Goal: Task Accomplishment & Management: Manage account settings

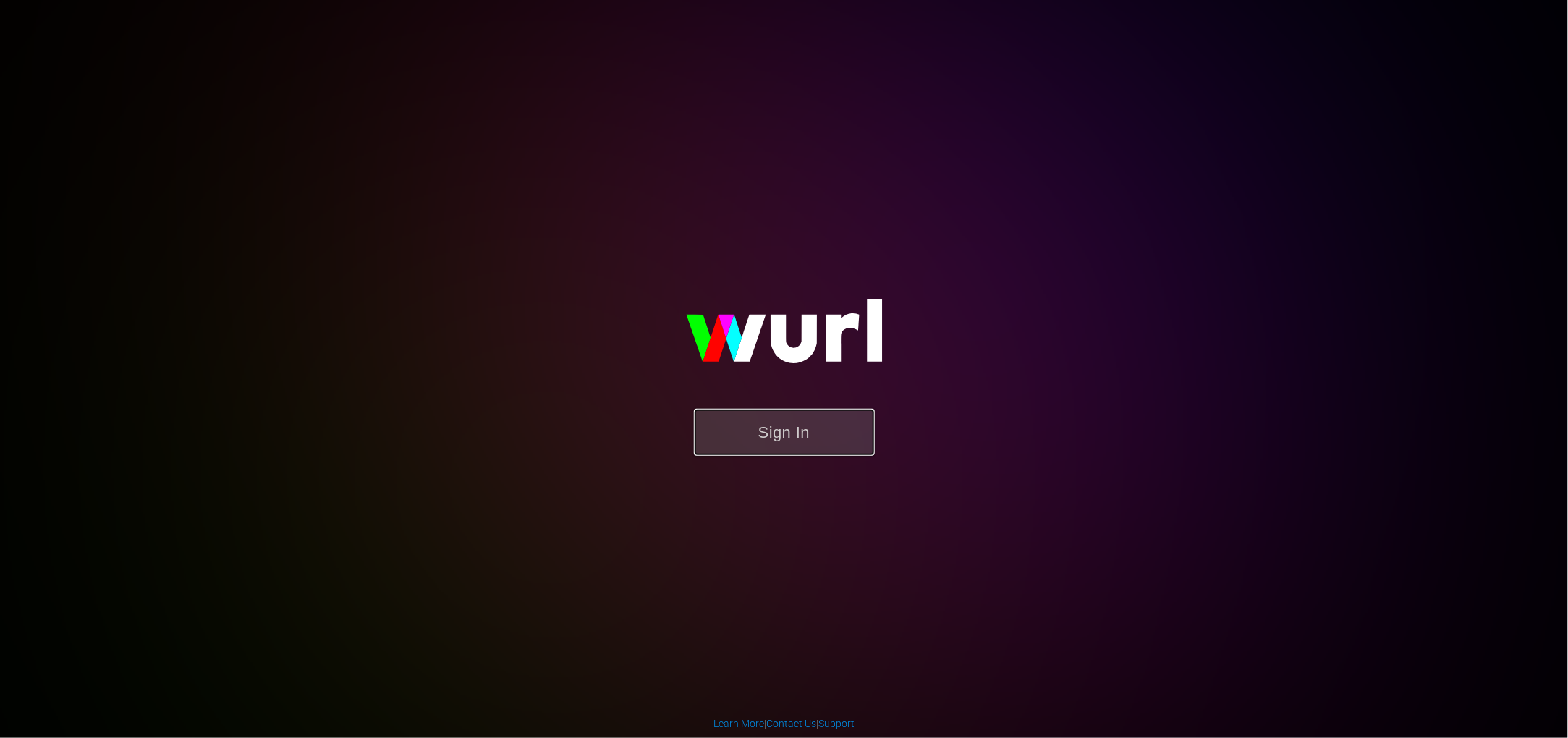
click at [769, 423] on button "Sign In" at bounding box center [784, 432] width 181 height 47
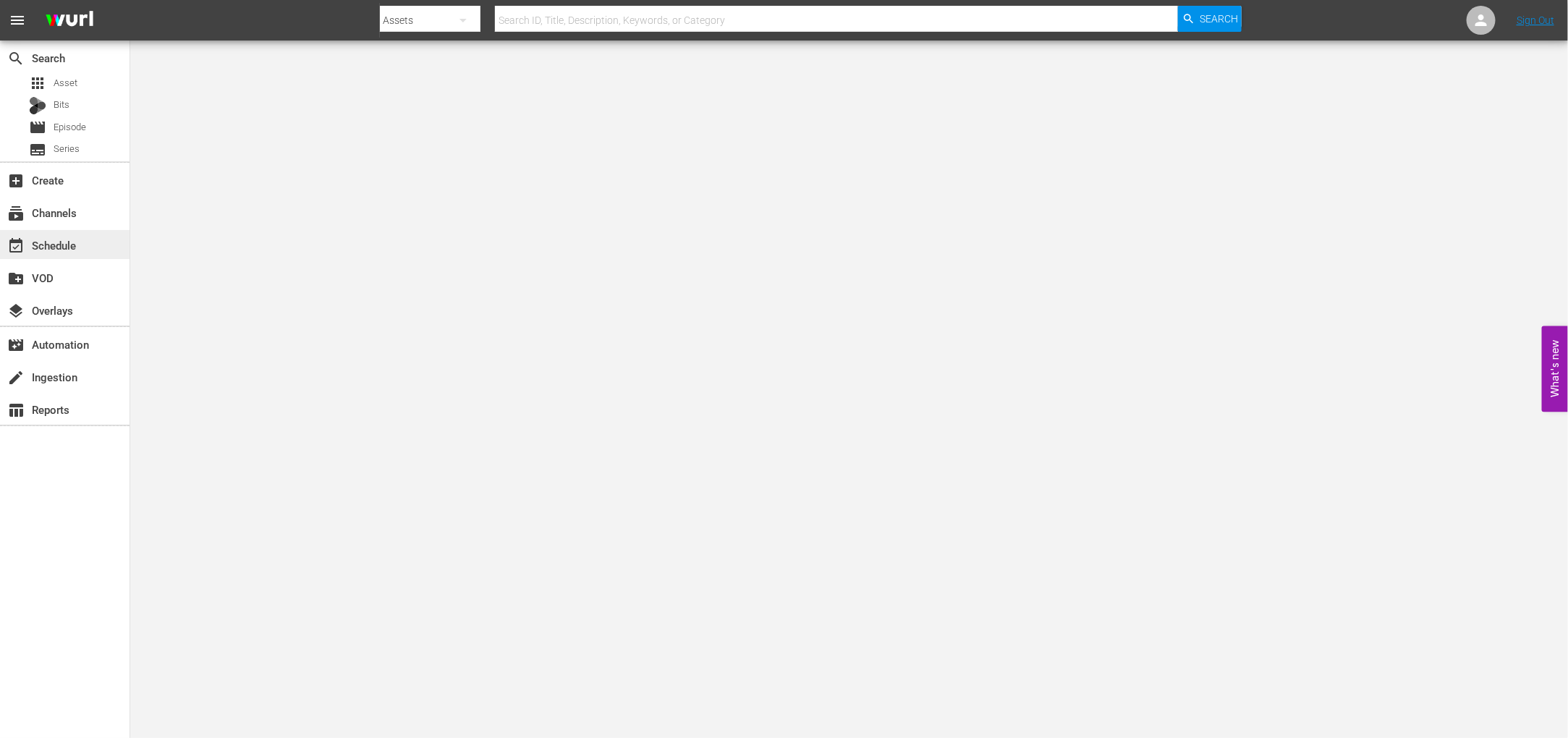
click at [60, 246] on div "event_available Schedule" at bounding box center [41, 243] width 81 height 13
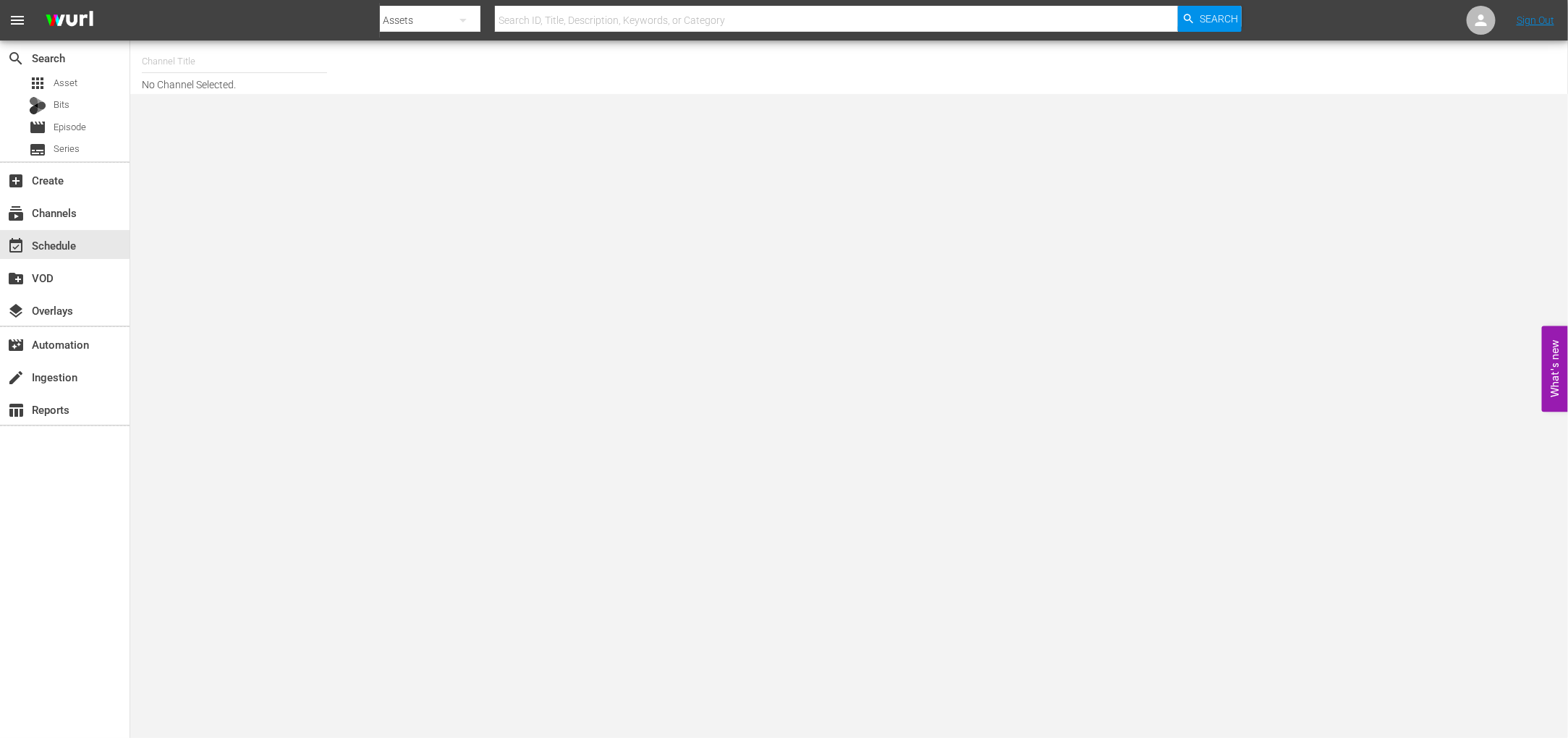
click at [176, 54] on input "text" at bounding box center [234, 62] width 185 height 35
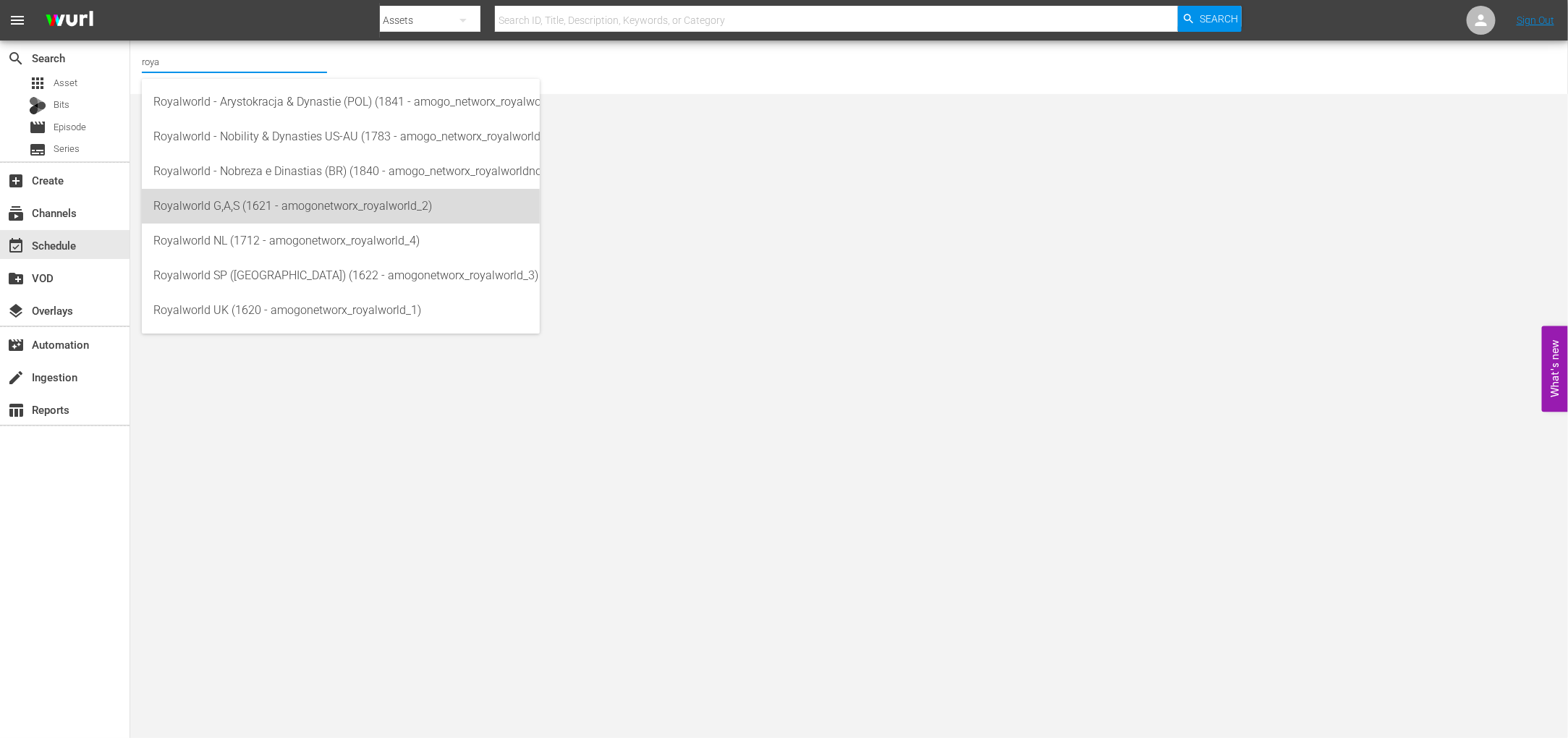
click at [280, 210] on div "Royalworld G,A,S (1621 - amogonetworx_royalworld_2)" at bounding box center [340, 206] width 374 height 35
type input "Royalworld G,A,S (1621 - amogonetworx_royalworld_2)"
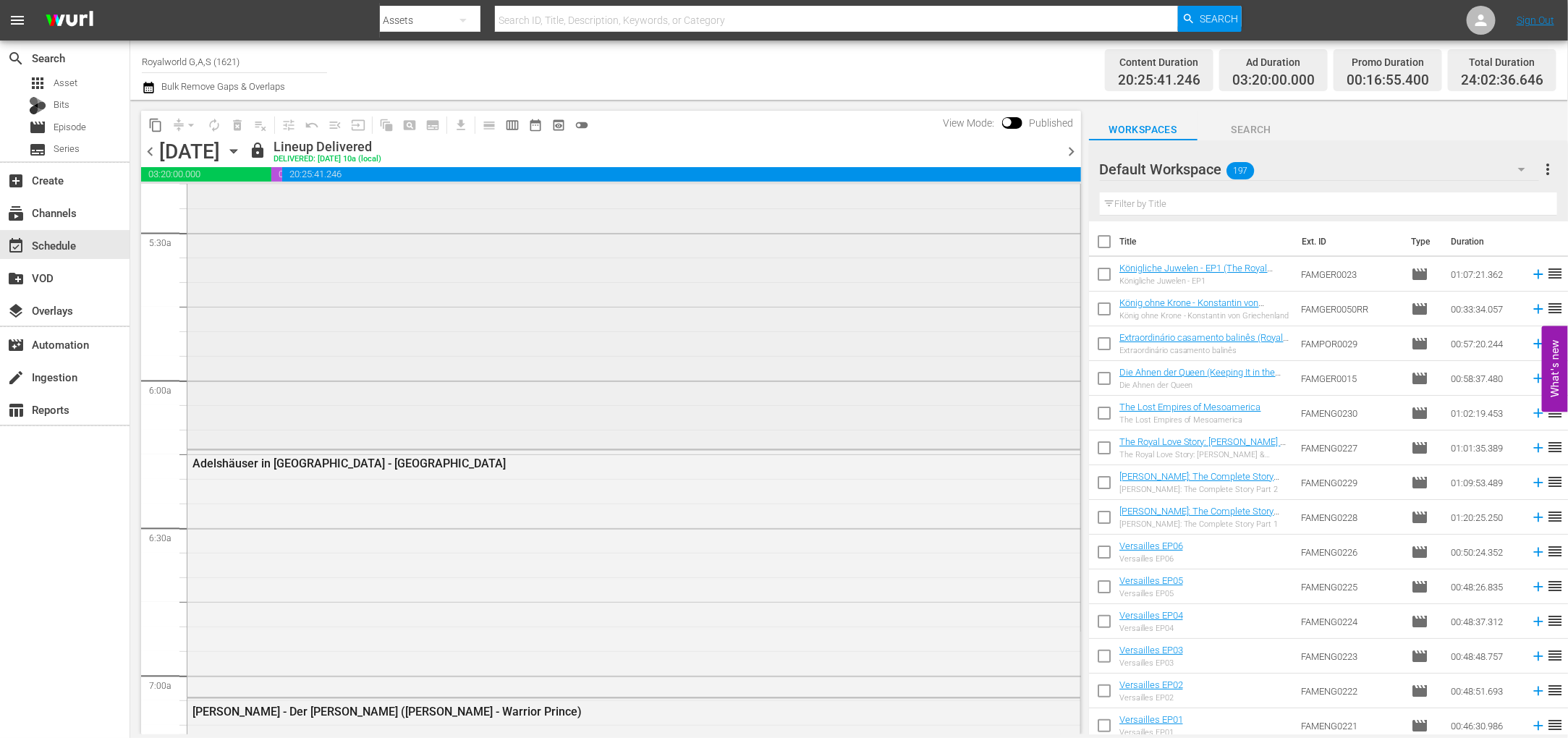
scroll to position [1628, 0]
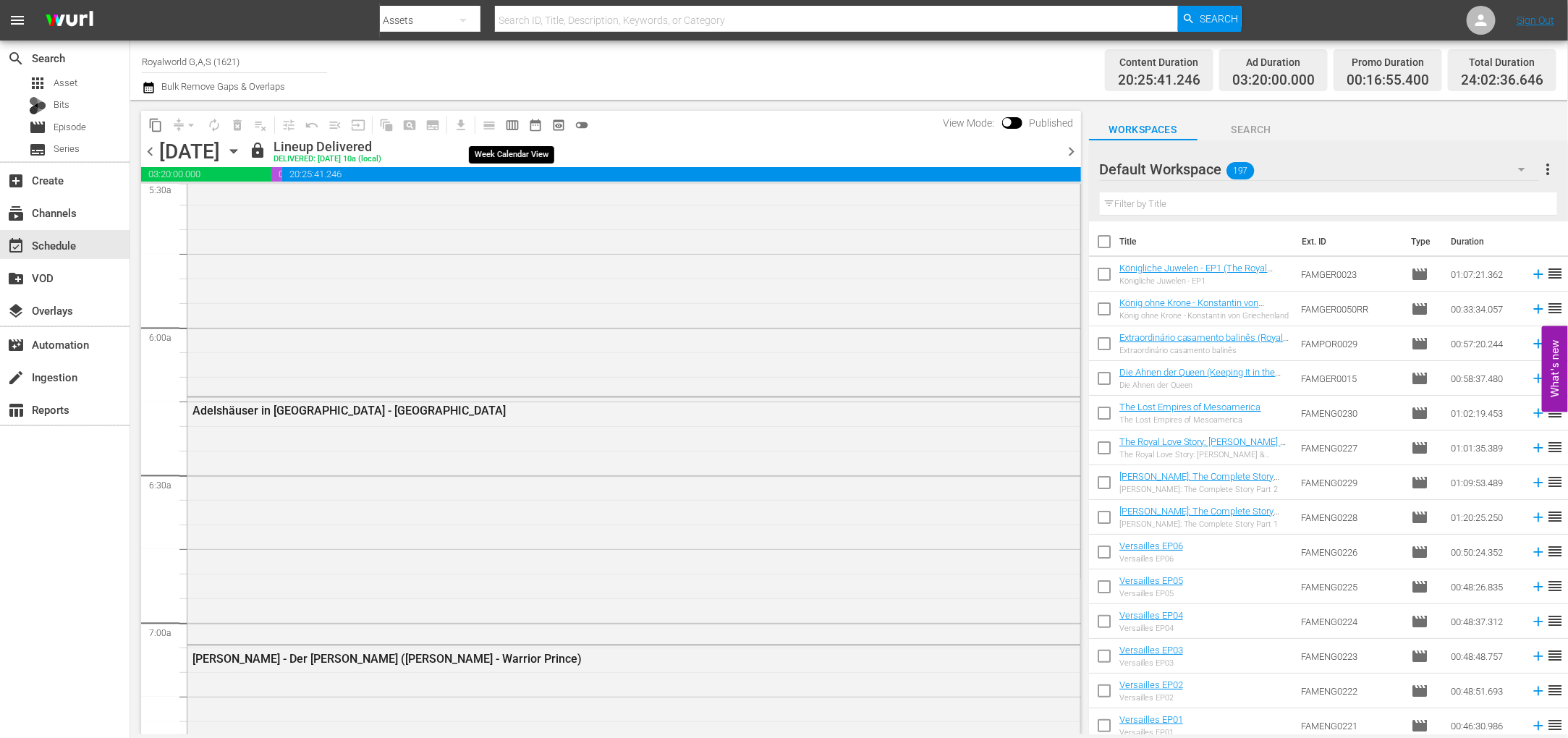
click at [519, 126] on span "calendar_view_week_outlined" at bounding box center [512, 126] width 15 height 15
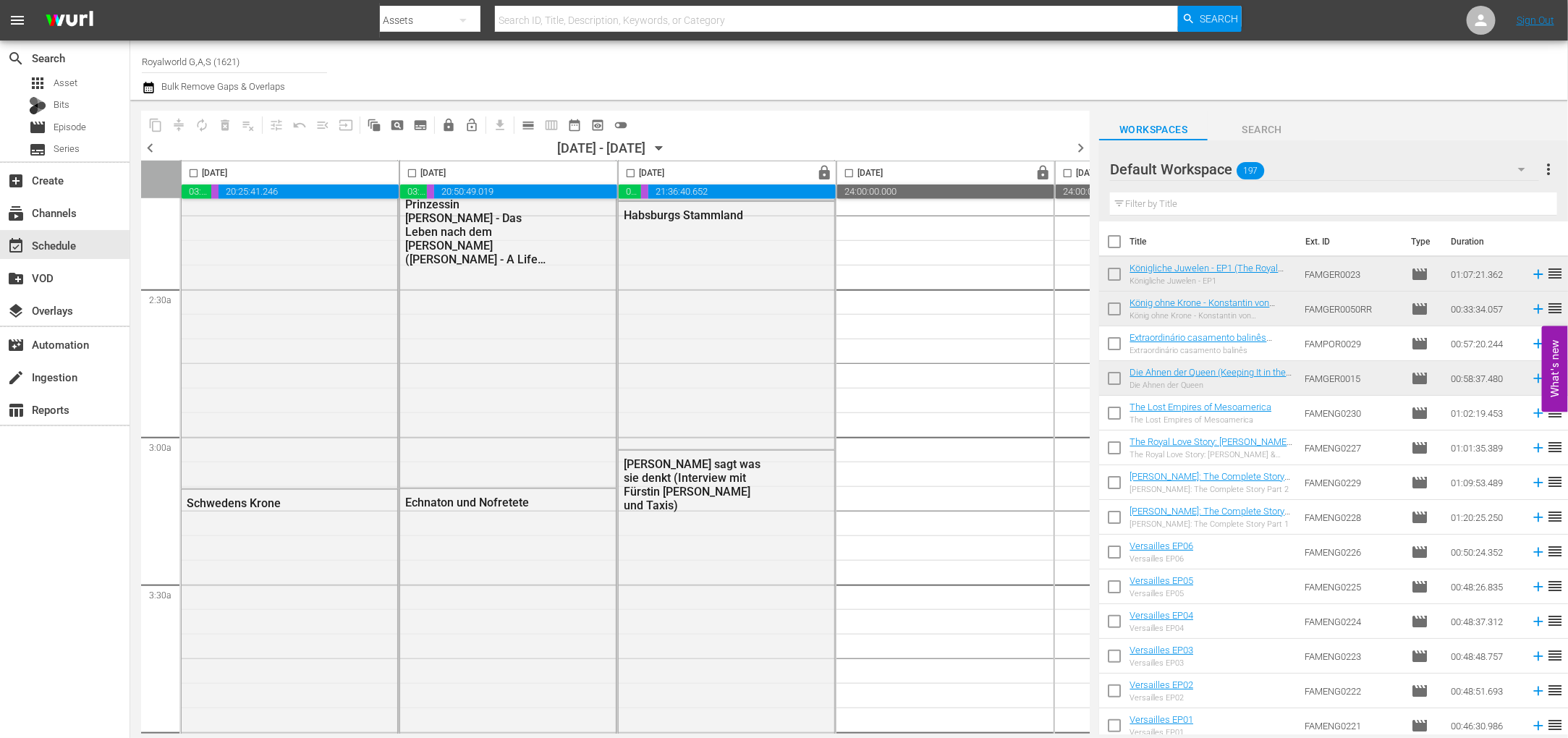
scroll to position [0, 0]
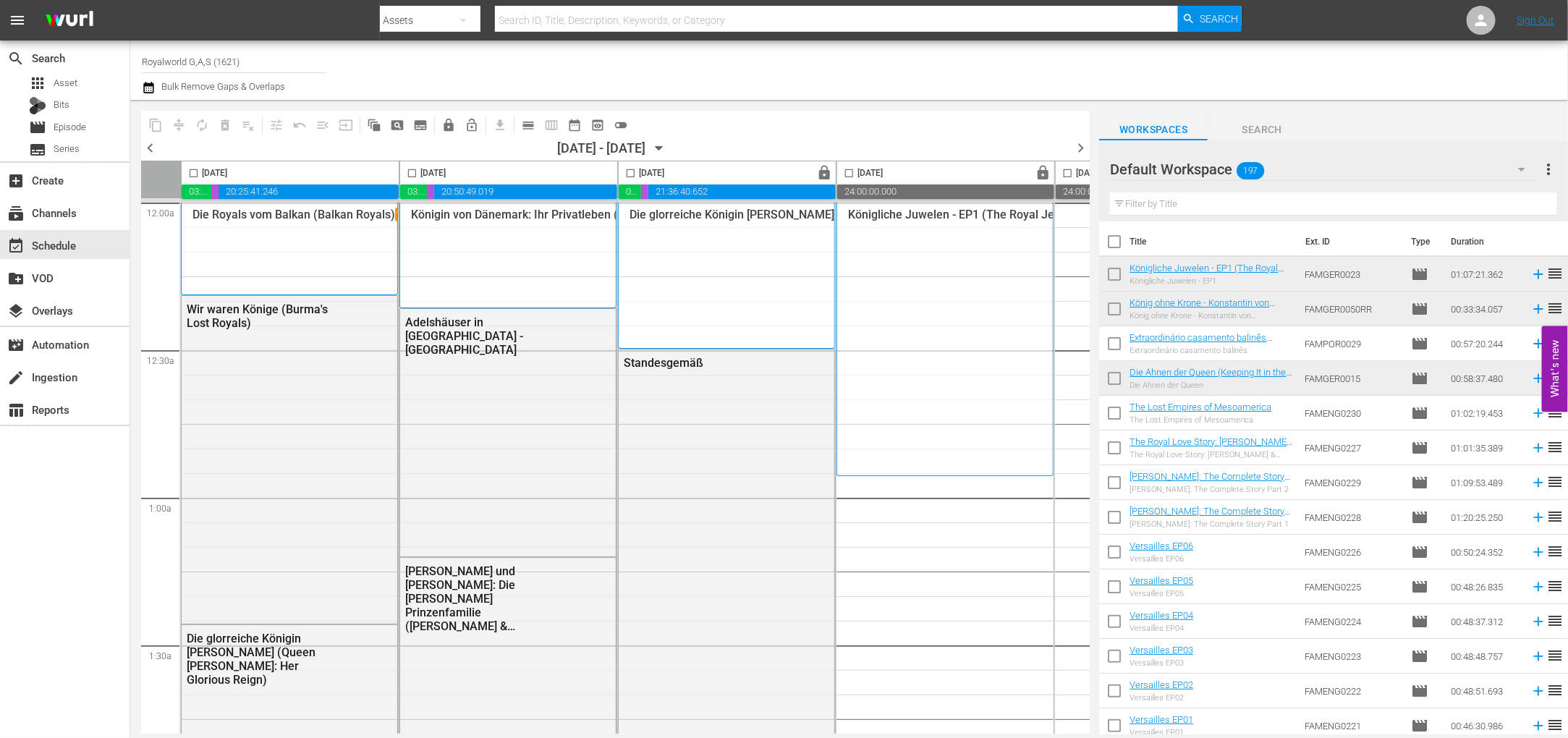
click at [145, 144] on span "chevron_left" at bounding box center [149, 147] width 18 height 18
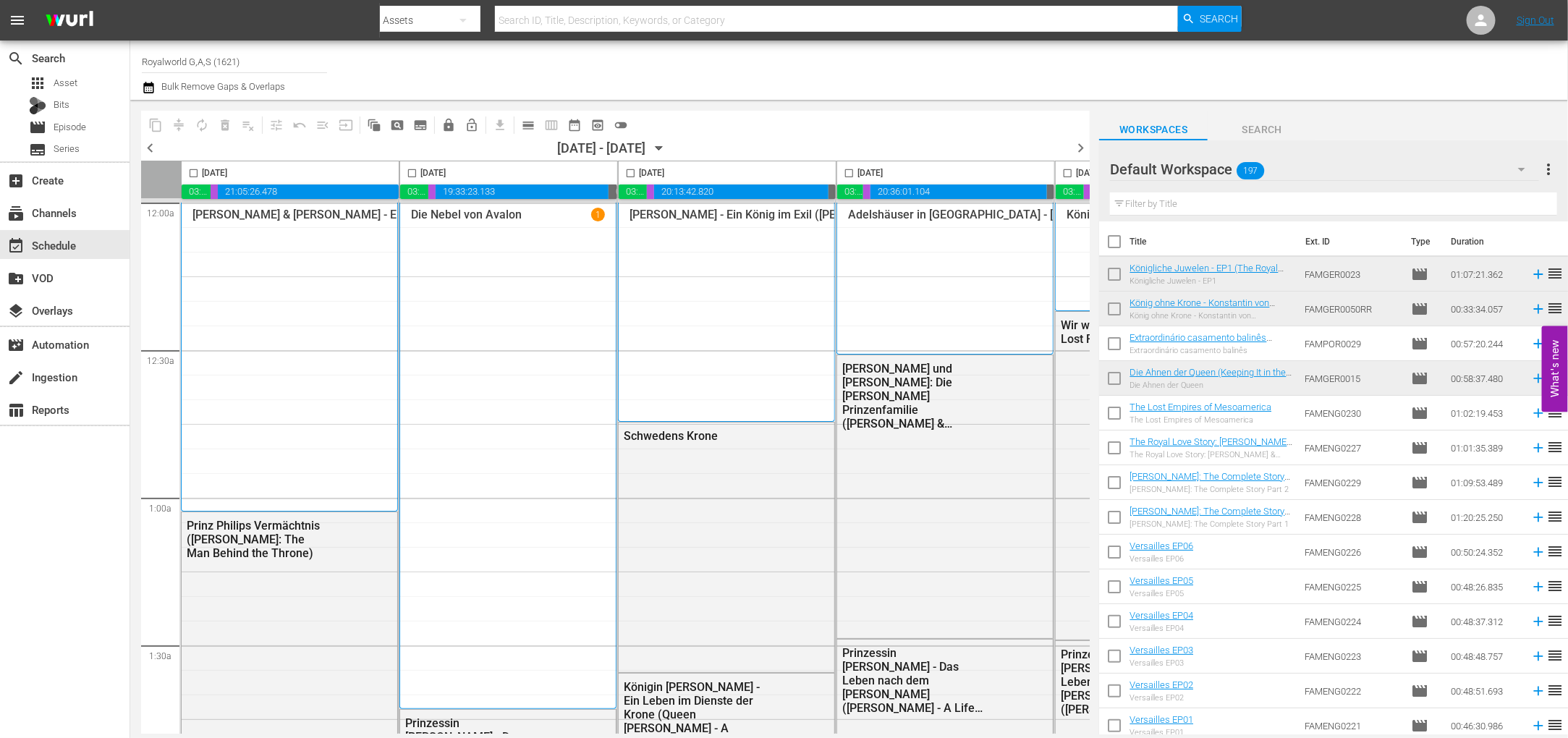
click at [411, 172] on input "checkbox" at bounding box center [411, 176] width 17 height 17
checkbox input "true"
click at [155, 125] on span "content_copy" at bounding box center [155, 126] width 15 height 15
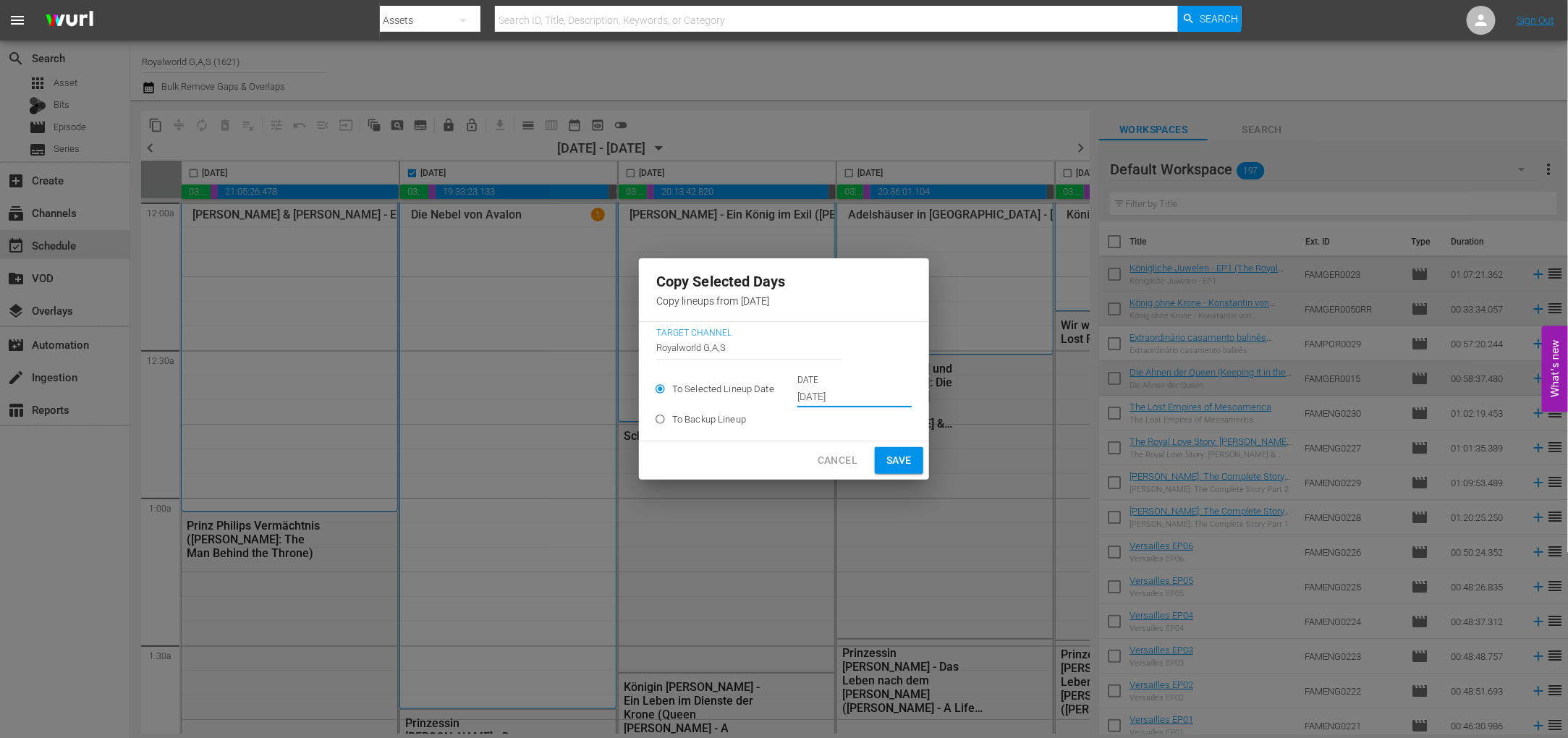
click at [872, 390] on input "Oct 7th 2025" at bounding box center [855, 397] width 115 height 22
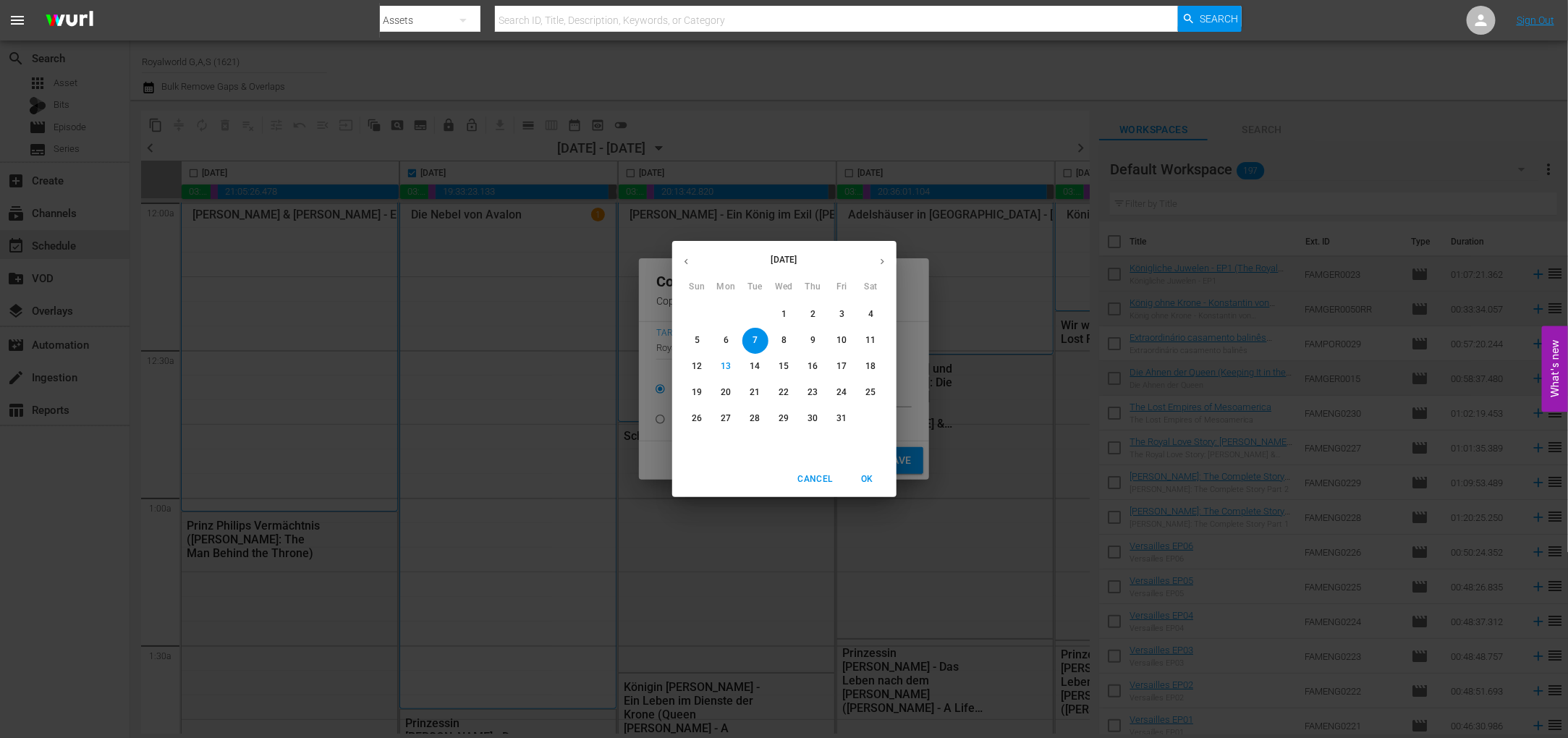
click at [821, 361] on span "16" at bounding box center [813, 366] width 26 height 12
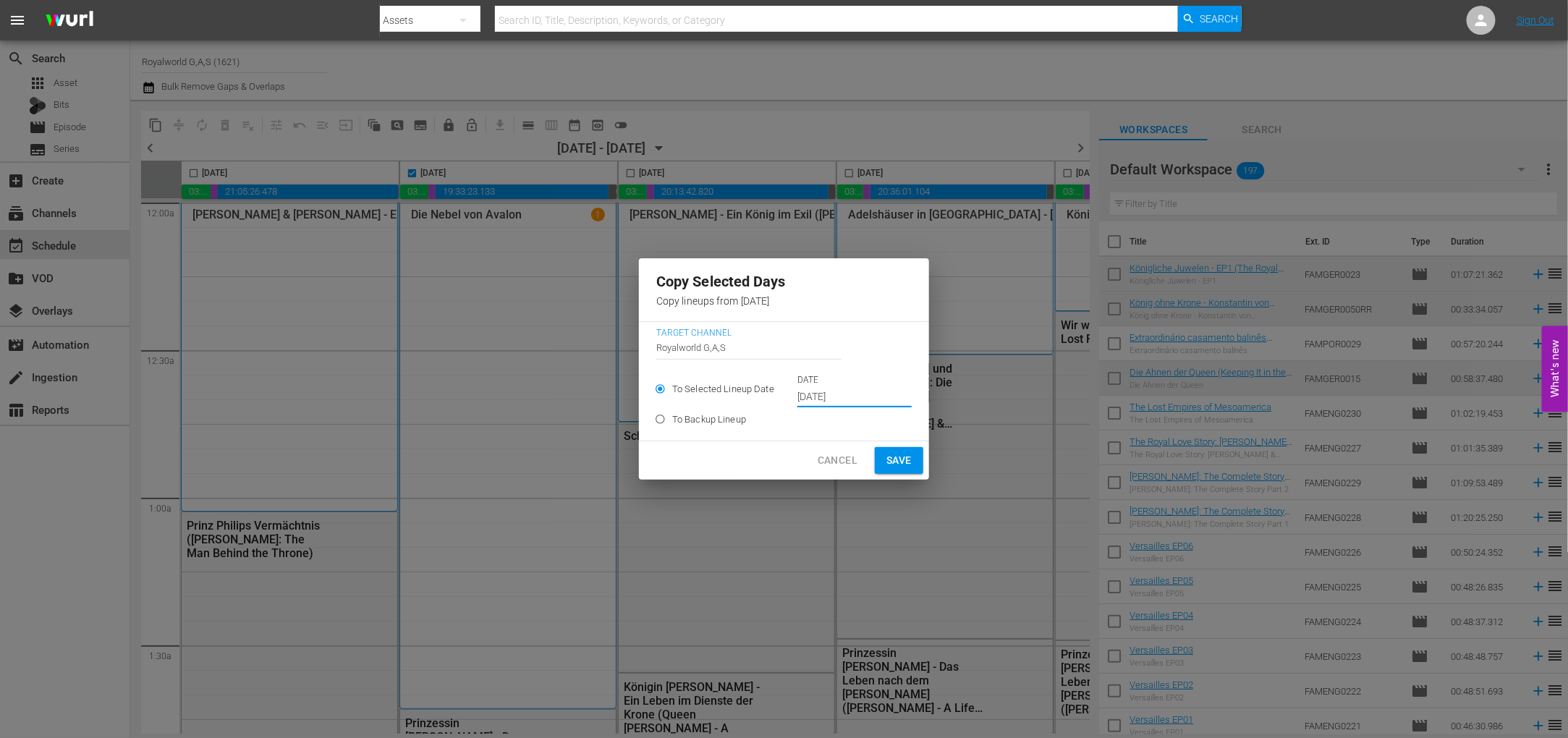
click at [909, 464] on button "Save" at bounding box center [898, 460] width 49 height 27
type input "Oct 7th 2025"
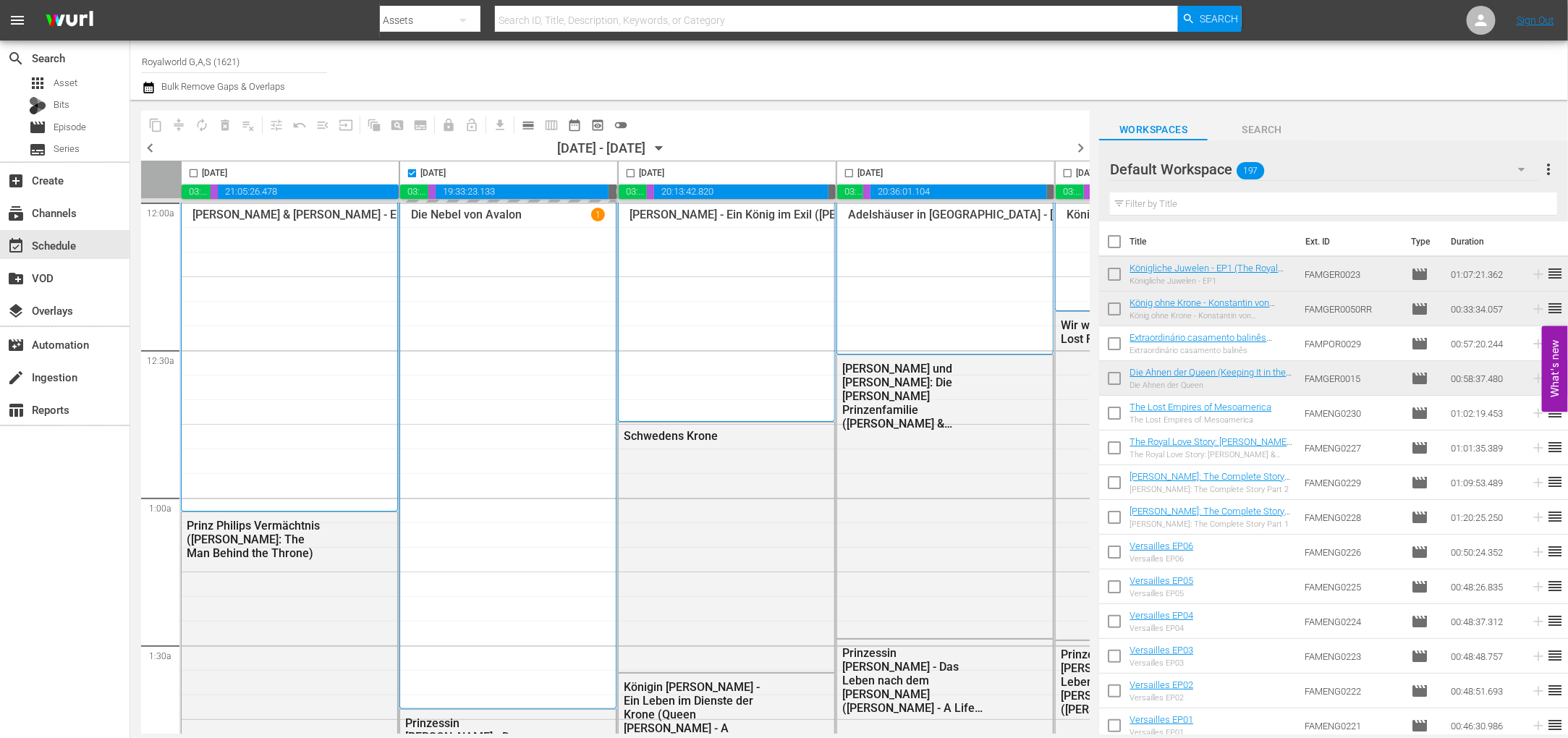
checkbox input "false"
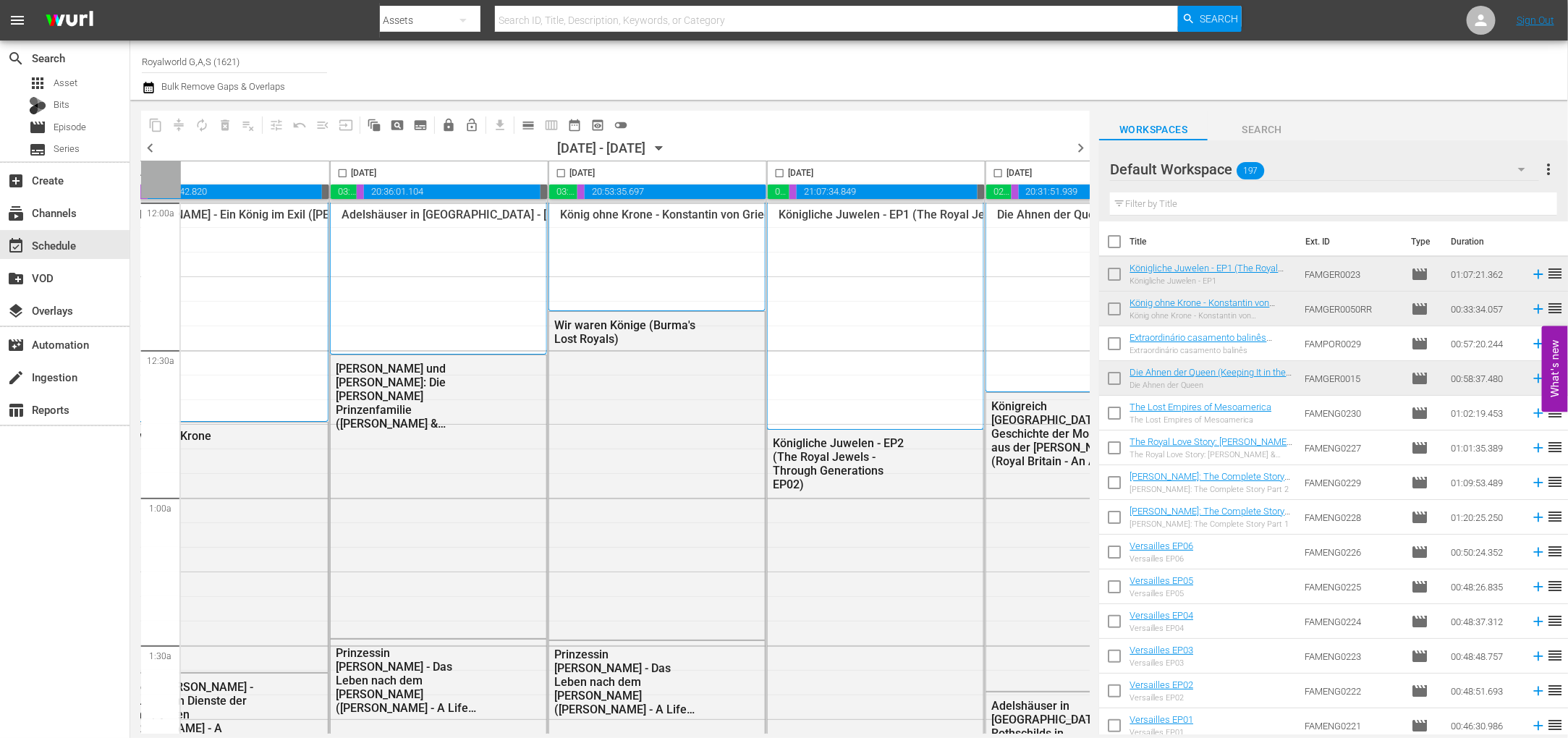
scroll to position [0, 623]
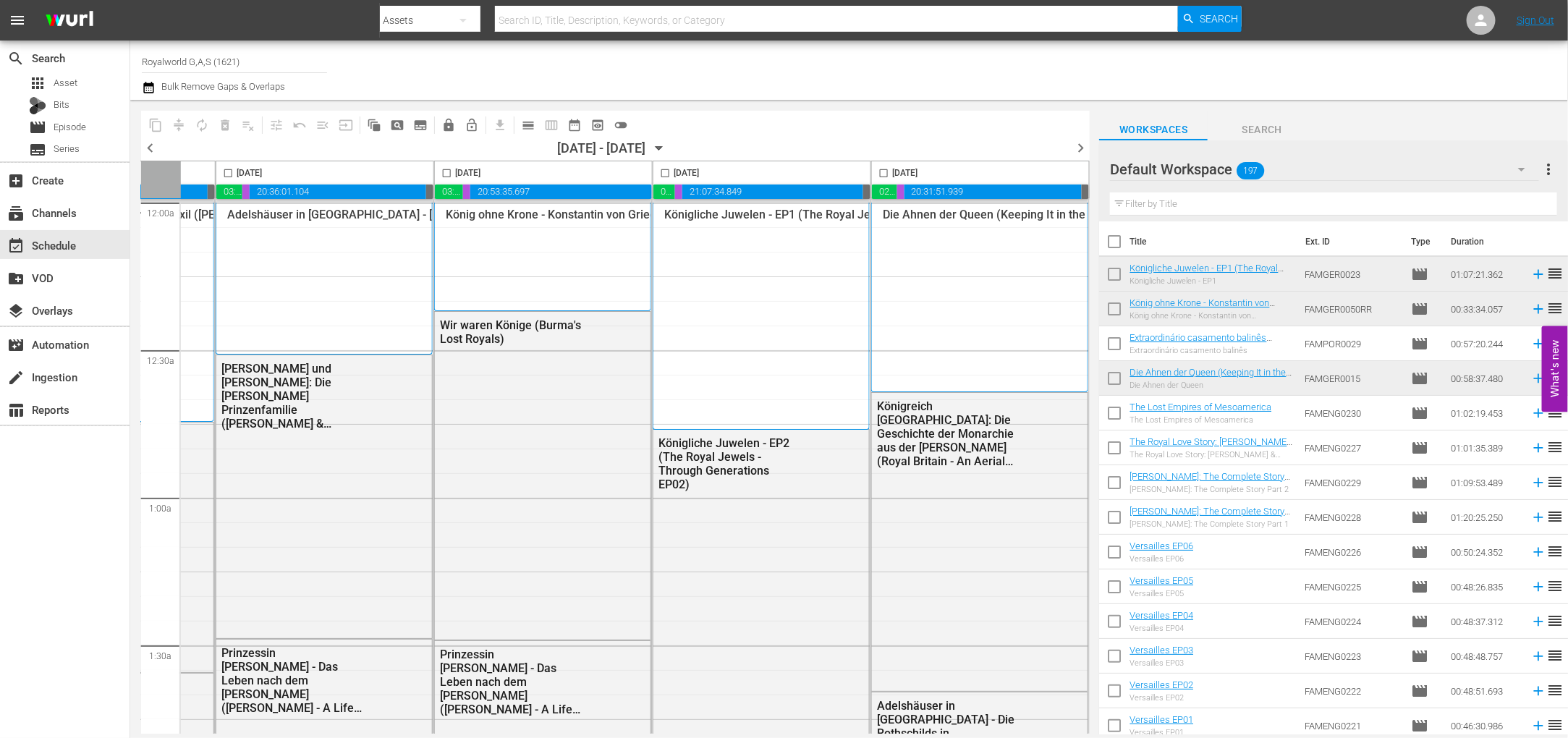
drag, startPoint x: 883, startPoint y: 171, endPoint x: 697, endPoint y: 174, distance: 186.0
click at [883, 173] on input "checkbox" at bounding box center [883, 176] width 17 height 17
checkbox input "true"
click at [157, 123] on span "content_copy" at bounding box center [155, 126] width 15 height 15
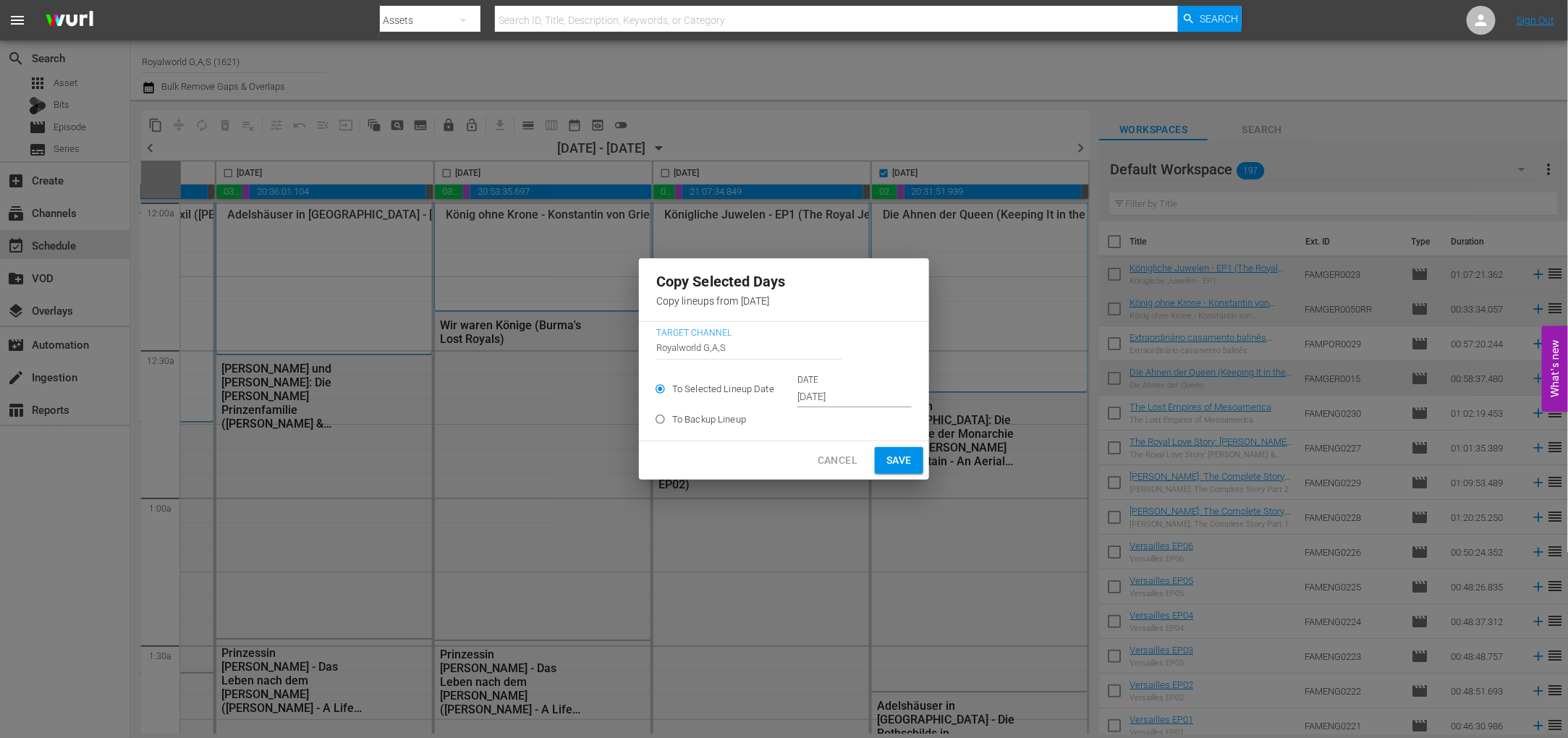
click at [860, 397] on input "Oct 12th 2025" at bounding box center [855, 397] width 115 height 22
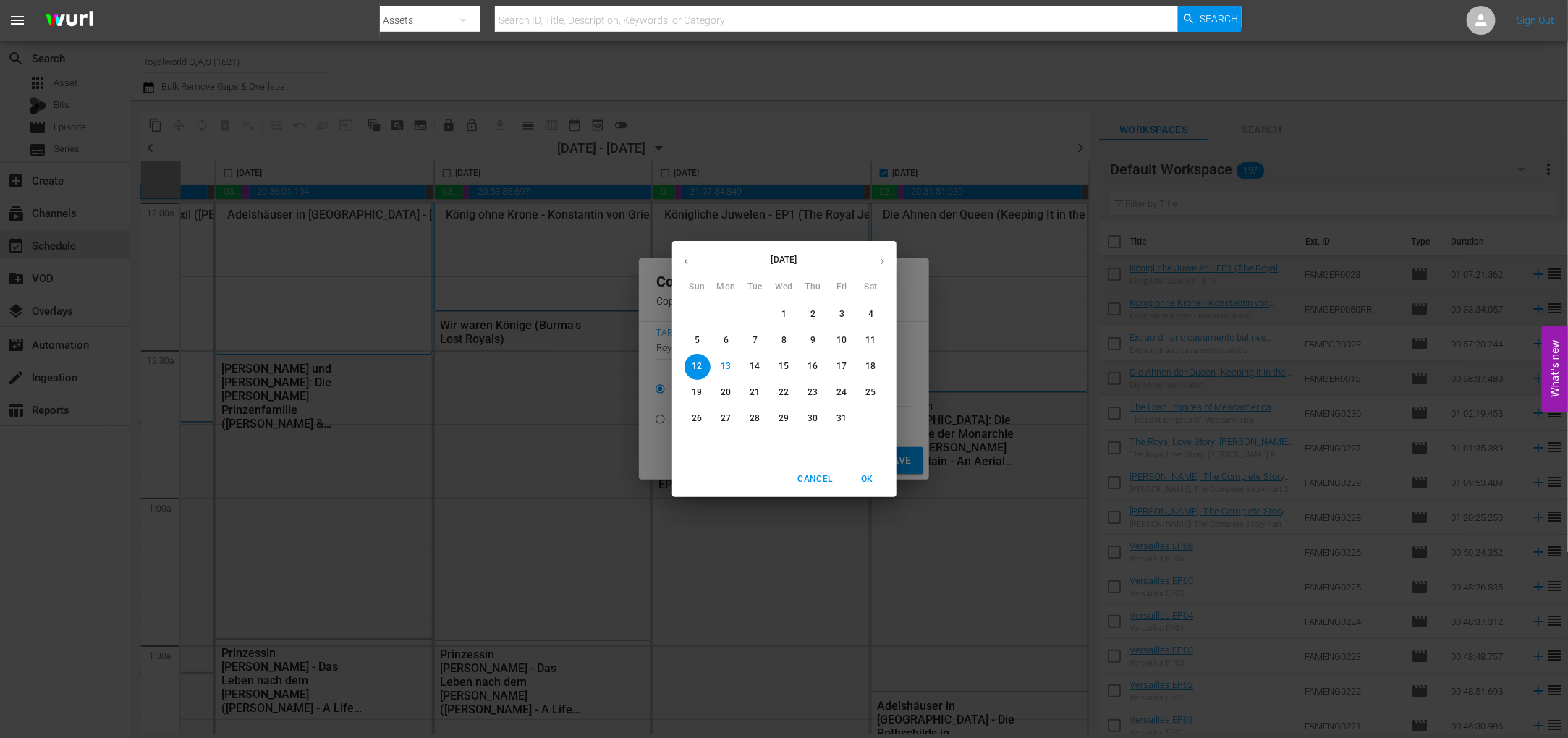
click at [845, 367] on p "17" at bounding box center [842, 366] width 10 height 12
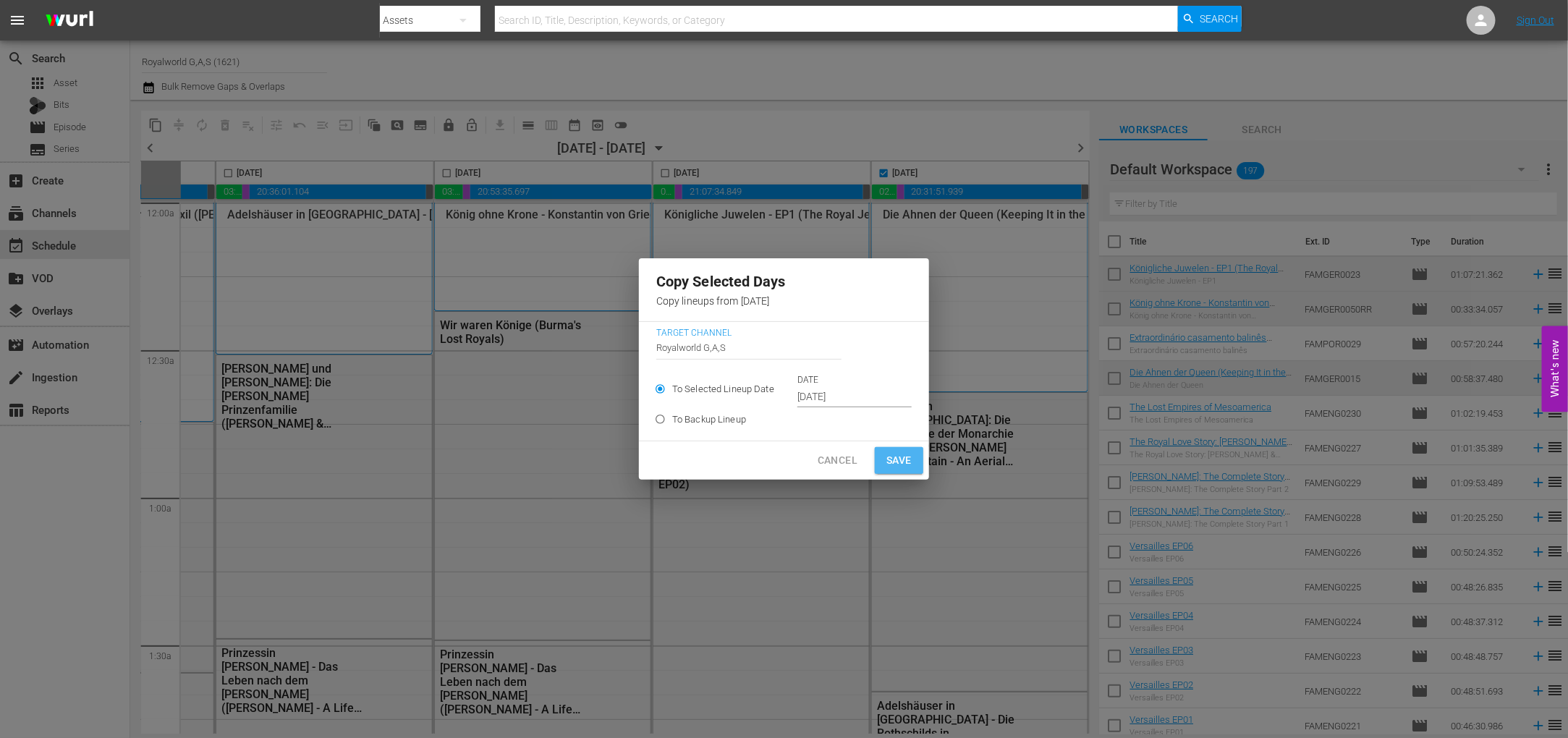
click at [895, 454] on span "Save" at bounding box center [898, 460] width 25 height 18
type input "Oct 12th 2025"
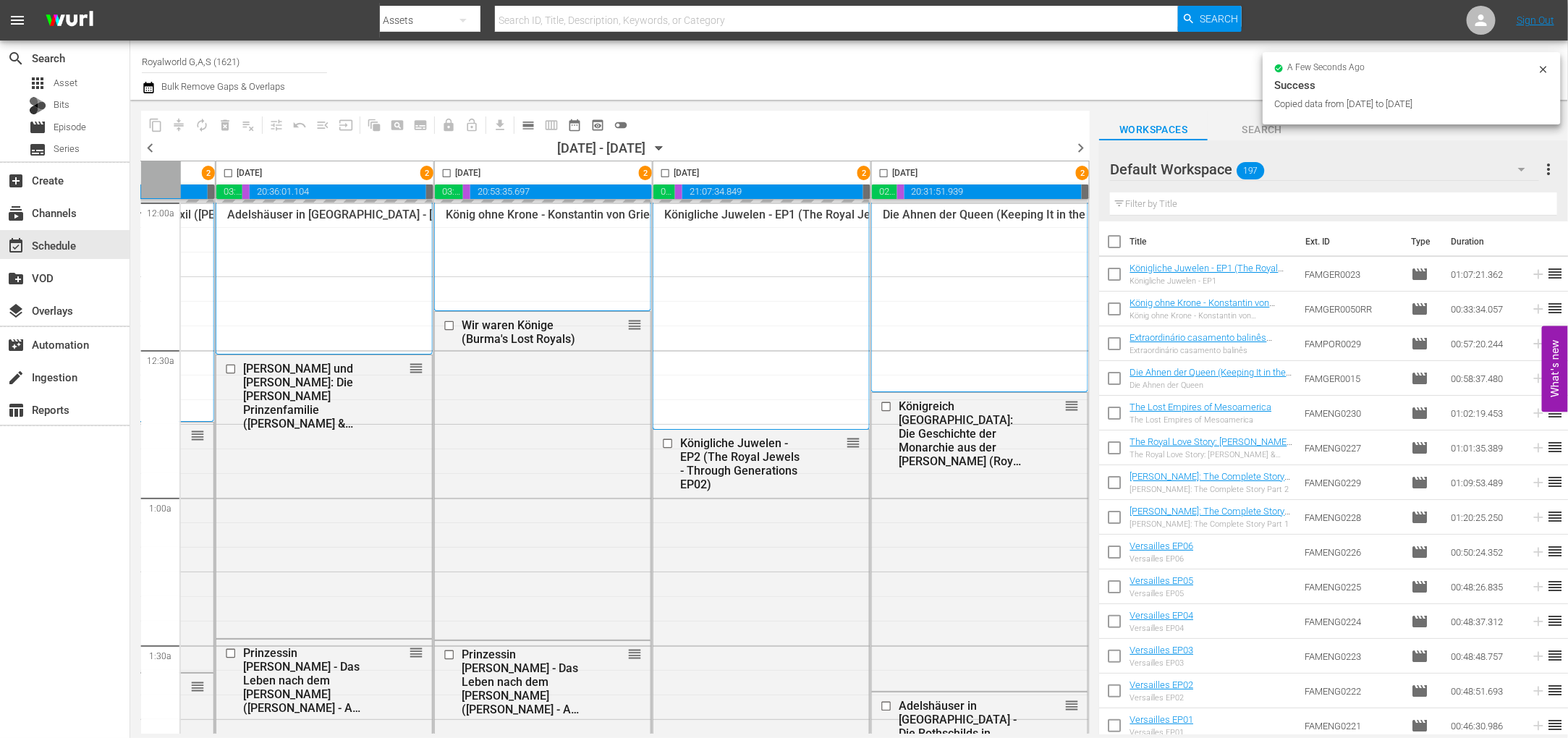
checkbox input "false"
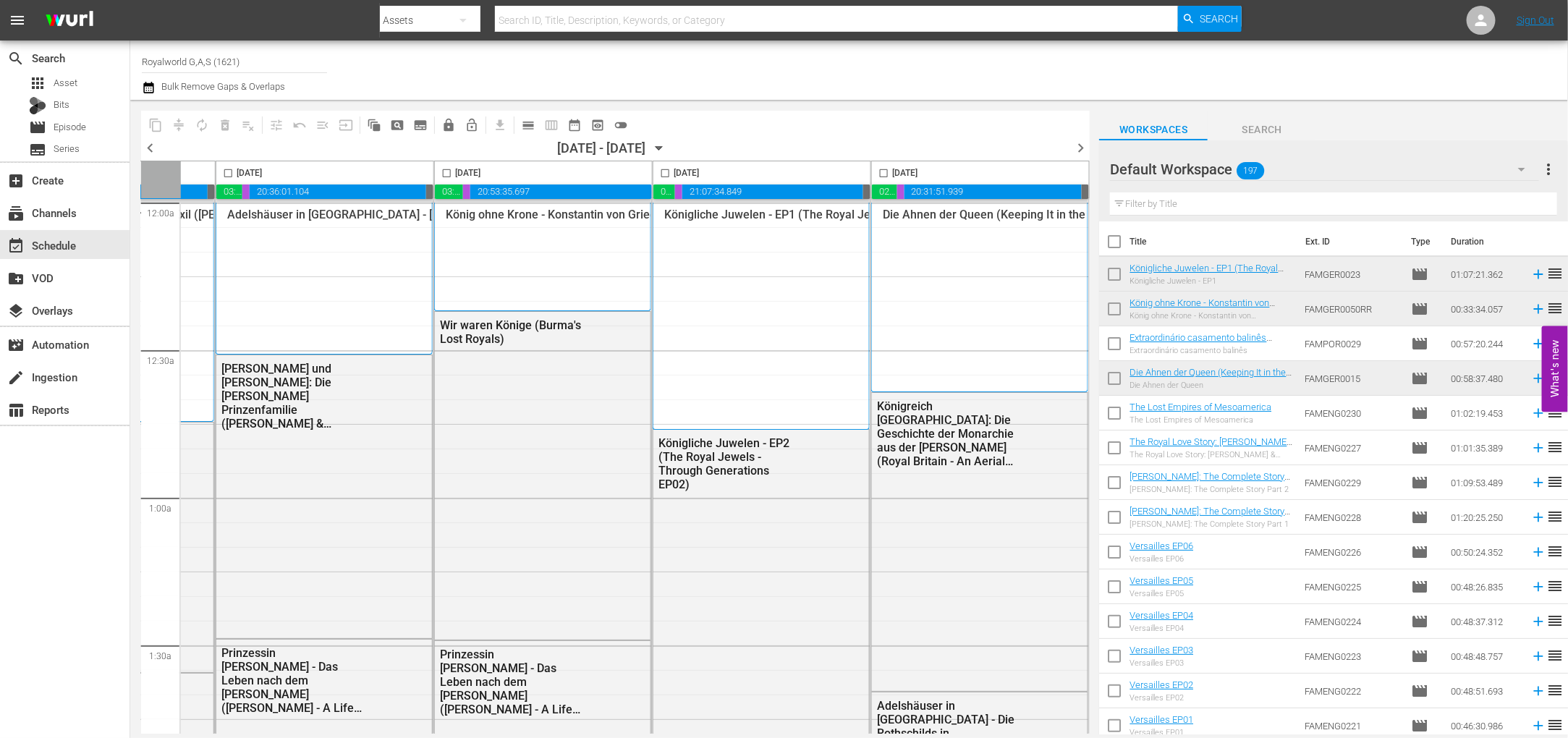
click at [1076, 154] on span "chevron_right" at bounding box center [1080, 147] width 18 height 18
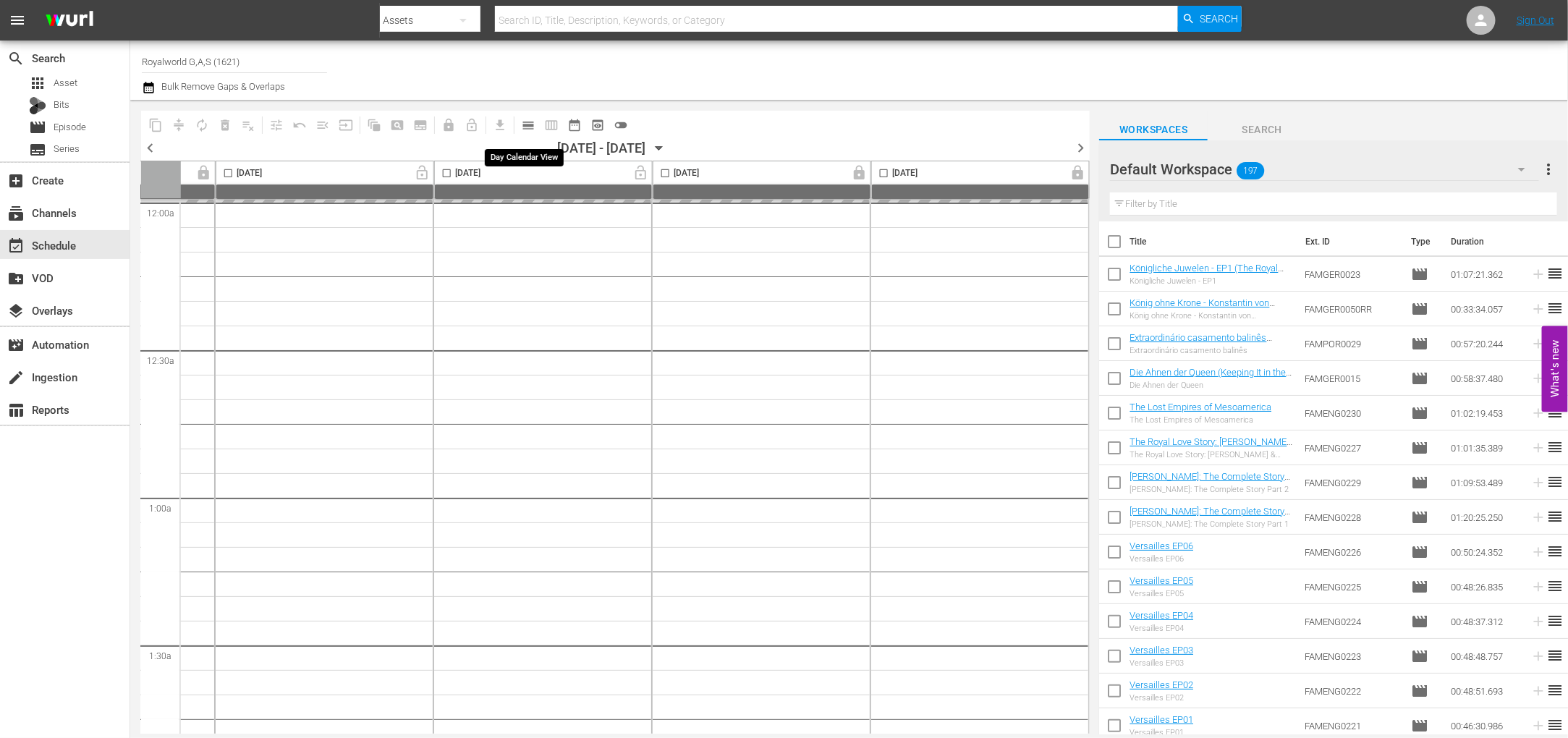
click at [528, 128] on span "calendar_view_day_outlined" at bounding box center [528, 126] width 15 height 15
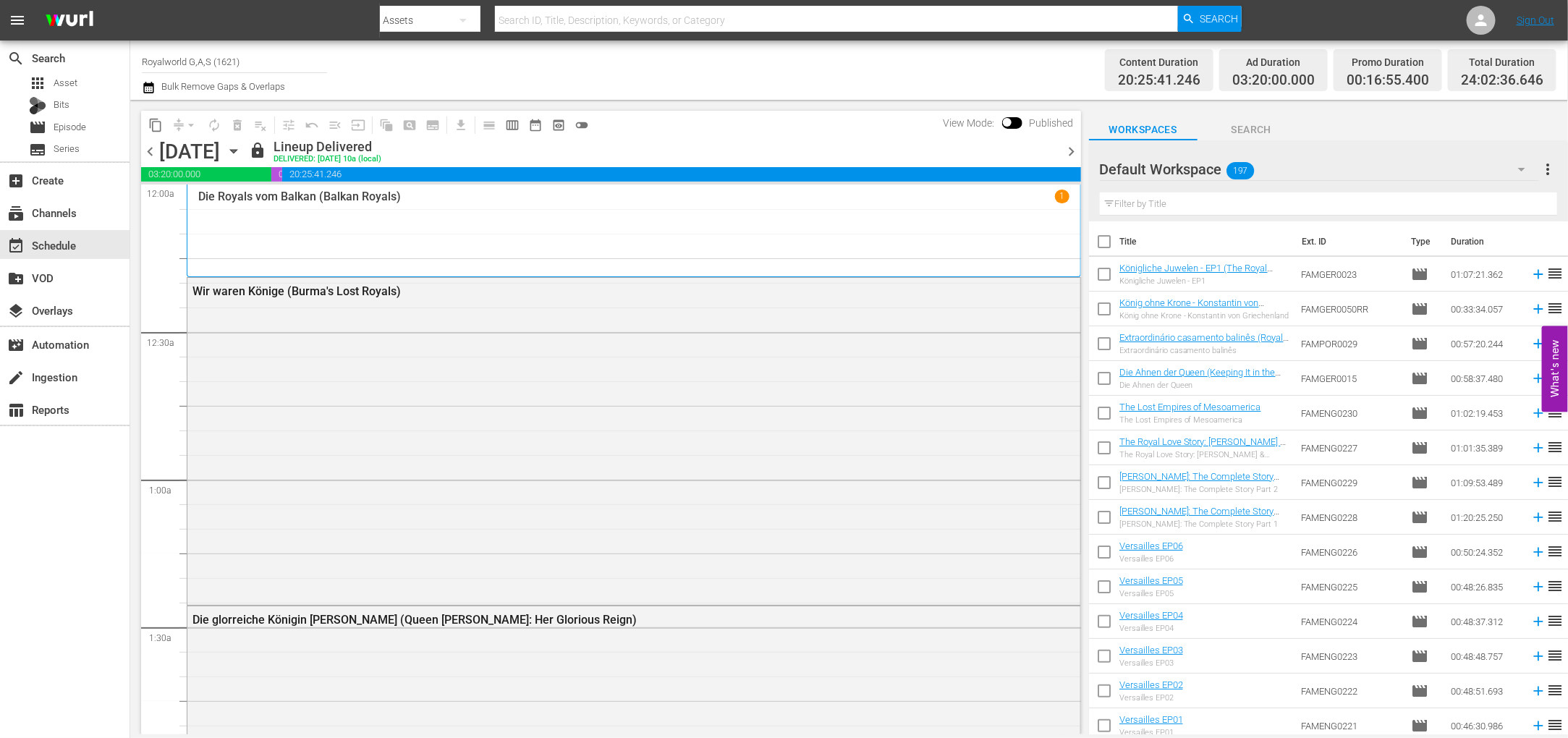
click at [1065, 149] on span "chevron_right" at bounding box center [1072, 151] width 18 height 18
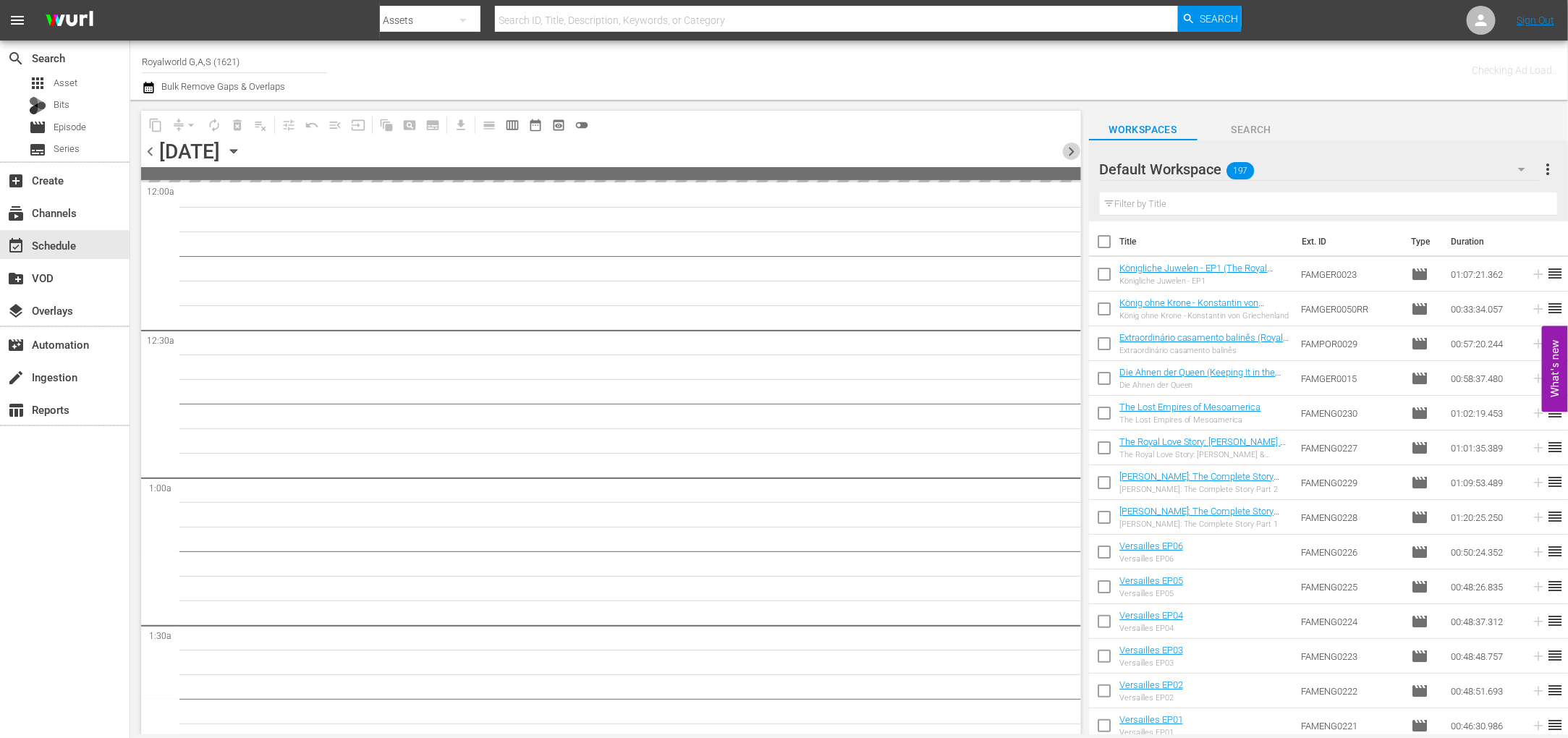
click at [1068, 147] on span "chevron_right" at bounding box center [1072, 151] width 18 height 18
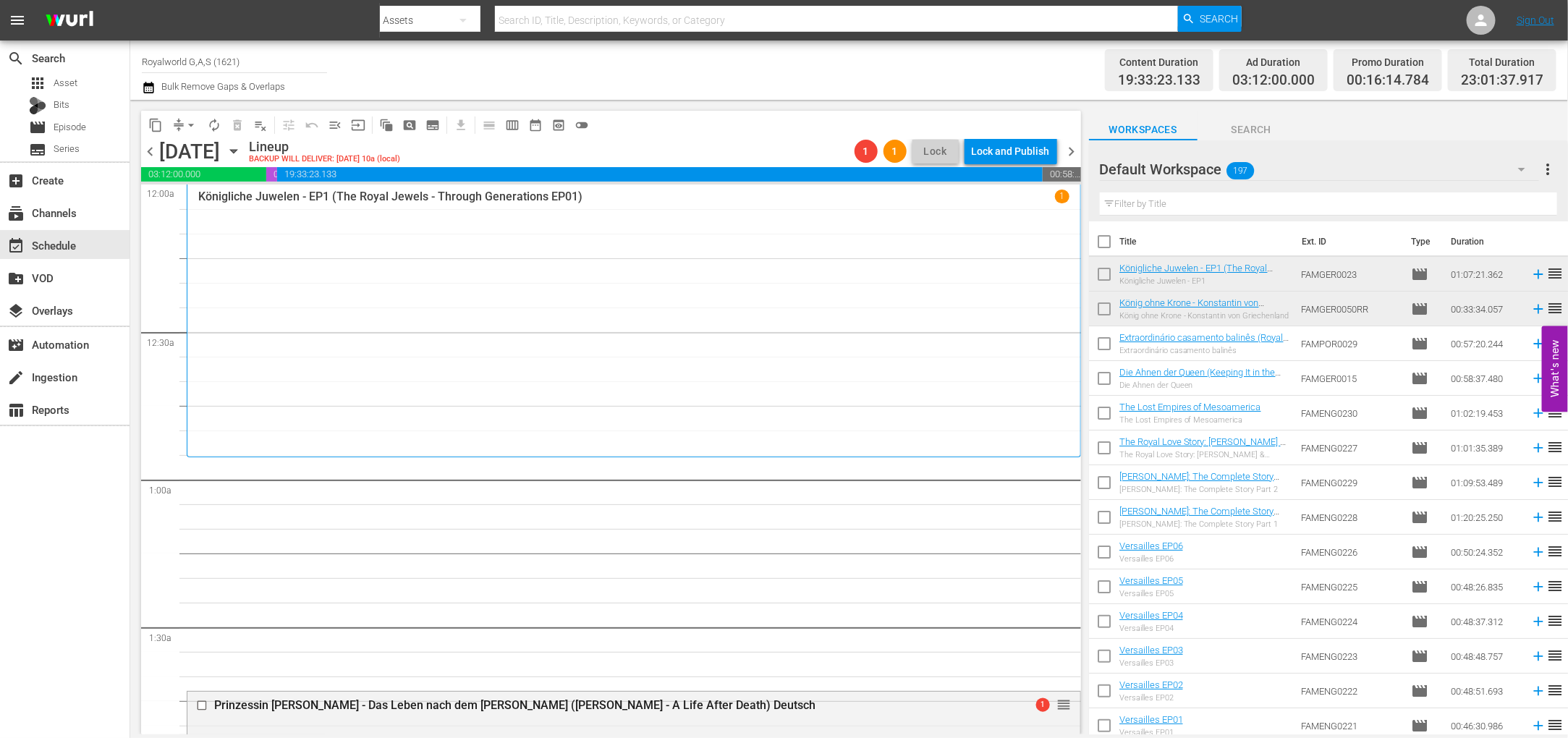
click at [1553, 171] on span "more_vert" at bounding box center [1548, 169] width 17 height 17
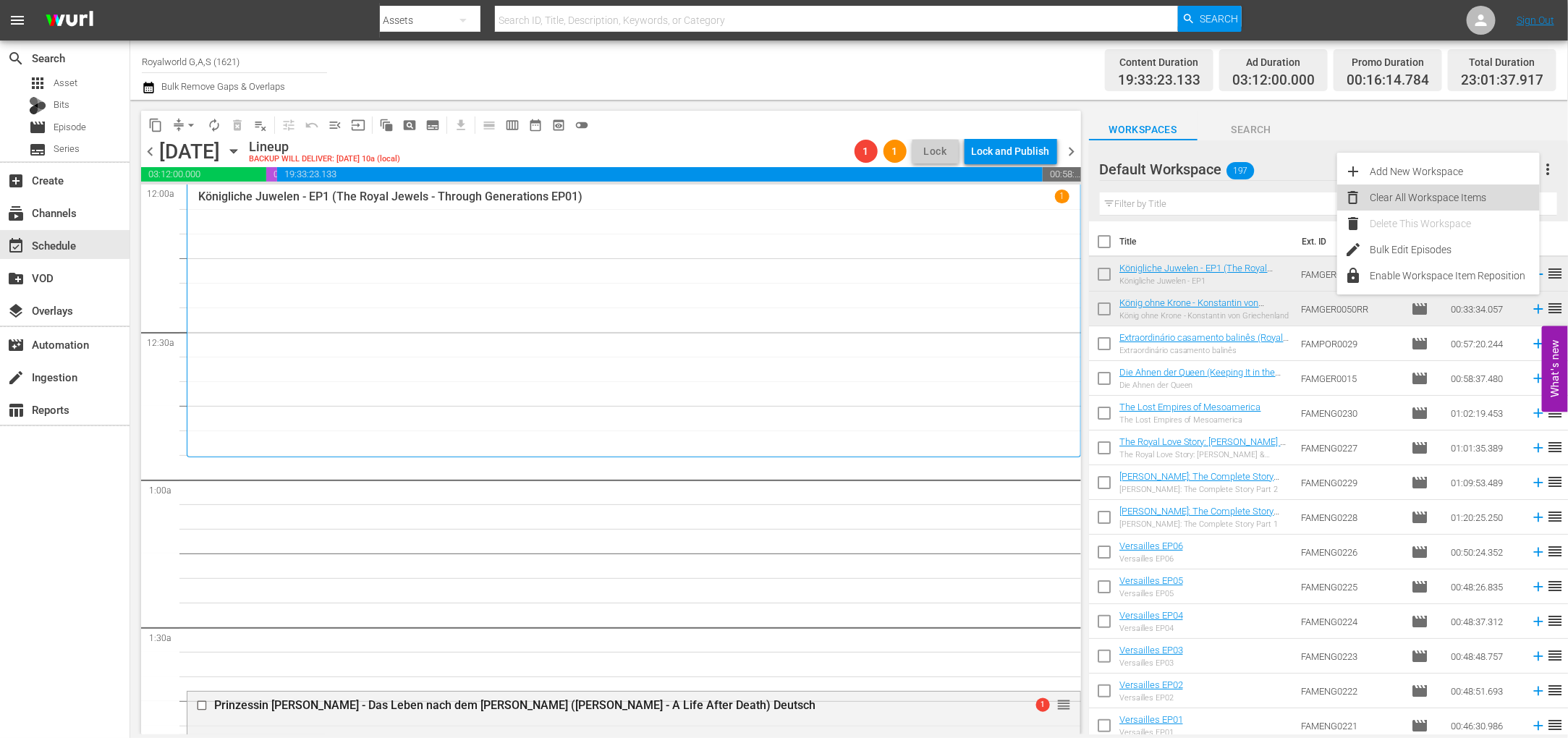
click at [1421, 204] on div "Clear All Workspace Items" at bounding box center [1454, 197] width 170 height 26
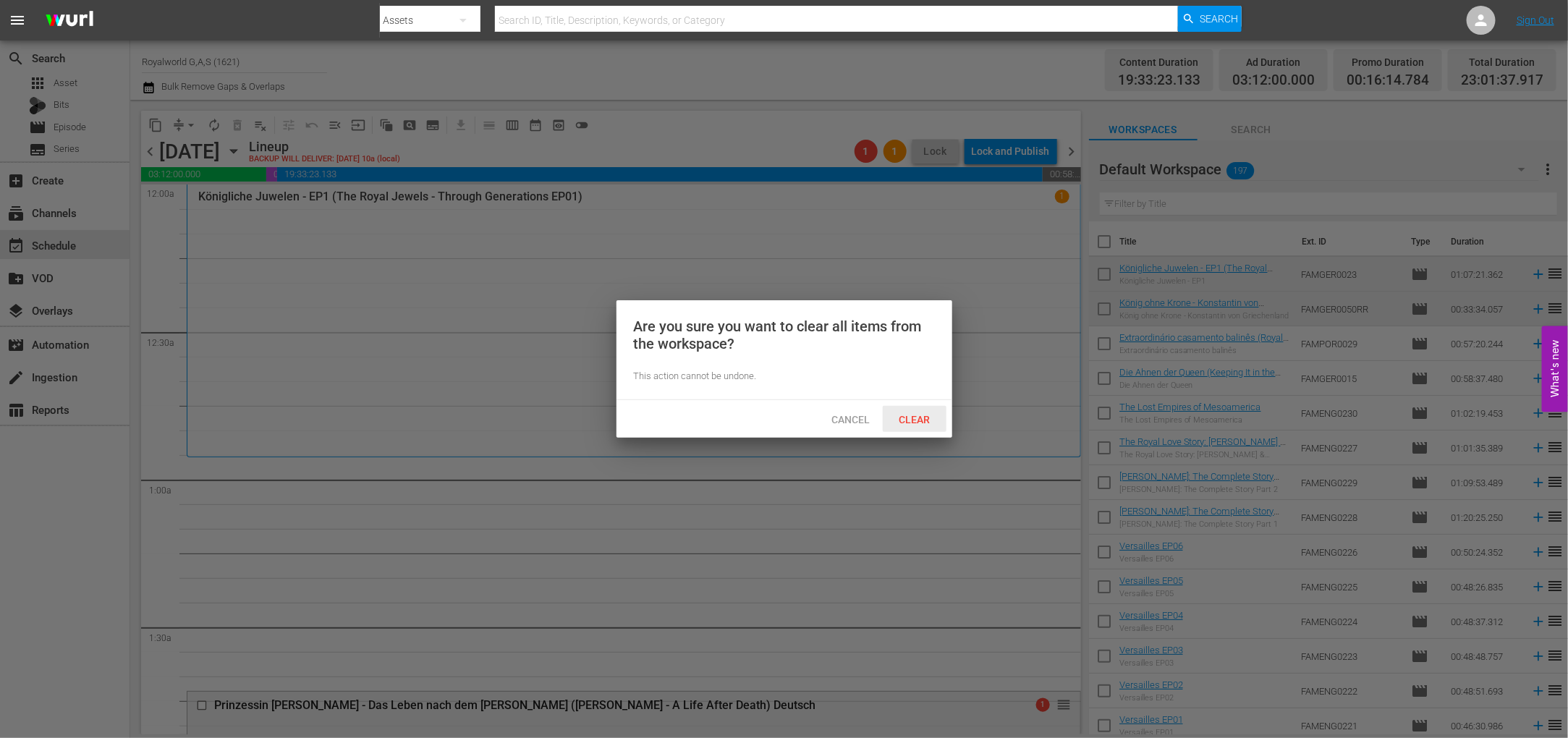
click at [920, 414] on span "Clear" at bounding box center [914, 419] width 54 height 12
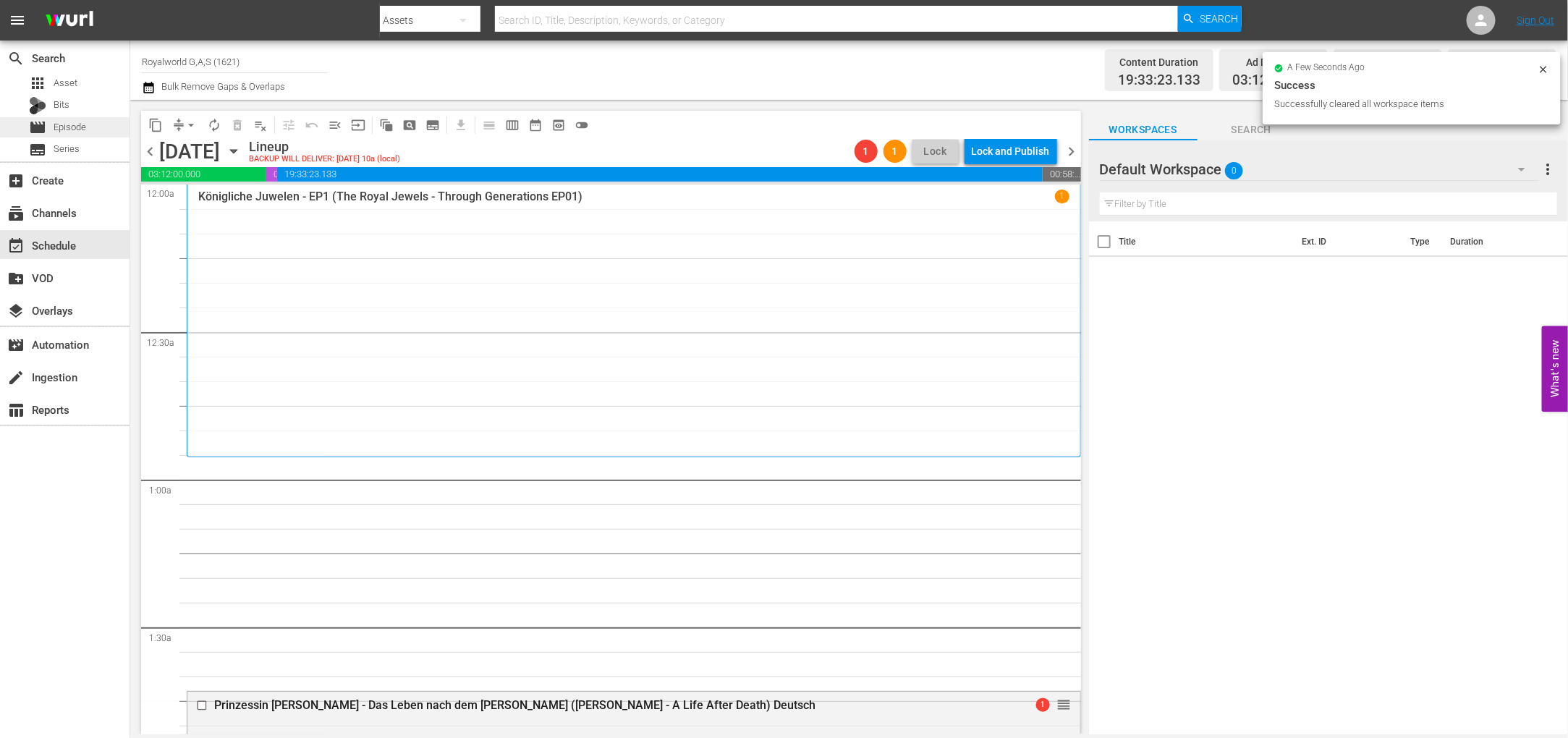
click at [67, 131] on span "Episode" at bounding box center [70, 128] width 33 height 15
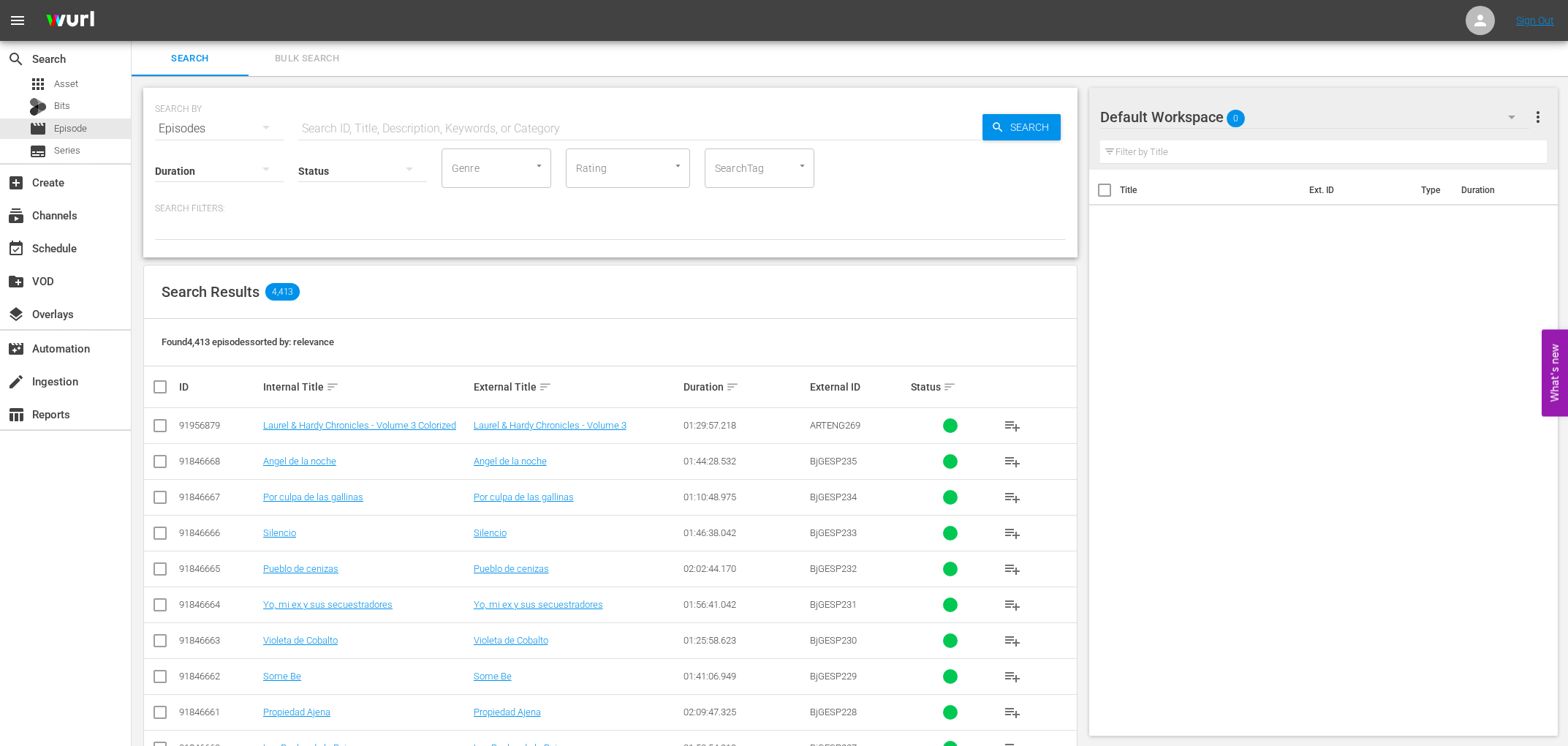
click at [335, 128] on input "text" at bounding box center [640, 129] width 684 height 35
paste input "Königliche Juwelen - EP2"
type input "Königliche Juwelen - EP2"
click at [1002, 132] on icon "button" at bounding box center [998, 128] width 13 height 13
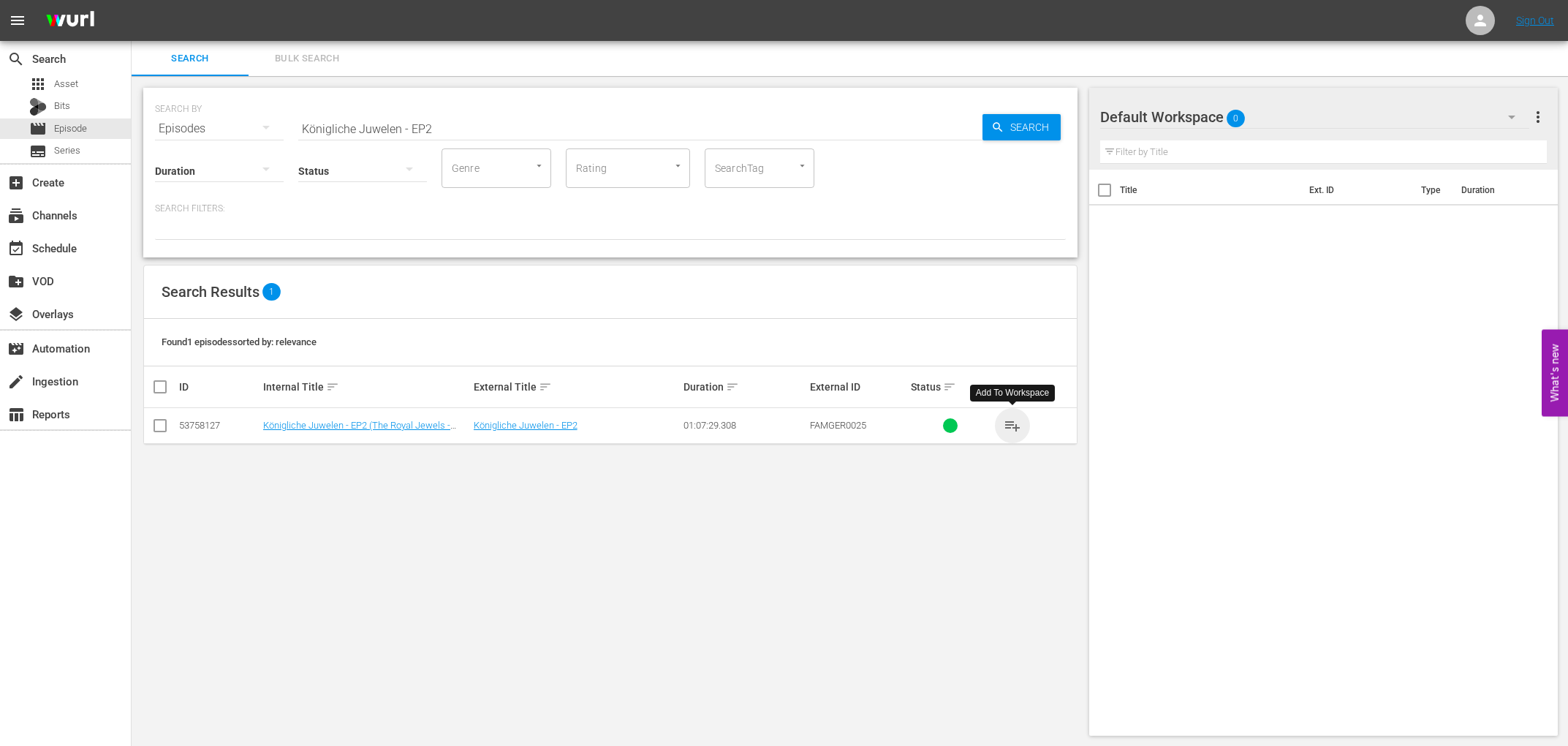
click at [1017, 426] on span "playlist_add" at bounding box center [1012, 425] width 18 height 18
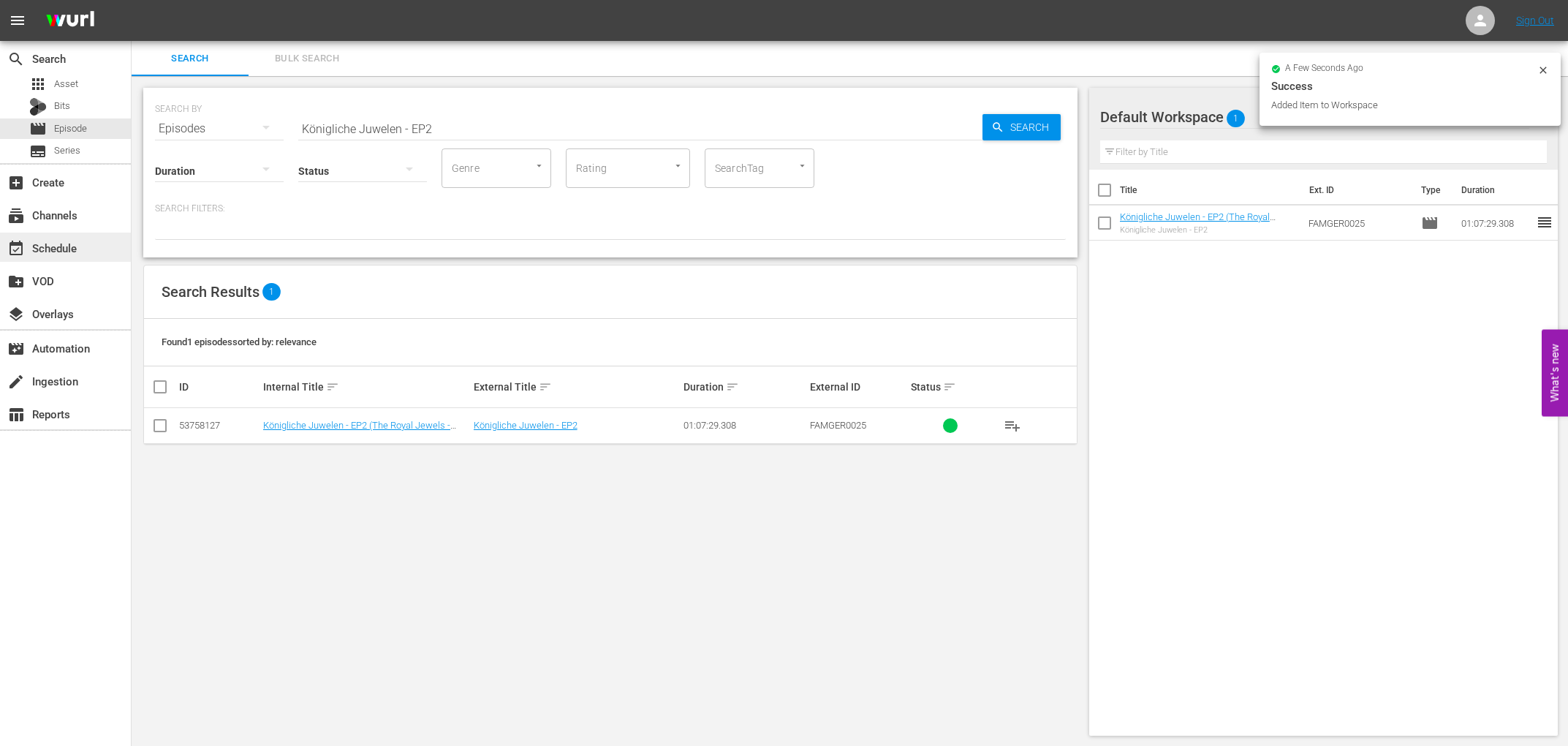
click at [40, 243] on div "event_available Schedule" at bounding box center [41, 246] width 82 height 13
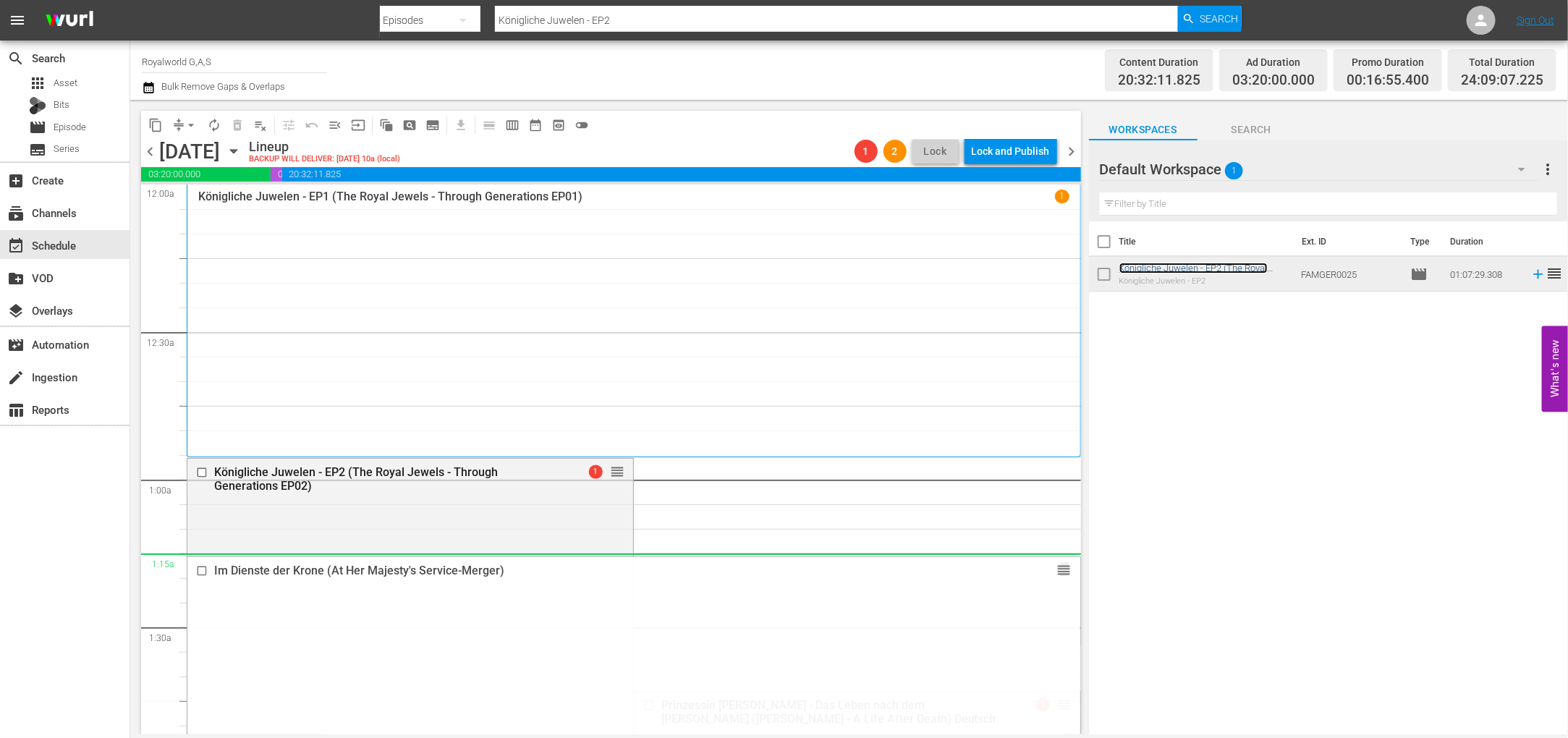
drag, startPoint x: 1046, startPoint y: 541, endPoint x: 850, endPoint y: 575, distance: 198.9
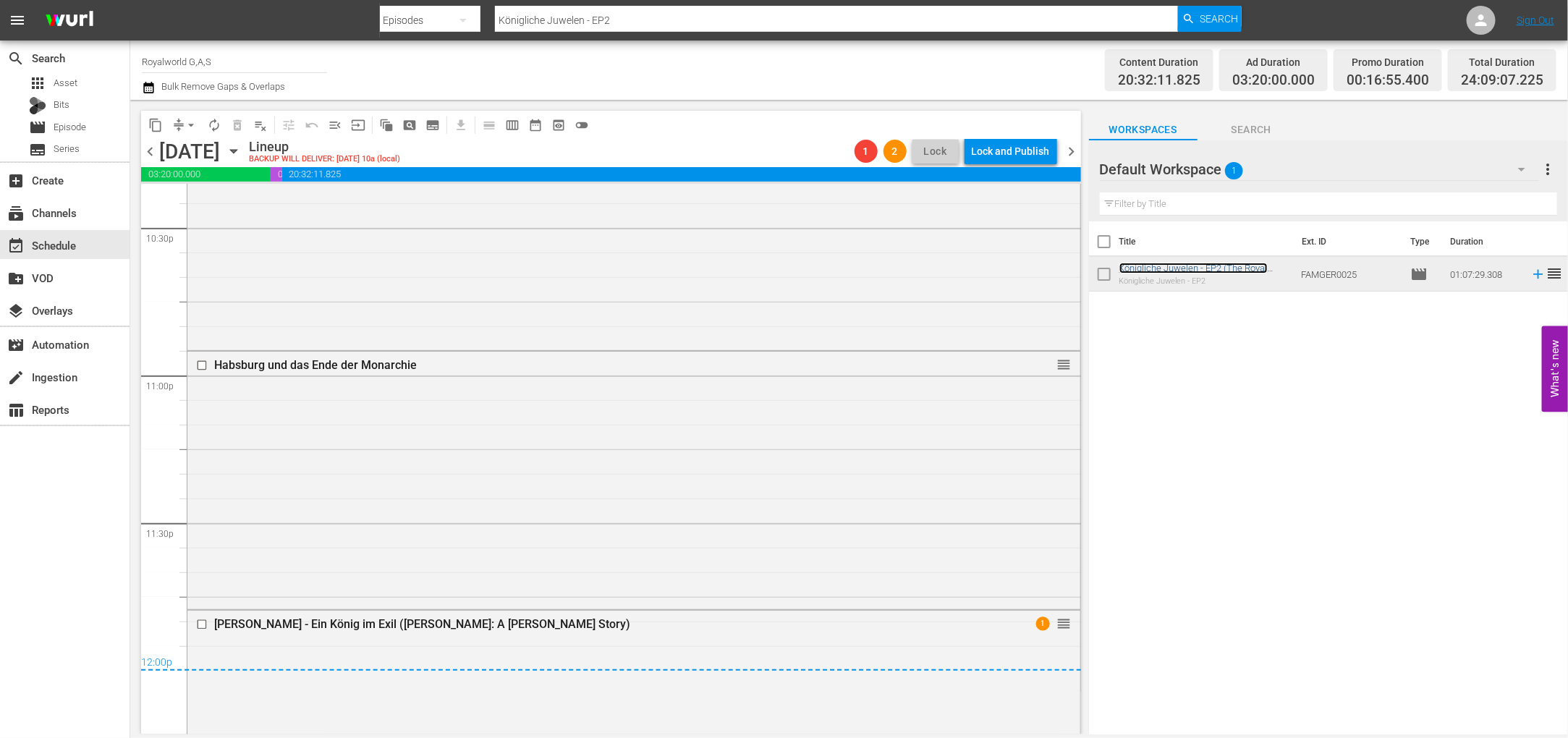
scroll to position [6753, 0]
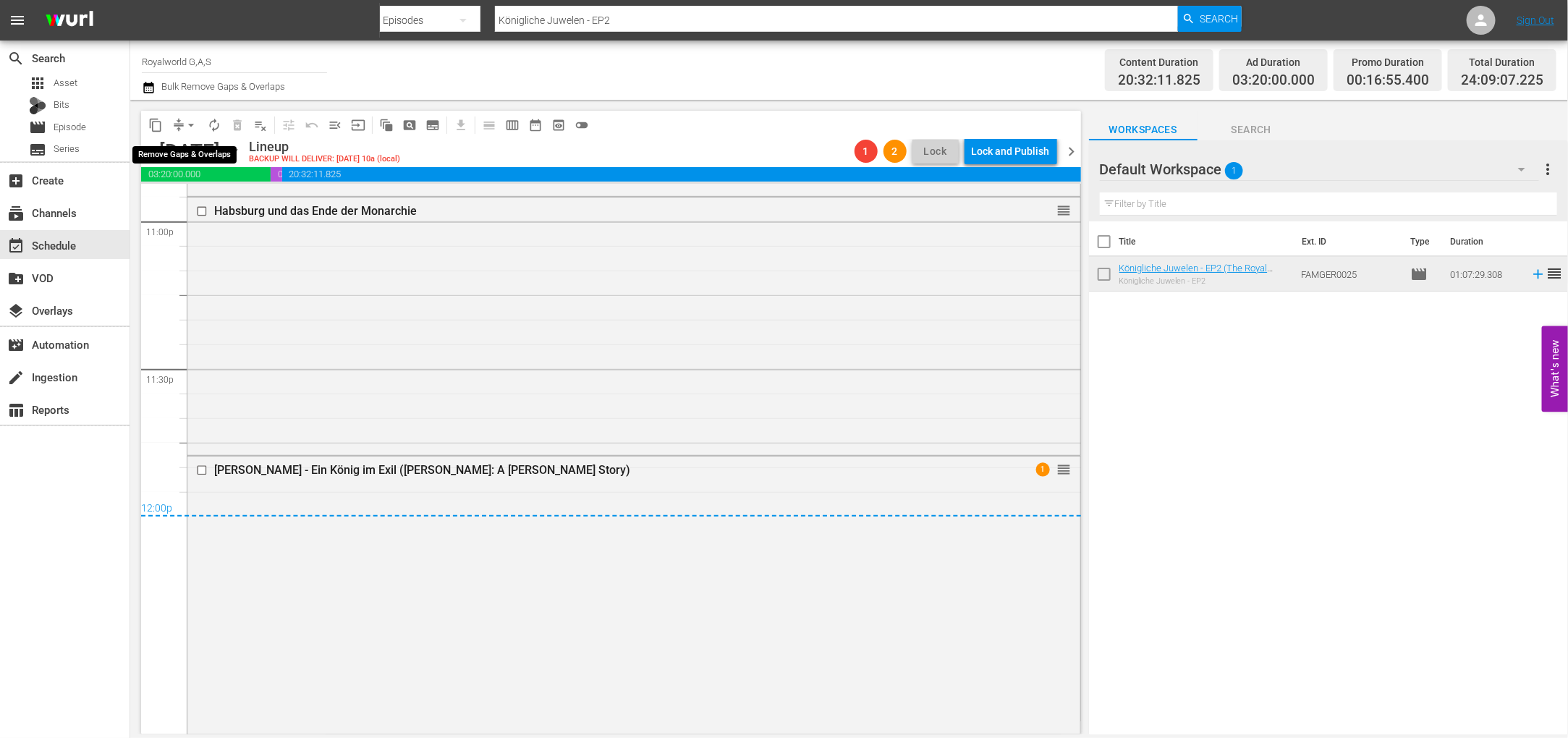
click at [186, 122] on span "arrow_drop_down" at bounding box center [191, 126] width 15 height 15
click at [201, 197] on li "Align to End of Previous Day" at bounding box center [192, 201] width 152 height 24
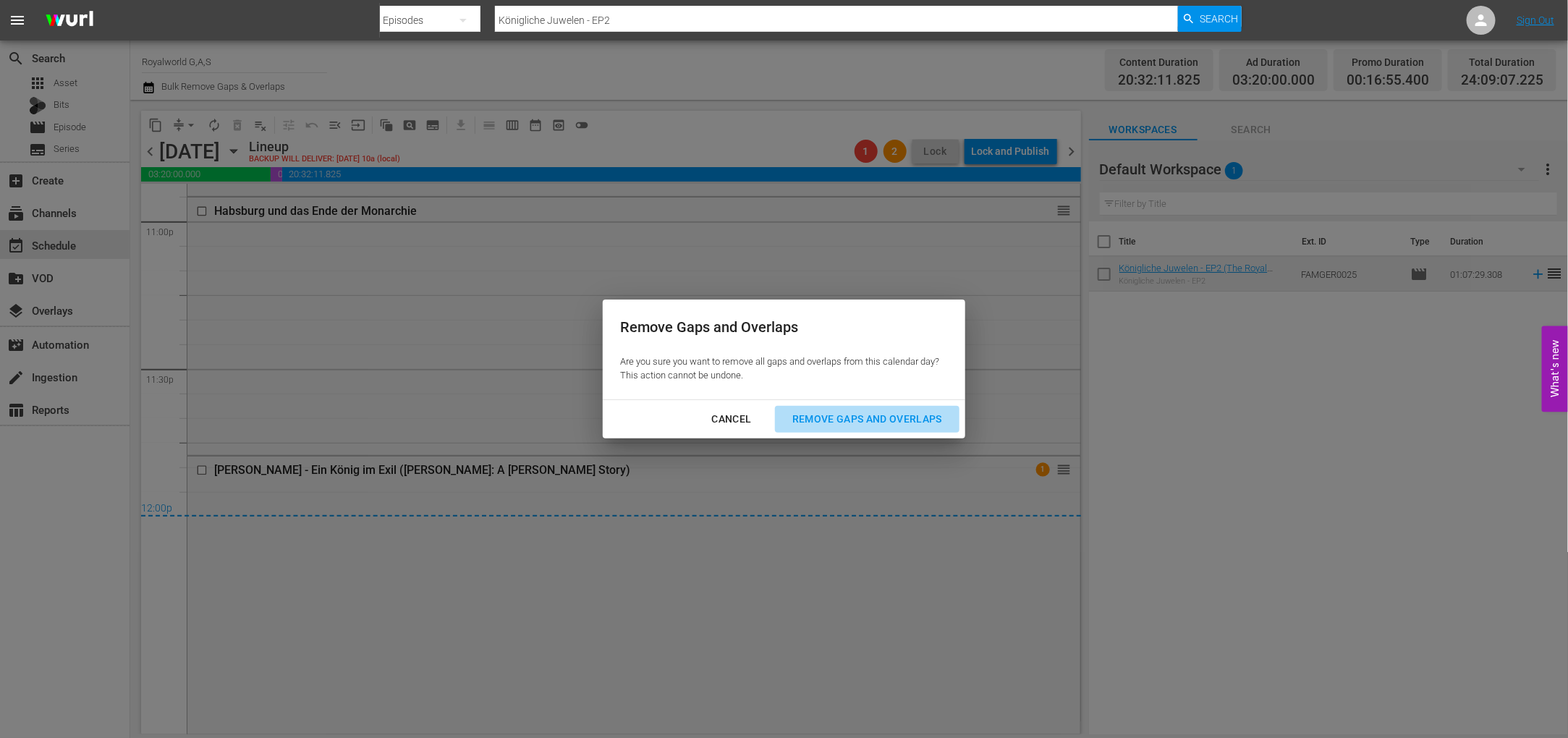
click at [816, 419] on div "Remove Gaps and Overlaps" at bounding box center [867, 419] width 173 height 18
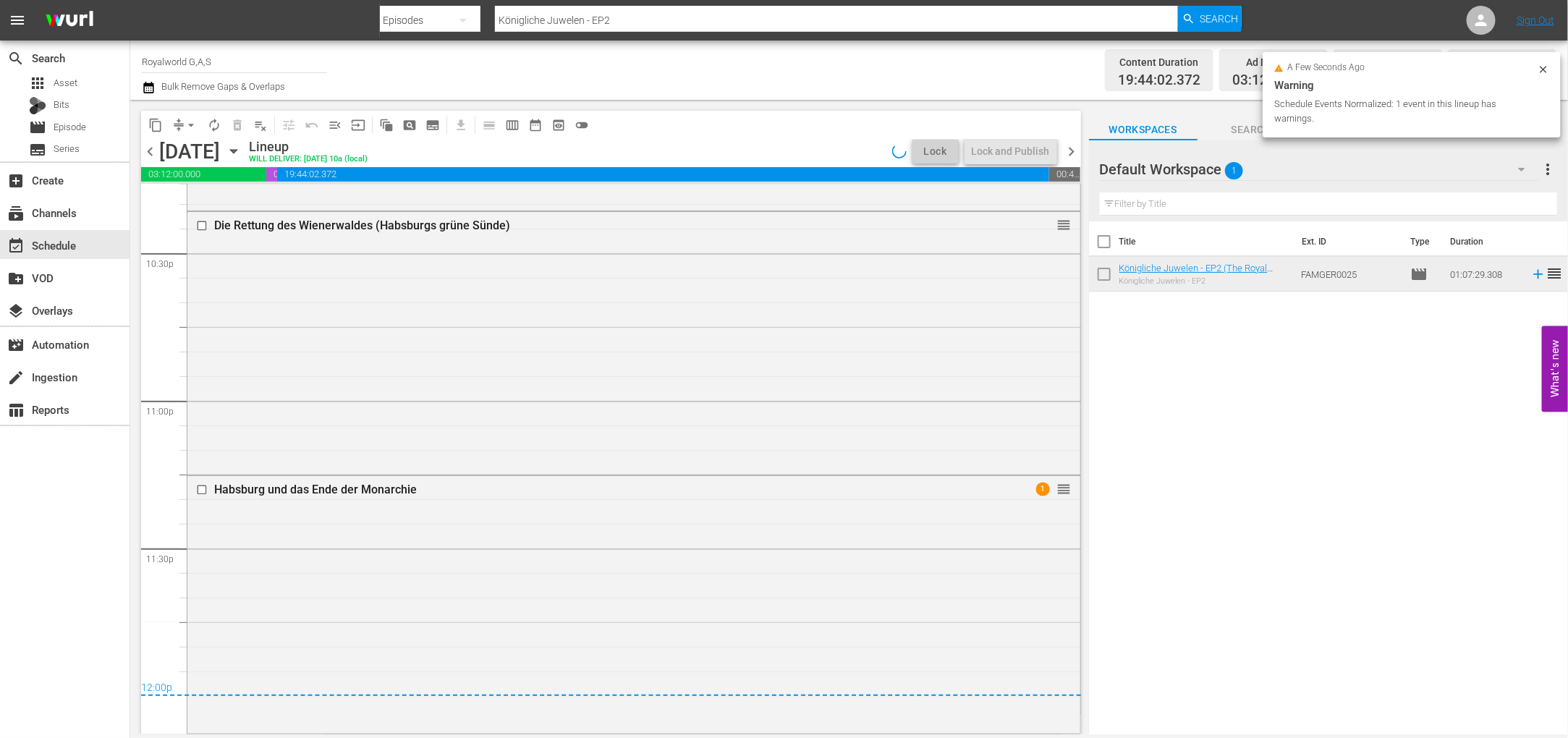
scroll to position [6573, 0]
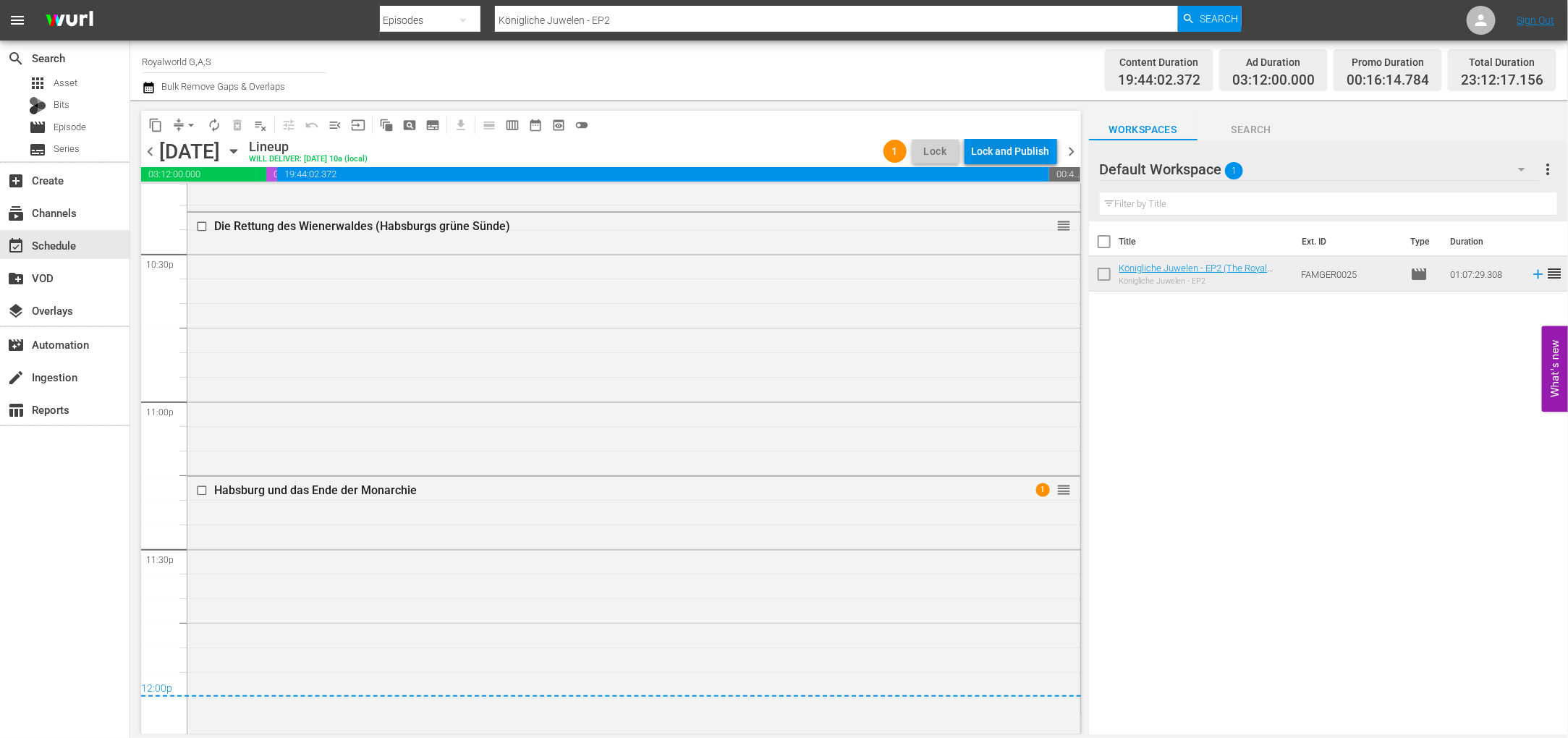
click at [988, 149] on div "Lock and Publish" at bounding box center [1011, 151] width 78 height 26
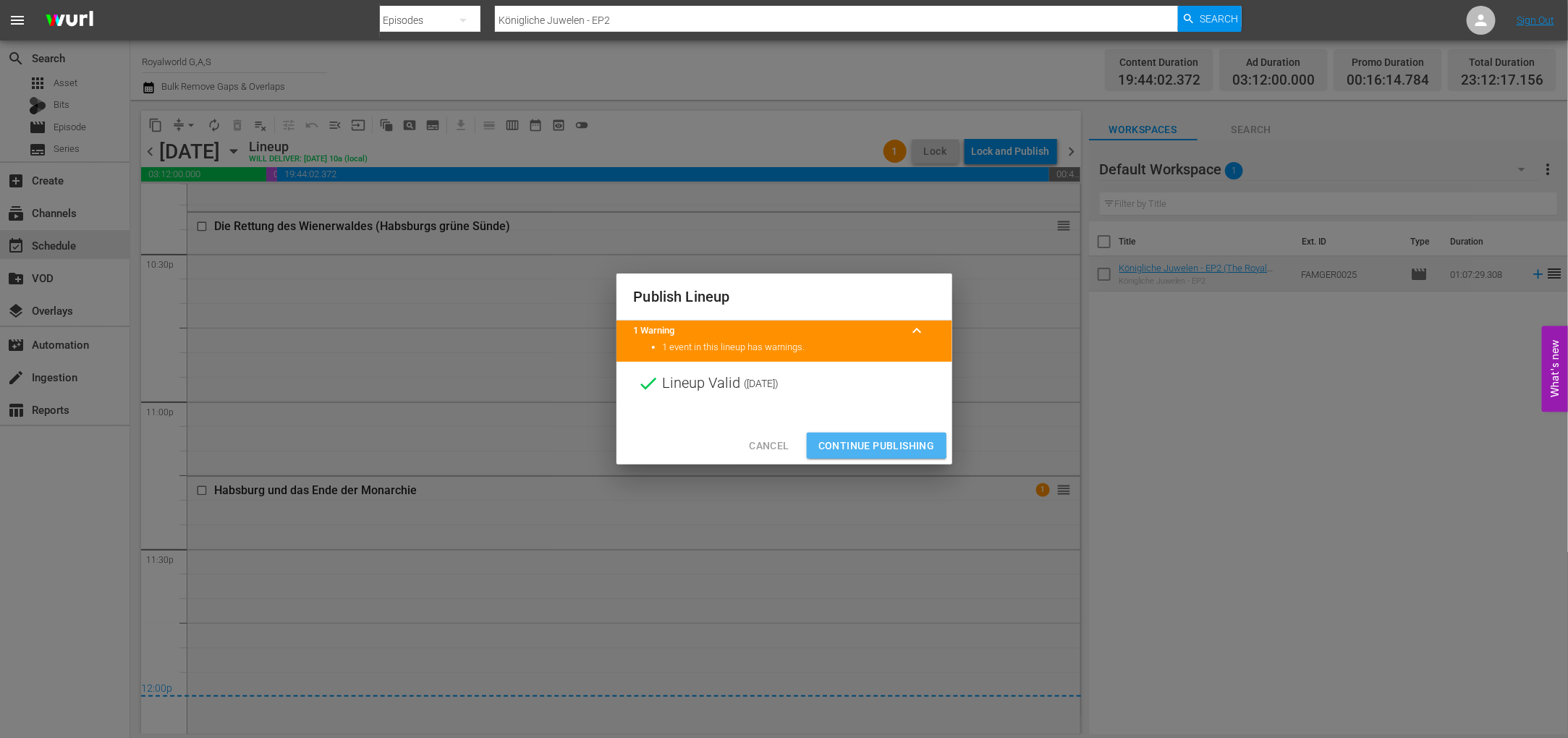
click at [869, 443] on span "Continue Publishing" at bounding box center [877, 446] width 117 height 18
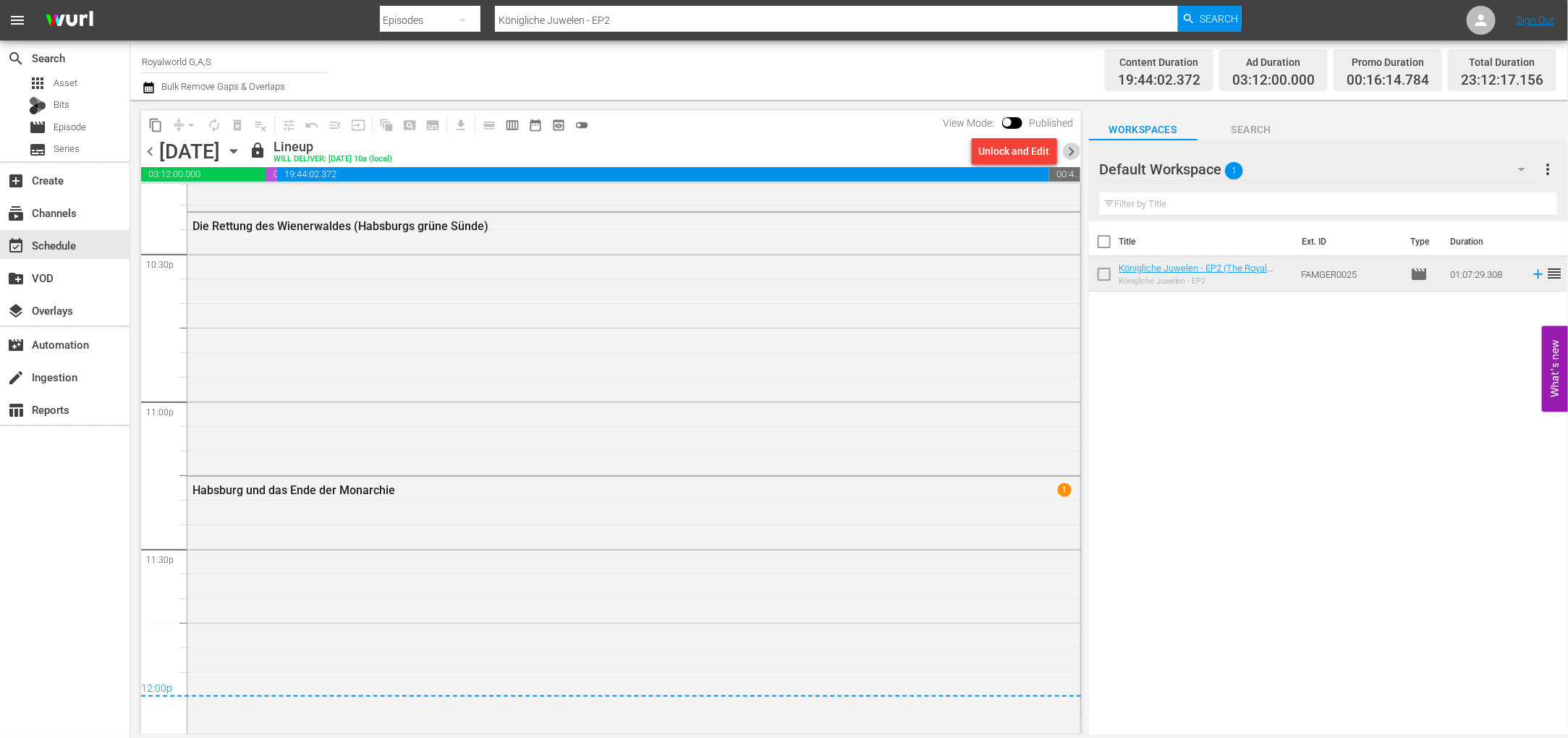
click at [1068, 149] on span "chevron_right" at bounding box center [1072, 151] width 18 height 18
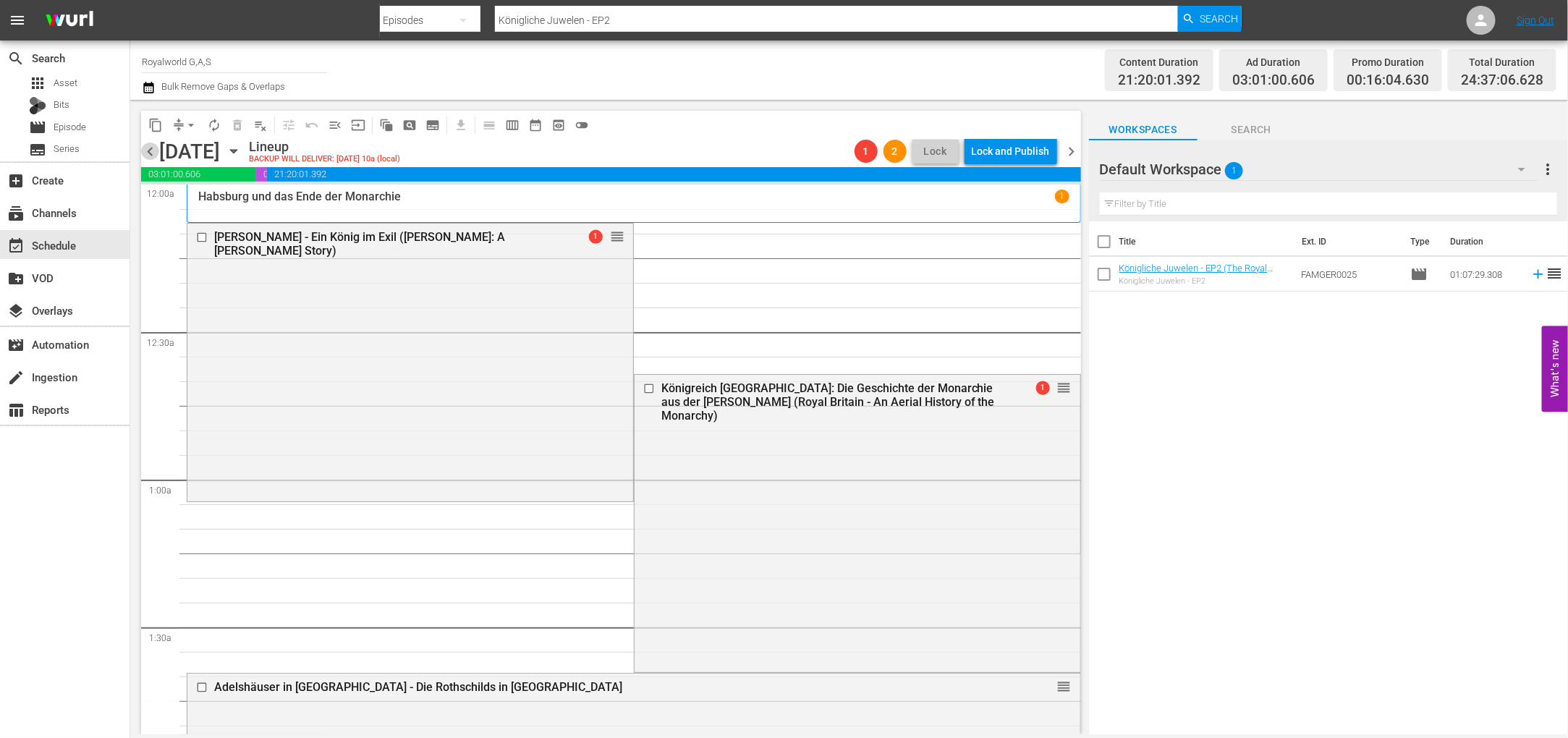
click at [152, 151] on span "chevron_left" at bounding box center [149, 151] width 18 height 18
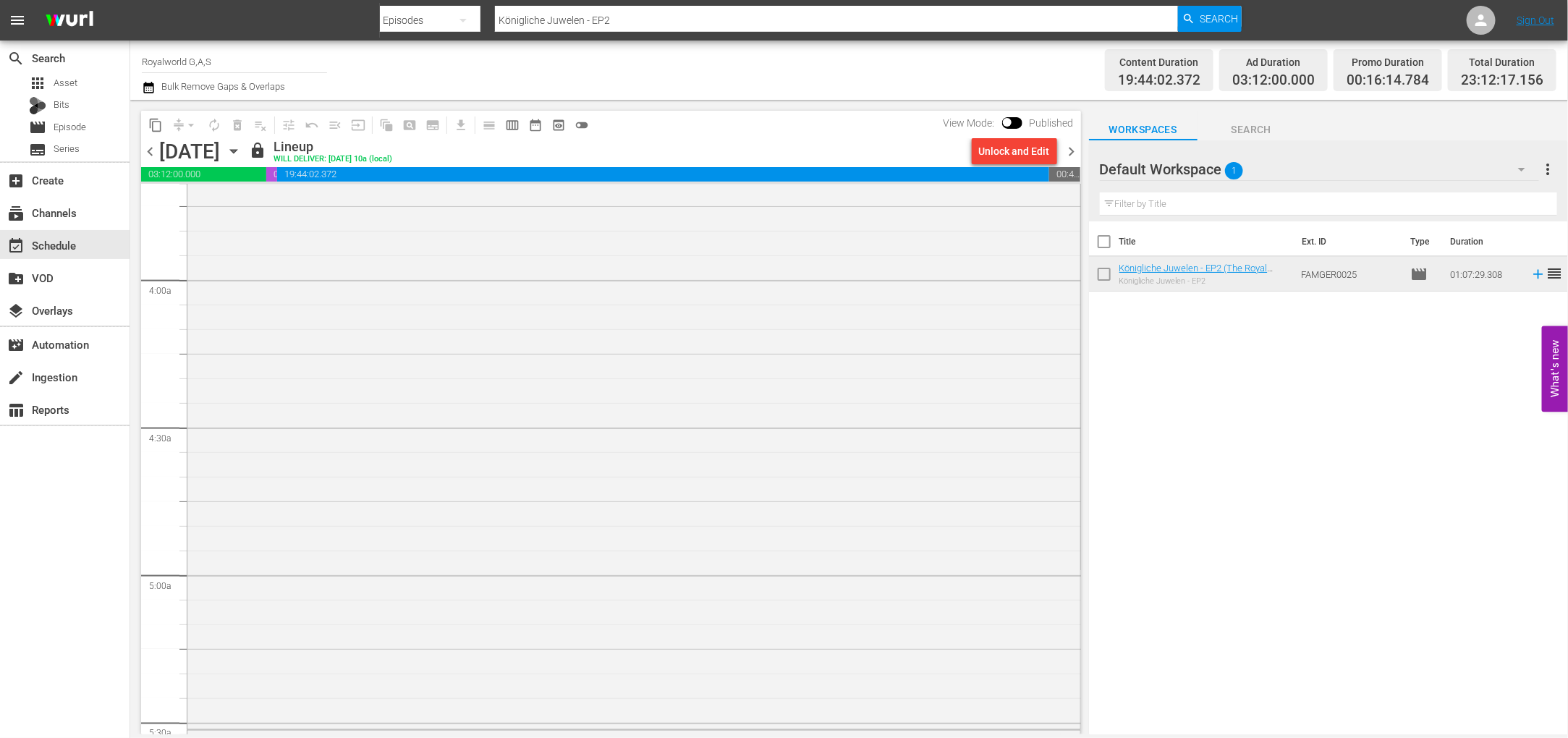
scroll to position [1628, 0]
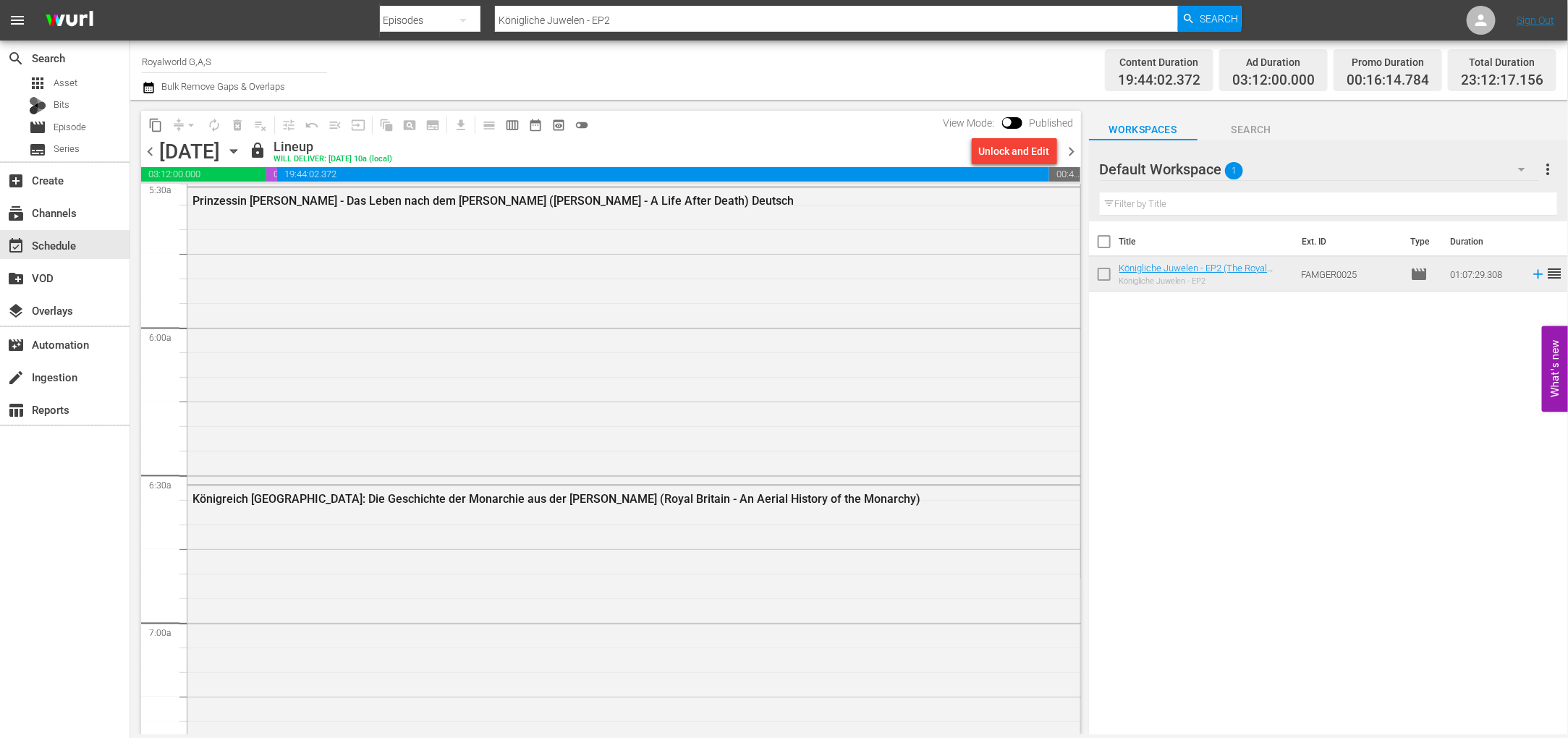
click at [1071, 159] on span "chevron_right" at bounding box center [1072, 151] width 18 height 18
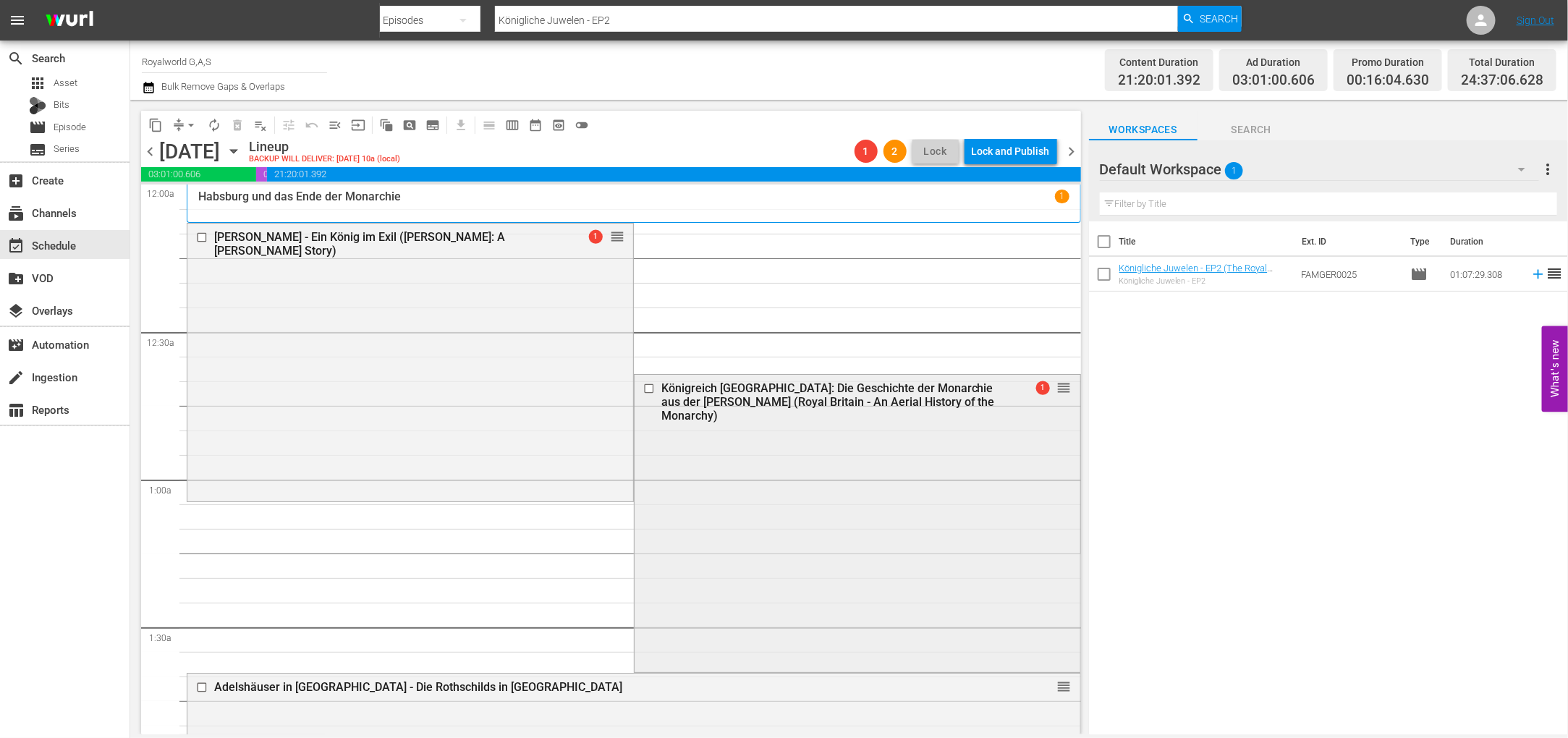
click at [642, 388] on input "checkbox" at bounding box center [649, 388] width 15 height 12
click at [242, 128] on span "delete_forever_outlined" at bounding box center [237, 126] width 15 height 15
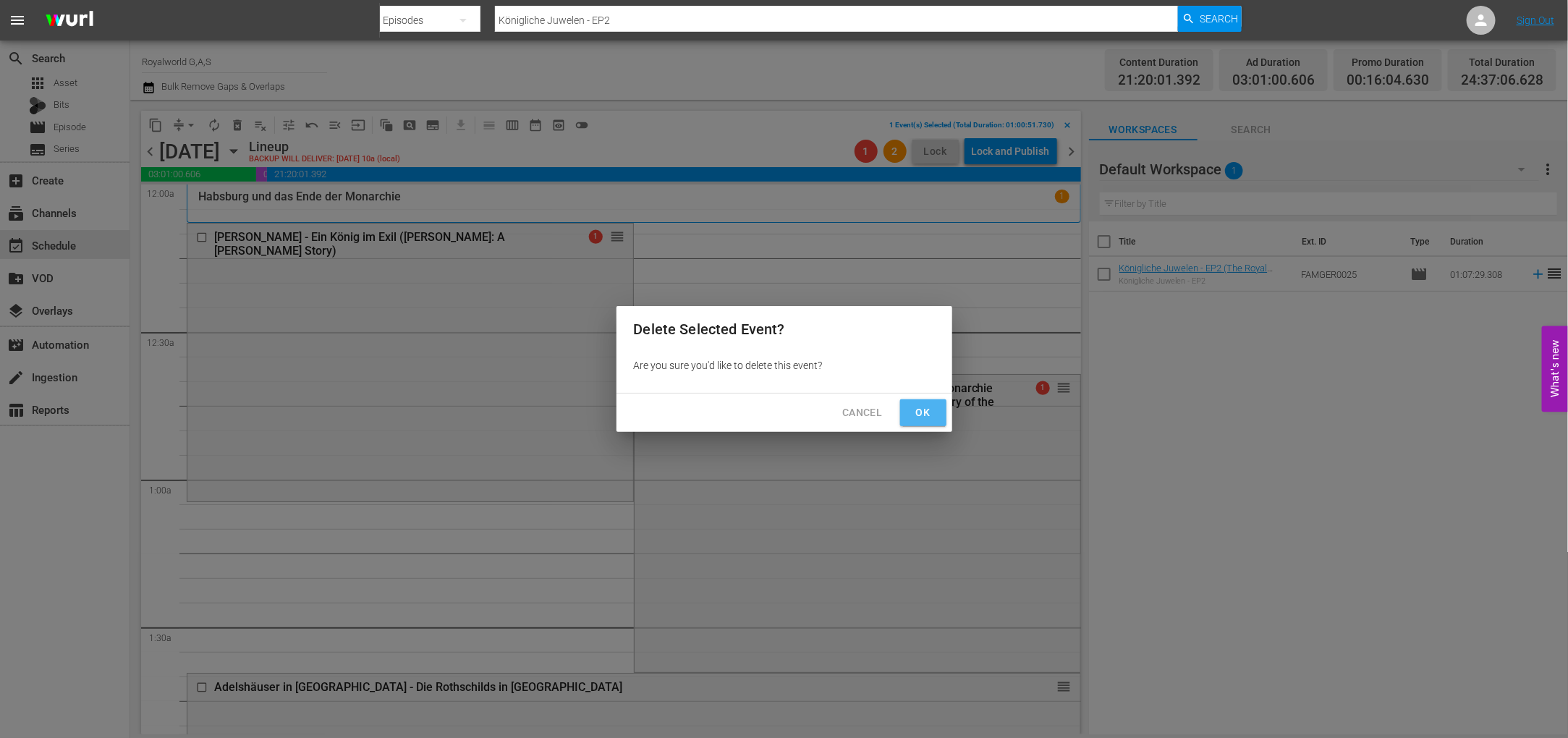
click at [914, 416] on span "Ok" at bounding box center [923, 412] width 23 height 18
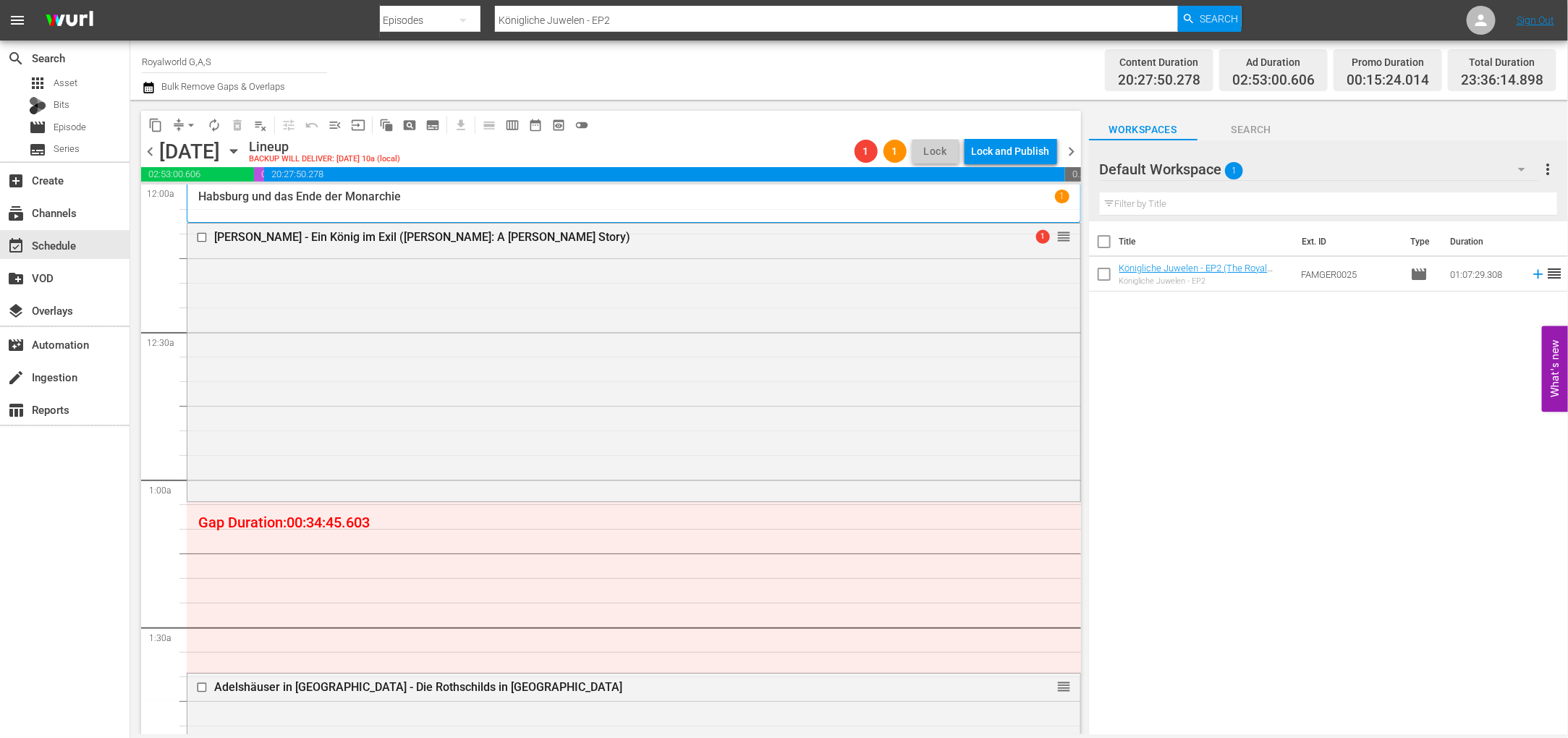
drag, startPoint x: 1048, startPoint y: 447, endPoint x: 933, endPoint y: 502, distance: 127.5
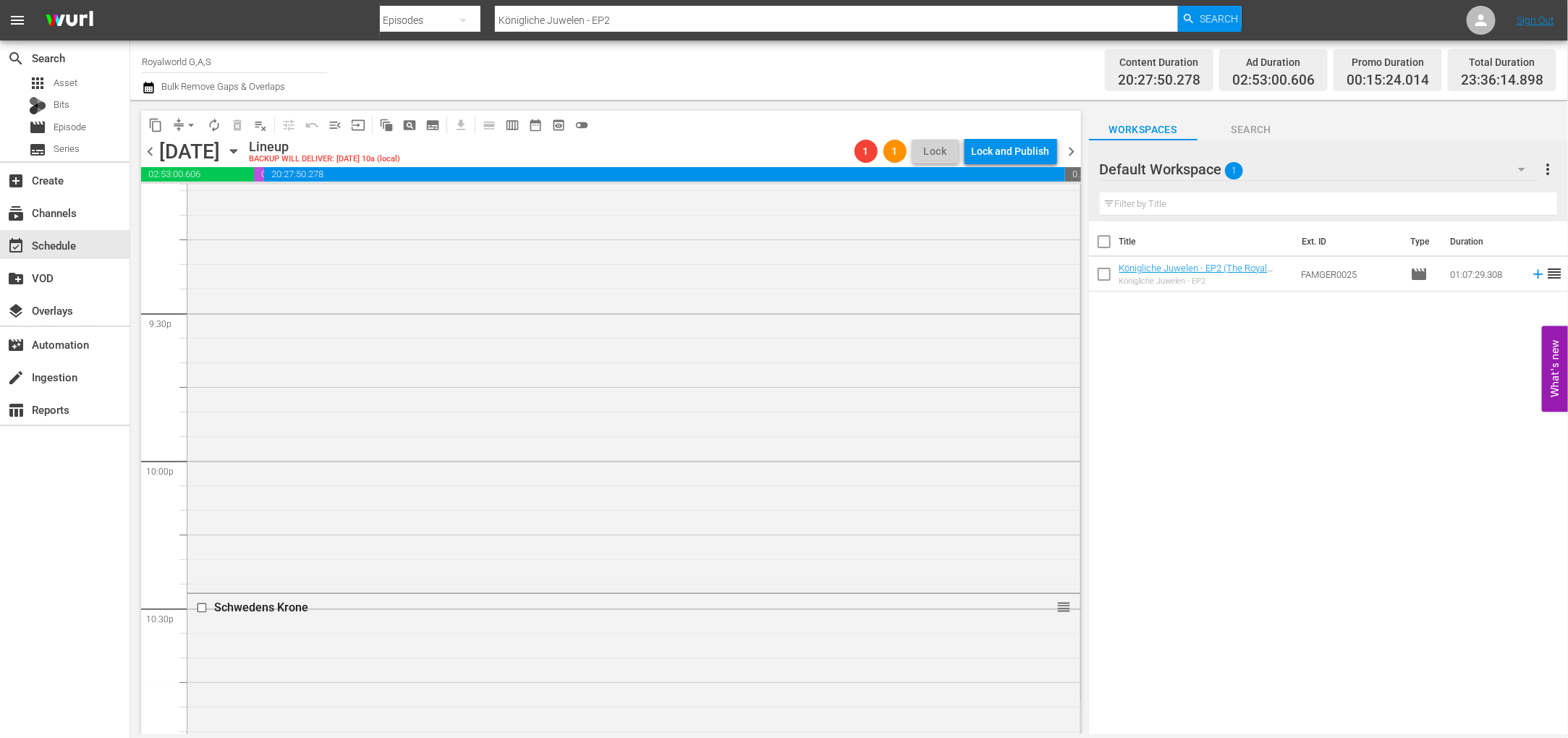
scroll to position [6249, 0]
click at [966, 721] on div "Schwedens Krone reorder" at bounding box center [633, 687] width 892 height 247
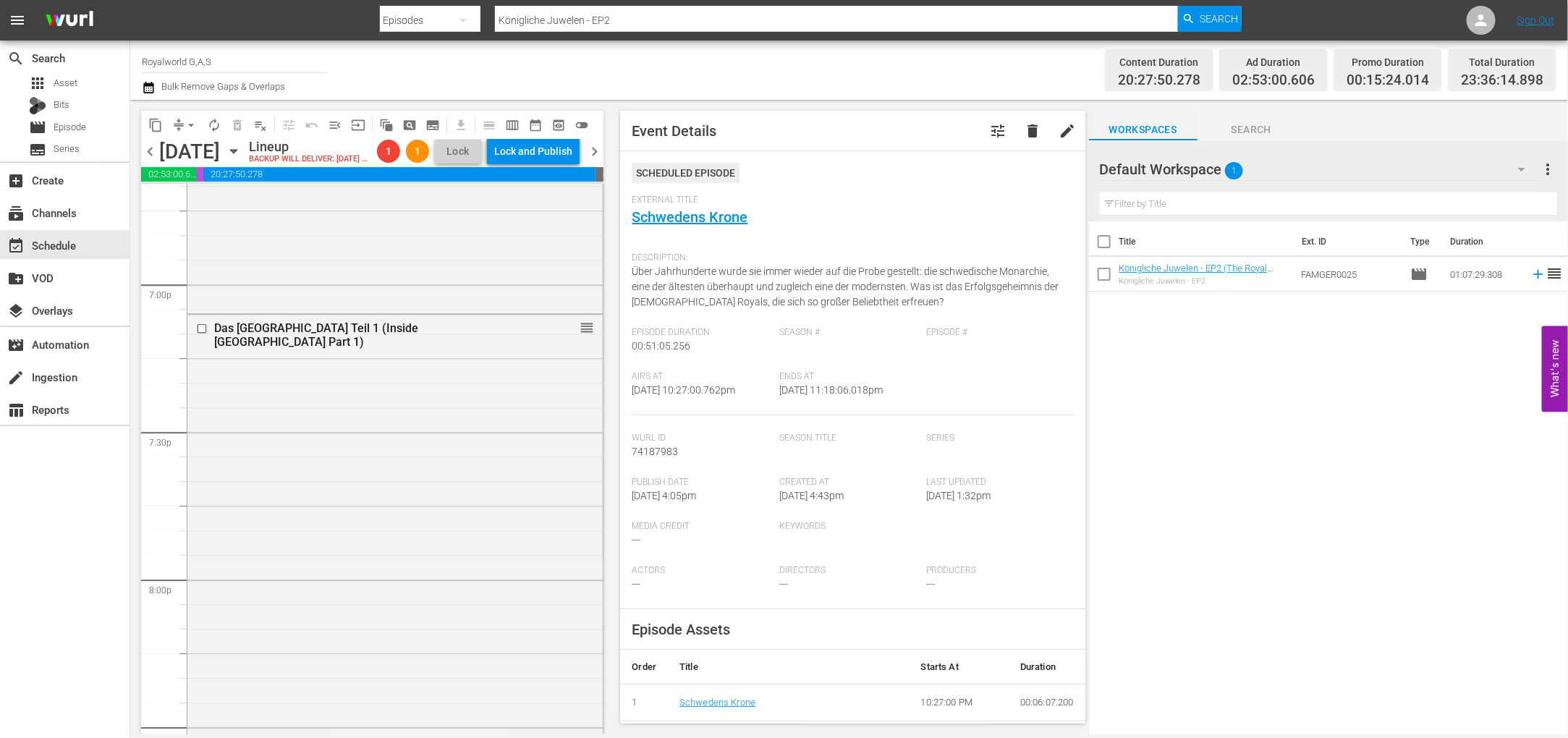
scroll to position [5272, 0]
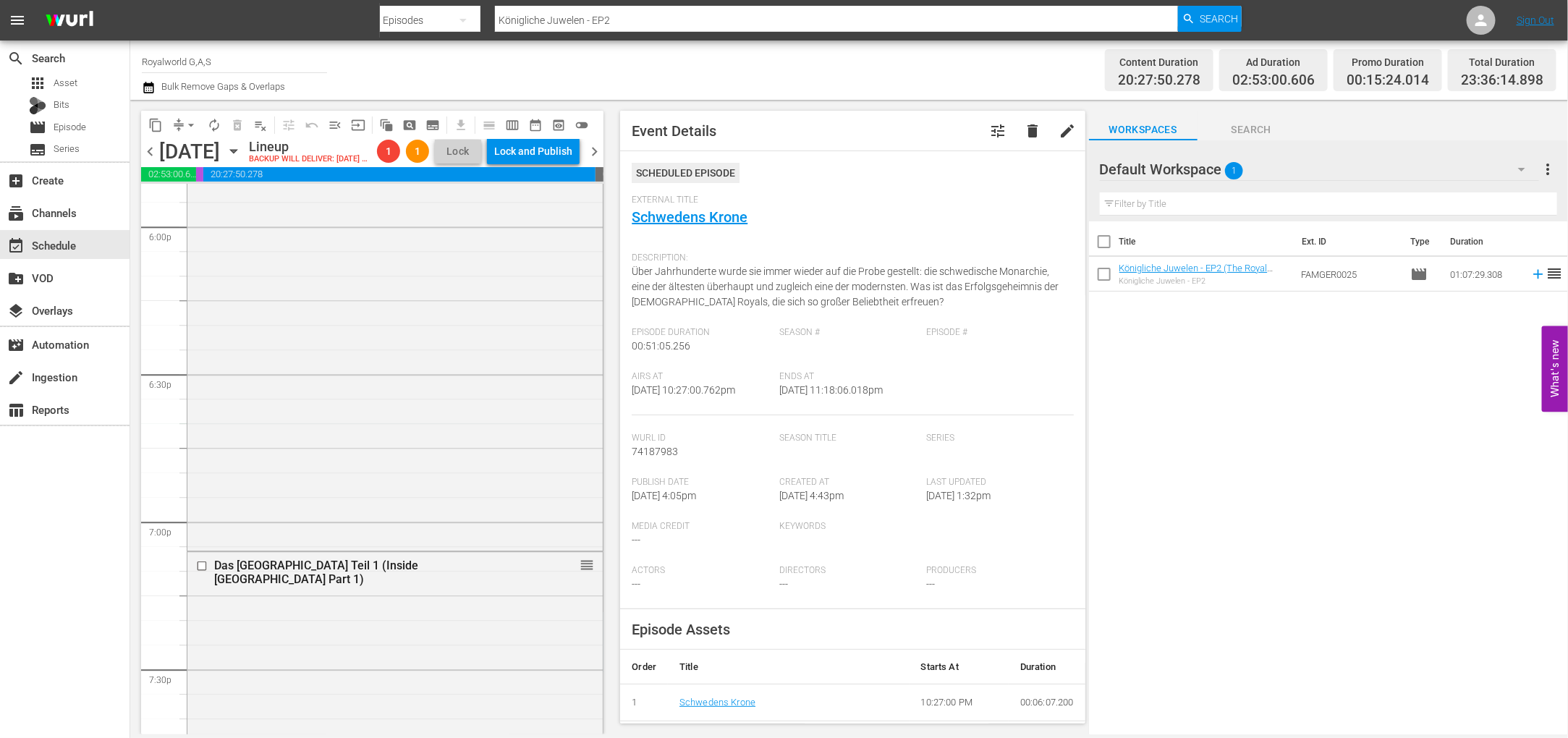
drag, startPoint x: 571, startPoint y: 578, endPoint x: 545, endPoint y: 440, distance: 140.4
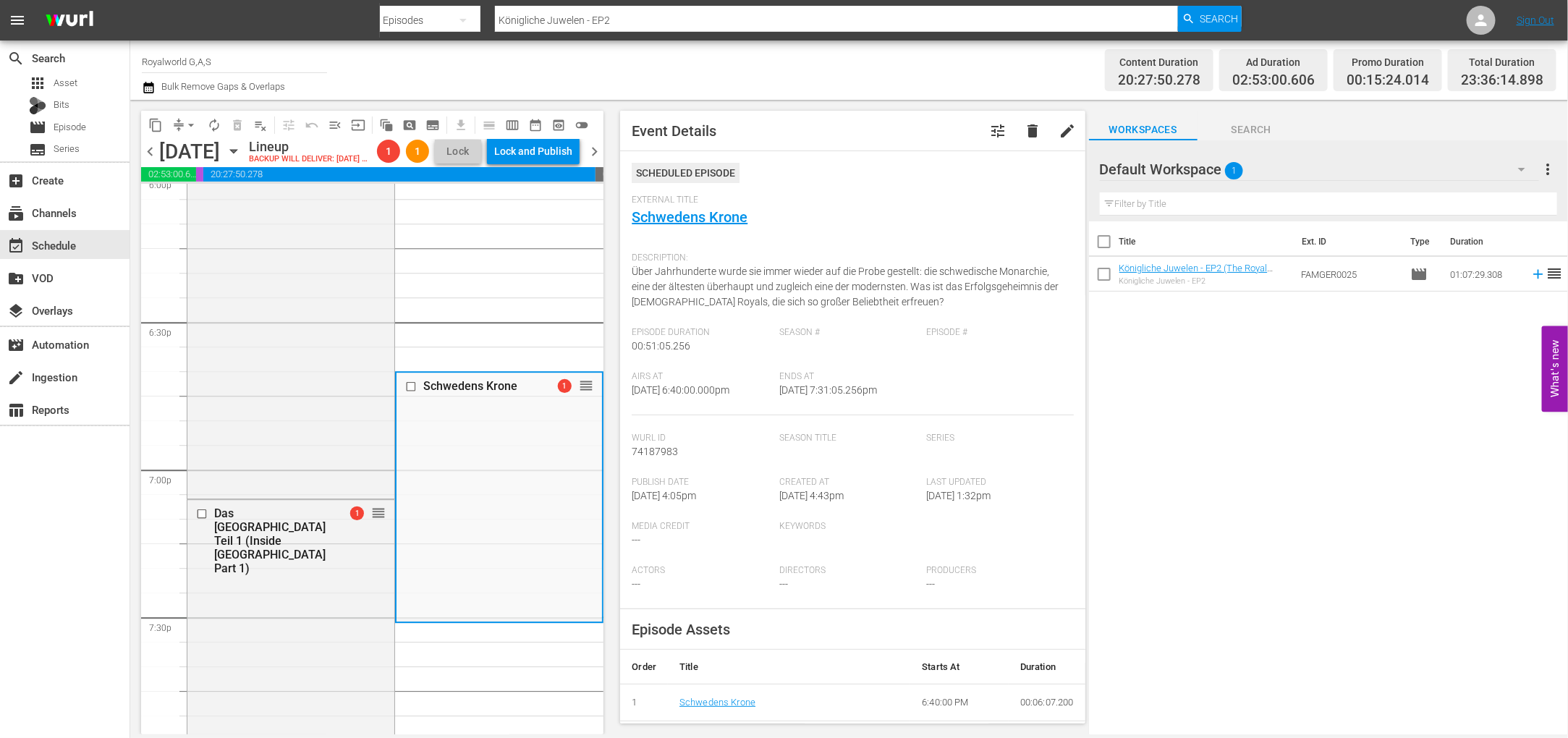
scroll to position [5380, 0]
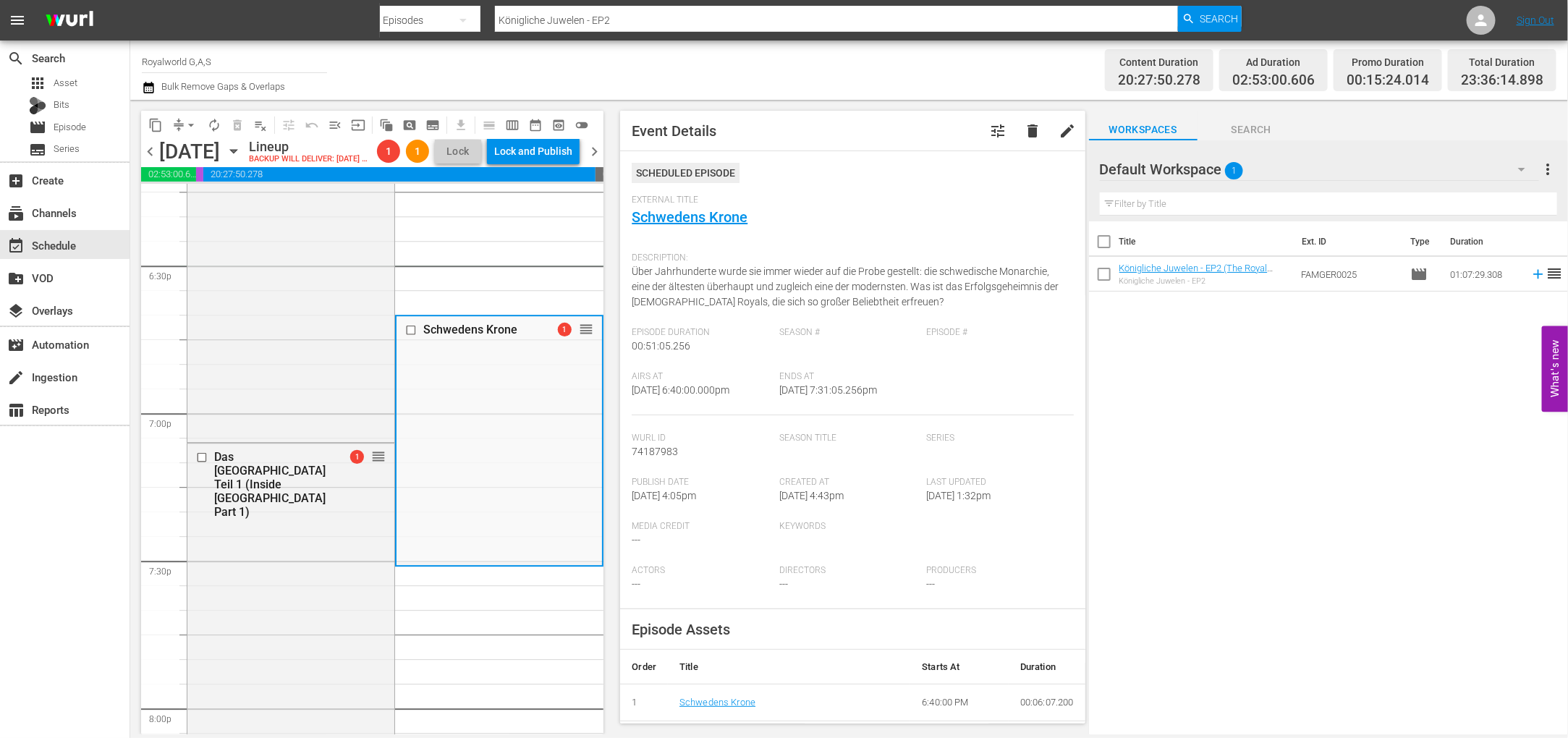
drag, startPoint x: 576, startPoint y: 608, endPoint x: 471, endPoint y: 284, distance: 340.6
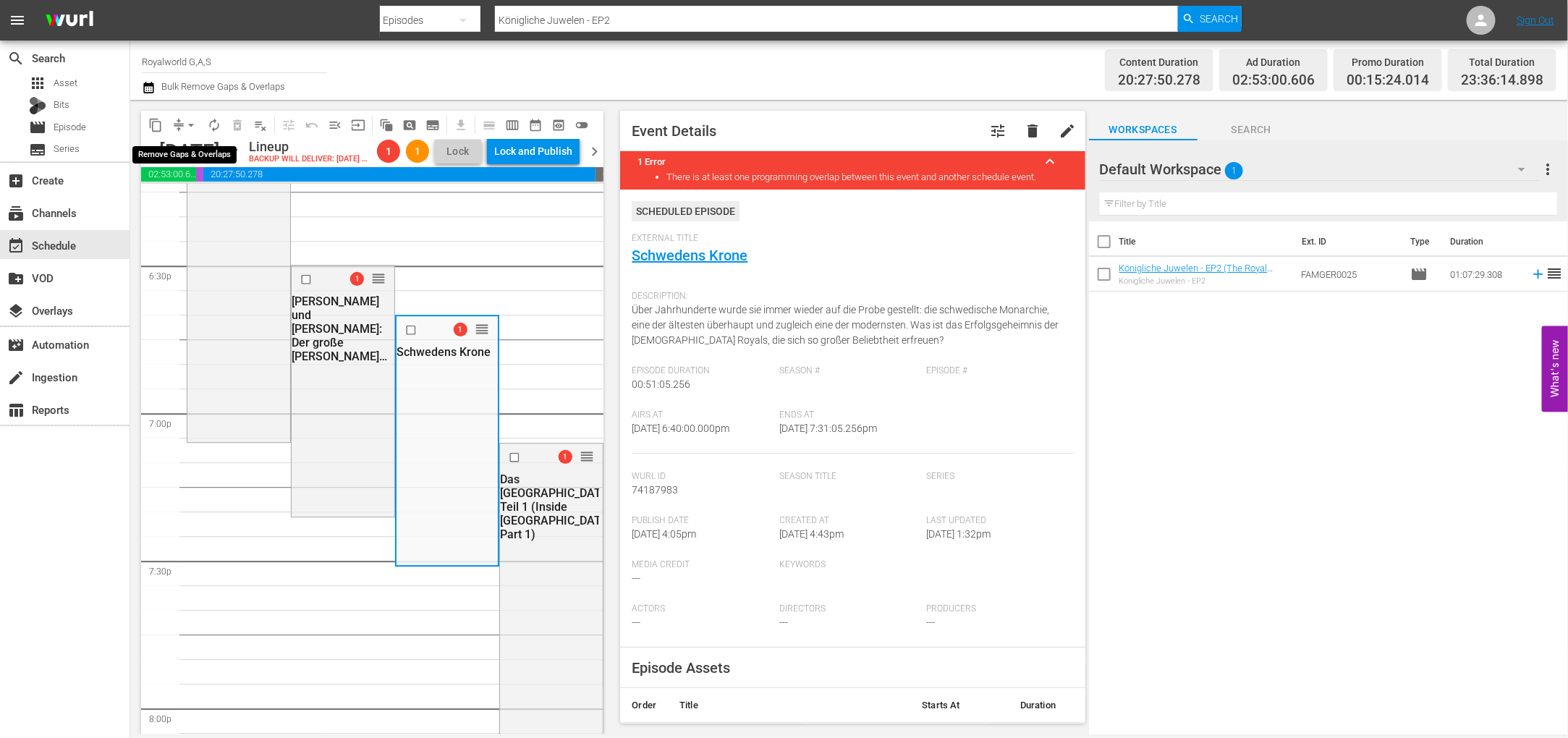
click at [193, 128] on span "arrow_drop_down" at bounding box center [191, 126] width 15 height 15
click at [222, 205] on li "Align to End of Previous Day" at bounding box center [192, 201] width 152 height 24
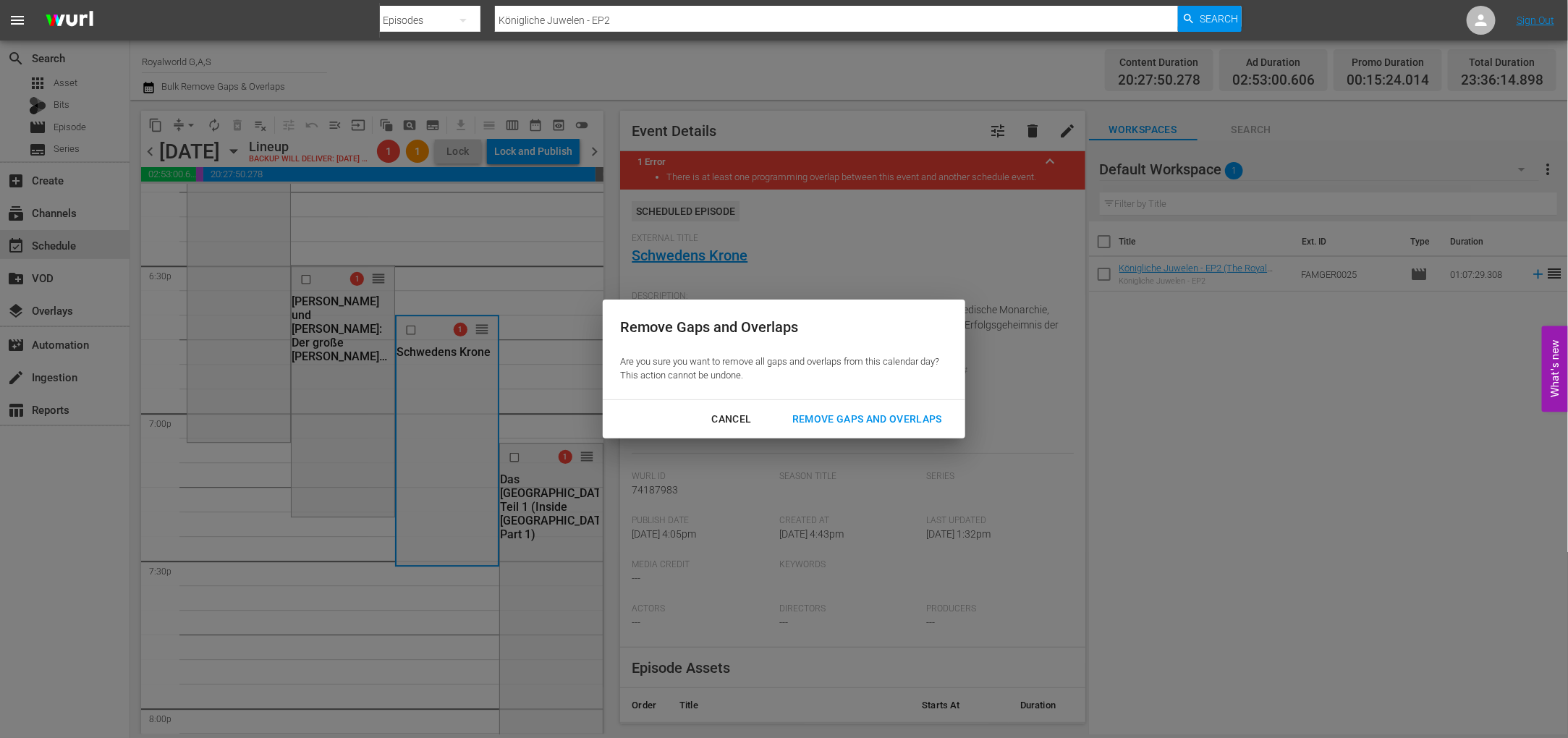
click at [868, 424] on div "Remove Gaps and Overlaps" at bounding box center [867, 419] width 173 height 18
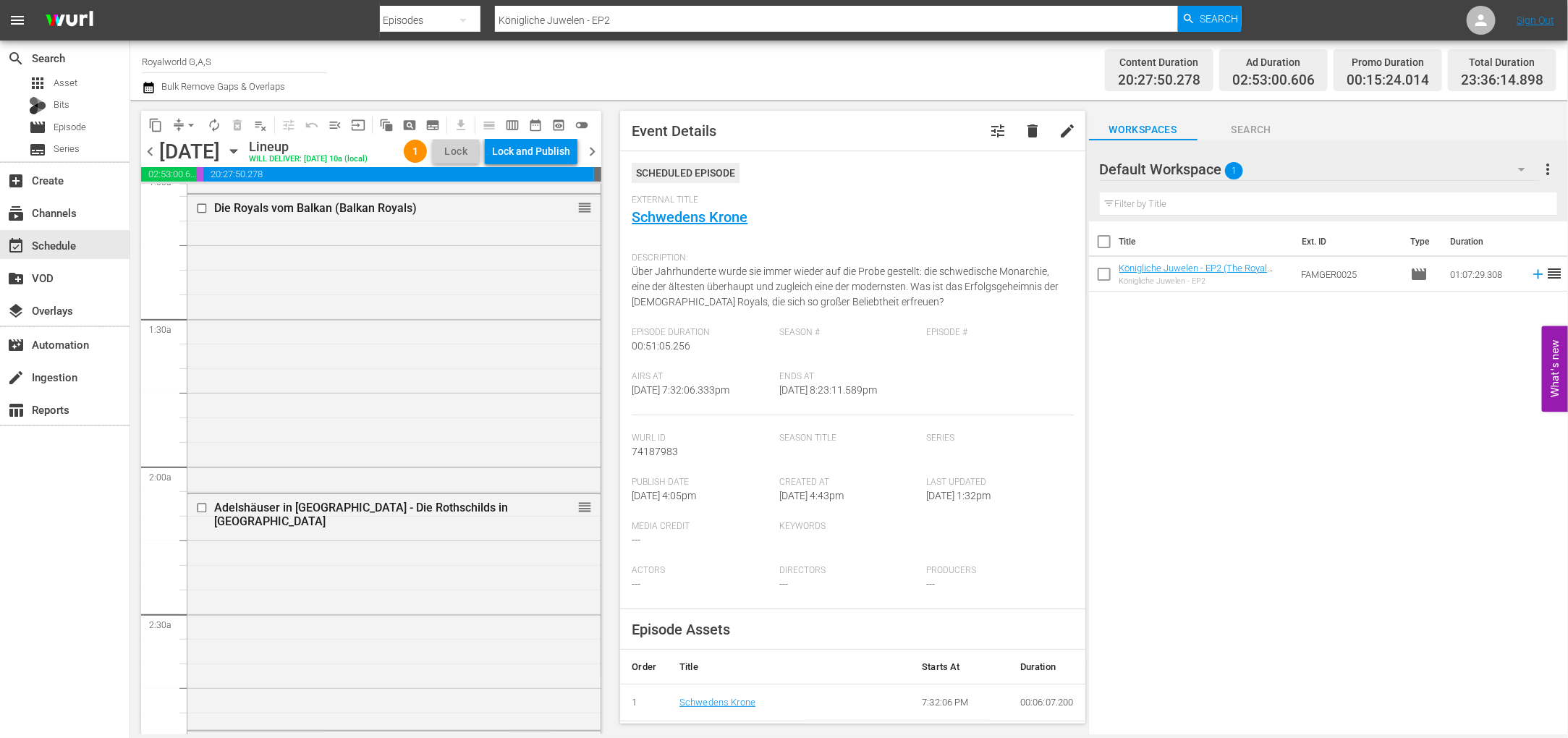
scroll to position [0, 0]
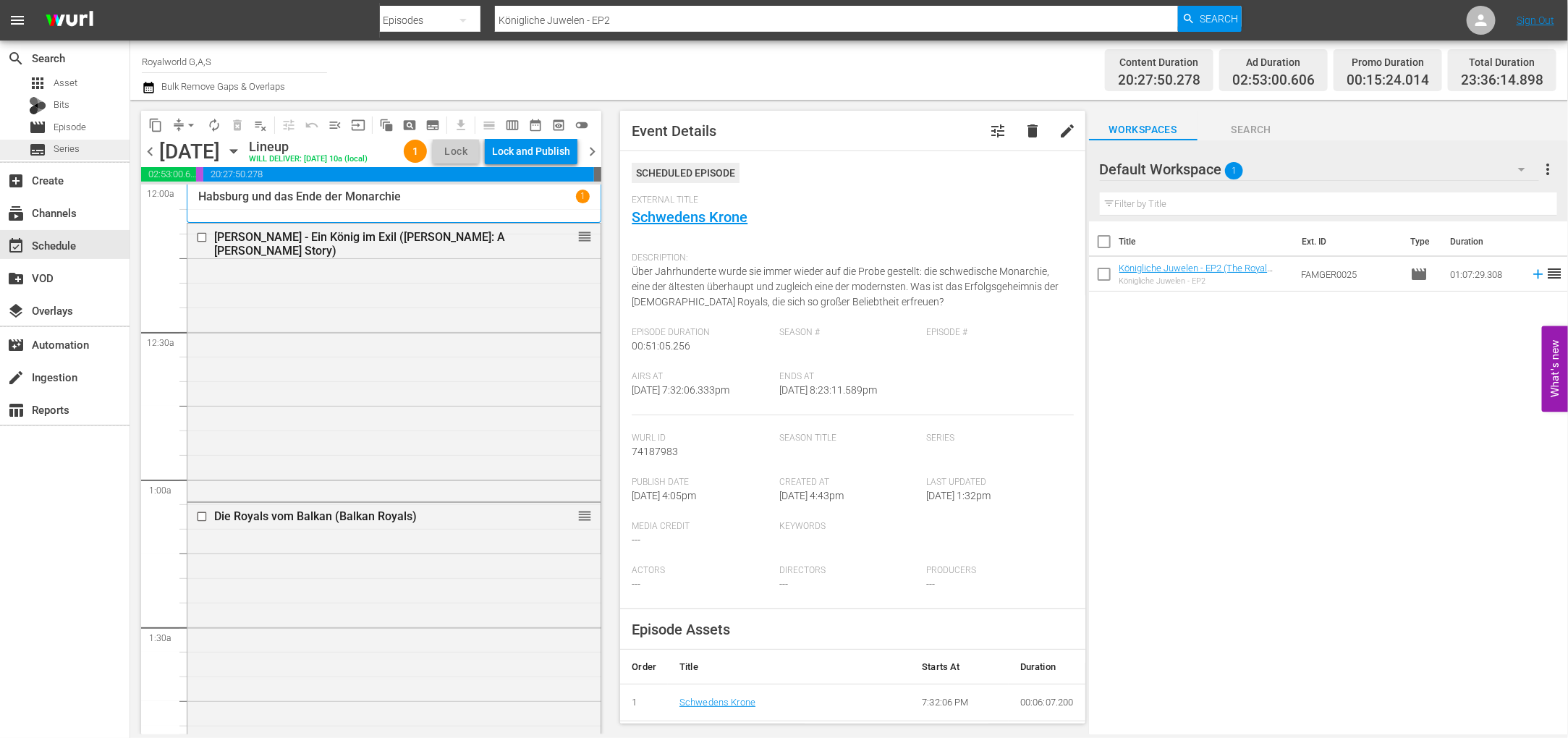
click at [78, 139] on div "subtitles Series" at bounding box center [54, 149] width 51 height 20
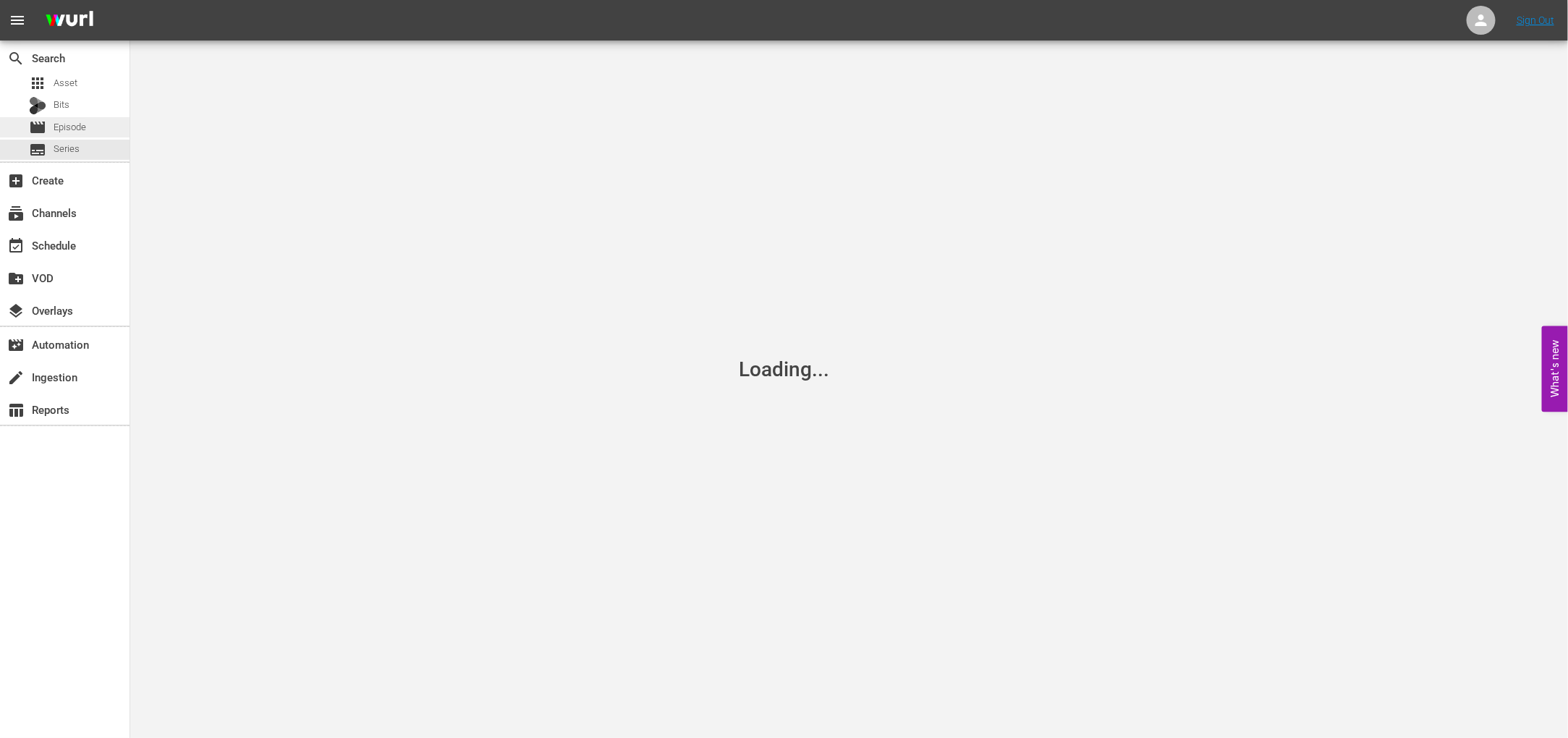
click at [78, 128] on span "Episode" at bounding box center [70, 128] width 33 height 15
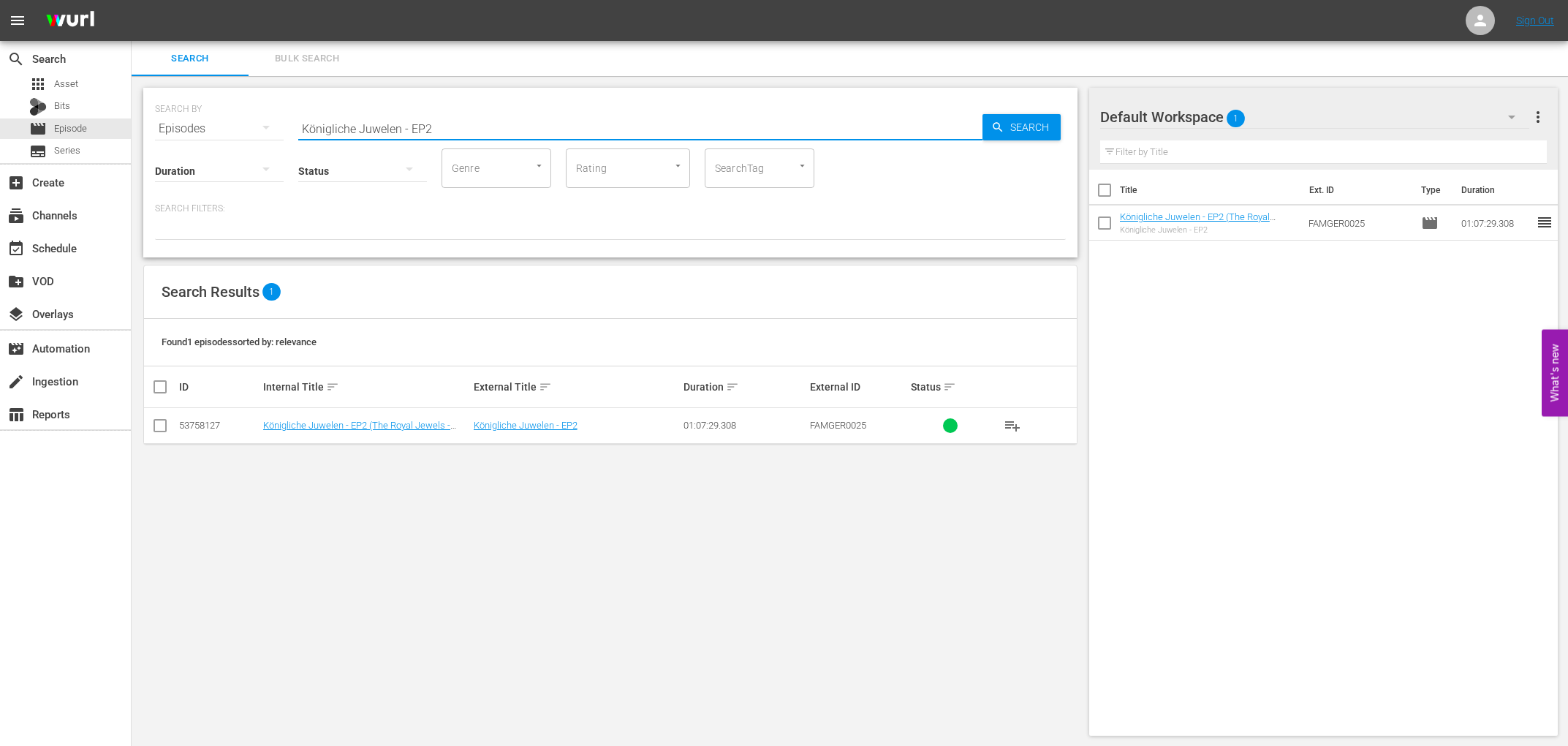
paste input "Wir waren Könige (Burma's Lost Royals)"
drag, startPoint x: 485, startPoint y: 121, endPoint x: 146, endPoint y: 125, distance: 339.0
click at [146, 125] on div "SEARCH BY Search By Episodes Search ID, Title, Description, Keywords, or Catego…" at bounding box center [610, 172] width 934 height 169
type input "Wir waren Könige (Burma's Lost Royals)"
drag, startPoint x: 1023, startPoint y: 121, endPoint x: 1017, endPoint y: 142, distance: 21.8
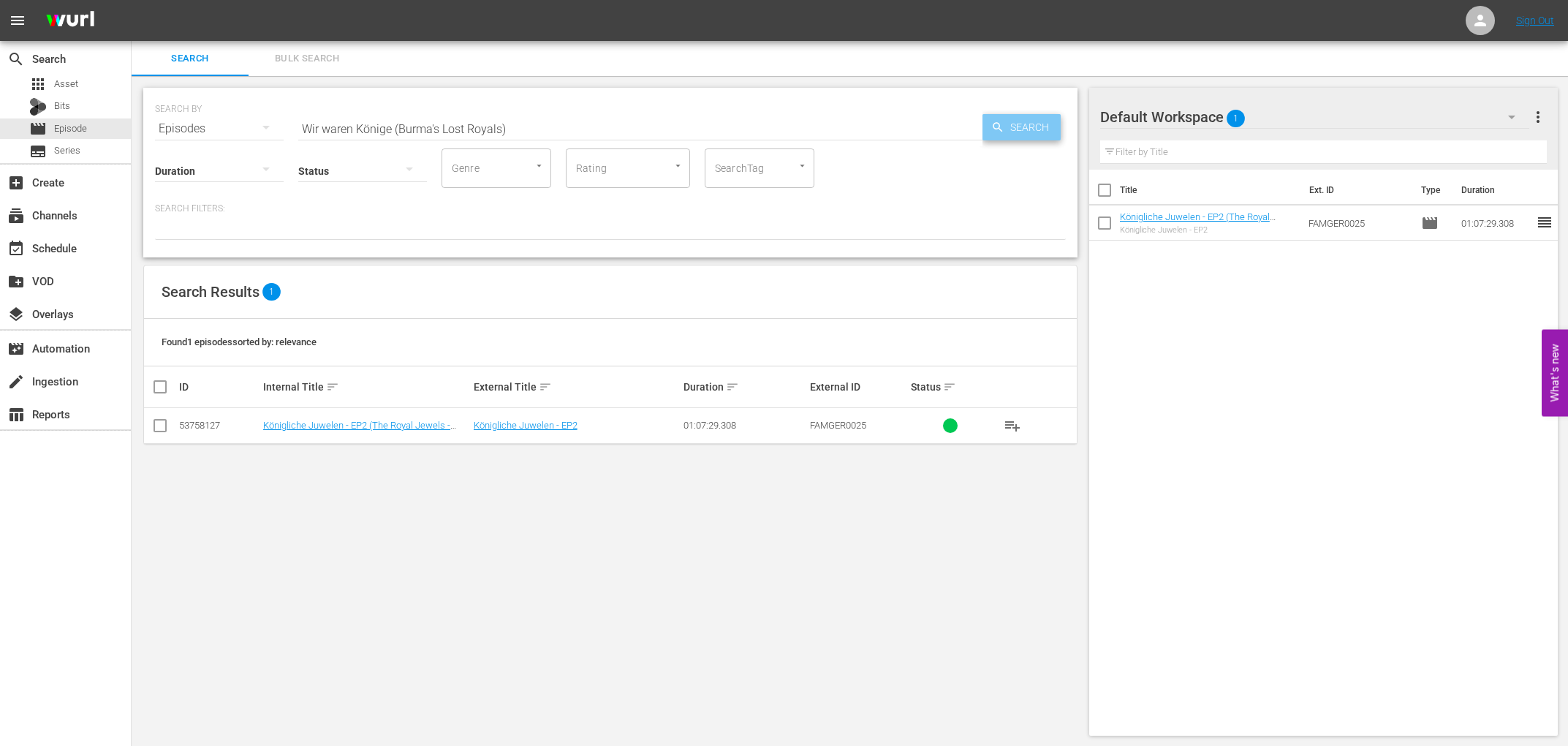
click at [1021, 122] on span "Search" at bounding box center [1032, 128] width 56 height 26
click at [1016, 427] on span "playlist_add" at bounding box center [1012, 425] width 18 height 18
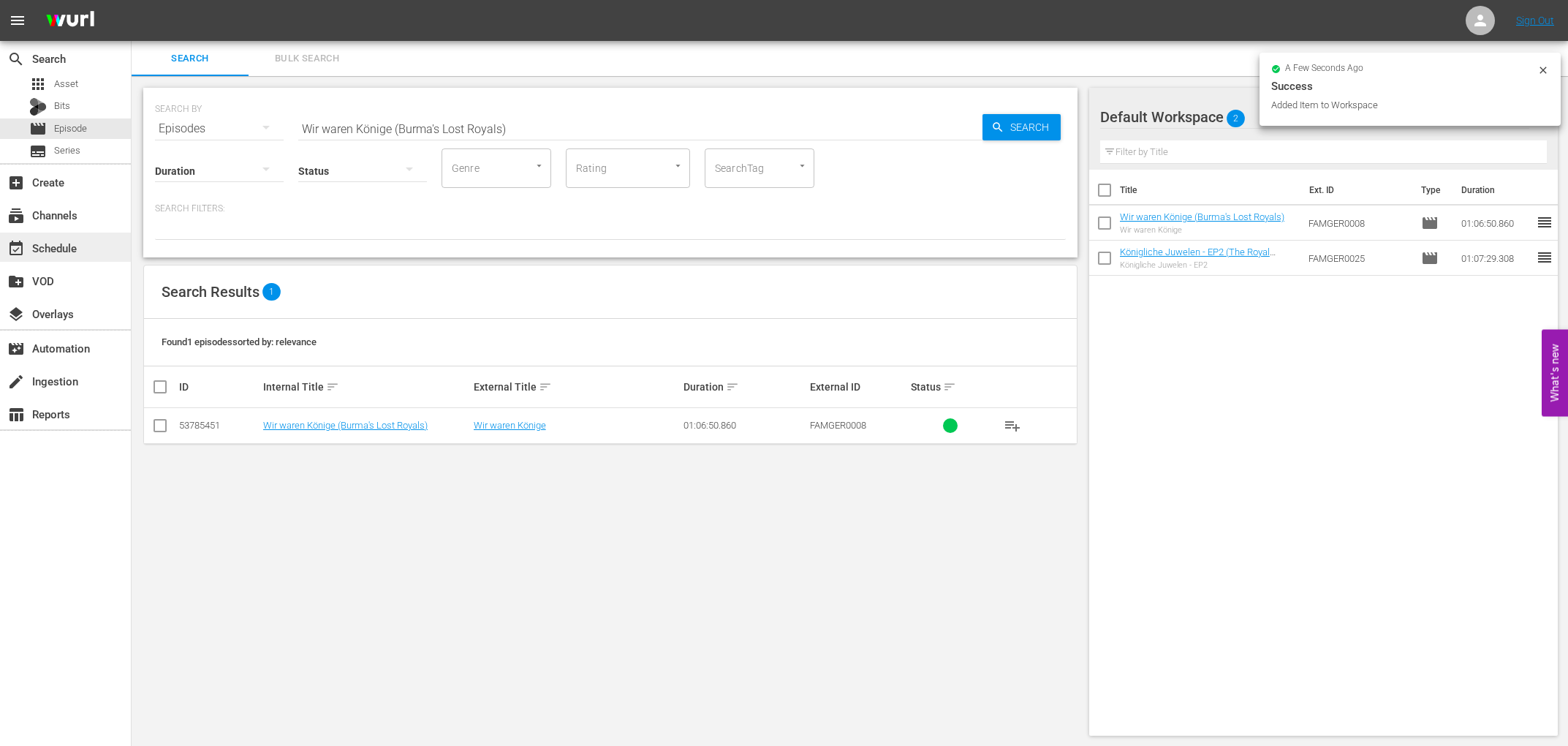
click at [51, 250] on div "event_available Schedule" at bounding box center [41, 246] width 82 height 13
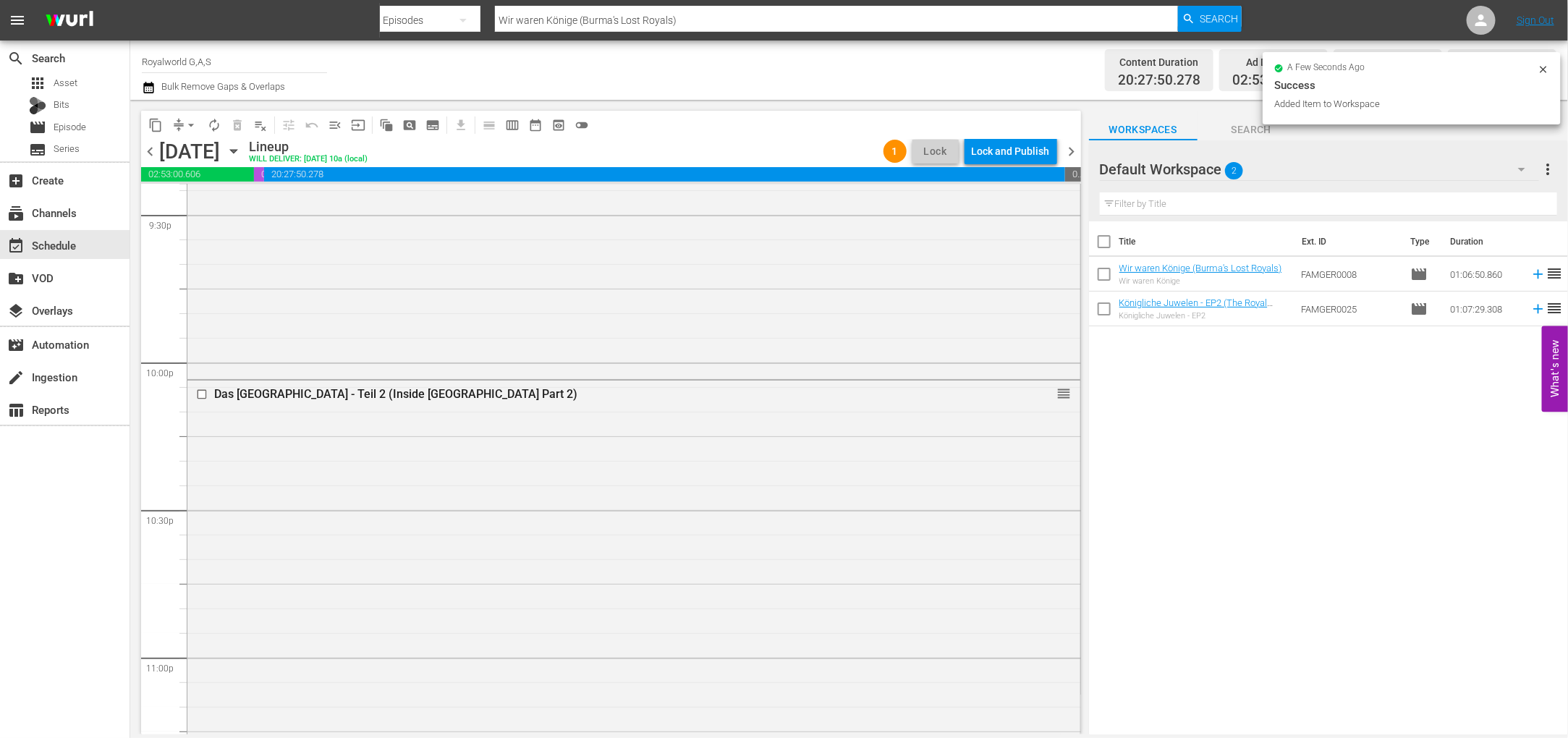
scroll to position [6535, 0]
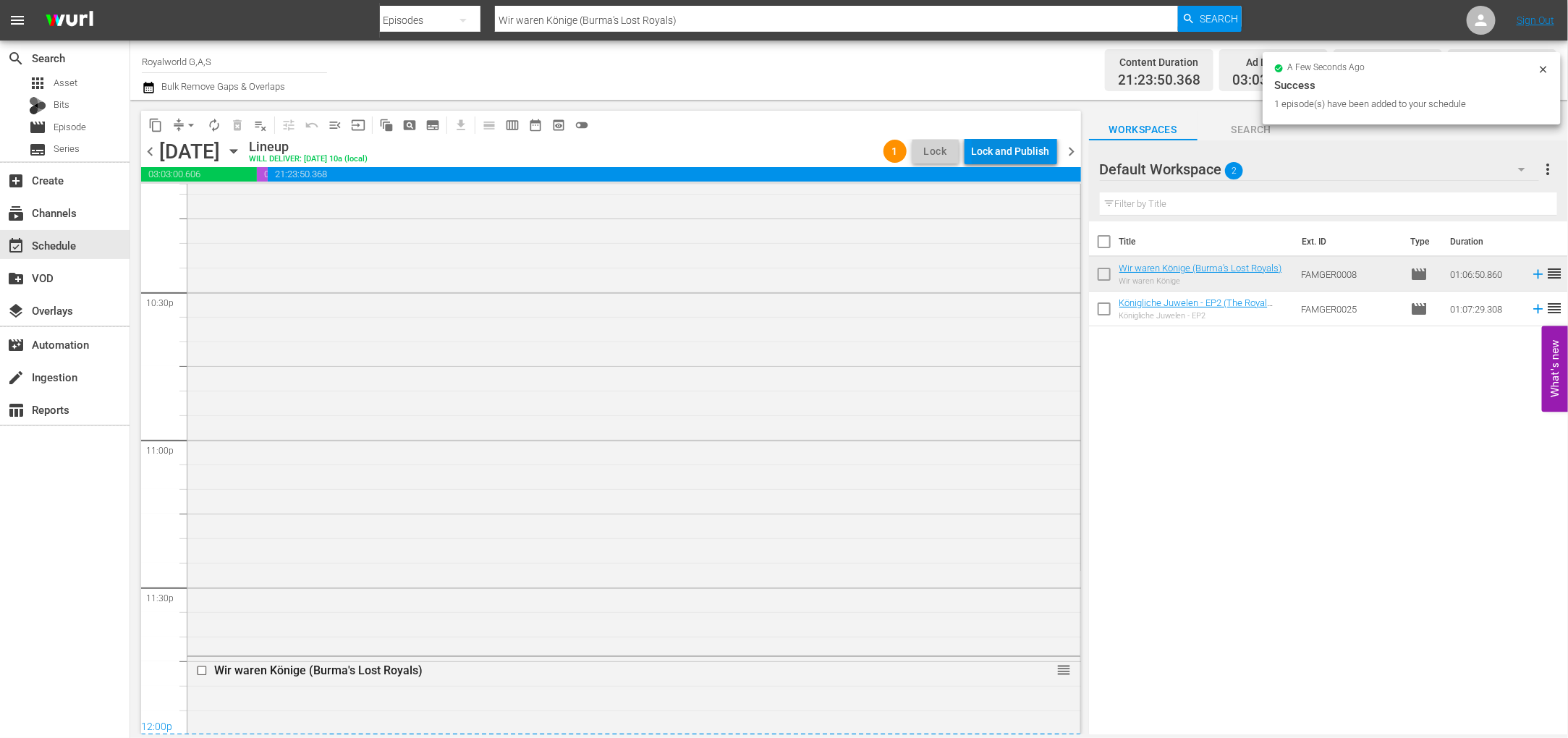
click at [1003, 152] on div "Lock and Publish" at bounding box center [1011, 151] width 78 height 26
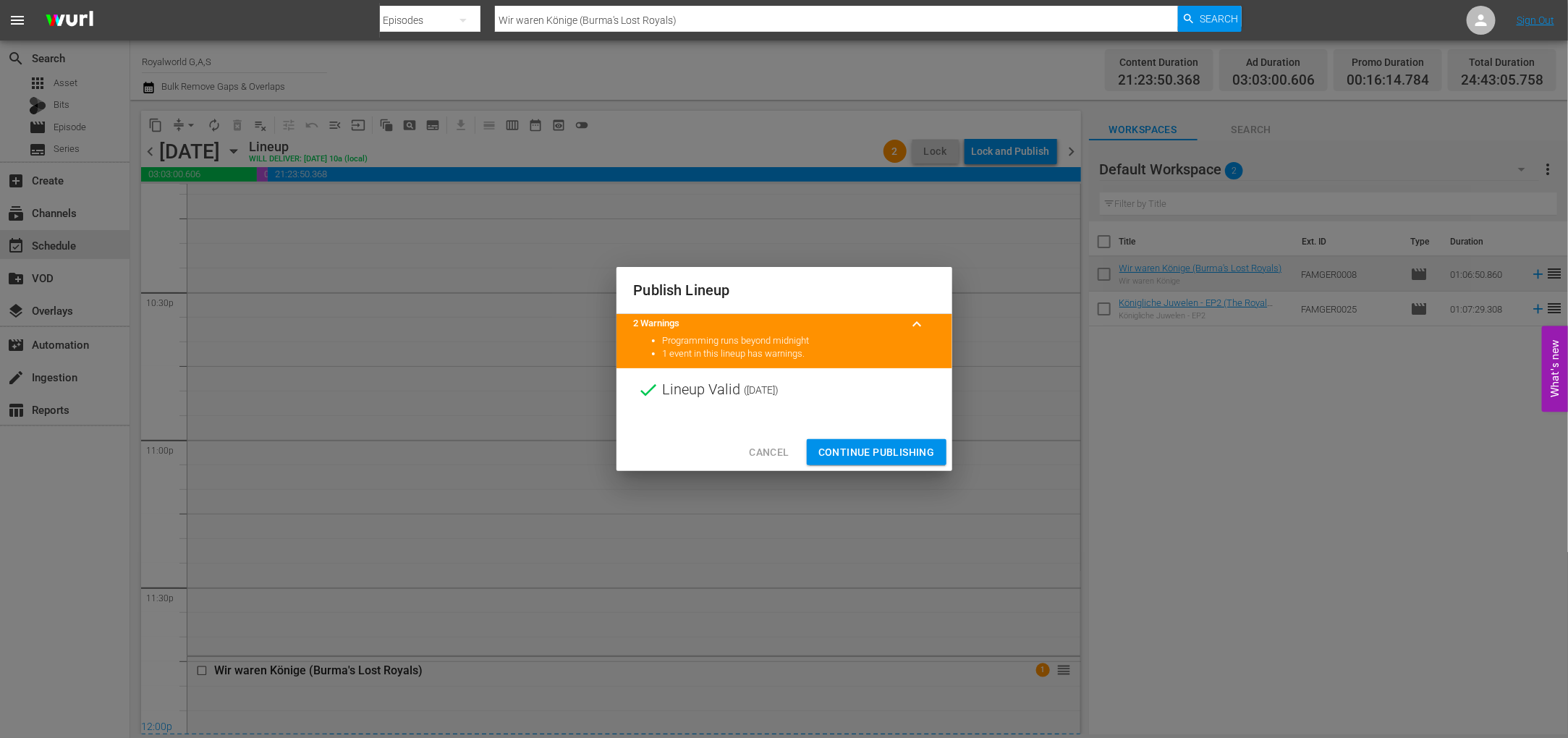
click at [879, 451] on span "Continue Publishing" at bounding box center [877, 452] width 117 height 18
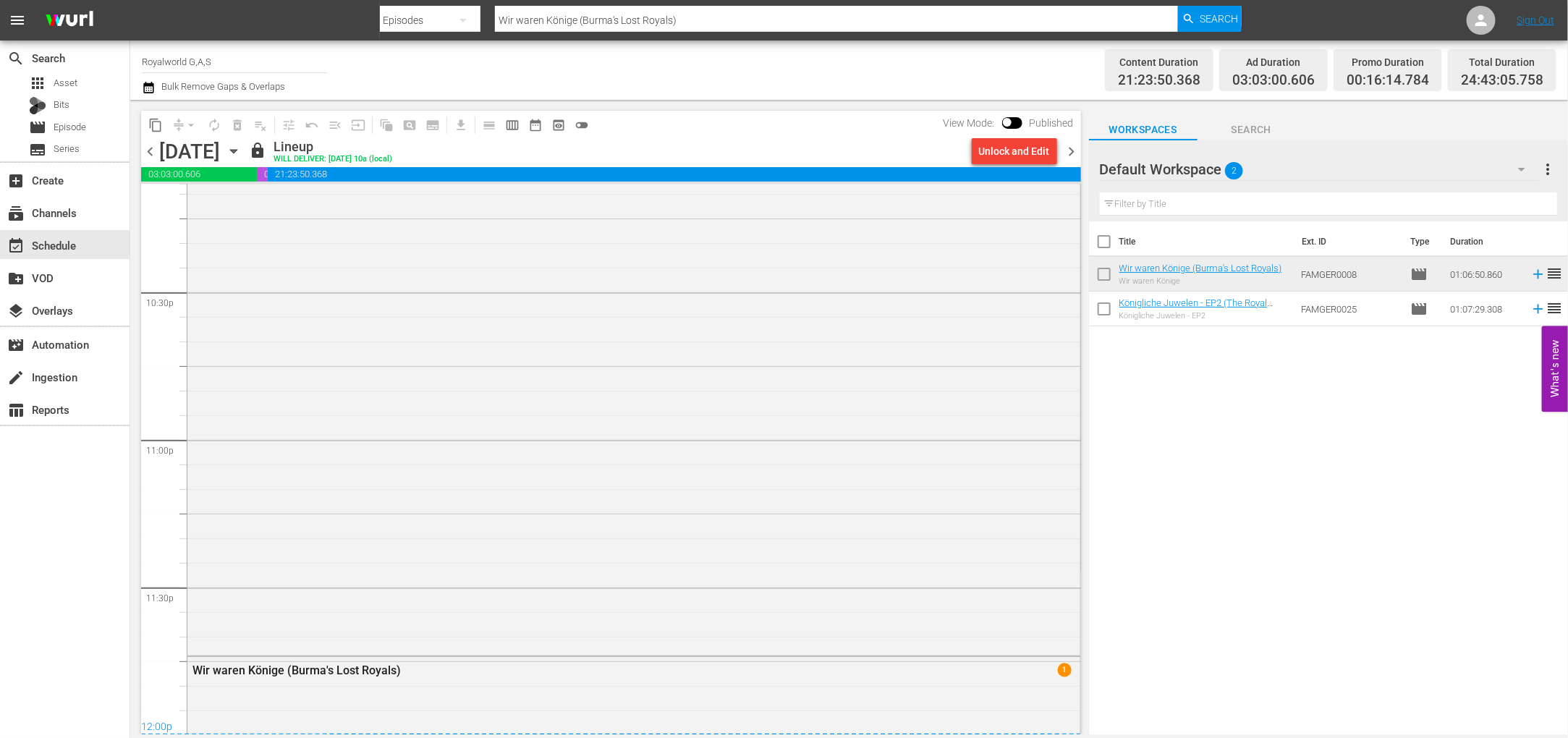
scroll to position [6786, 0]
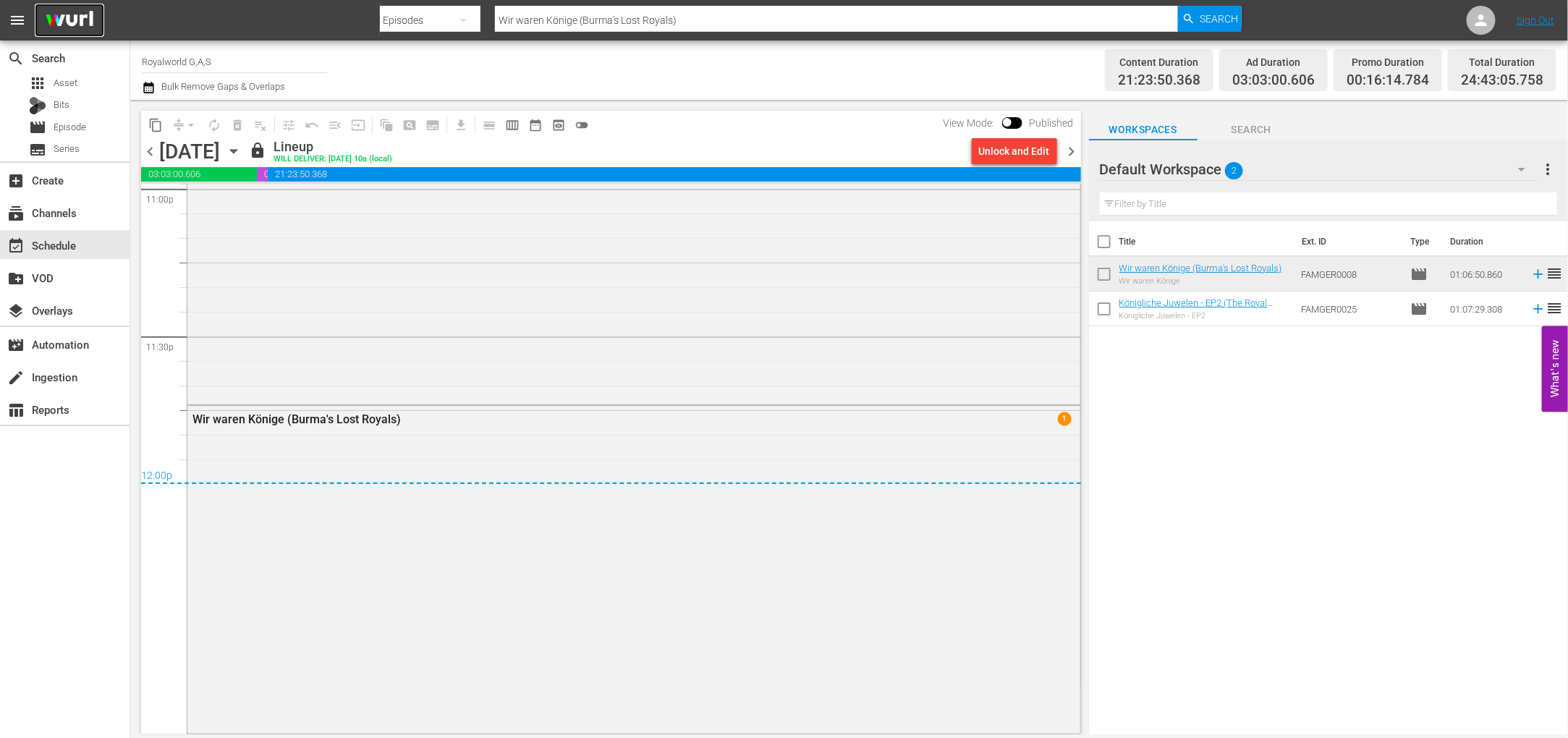
click at [72, 33] on img at bounding box center [70, 20] width 70 height 34
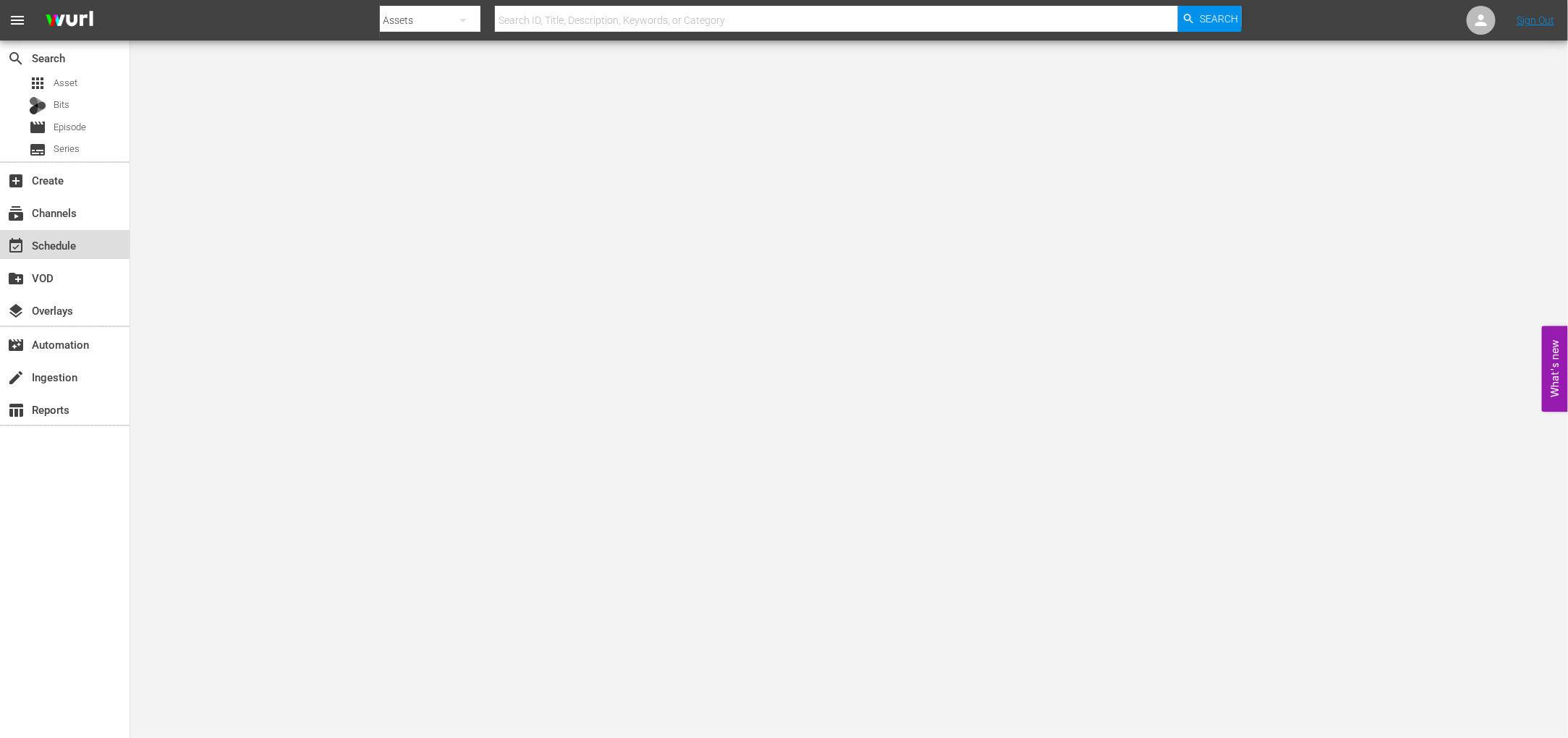
click at [96, 241] on div "event_available Schedule" at bounding box center [65, 245] width 129 height 29
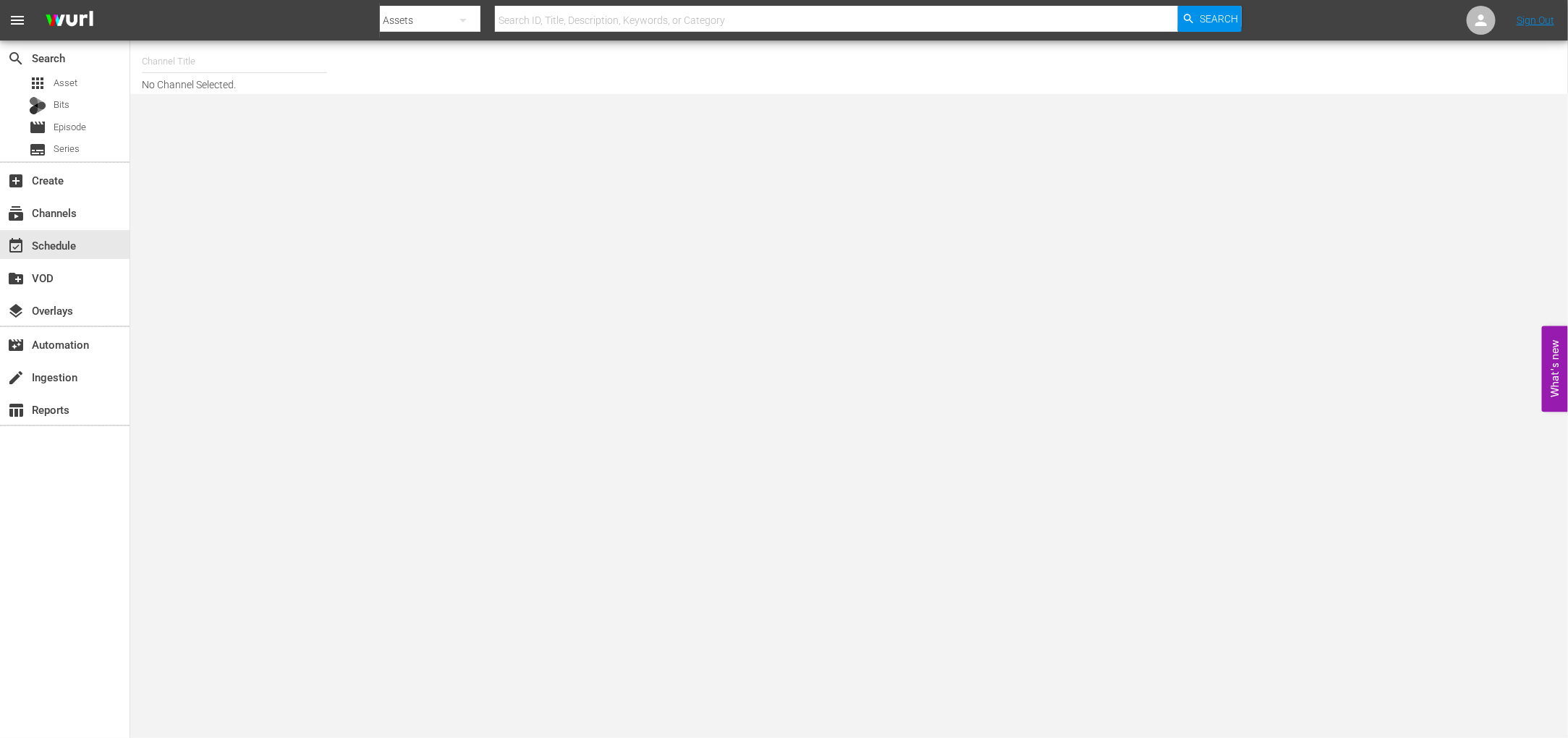
click at [237, 63] on input "text" at bounding box center [234, 62] width 185 height 35
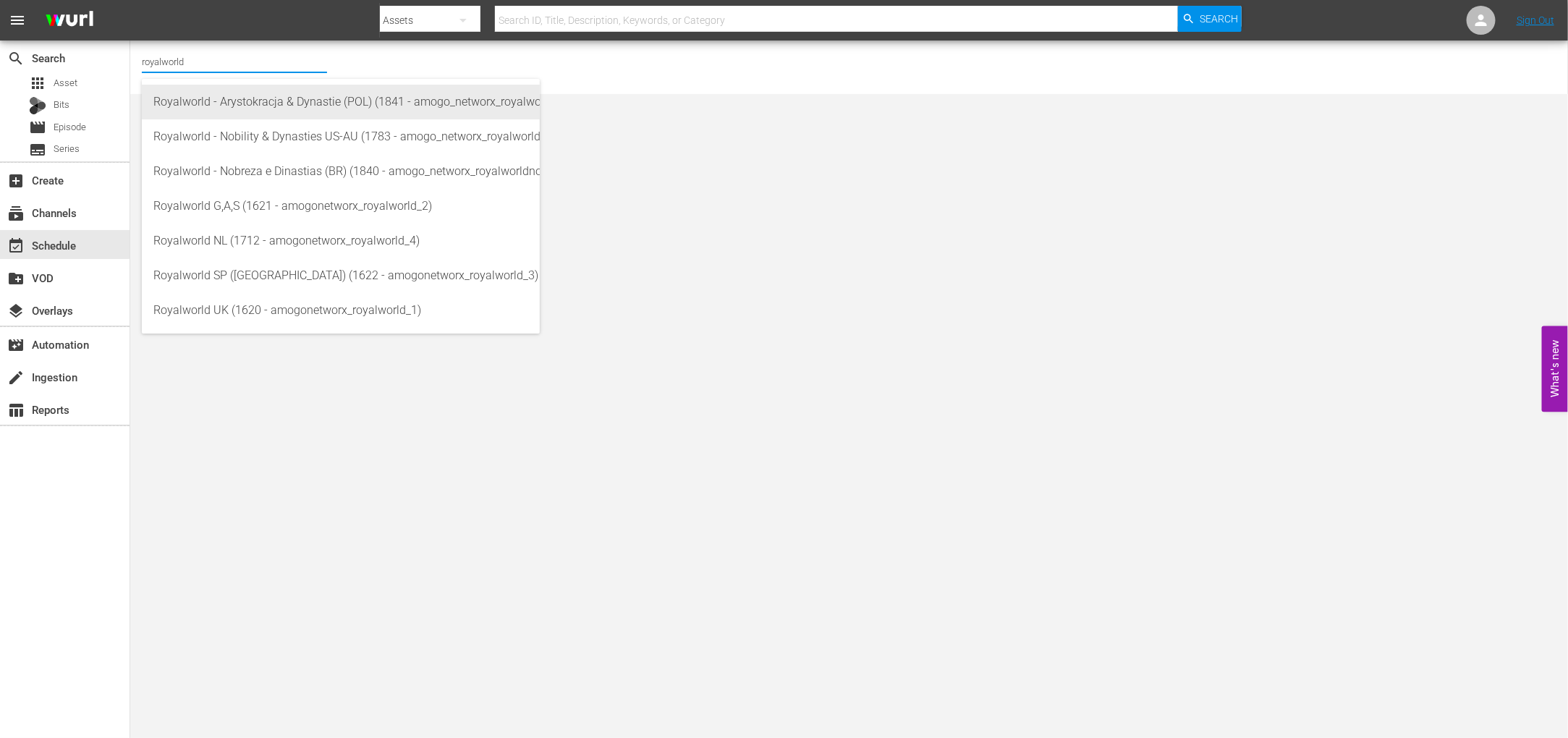
click at [270, 112] on div "Royalworld - Arystokracja & Dynastie (POL) (1841 - amogo_networx_royalworldarys…" at bounding box center [340, 102] width 374 height 35
type input "Royalworld - Arystokracja & Dynastie (POL) (1841 - amogo_networx_royalworldarys…"
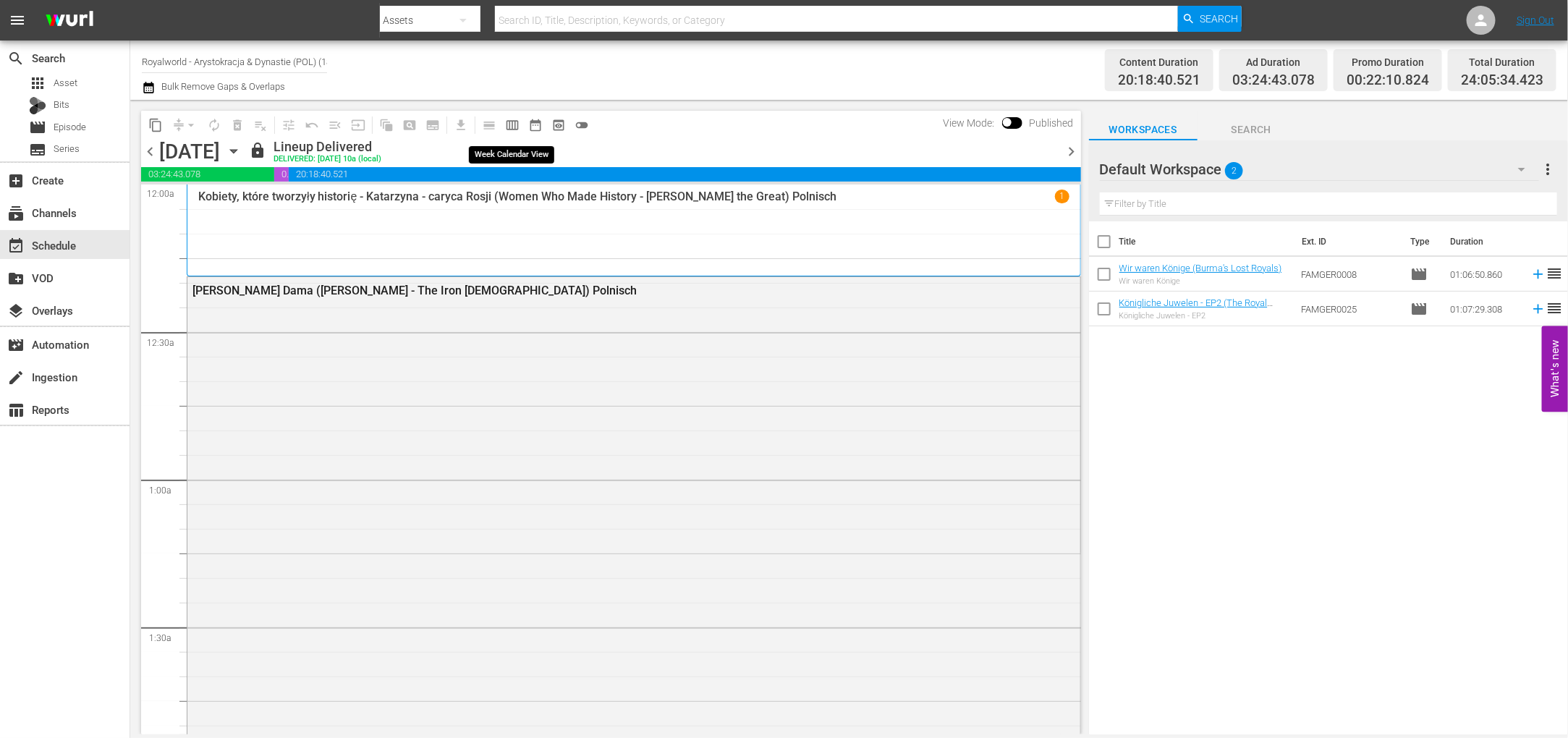
click at [510, 132] on button "calendar_view_week_outlined" at bounding box center [512, 126] width 23 height 23
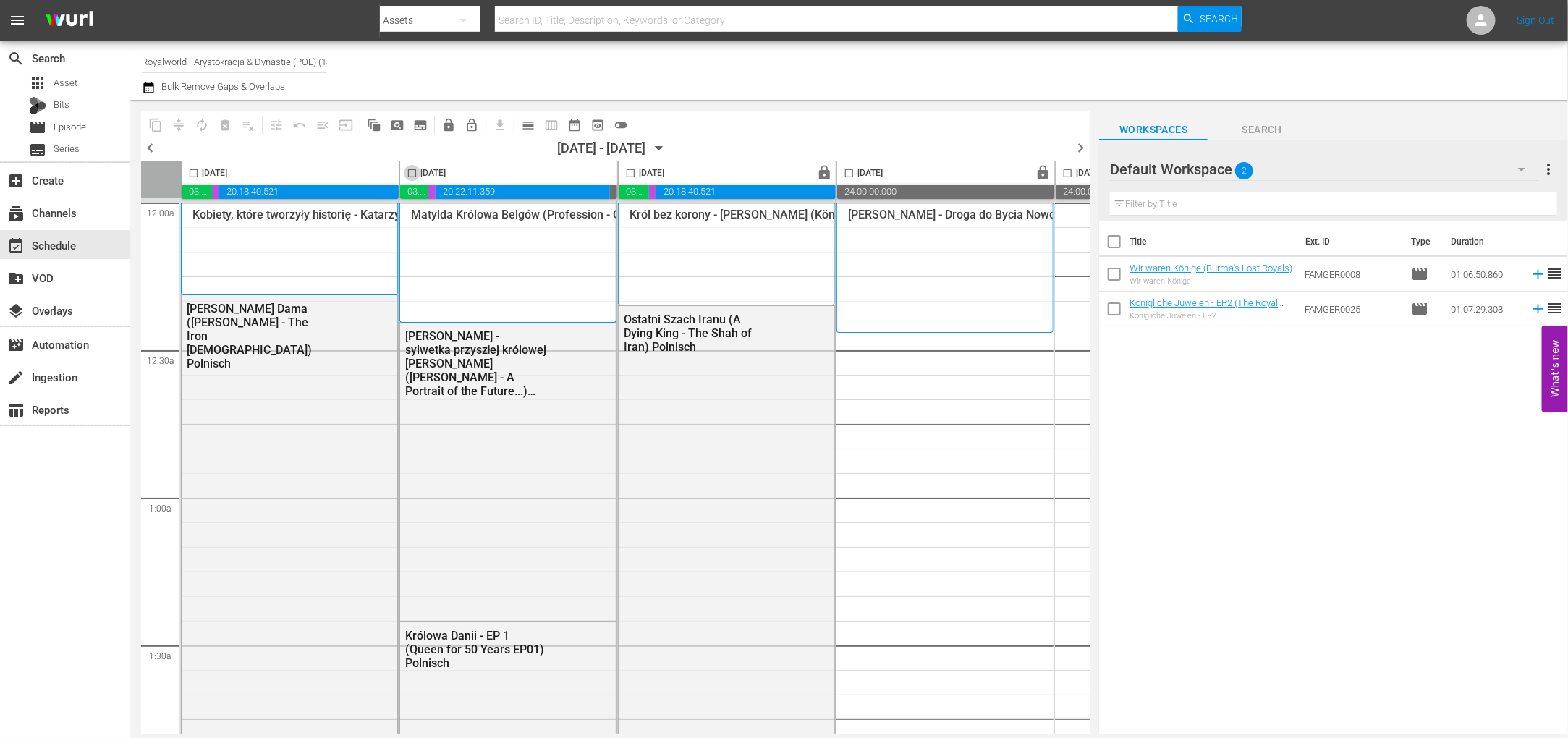
click at [409, 175] on input "checkbox" at bounding box center [411, 176] width 17 height 17
checkbox input "true"
click at [152, 126] on span "content_copy" at bounding box center [155, 126] width 15 height 15
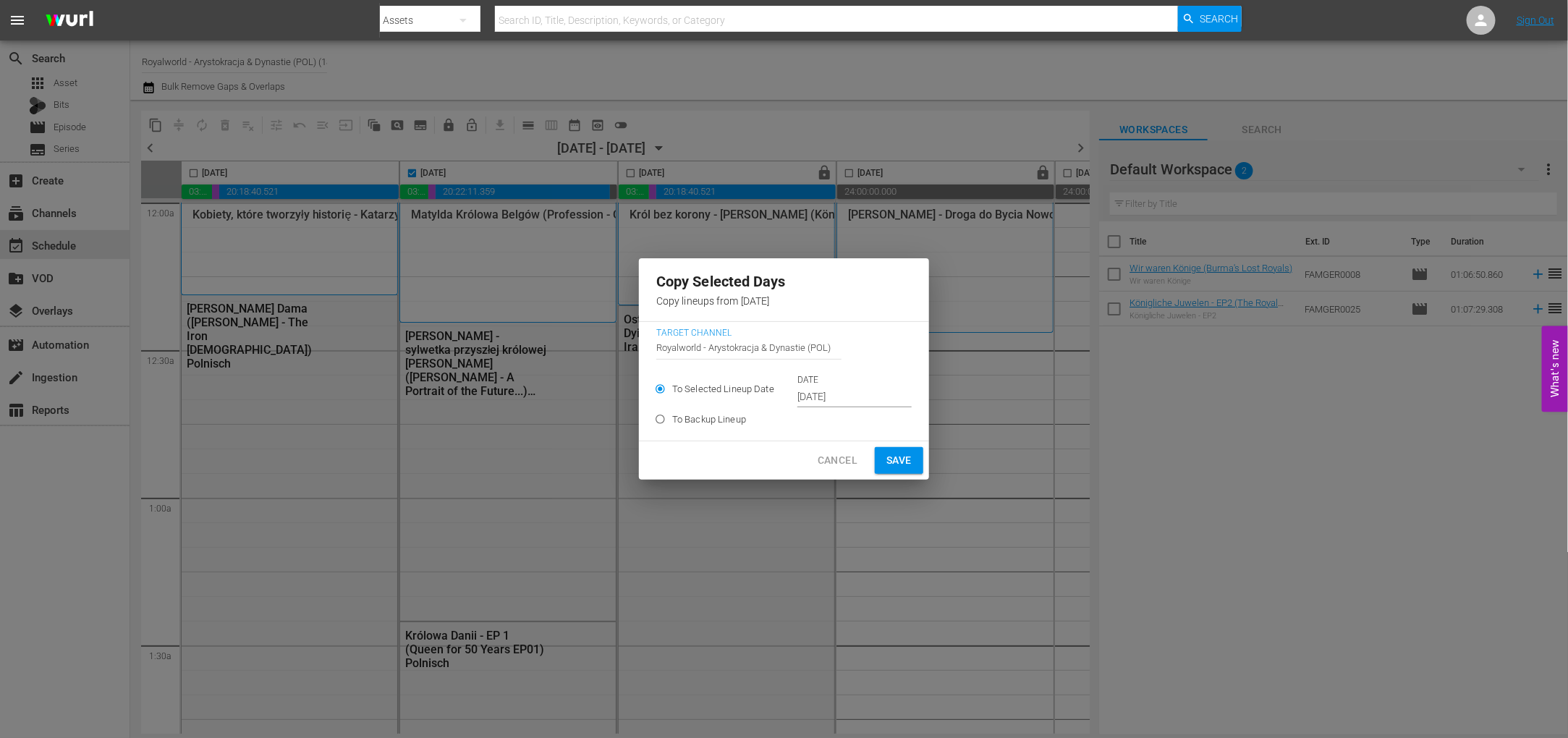
click at [869, 403] on input "Oct 14th 2025" at bounding box center [855, 397] width 115 height 22
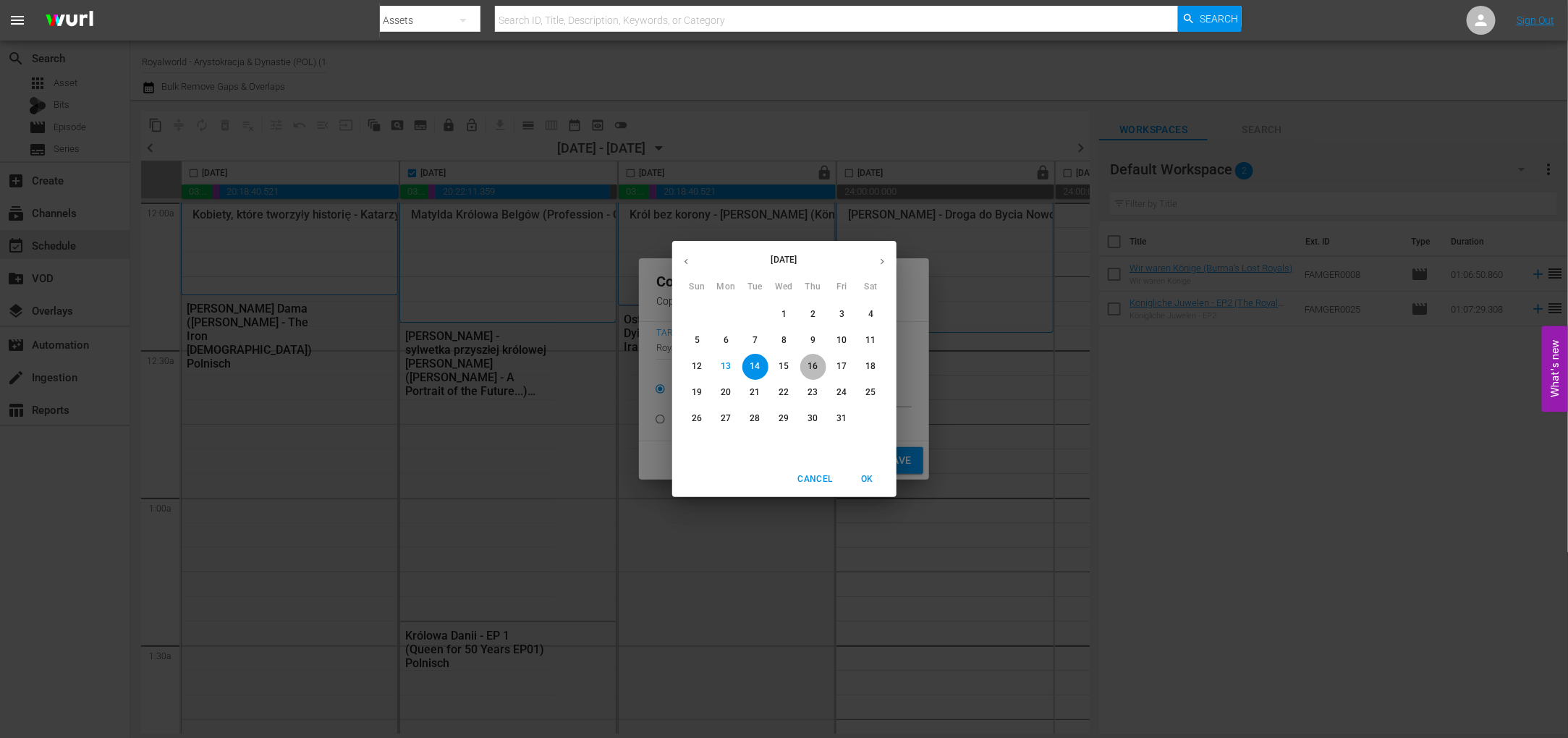
click at [806, 366] on span "16" at bounding box center [813, 366] width 26 height 12
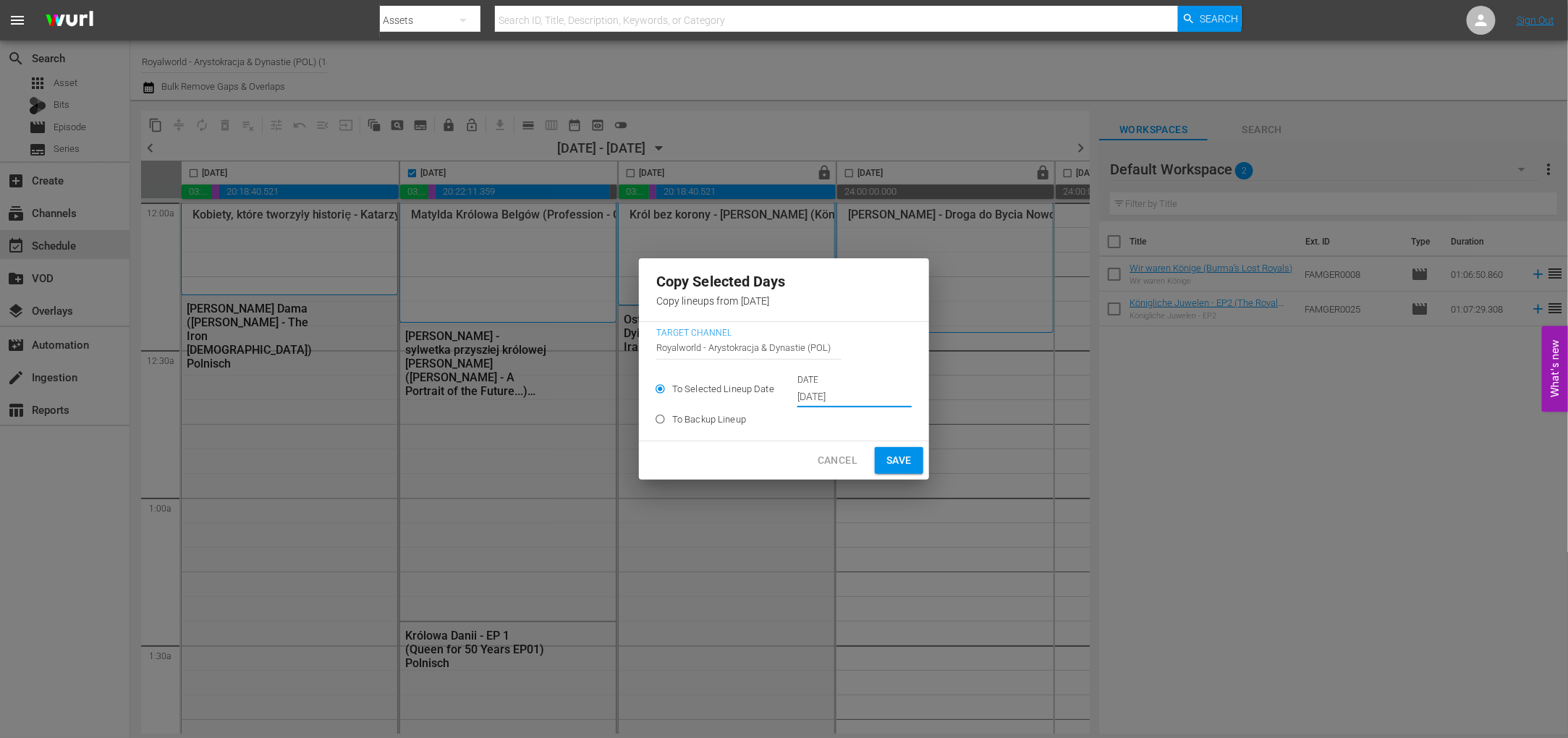
click at [898, 456] on span "Save" at bounding box center [898, 460] width 25 height 18
type input "Oct 14th 2025"
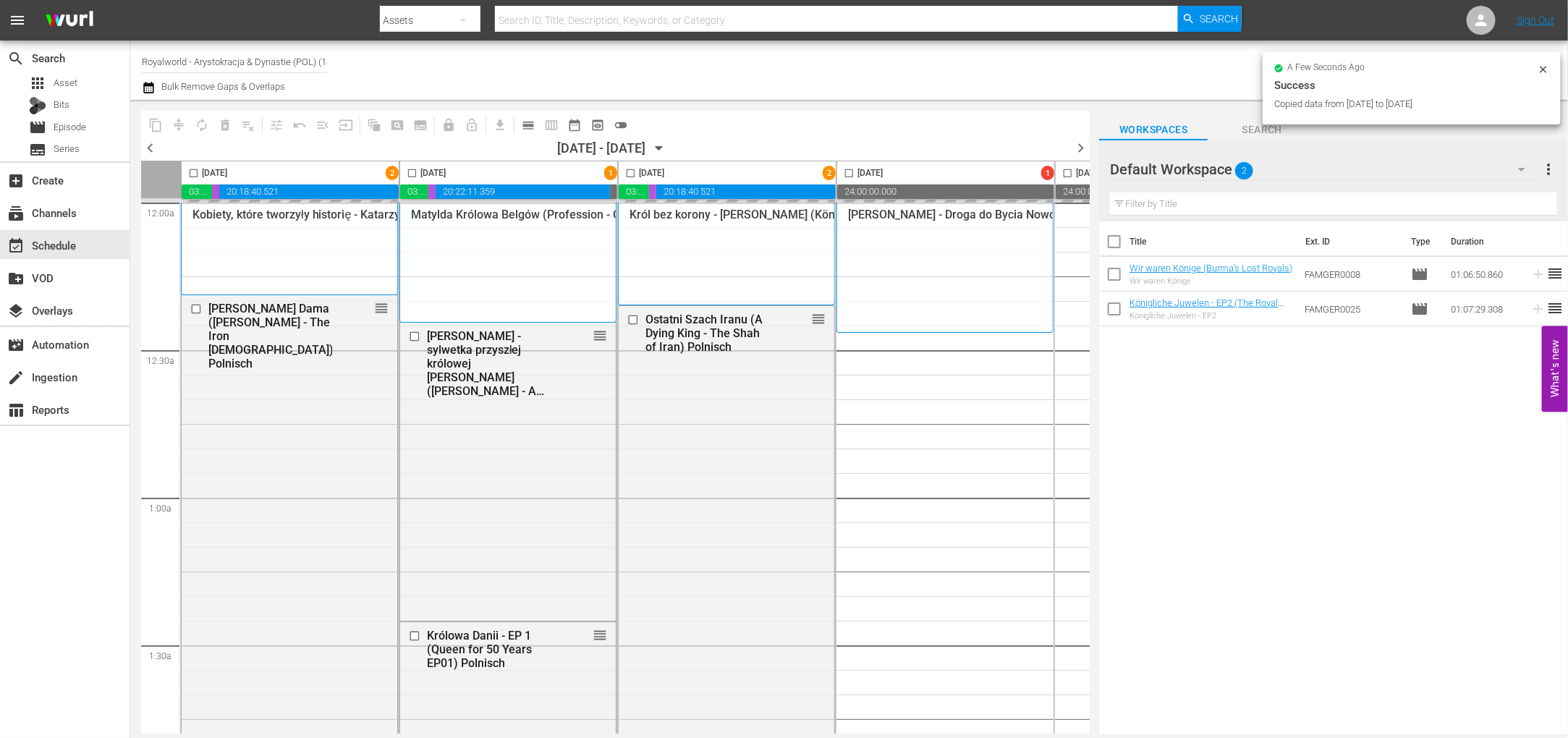
checkbox input "false"
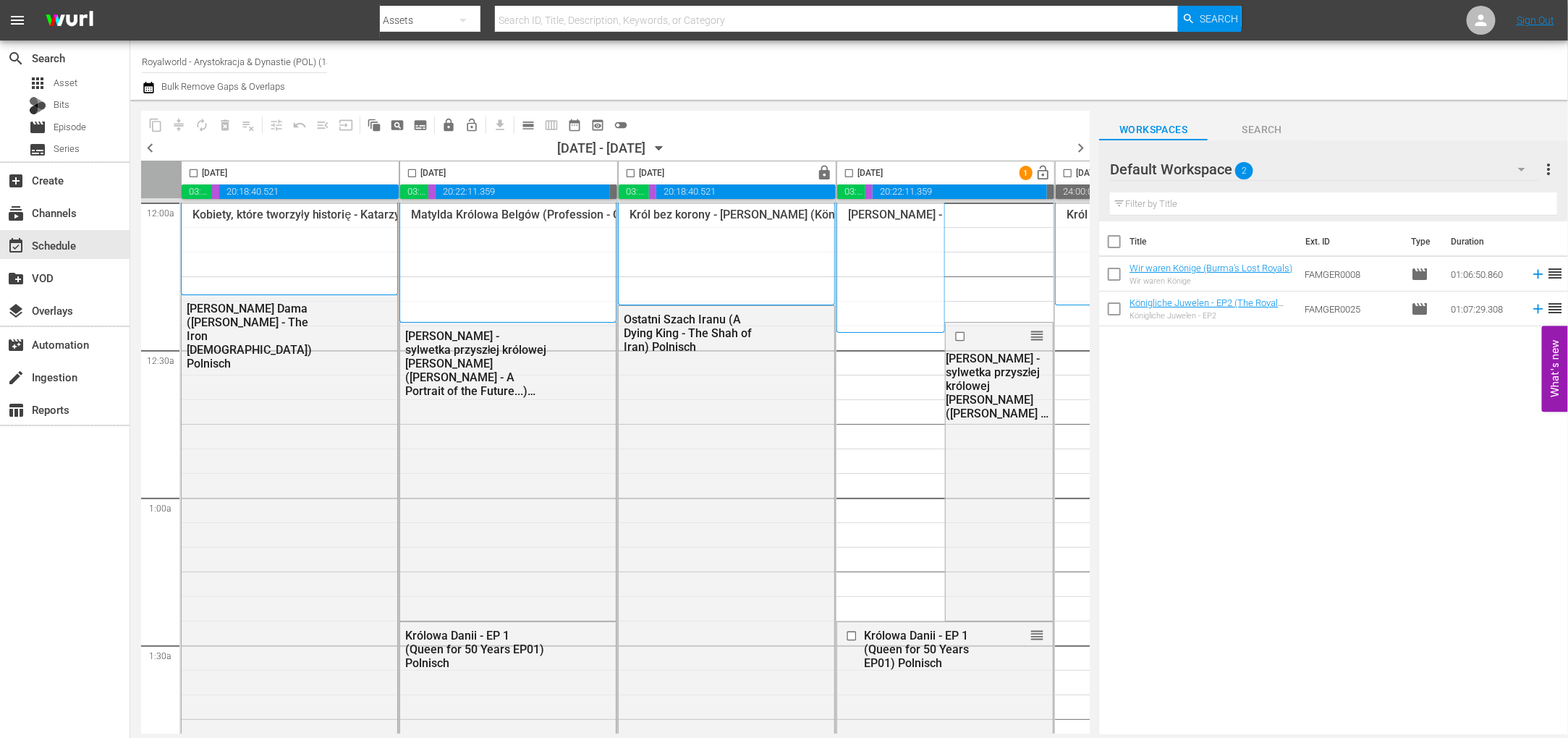
click at [627, 173] on input "checkbox" at bounding box center [630, 176] width 17 height 17
checkbox input "true"
click at [160, 120] on span "content_copy" at bounding box center [155, 126] width 15 height 15
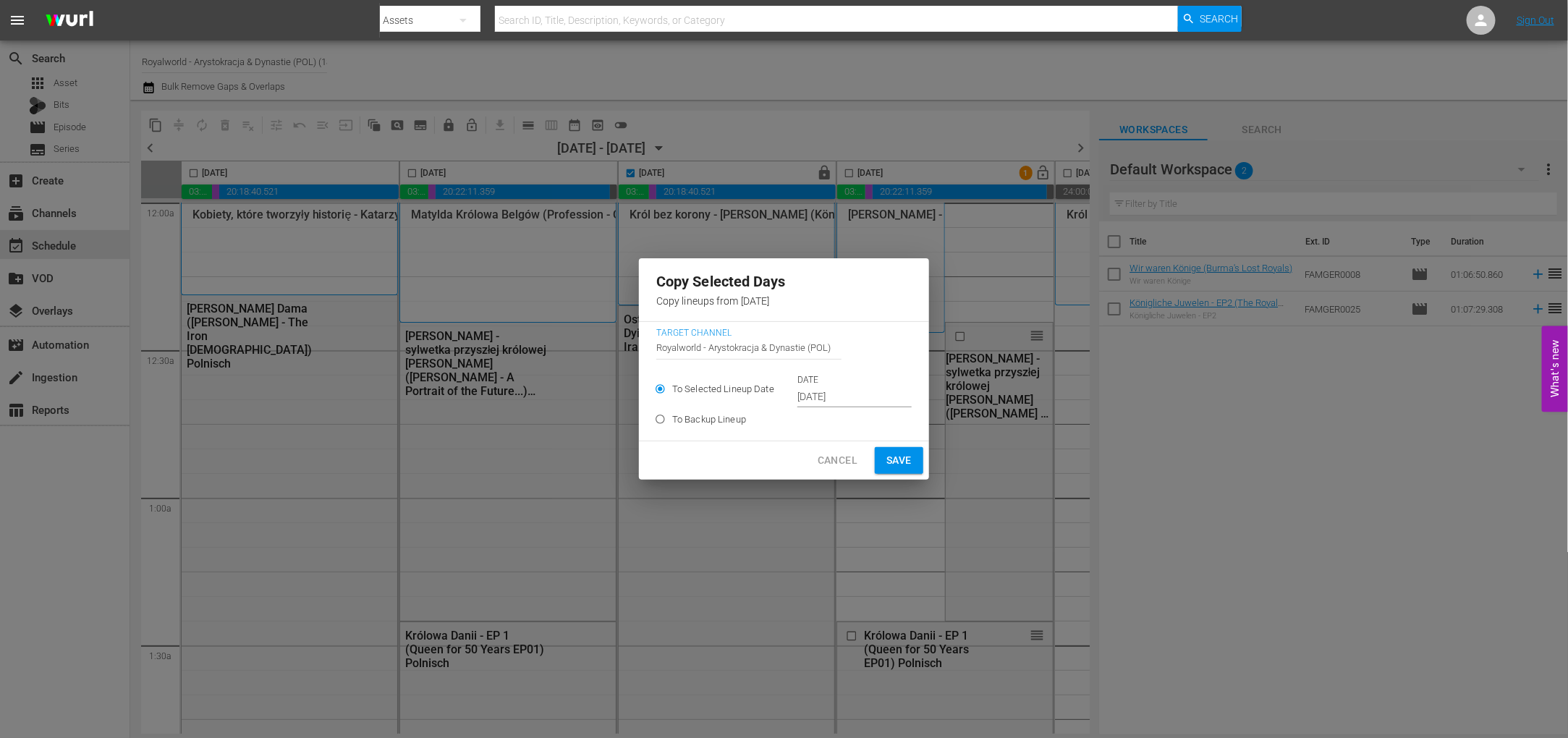
click at [863, 397] on input "Oct 15th 2025" at bounding box center [855, 397] width 115 height 22
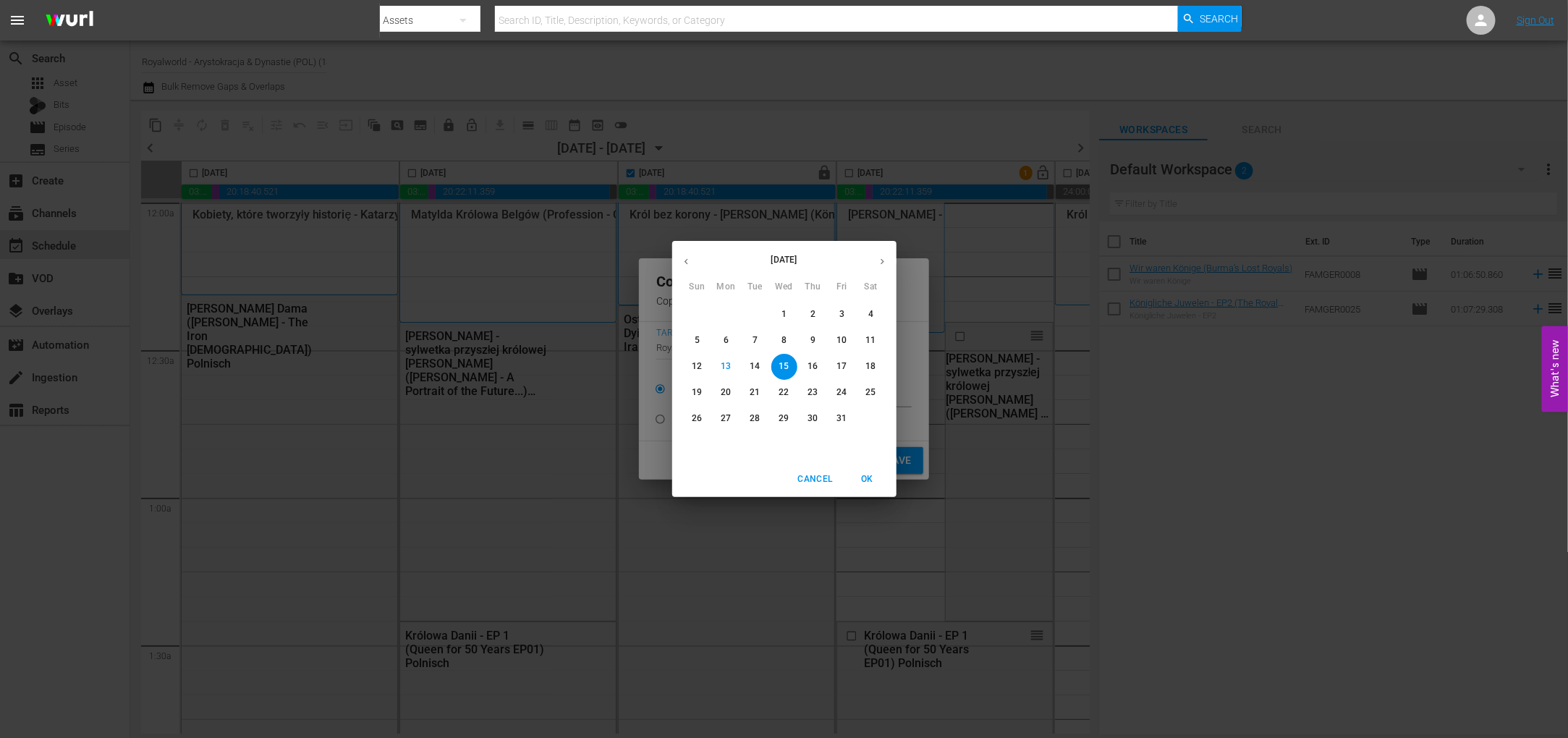
click at [849, 369] on span "17" at bounding box center [842, 366] width 26 height 12
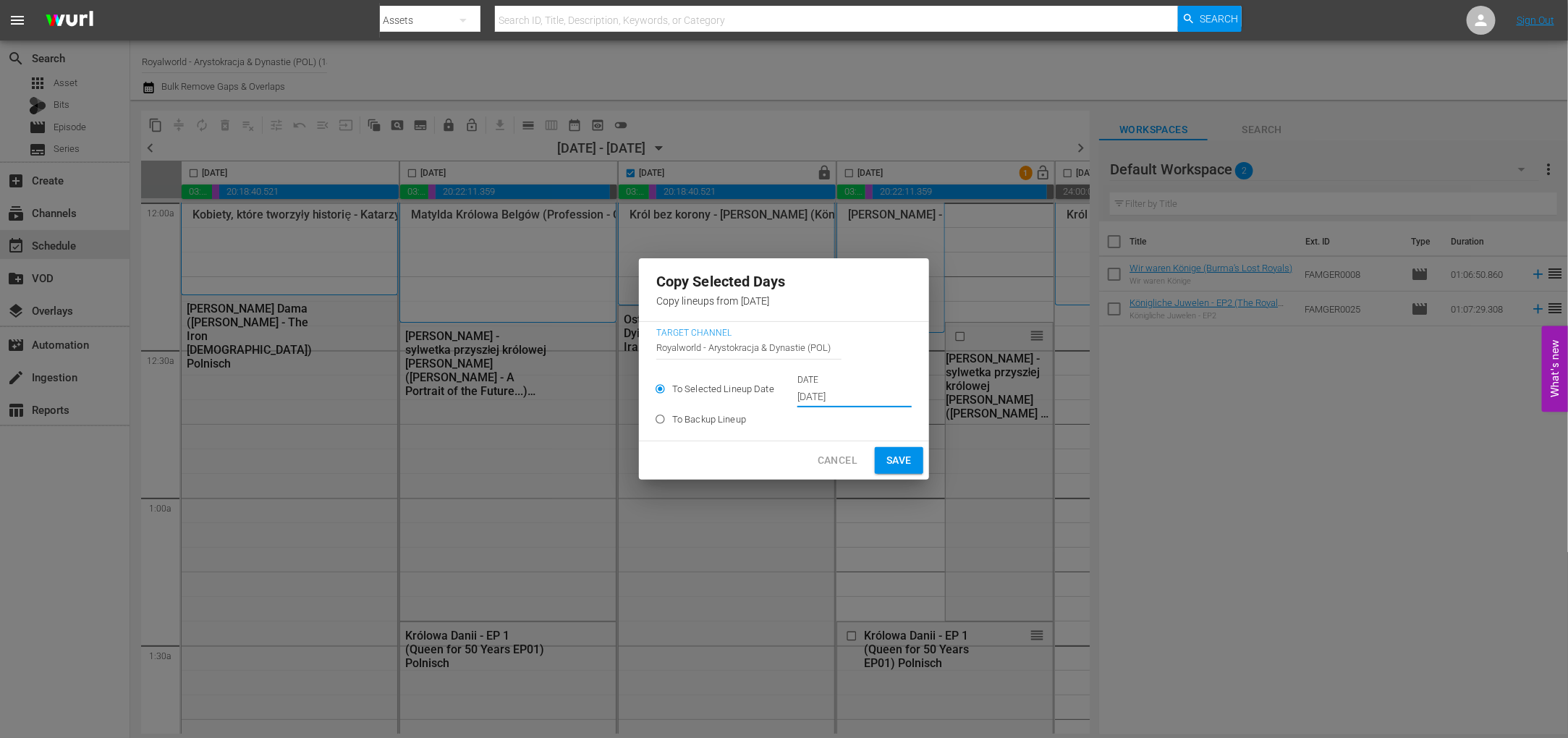
click at [888, 462] on span "Save" at bounding box center [898, 460] width 25 height 18
type input "Oct 15th 2025"
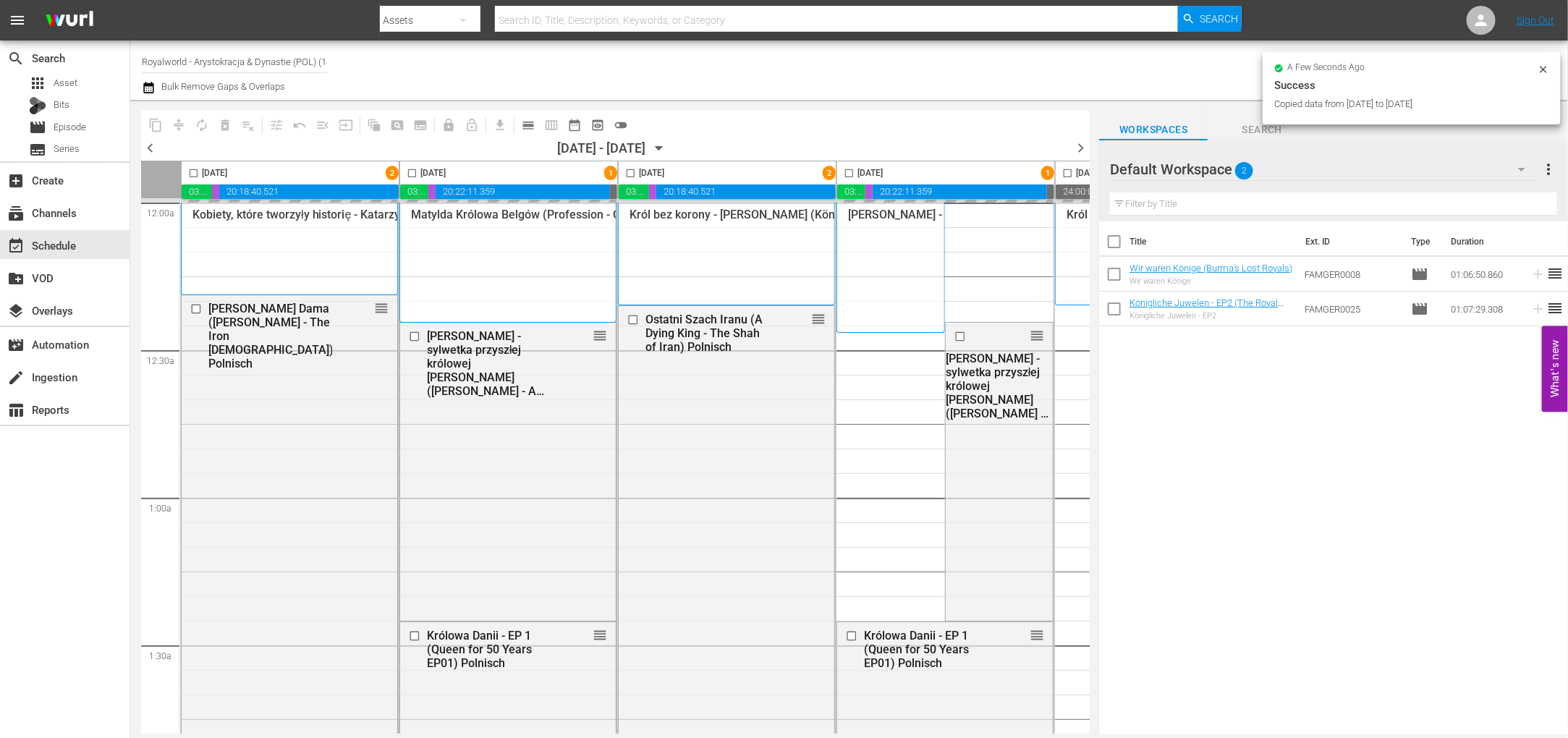
checkbox input "false"
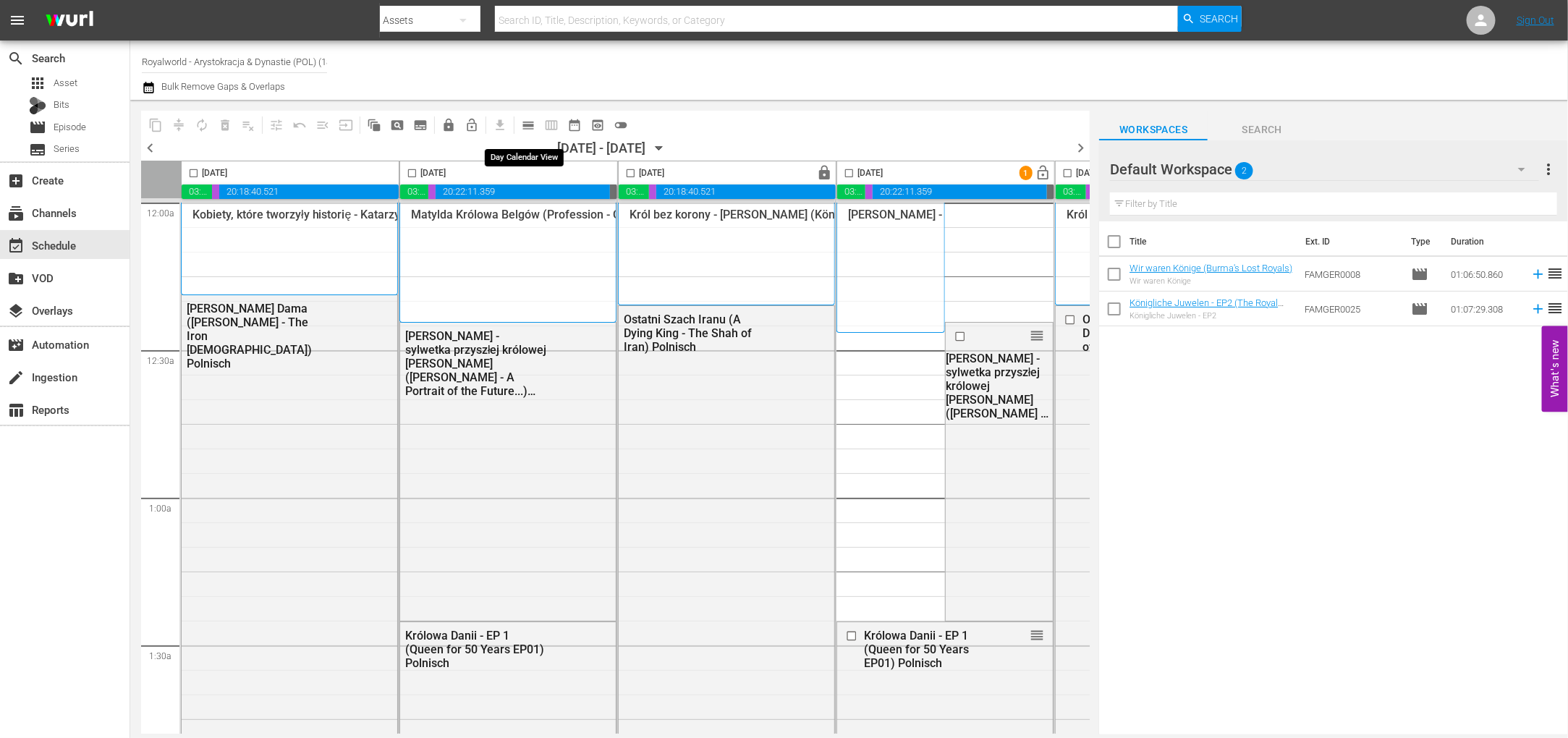
drag, startPoint x: 524, startPoint y: 128, endPoint x: 1552, endPoint y: 83, distance: 1029.0
click at [524, 128] on span "calendar_view_day_outlined" at bounding box center [528, 126] width 15 height 15
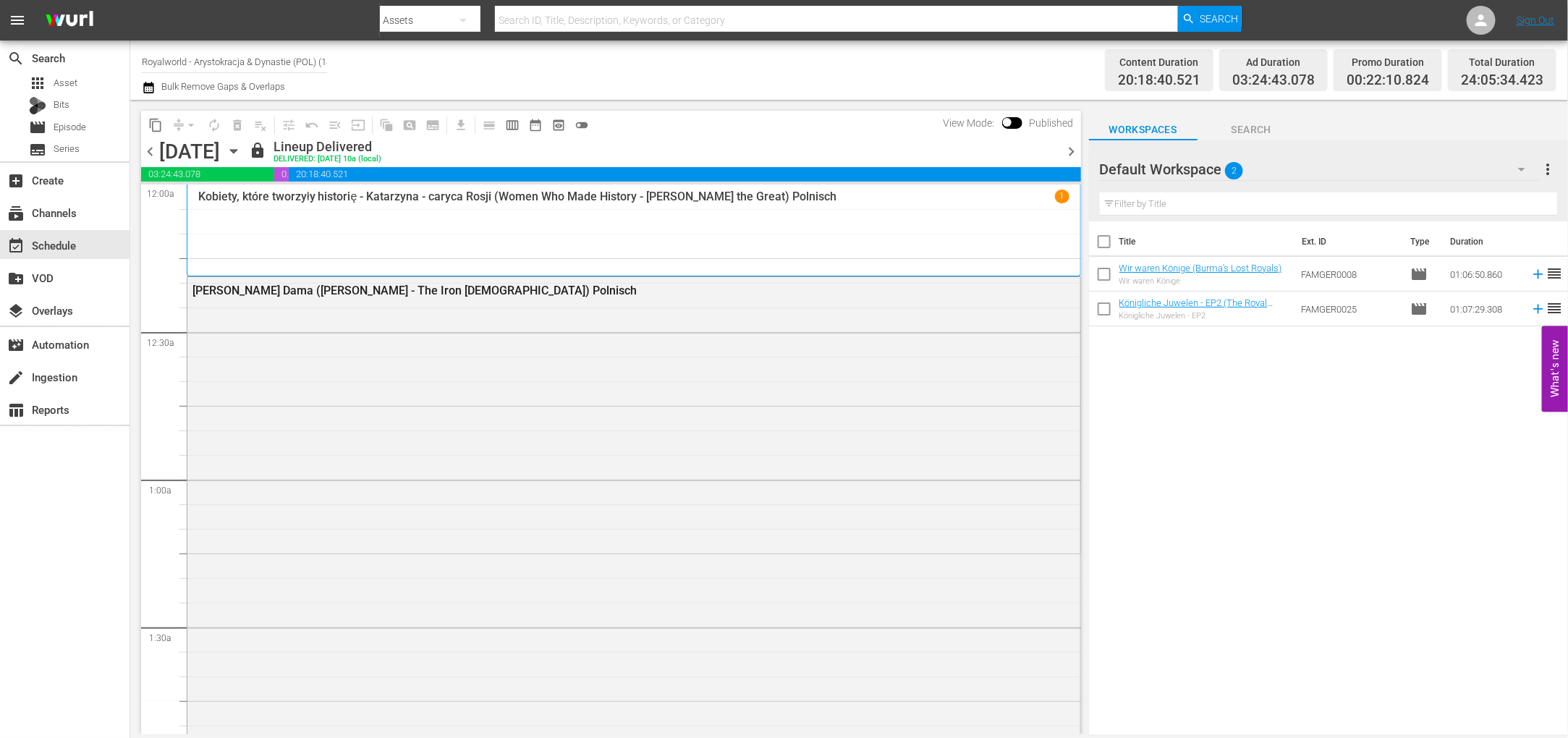
click at [1068, 145] on span "chevron_right" at bounding box center [1072, 151] width 18 height 18
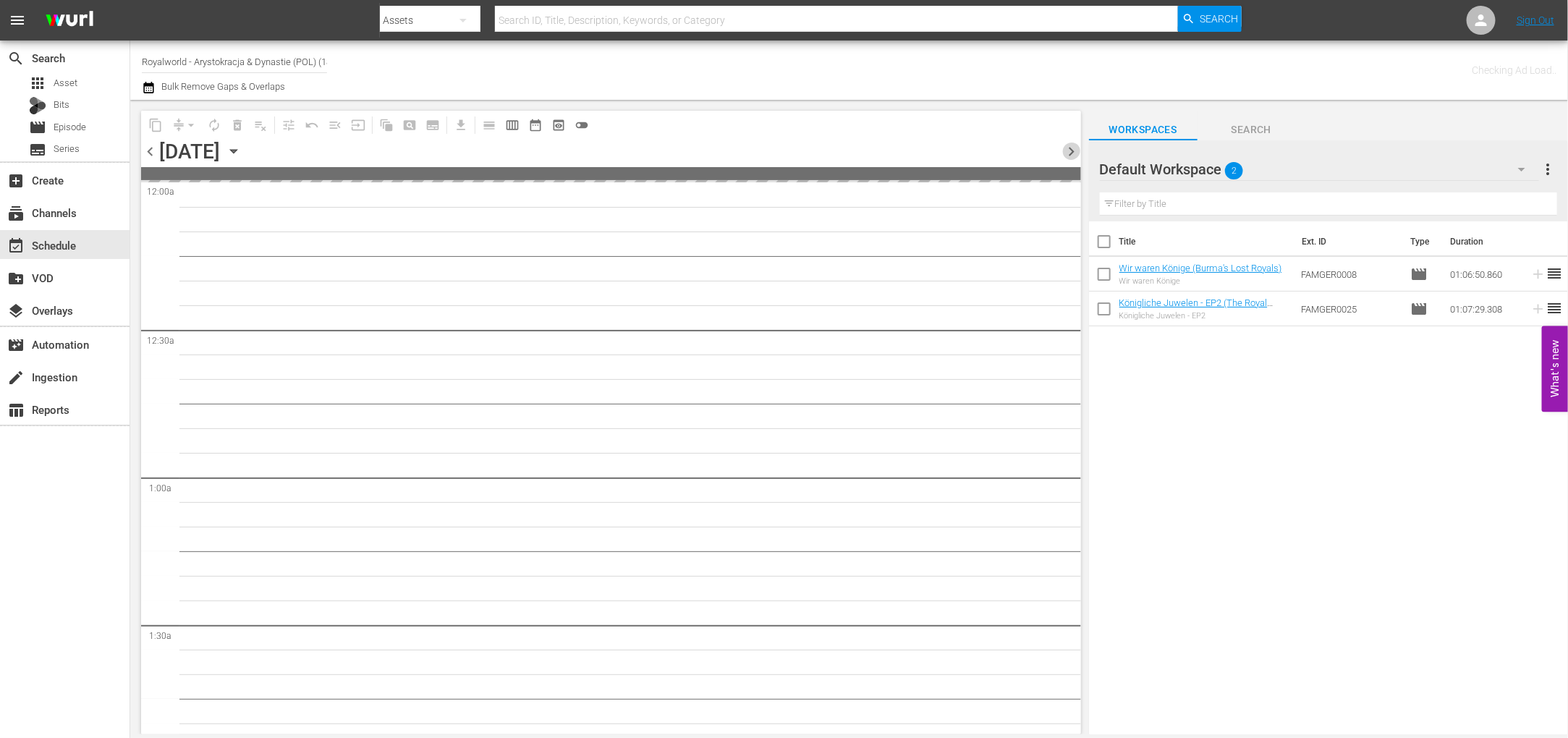
click at [1068, 145] on span "chevron_right" at bounding box center [1072, 151] width 18 height 18
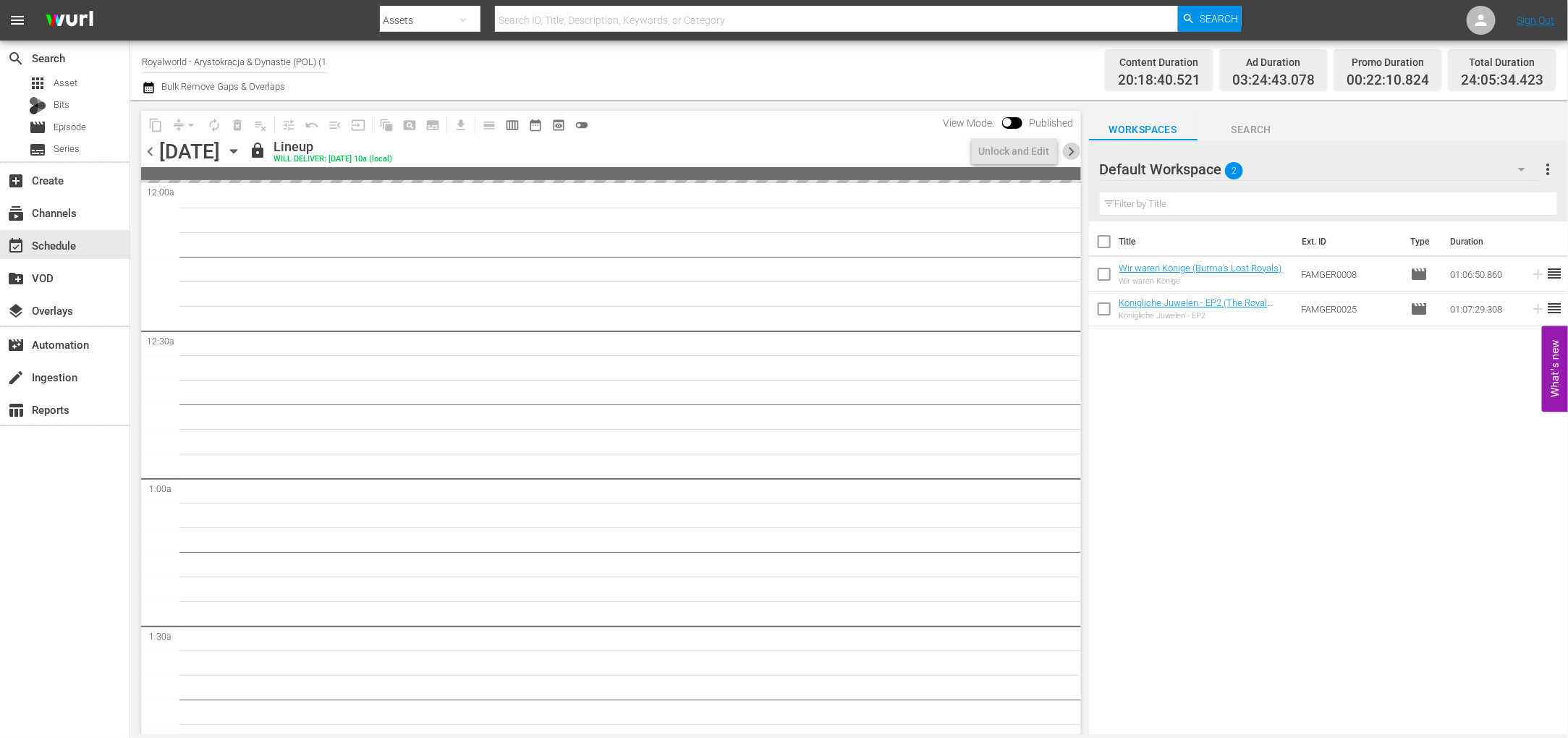
click at [1068, 145] on span "chevron_right" at bounding box center [1072, 151] width 18 height 18
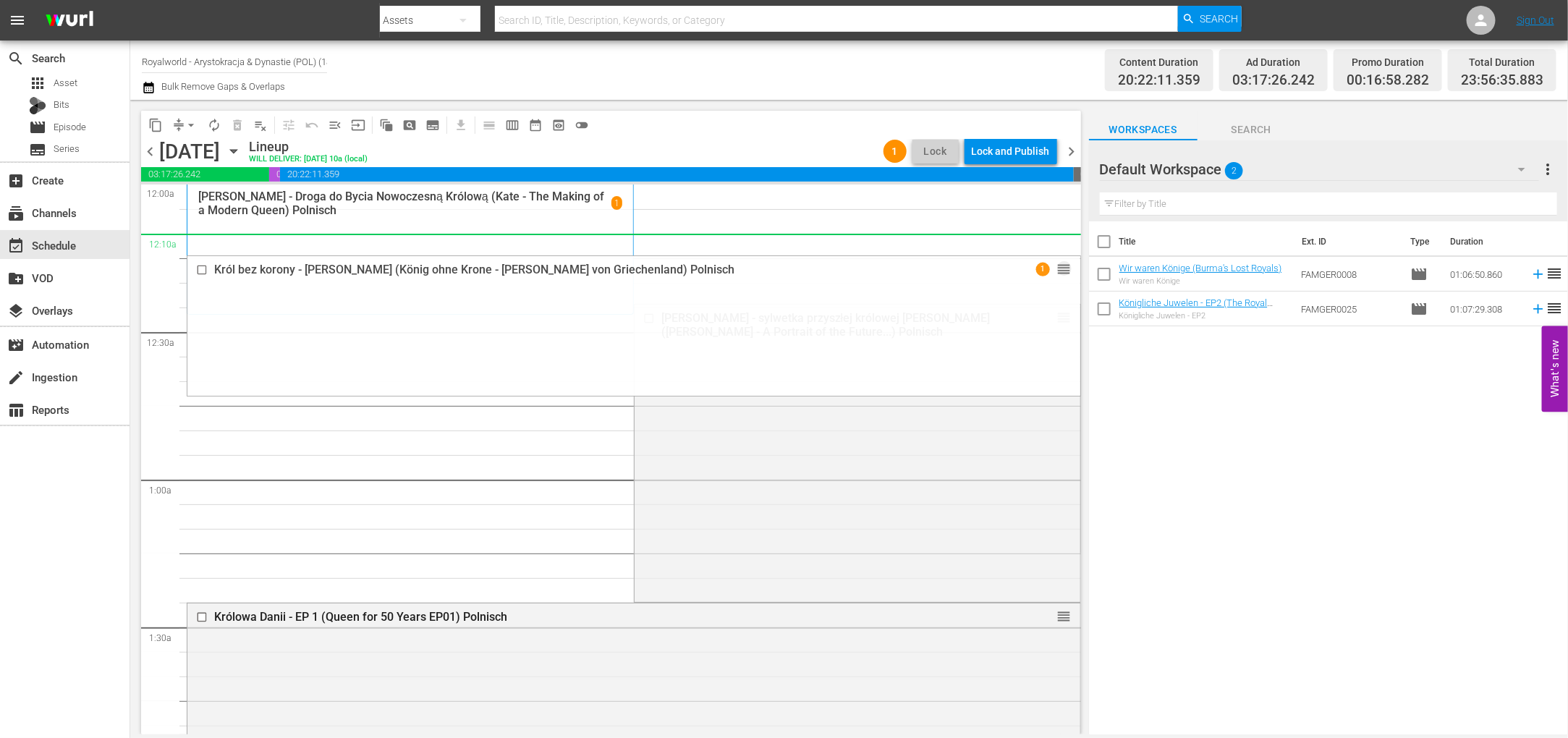
drag, startPoint x: 1048, startPoint y: 604, endPoint x: 875, endPoint y: 235, distance: 407.5
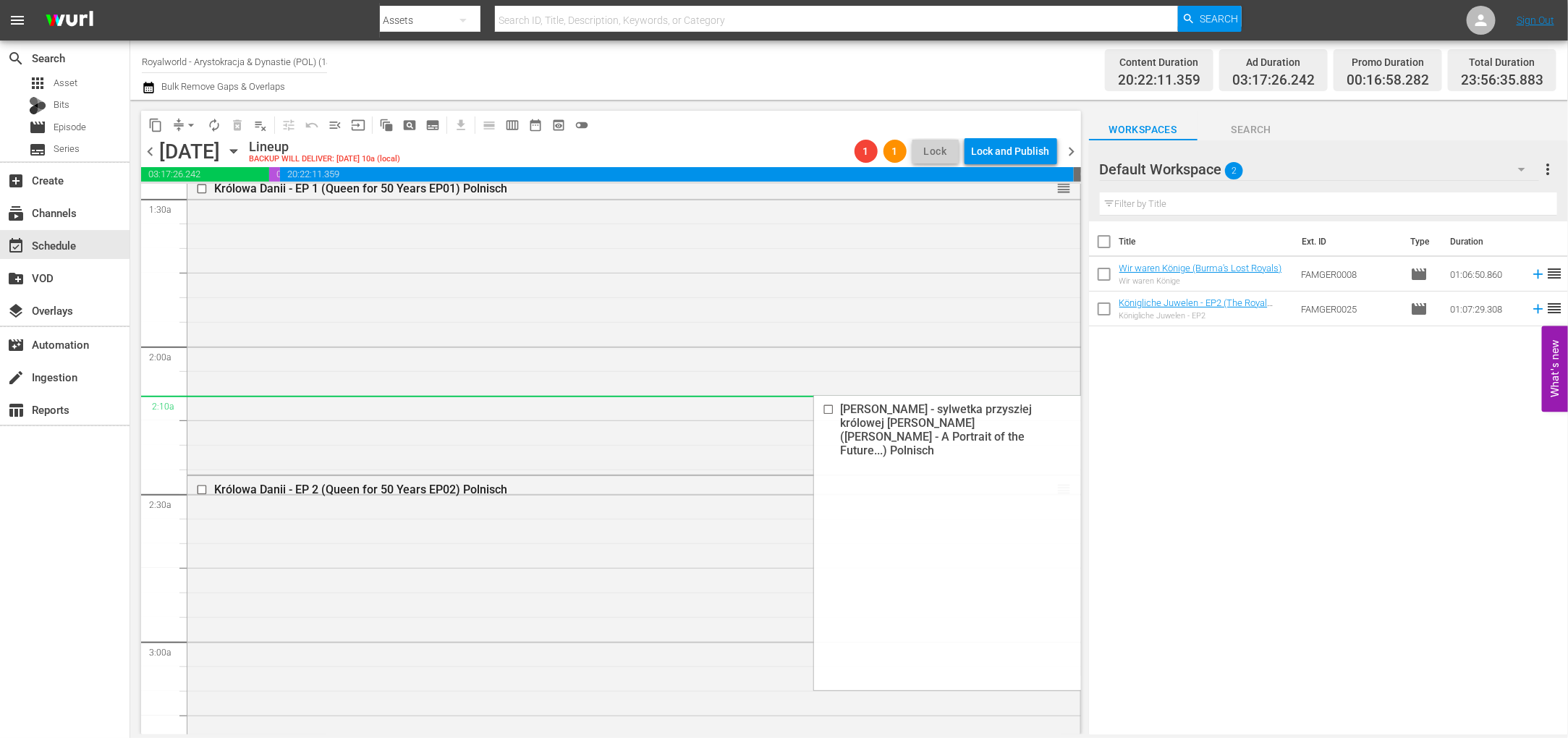
scroll to position [651, 0]
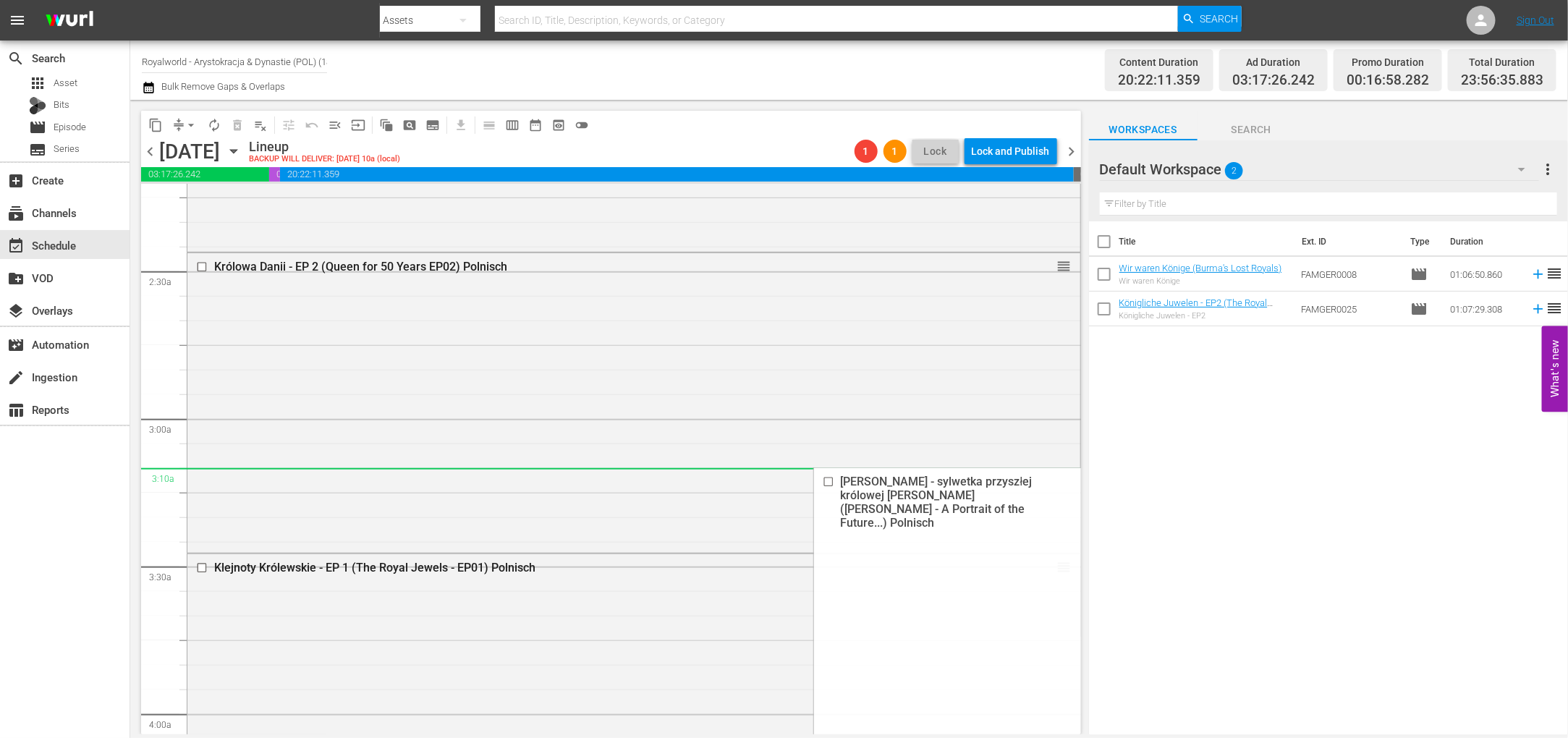
drag, startPoint x: 1047, startPoint y: 321, endPoint x: 884, endPoint y: 488, distance: 233.4
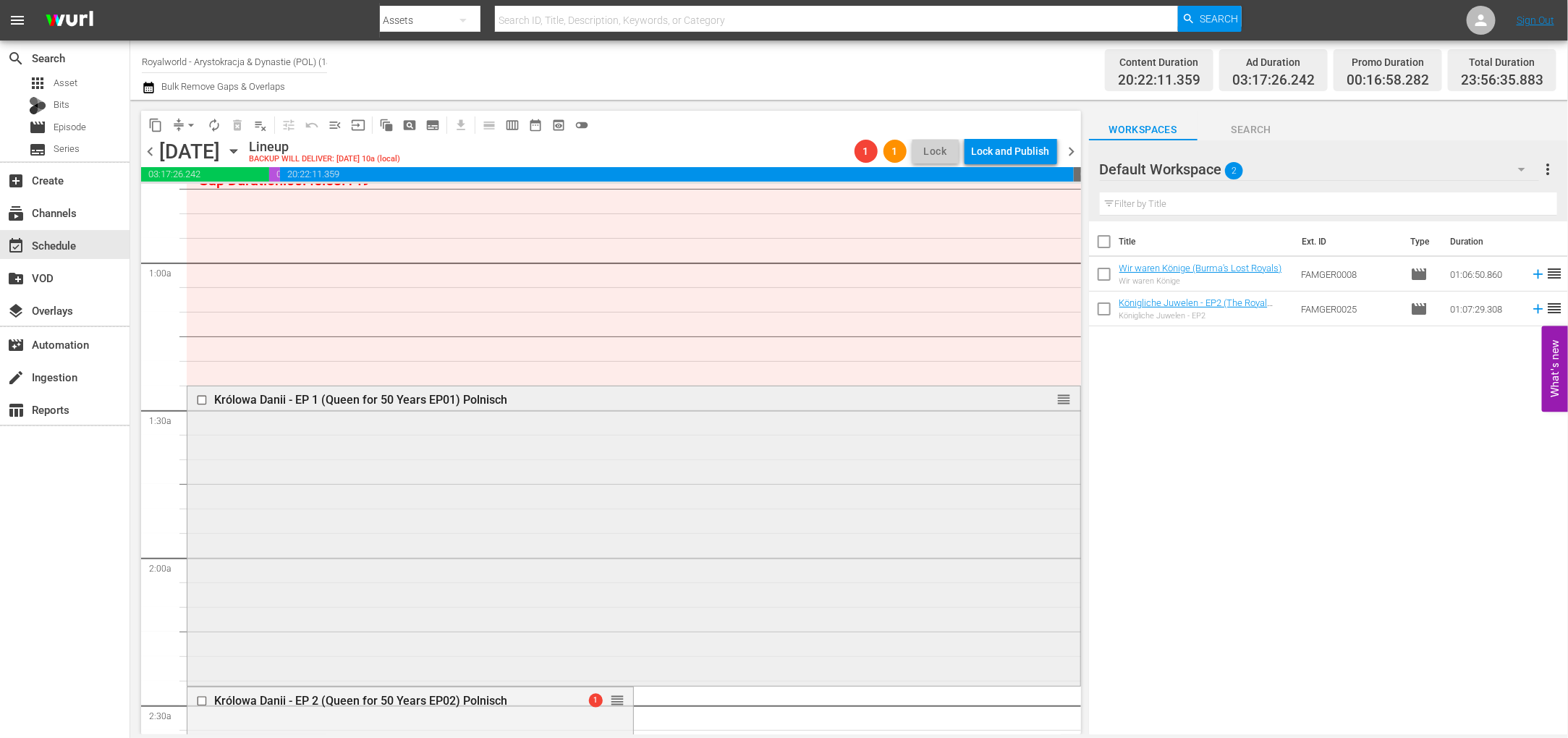
scroll to position [0, 0]
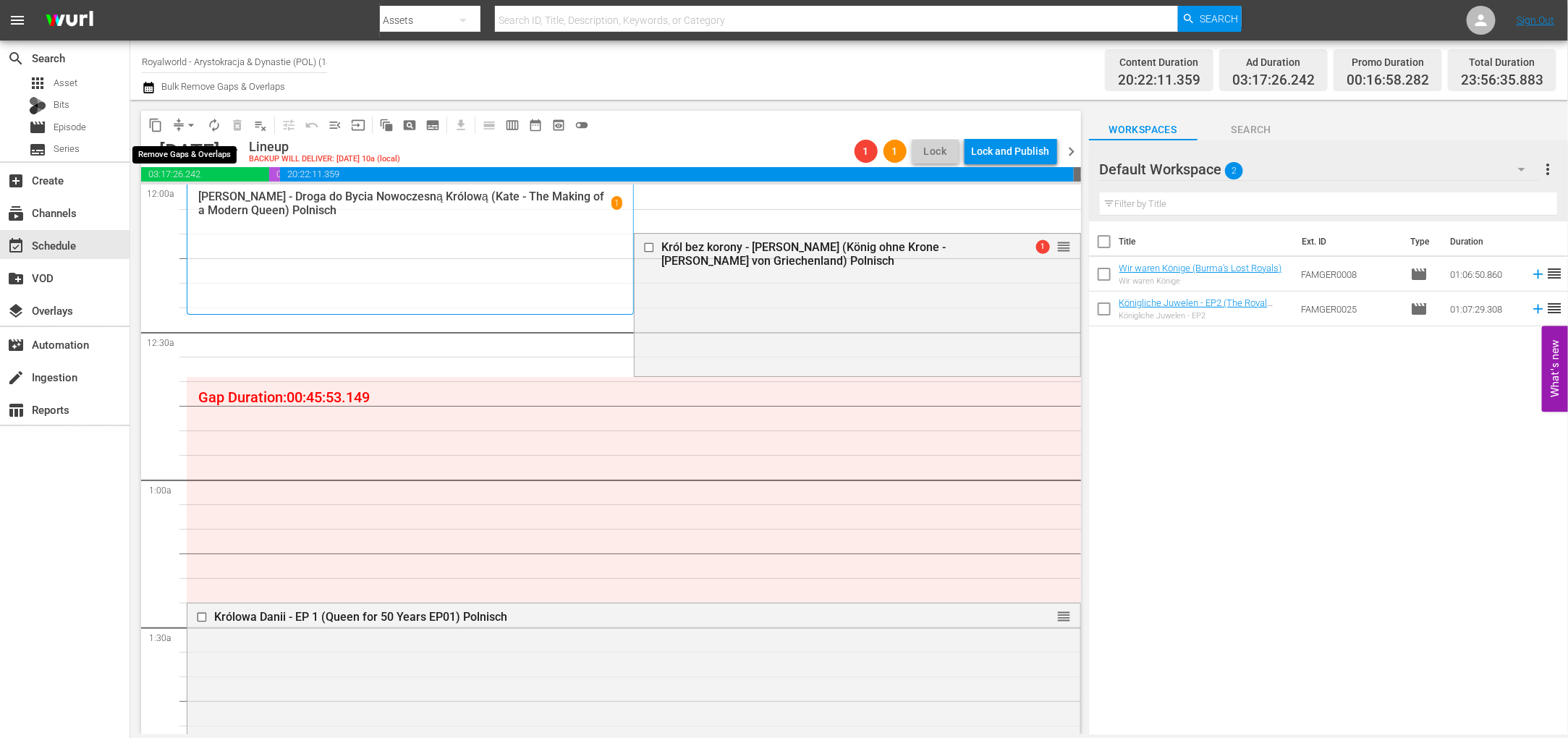
click at [191, 123] on span "arrow_drop_down" at bounding box center [191, 126] width 15 height 15
click at [190, 197] on li "Align to End of Previous Day" at bounding box center [192, 201] width 152 height 24
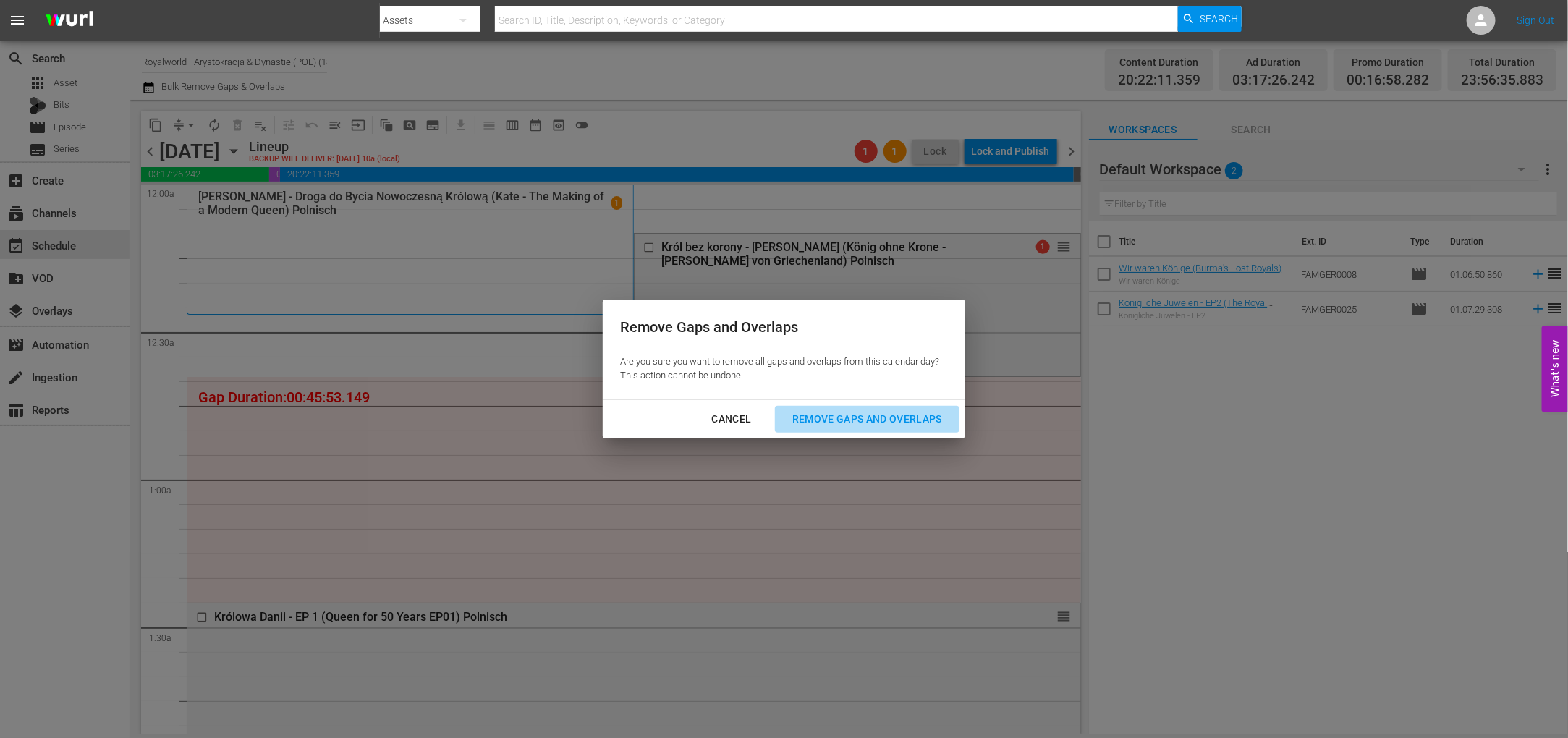
click at [847, 430] on button "Remove Gaps and Overlaps" at bounding box center [867, 419] width 184 height 27
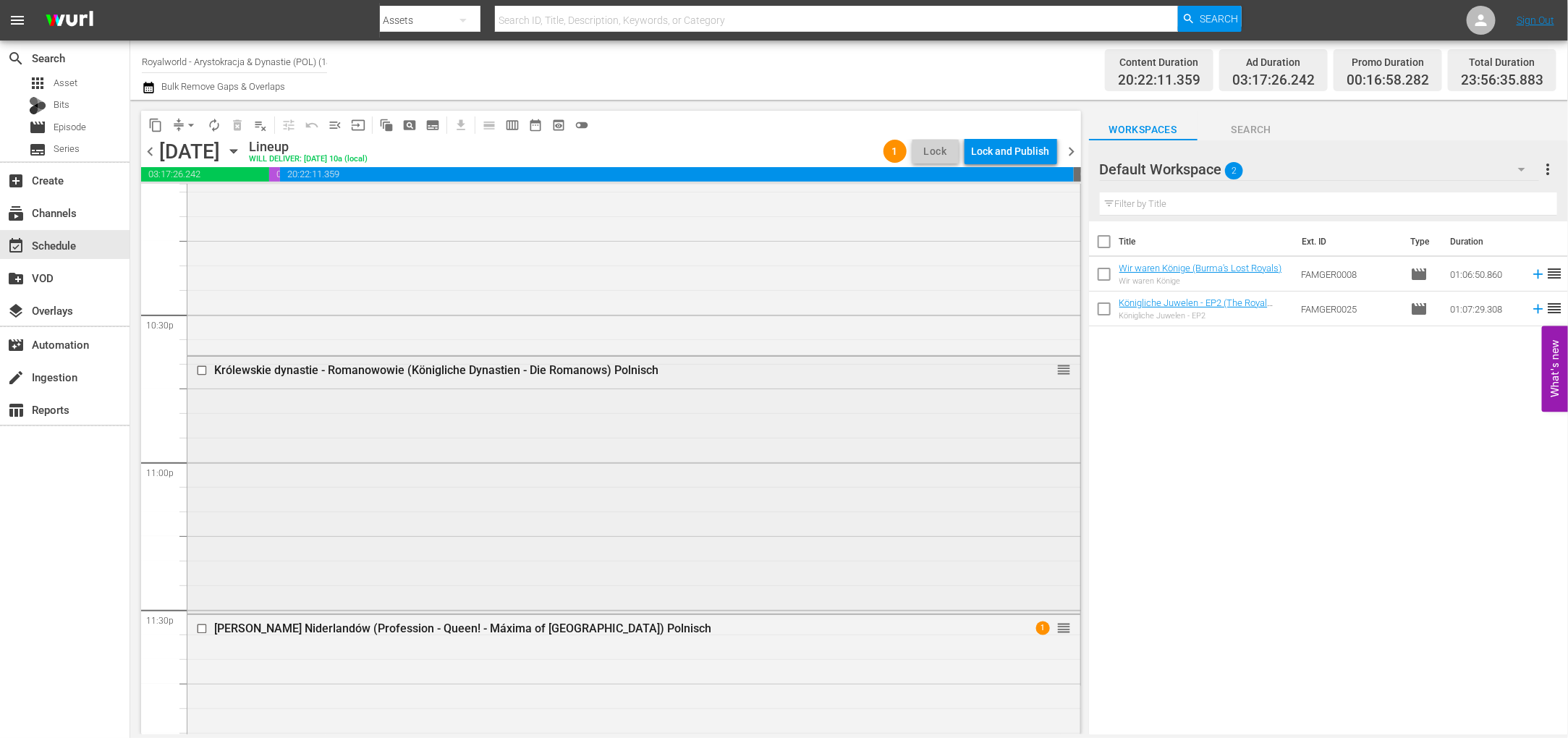
scroll to position [6649, 0]
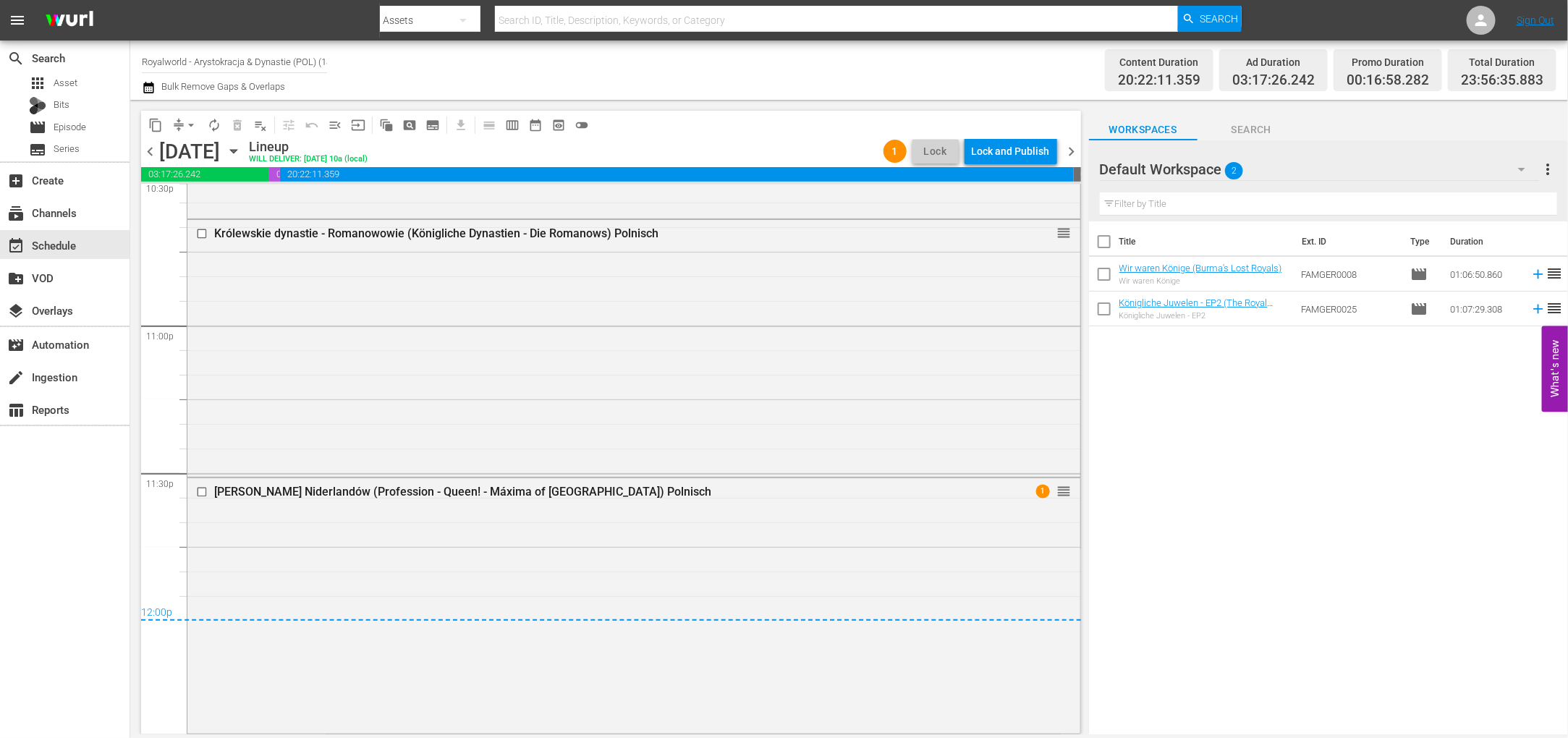
click at [1001, 157] on div "Lock and Publish" at bounding box center [1011, 151] width 78 height 26
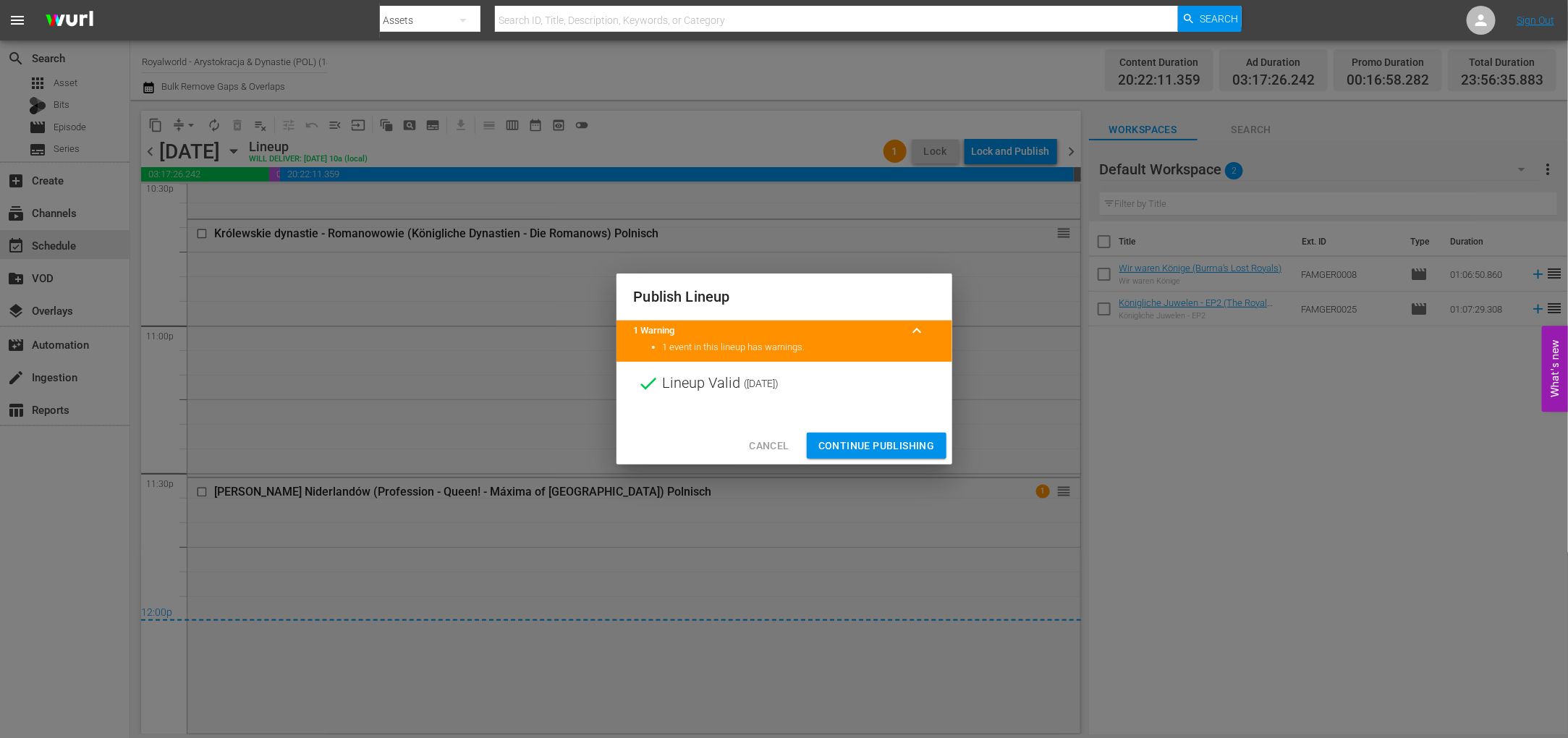
click at [886, 440] on span "Continue Publishing" at bounding box center [877, 446] width 117 height 18
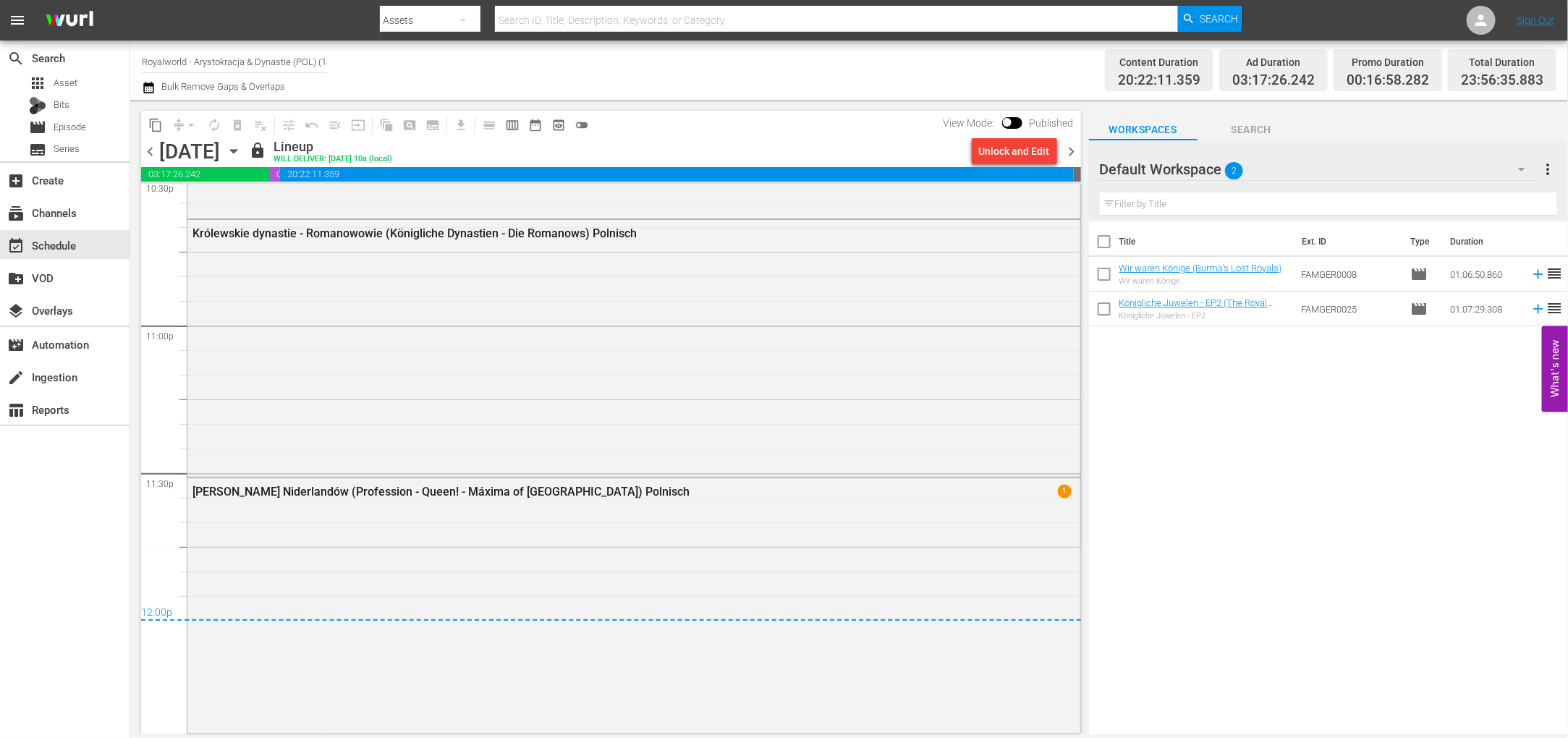
click at [1072, 153] on span "chevron_right" at bounding box center [1072, 151] width 18 height 18
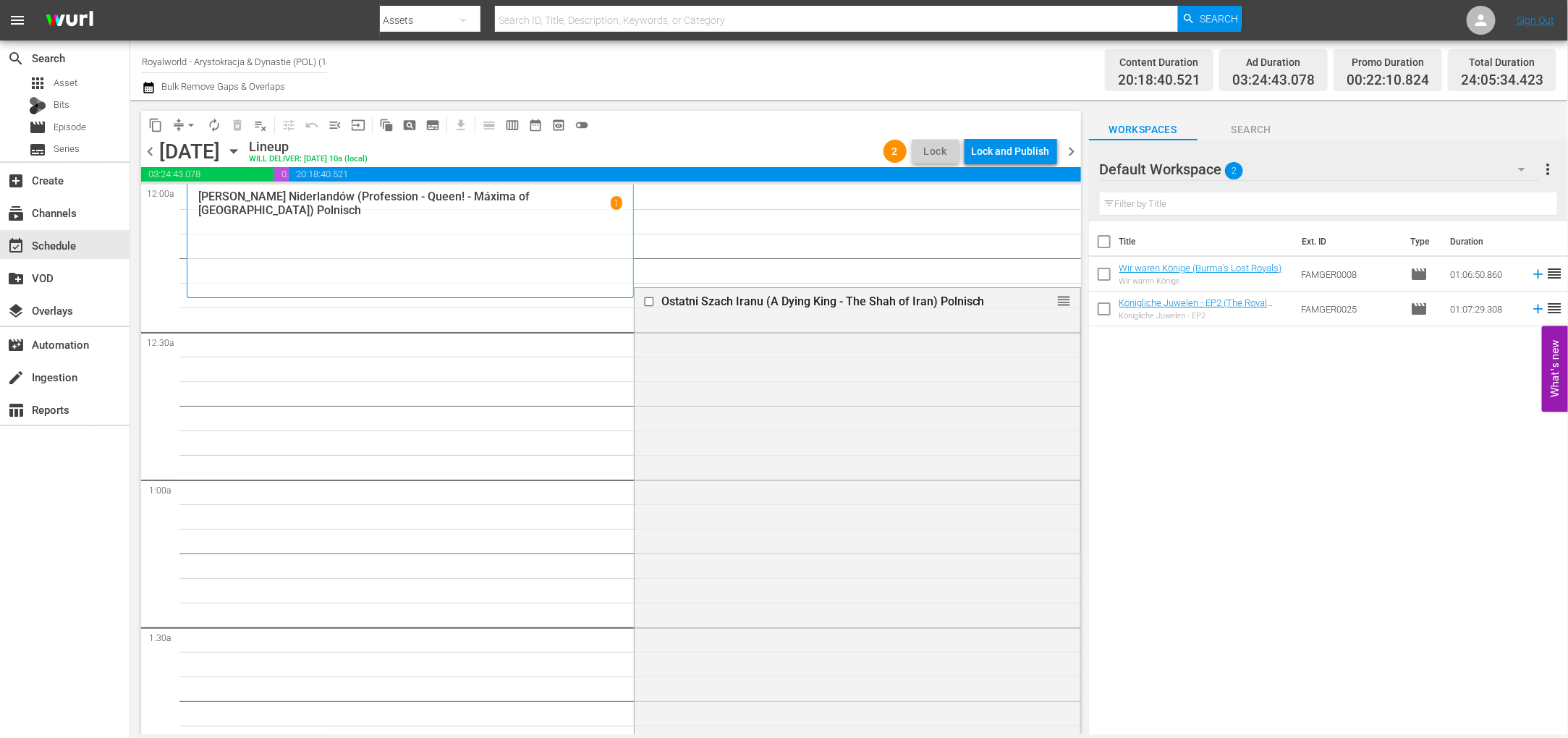
drag, startPoint x: 1052, startPoint y: 340, endPoint x: 969, endPoint y: 237, distance: 132.3
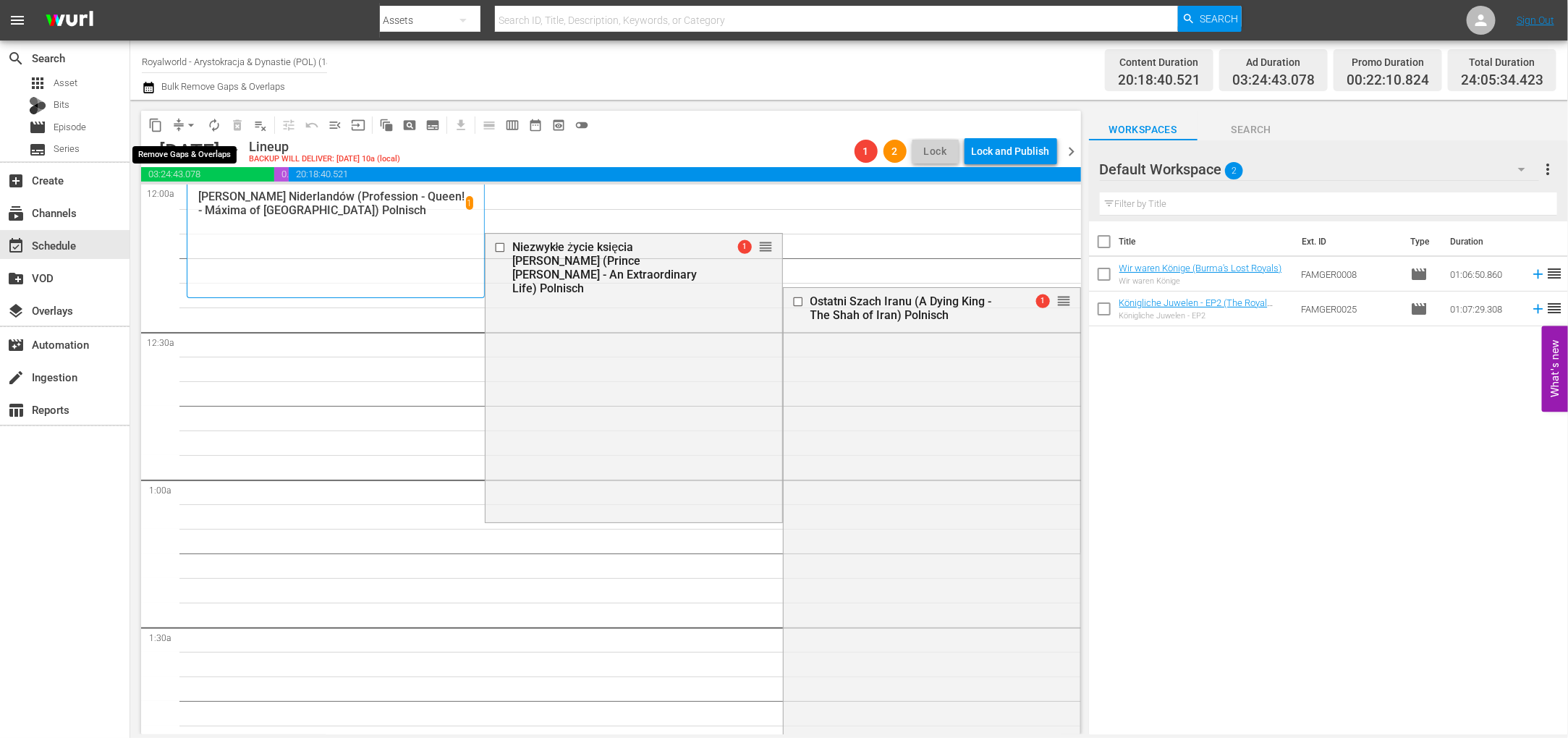
click at [191, 122] on span "arrow_drop_down" at bounding box center [191, 126] width 15 height 15
click at [208, 200] on li "Align to End of Previous Day" at bounding box center [192, 201] width 152 height 24
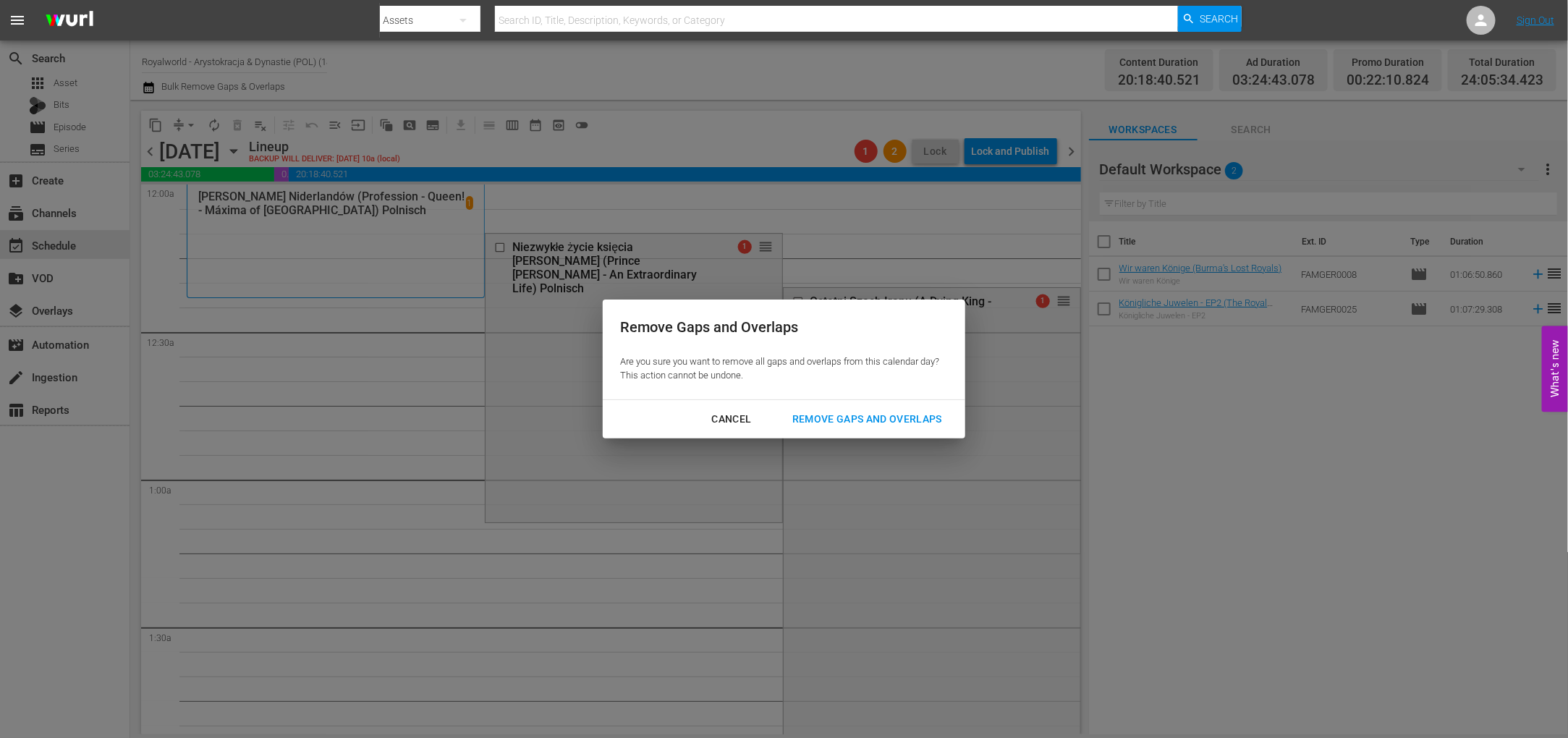
click at [846, 406] on button "Remove Gaps and Overlaps" at bounding box center [867, 419] width 184 height 27
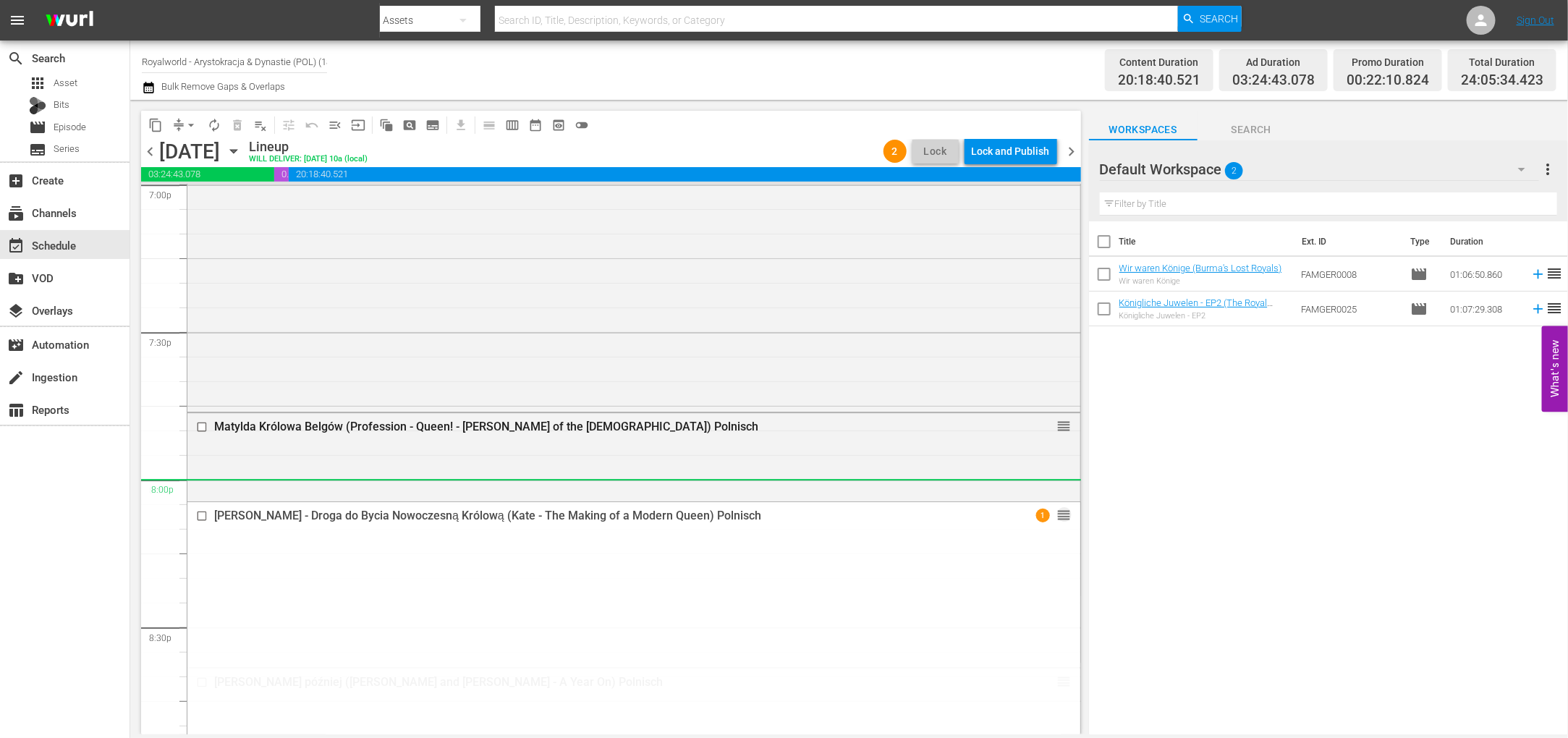
scroll to position [5590, 0]
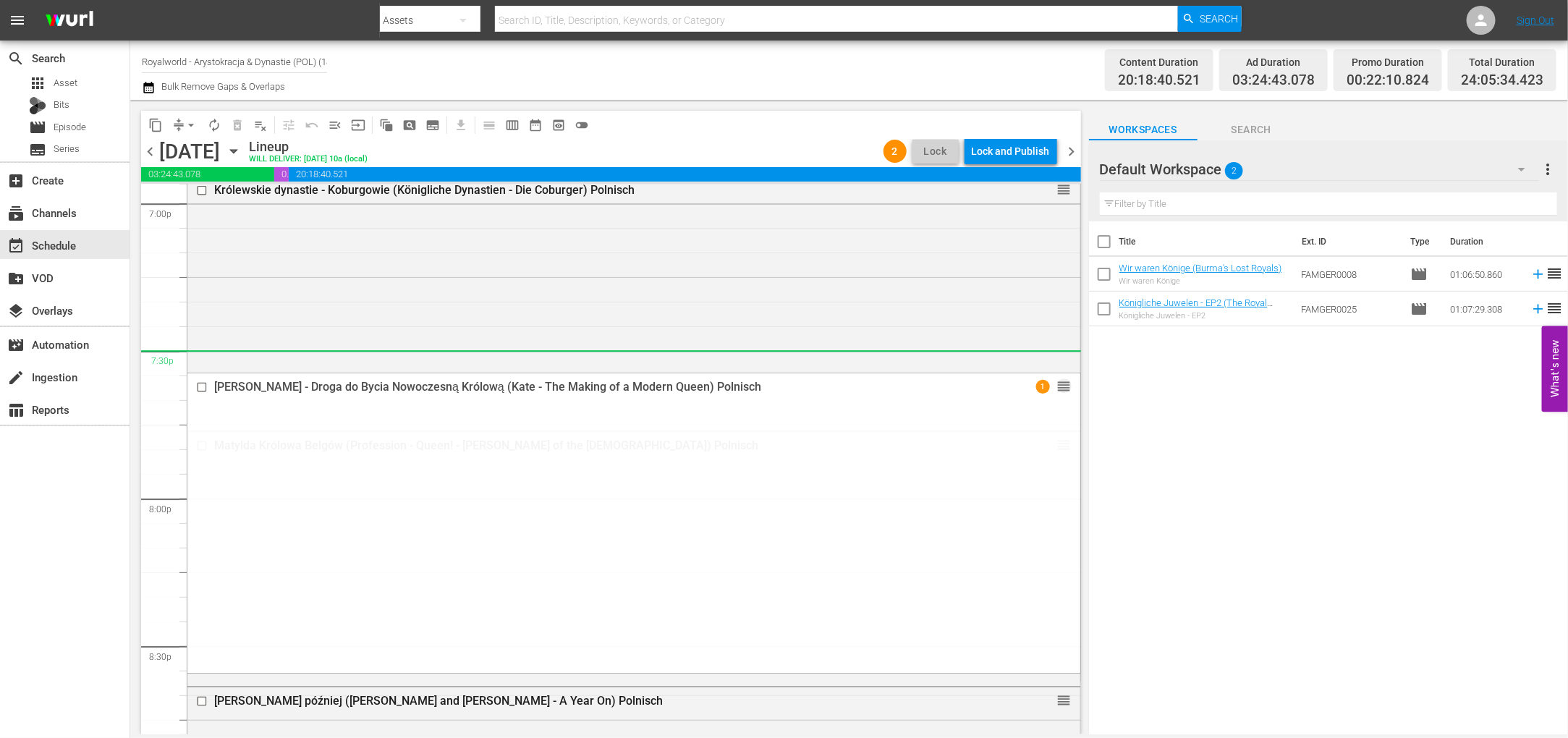
drag, startPoint x: 1046, startPoint y: 446, endPoint x: 914, endPoint y: 363, distance: 155.9
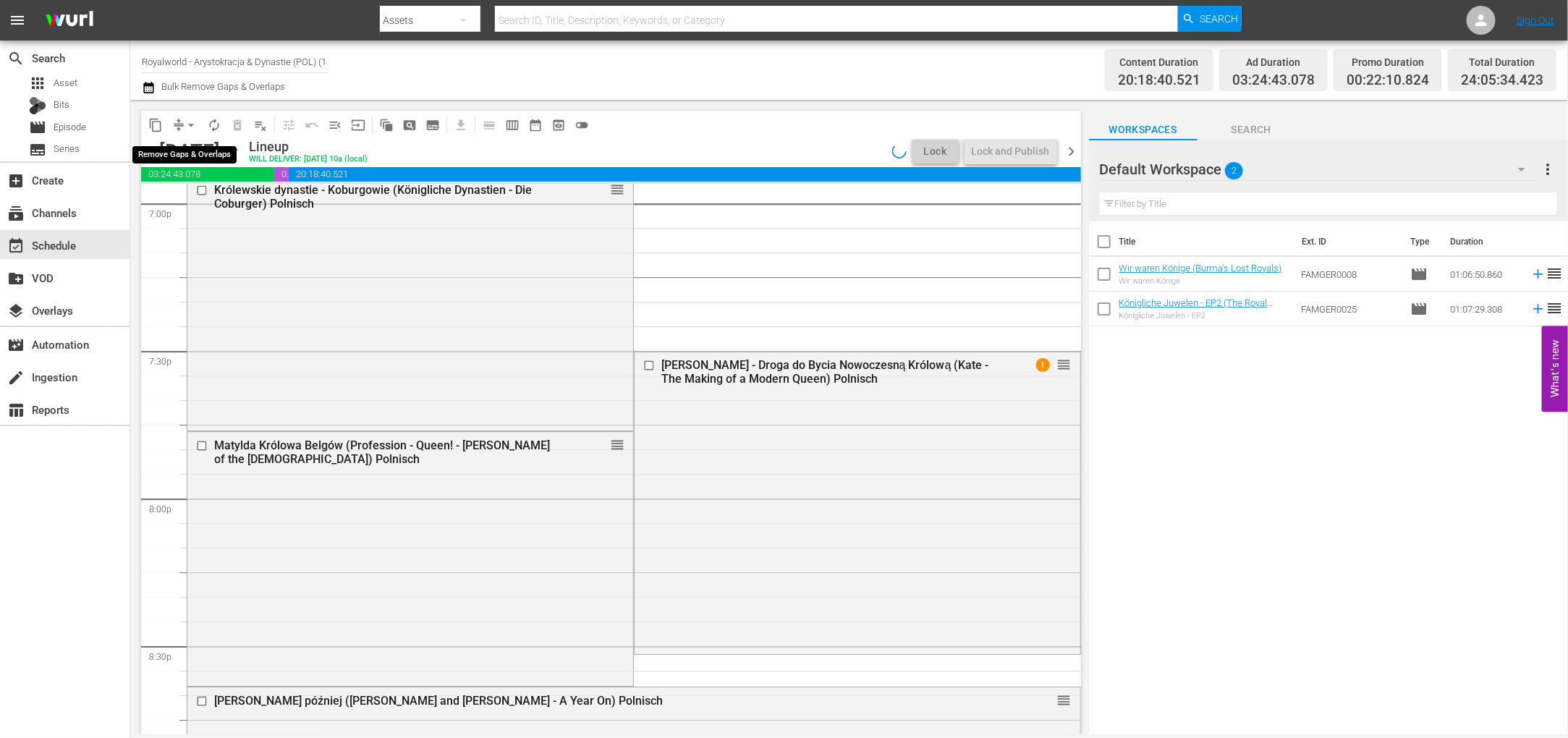
click at [192, 123] on span "arrow_drop_down" at bounding box center [191, 126] width 15 height 15
click at [220, 207] on li "Align to End of Previous Day" at bounding box center [192, 201] width 152 height 24
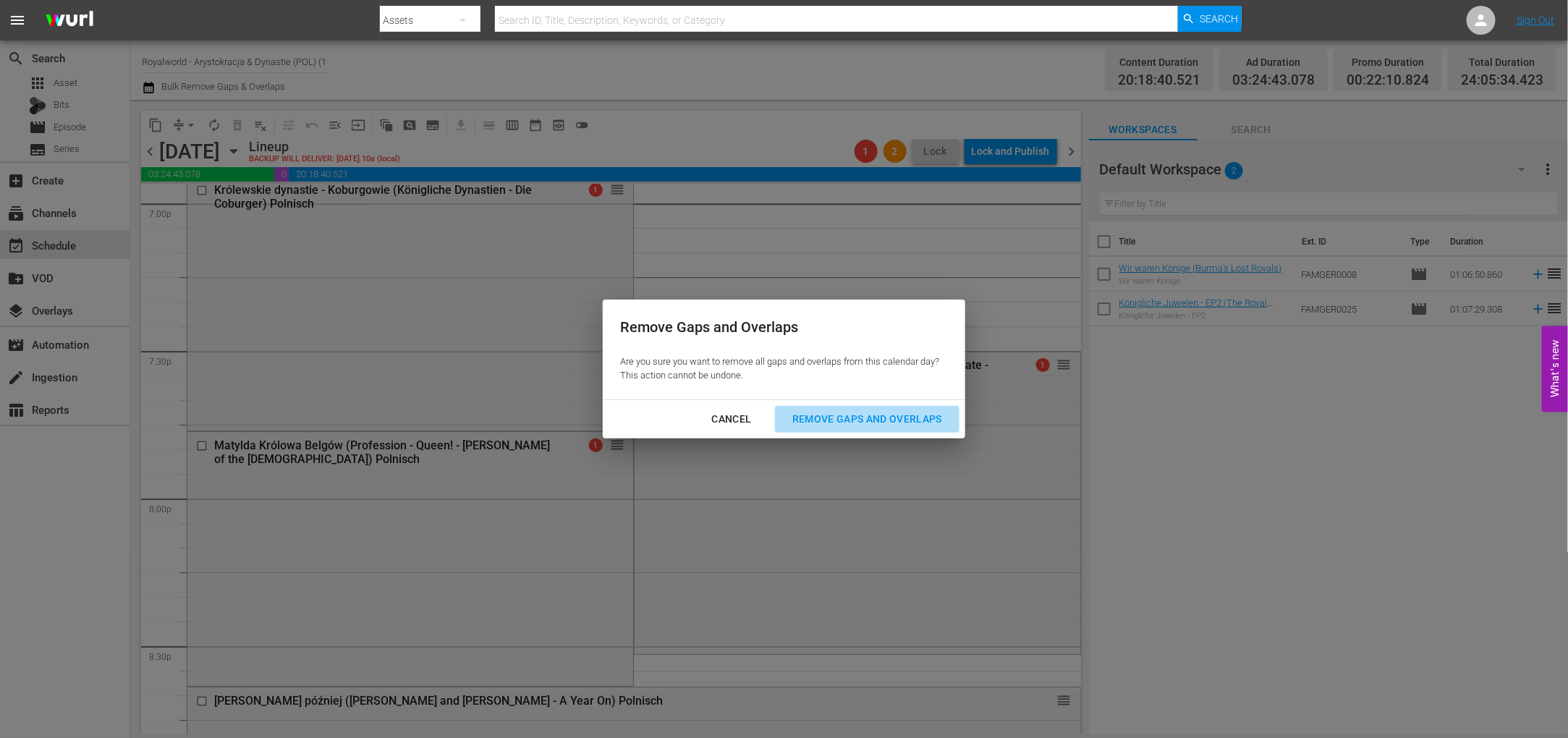
click at [849, 416] on div "Remove Gaps and Overlaps" at bounding box center [867, 419] width 173 height 18
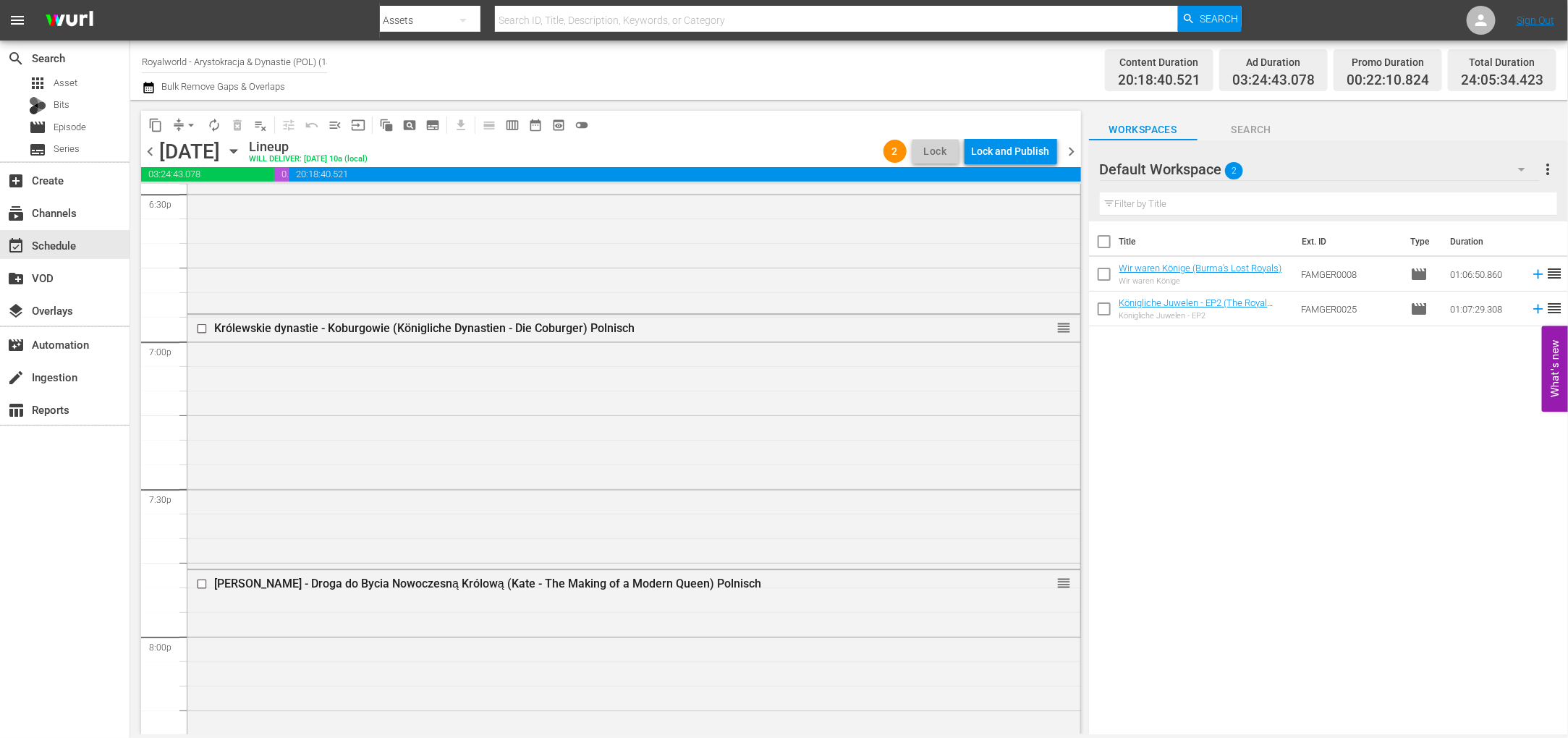
scroll to position [6675, 0]
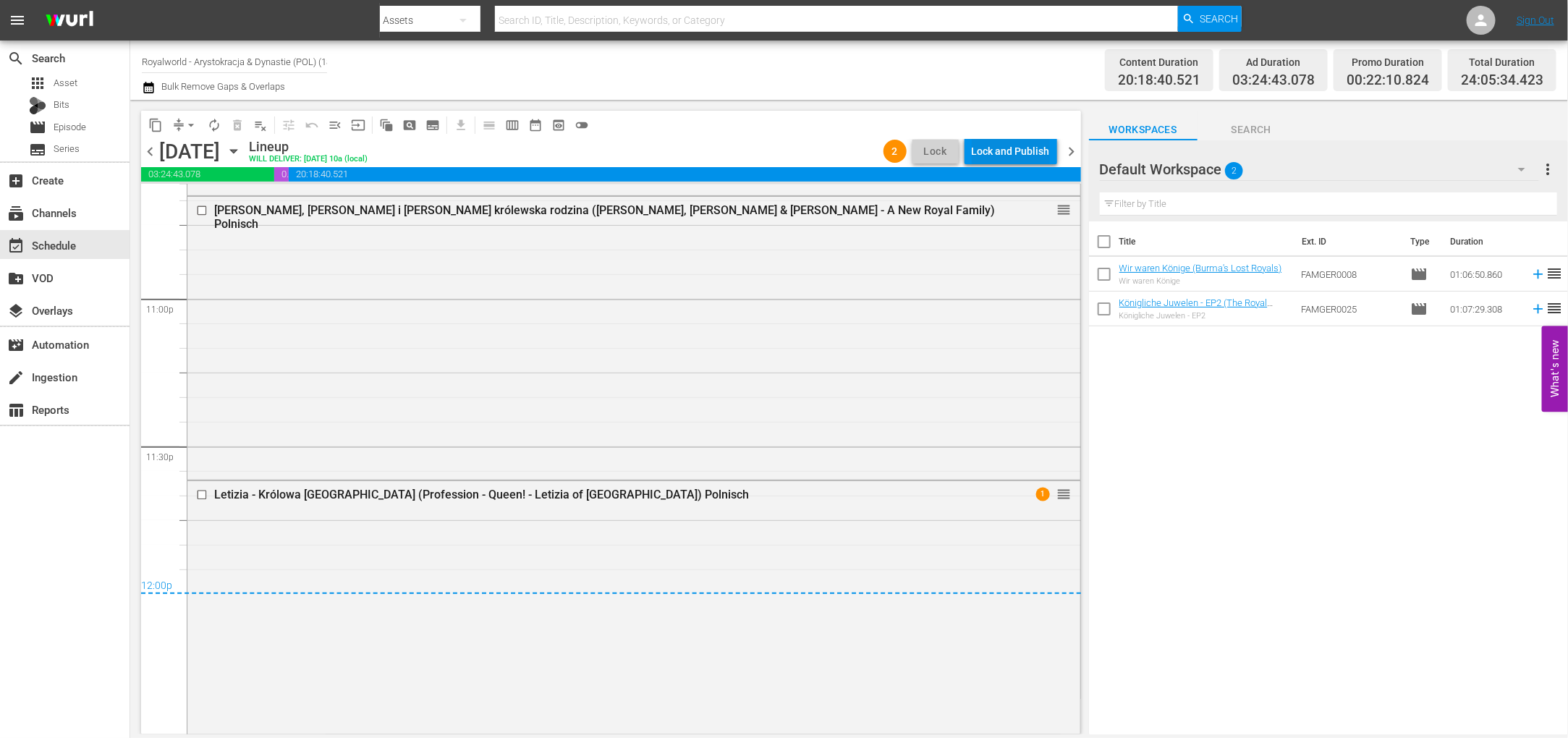
click at [1017, 149] on div "Lock and Publish" at bounding box center [1011, 151] width 78 height 26
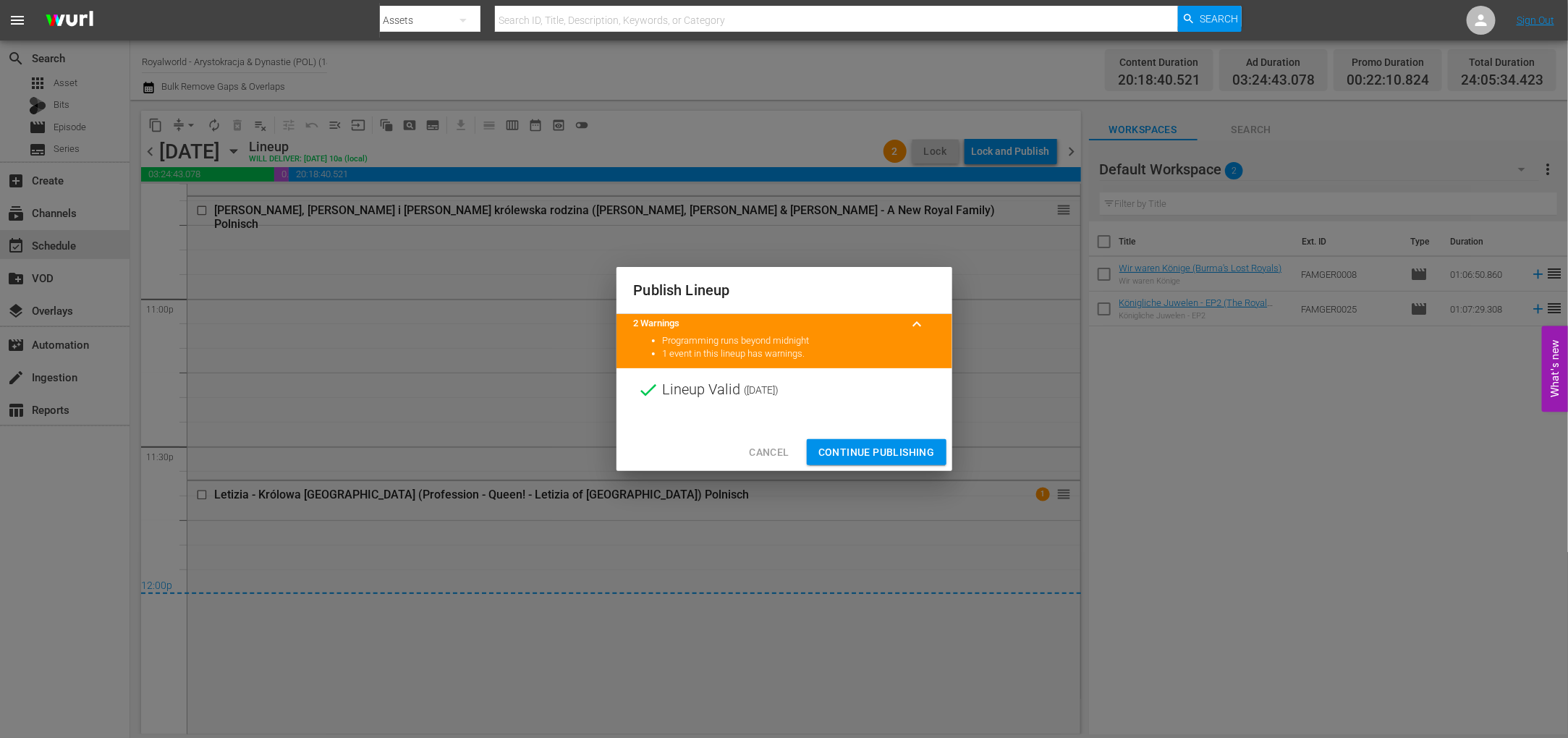
click at [900, 451] on span "Continue Publishing" at bounding box center [877, 452] width 117 height 18
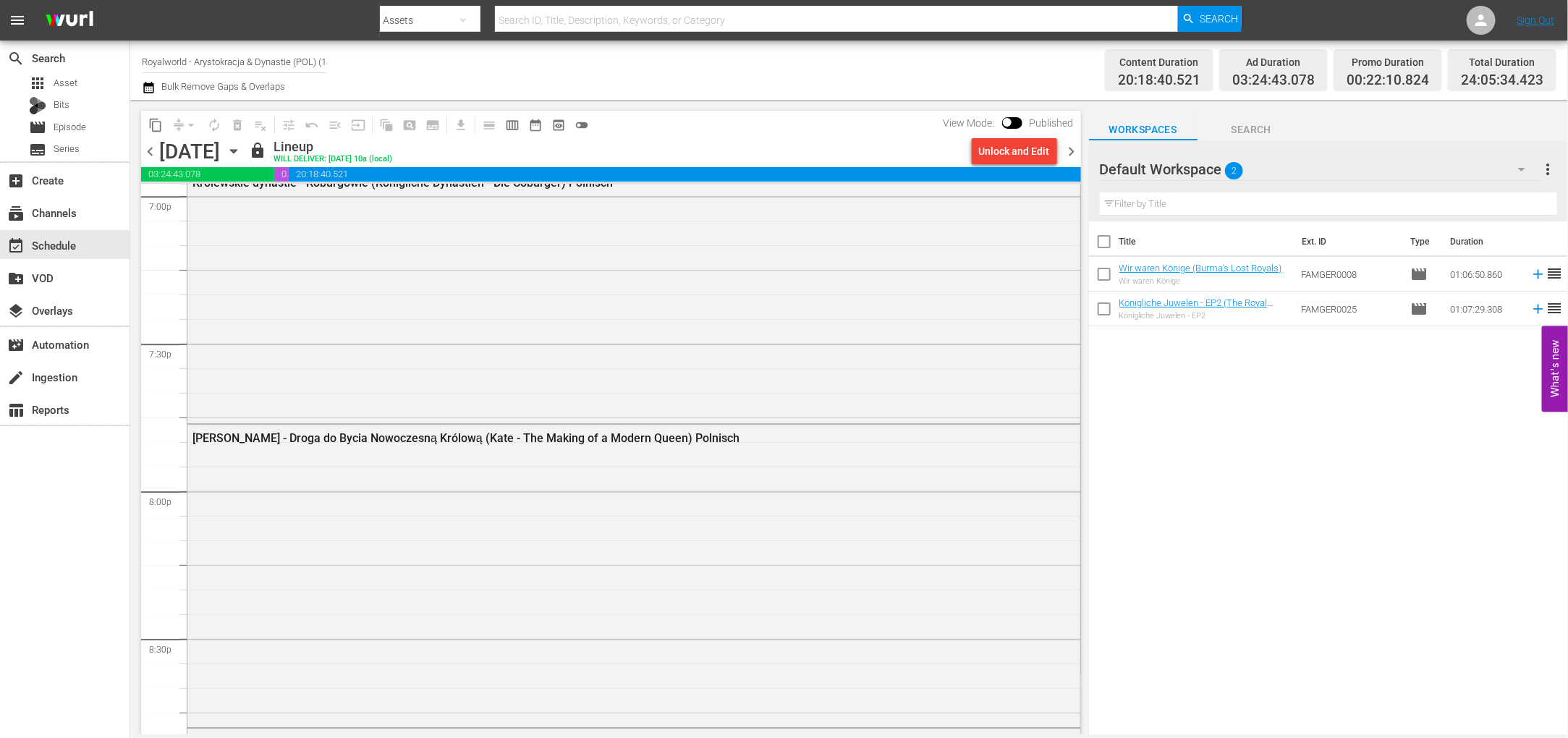
scroll to position [5156, 0]
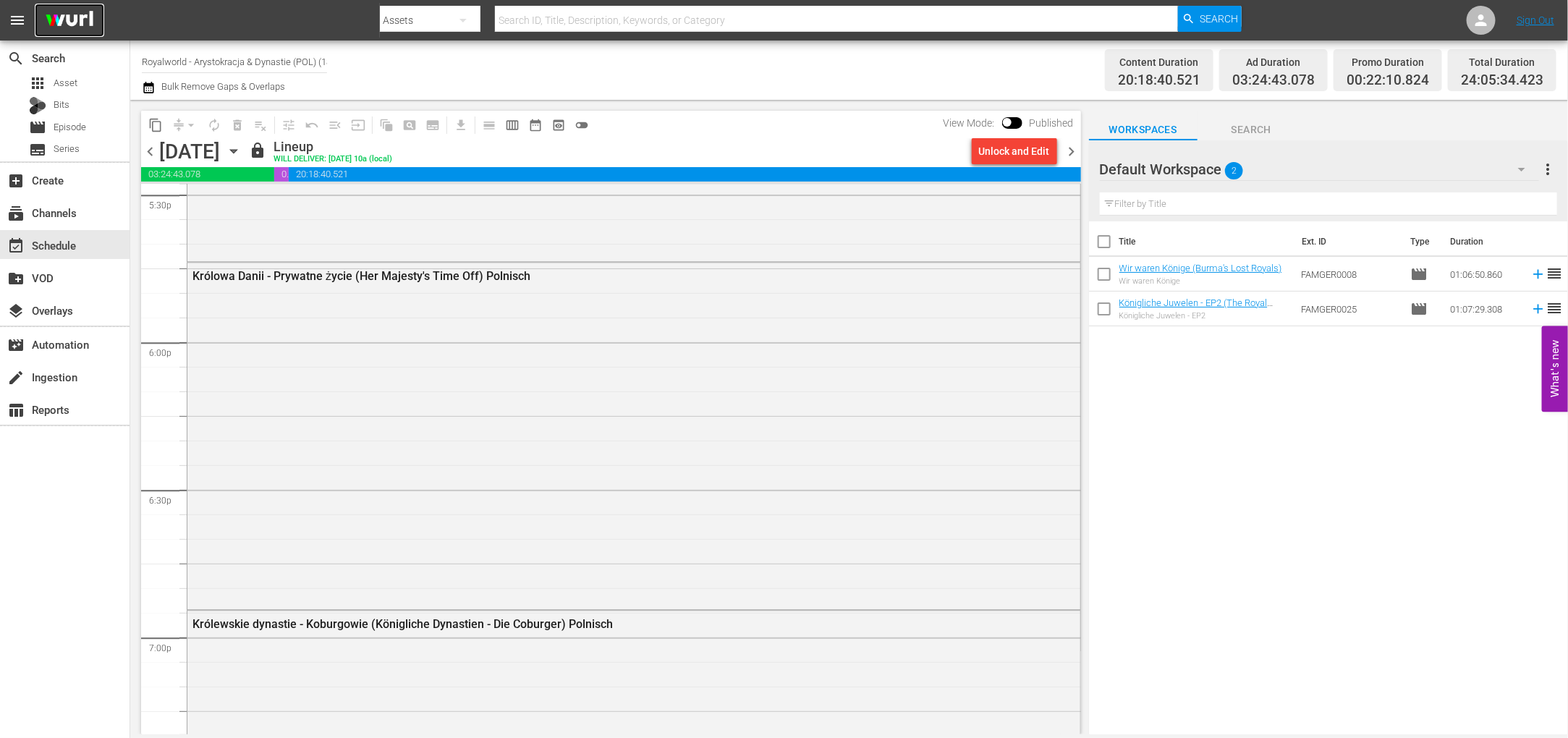
click at [75, 17] on img at bounding box center [70, 20] width 70 height 34
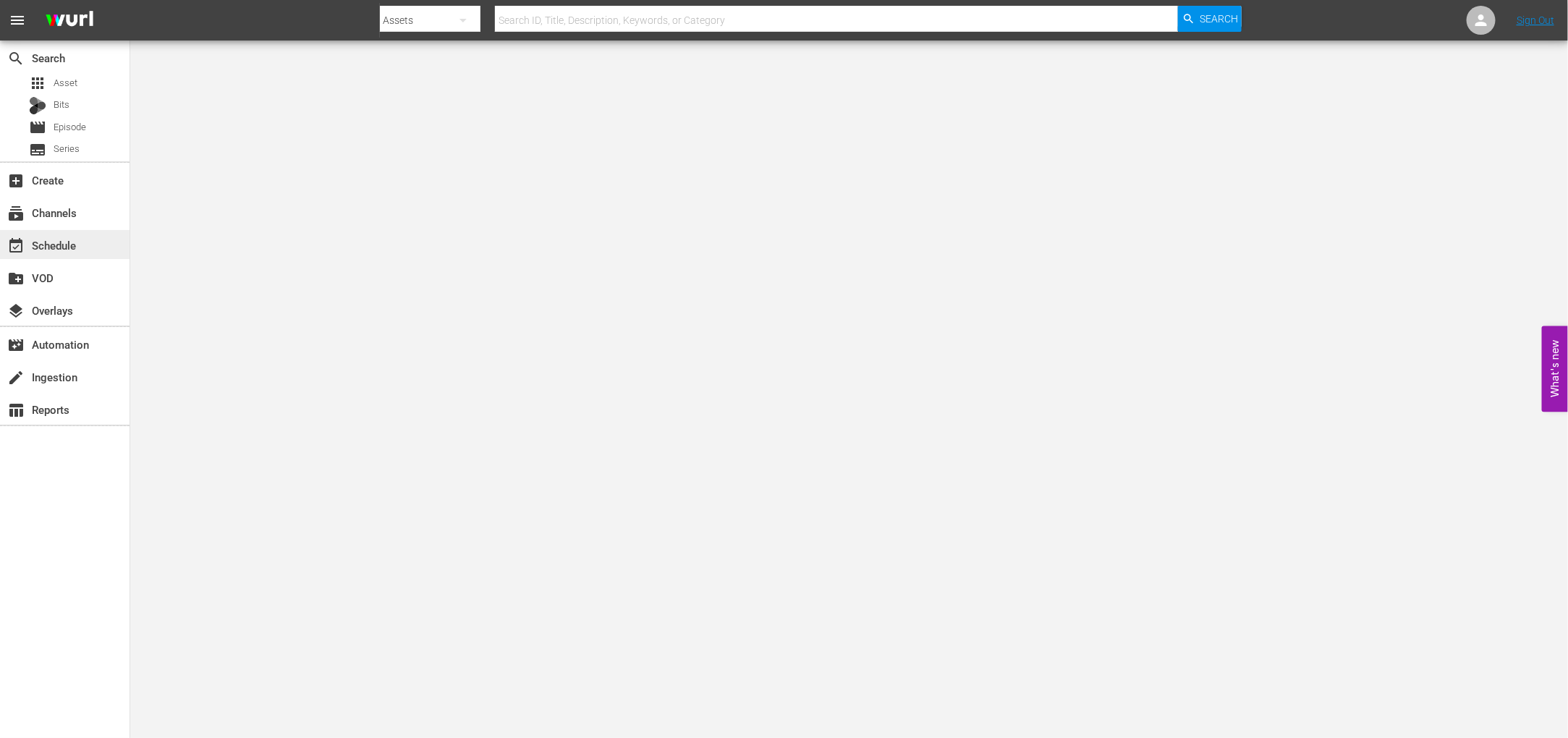
click at [52, 250] on div "event_available Schedule" at bounding box center [41, 243] width 81 height 13
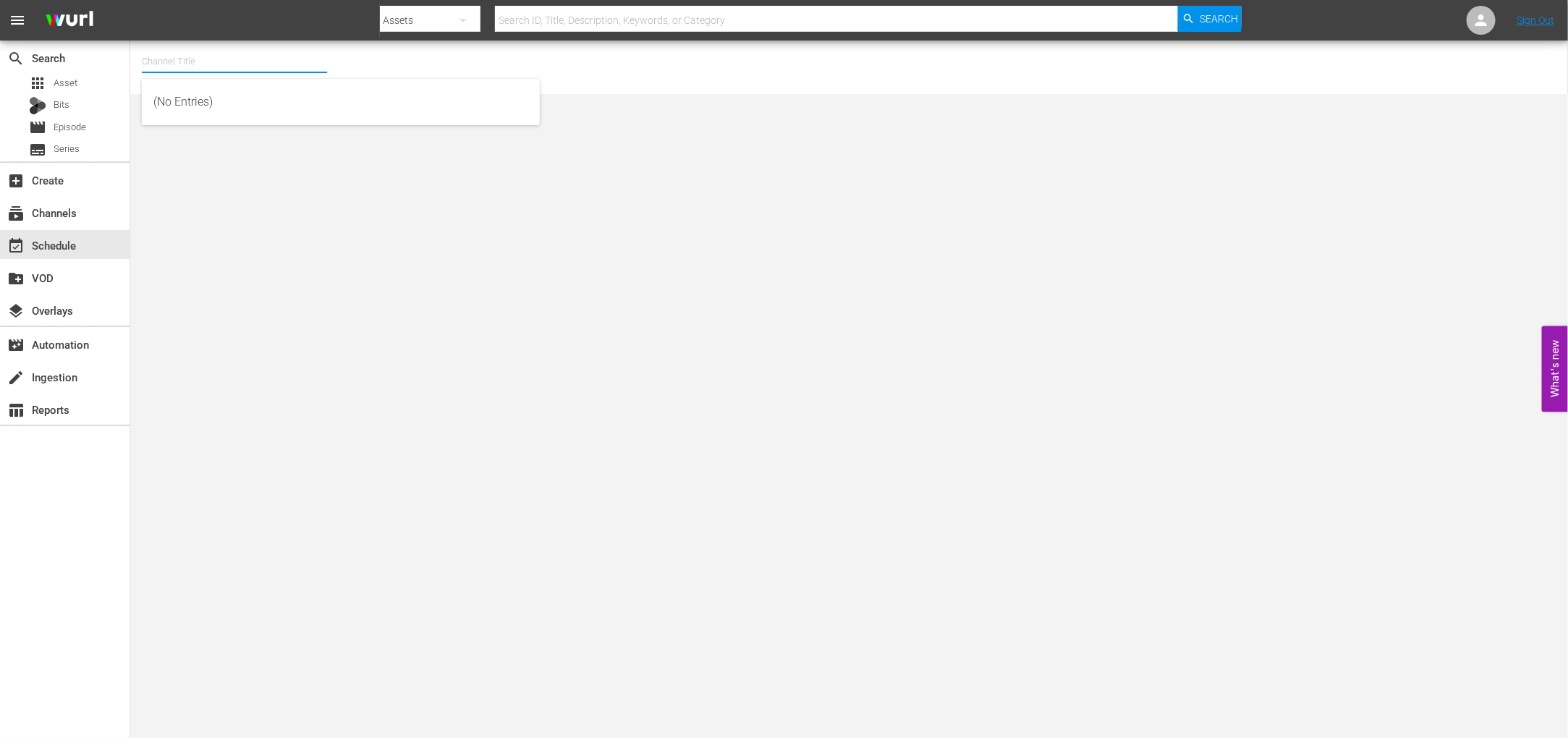
click at [209, 64] on input "text" at bounding box center [234, 62] width 185 height 35
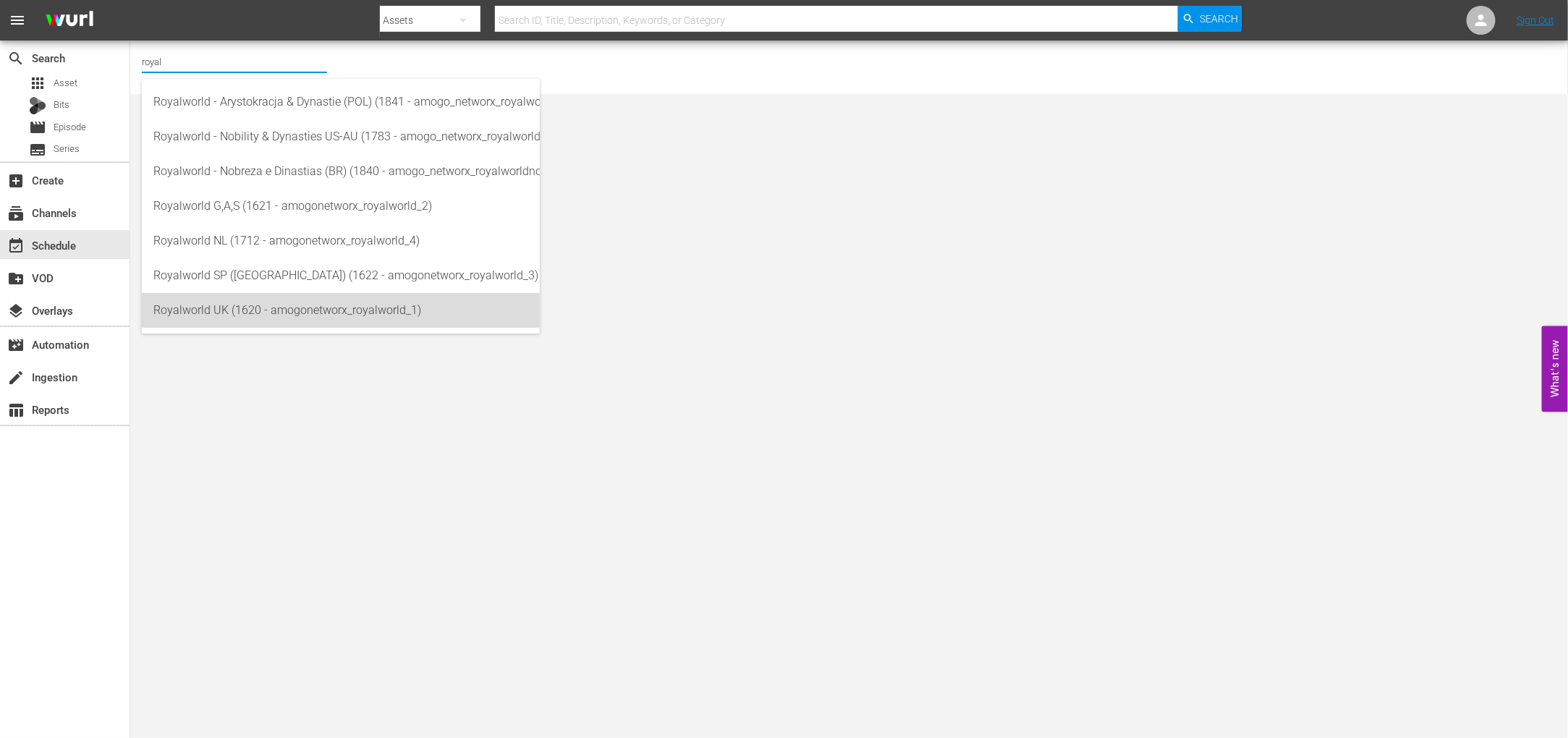
click at [290, 318] on div "Royalworld UK (1620 - amogonetworx_royalworld_1)" at bounding box center [340, 311] width 374 height 35
type input "Royalworld UK (1620 - amogonetworx_royalworld_1)"
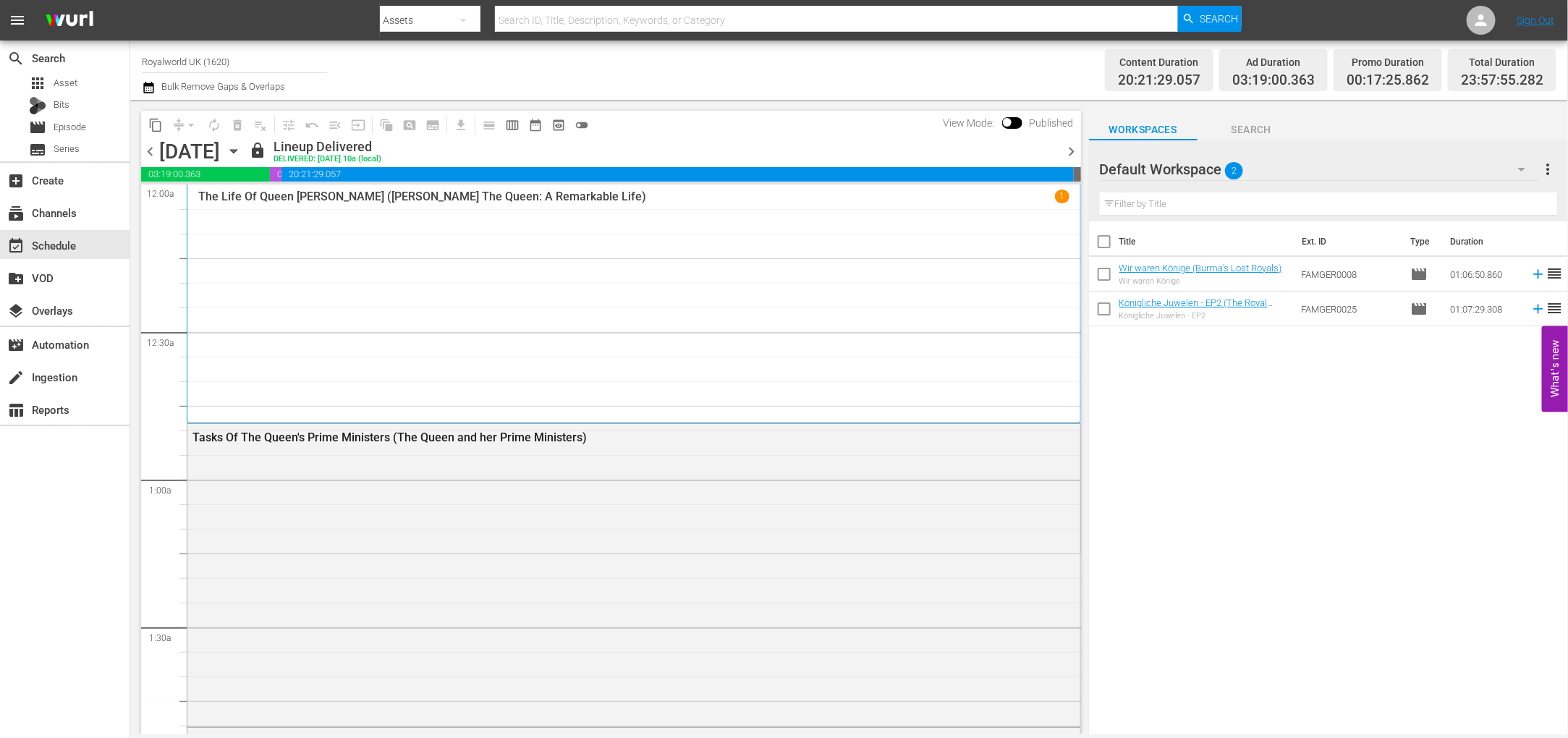
click at [1075, 146] on span "chevron_right" at bounding box center [1072, 151] width 18 height 18
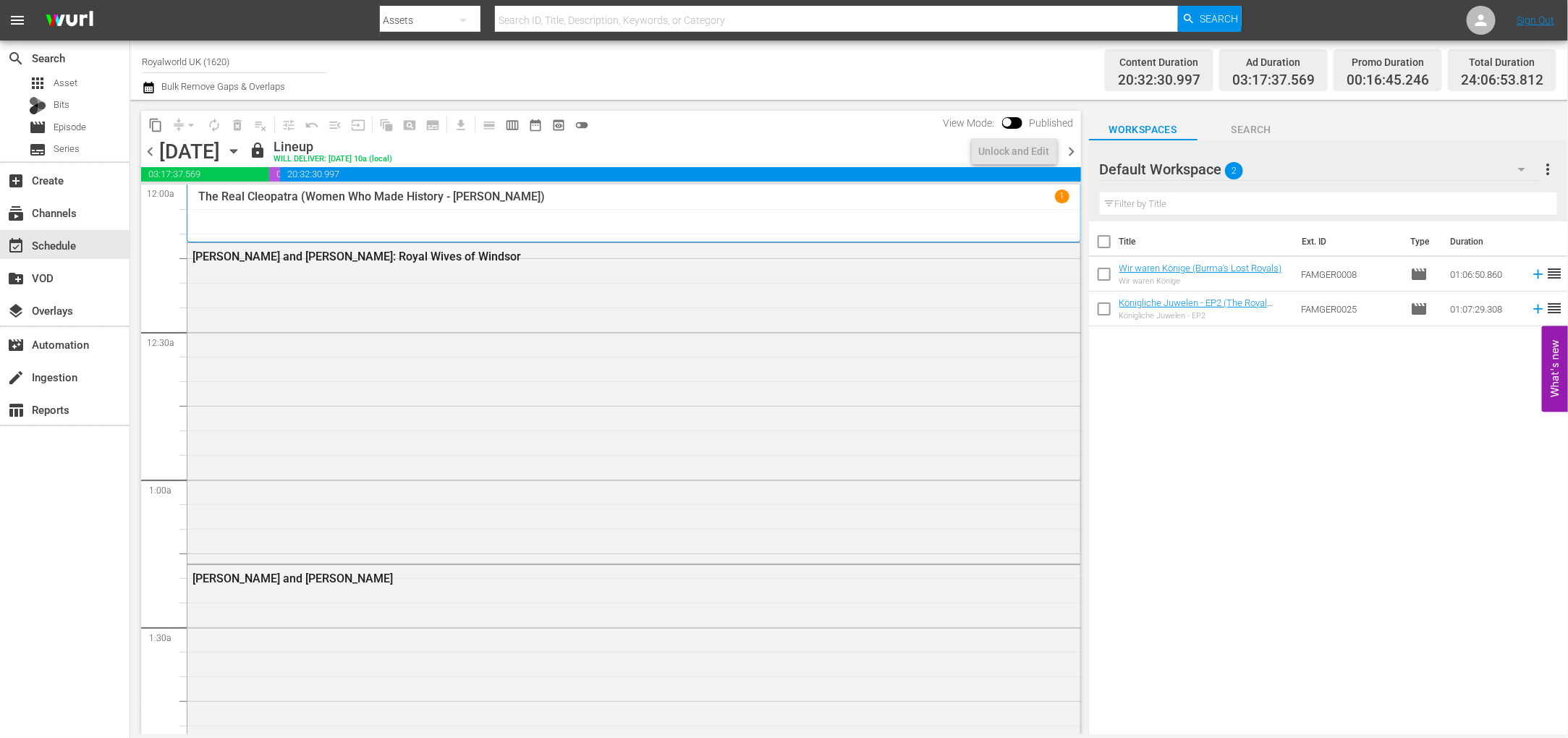
click at [513, 124] on span "calendar_view_week_outlined" at bounding box center [512, 126] width 15 height 15
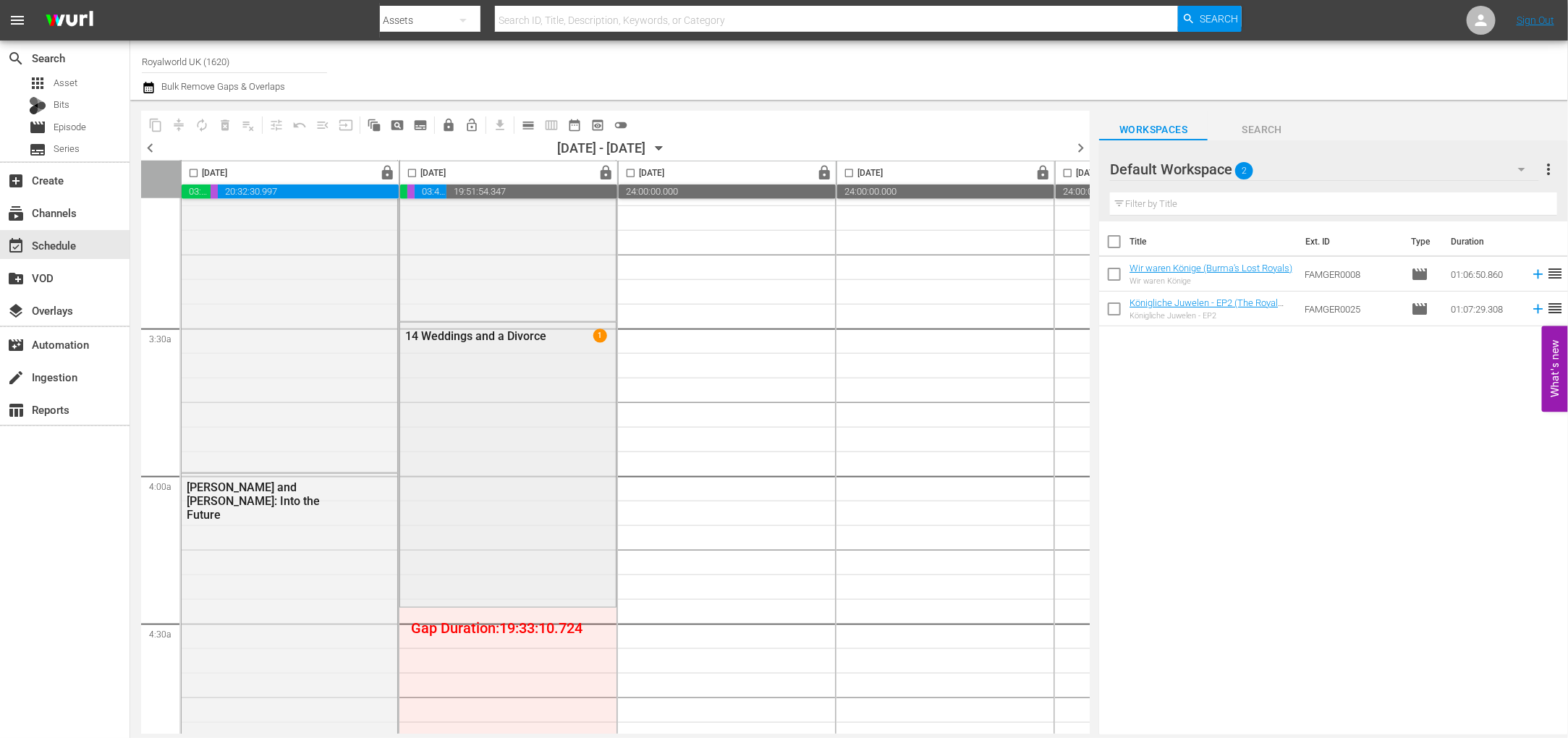
scroll to position [1086, 0]
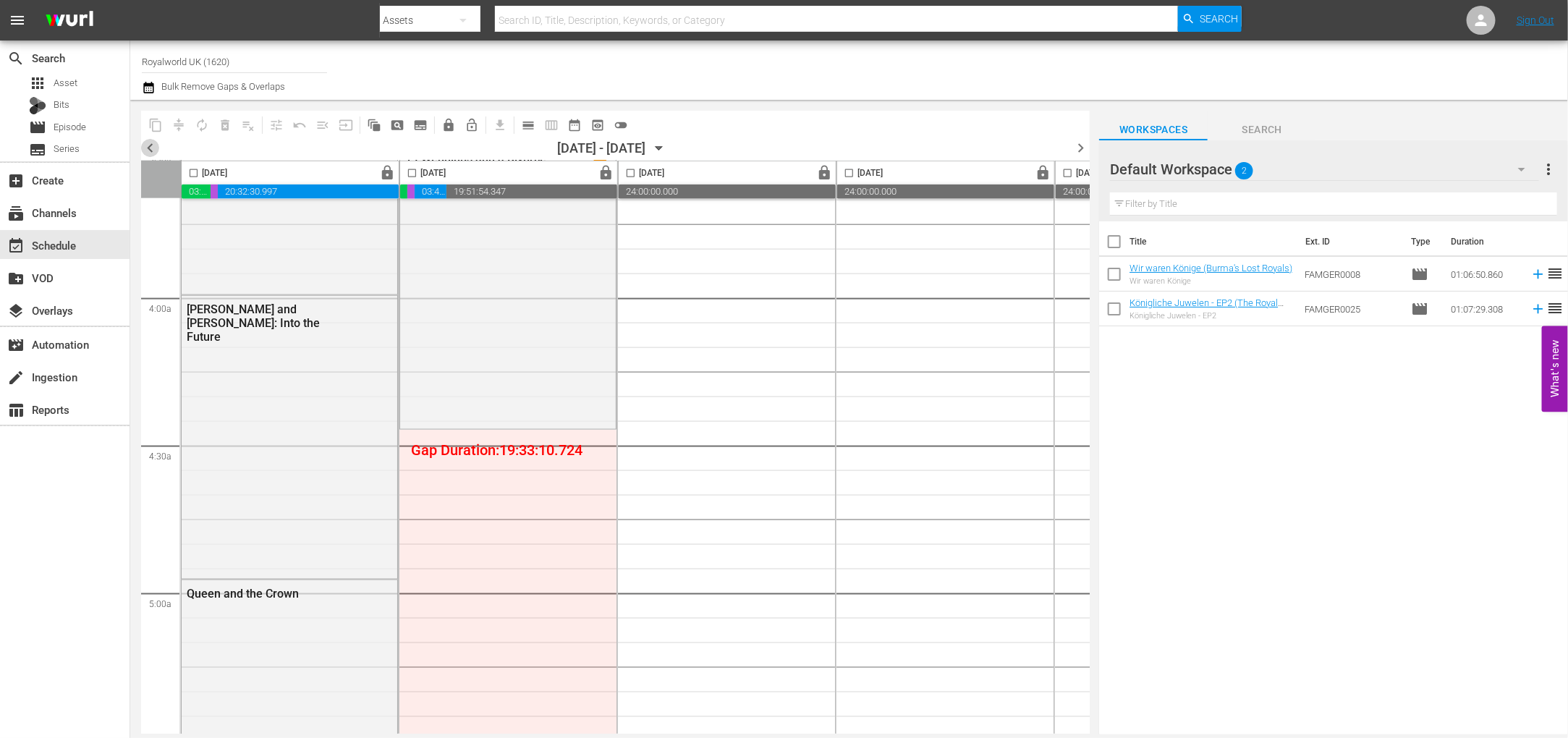
click at [145, 144] on span "chevron_left" at bounding box center [149, 147] width 18 height 18
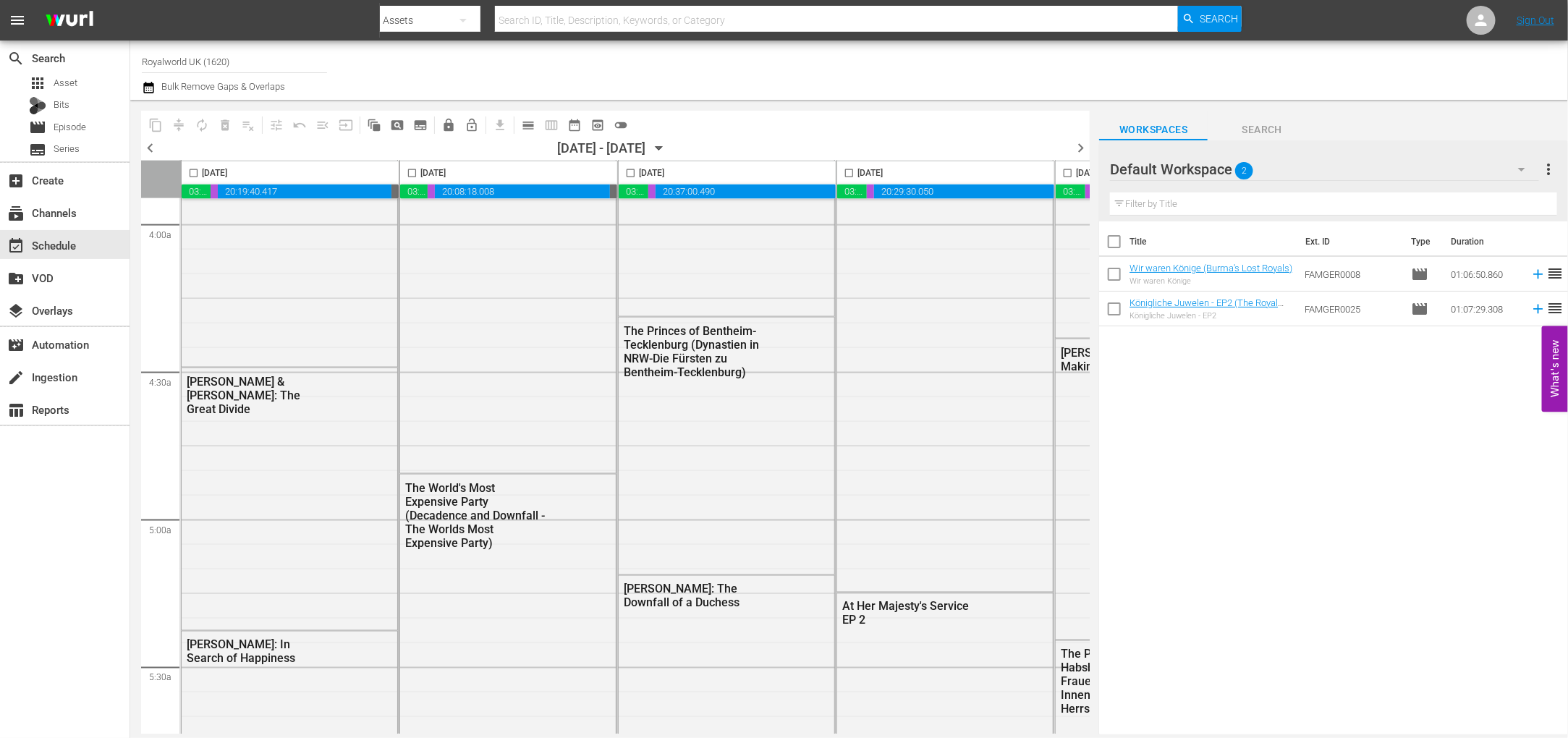
scroll to position [1110, 0]
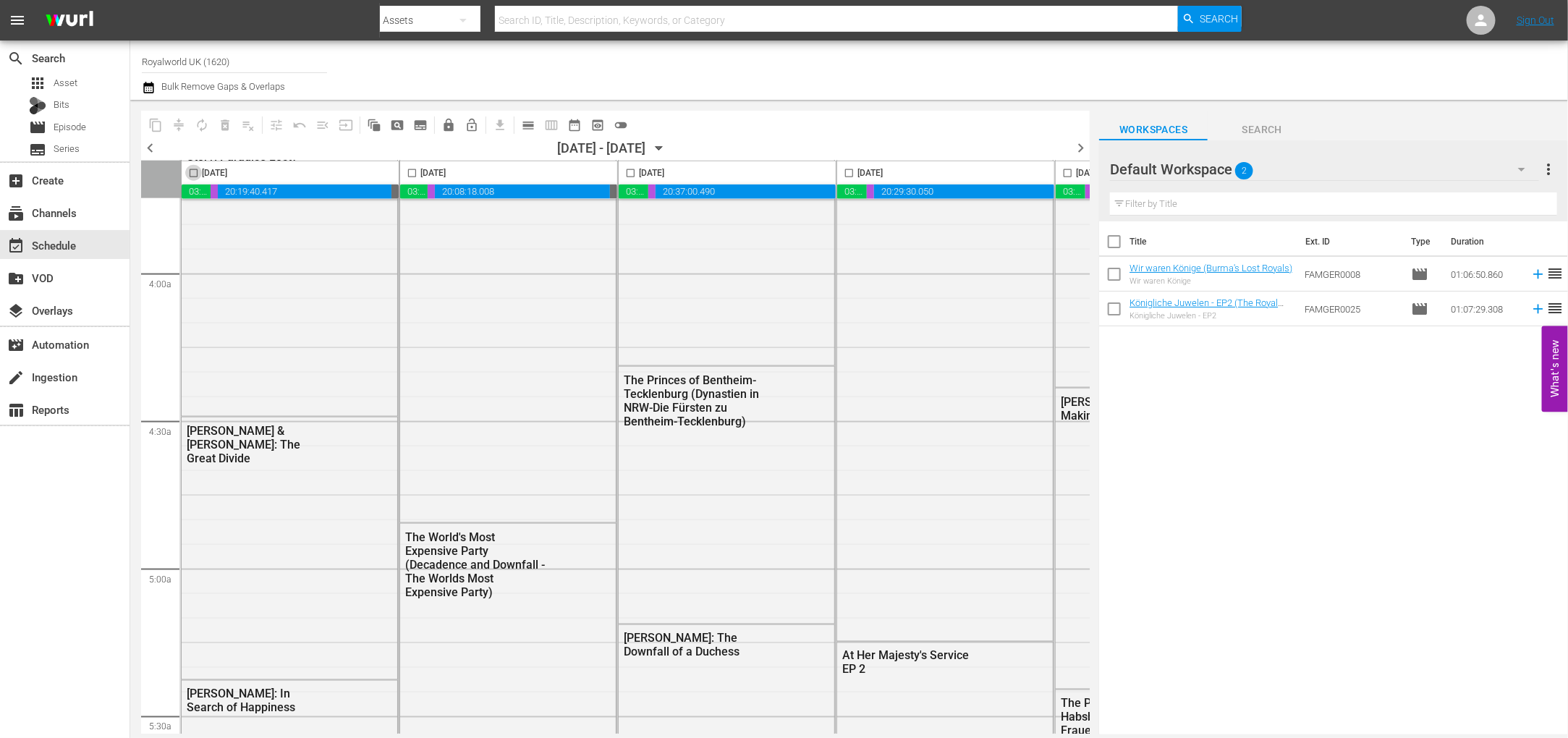
click at [191, 175] on input "checkbox" at bounding box center [193, 176] width 17 height 17
checkbox input "true"
click at [149, 123] on span "content_copy" at bounding box center [155, 126] width 15 height 15
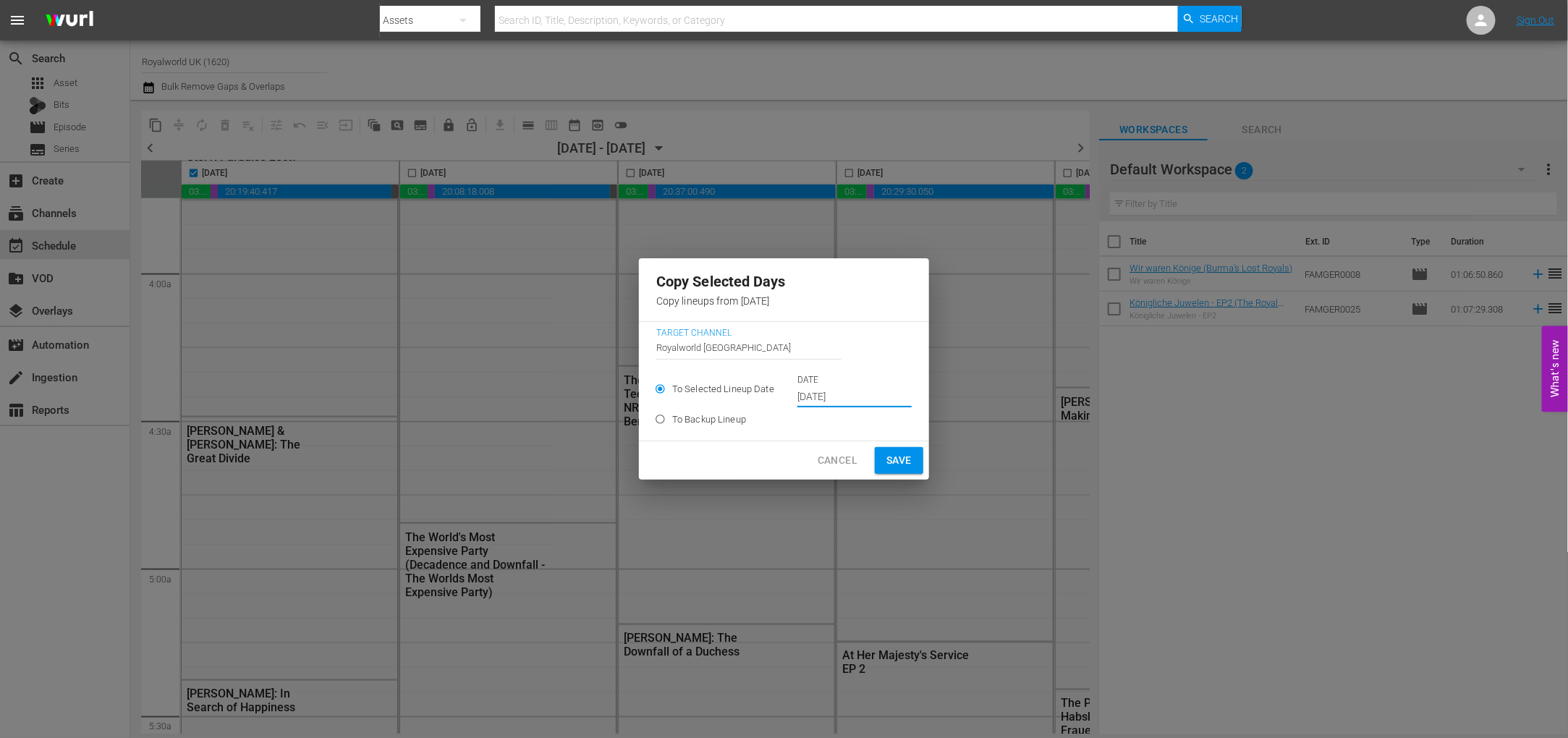
click at [816, 390] on input "Oct 8th 2025" at bounding box center [855, 397] width 115 height 22
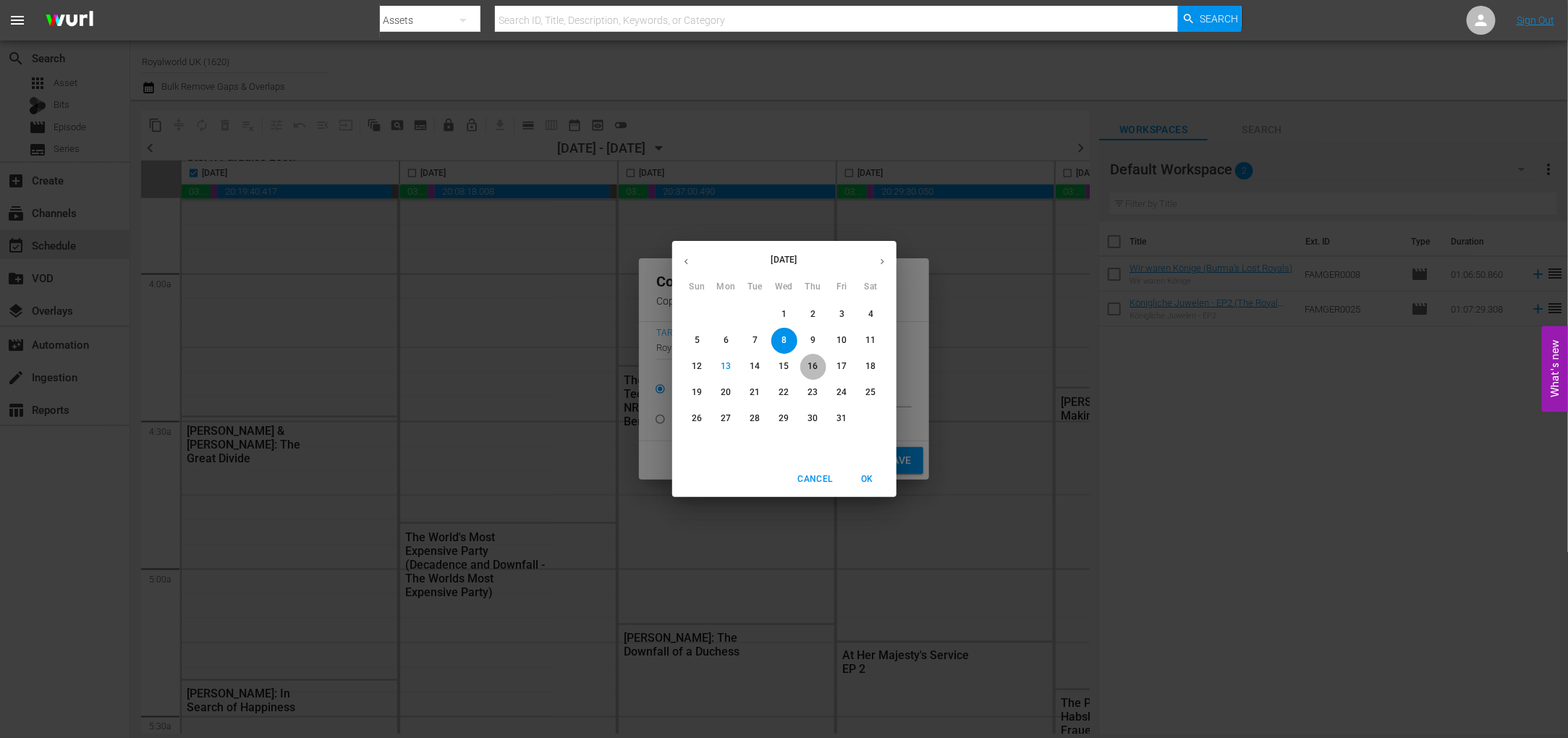
click at [818, 358] on button "16" at bounding box center [813, 367] width 26 height 26
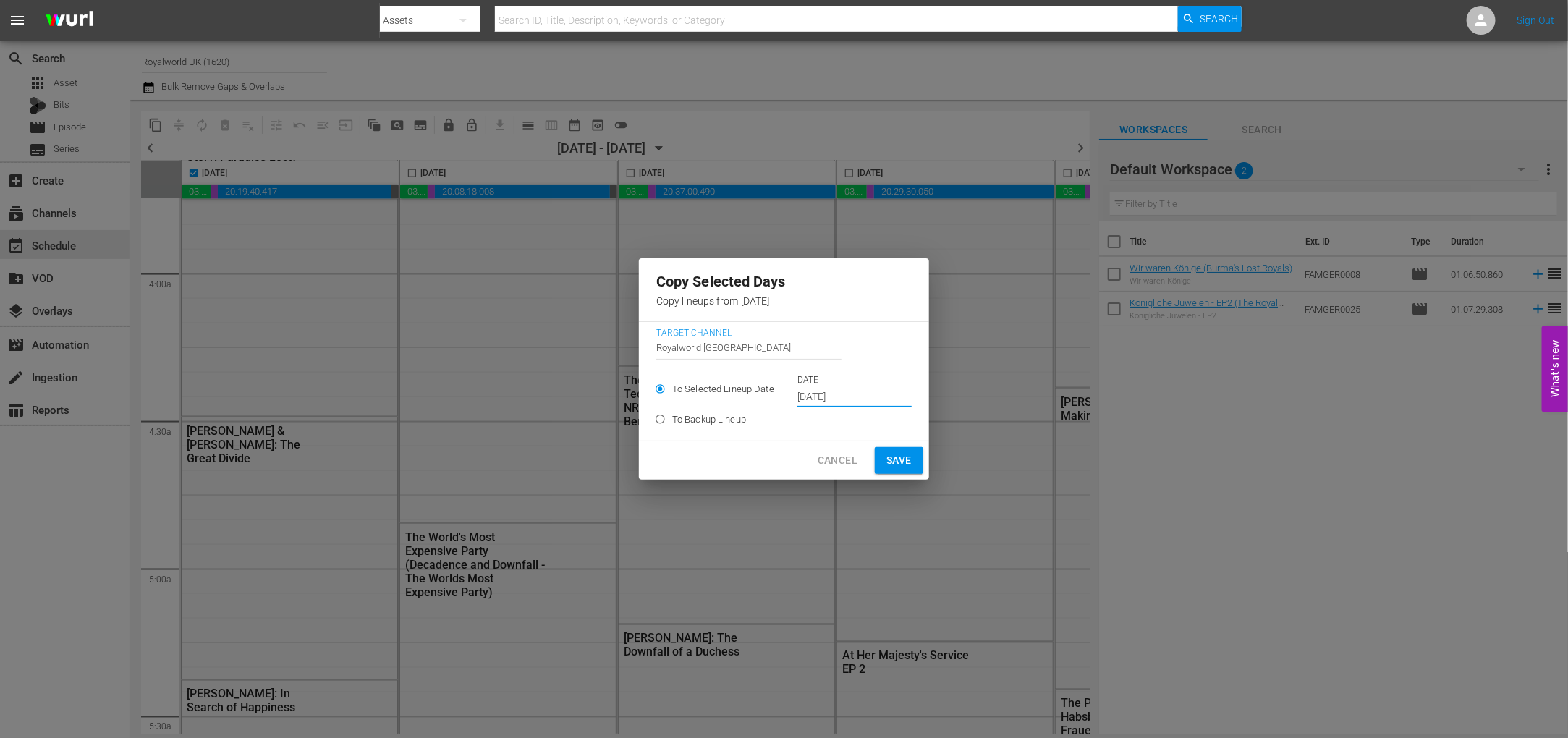
click at [894, 459] on span "Save" at bounding box center [898, 460] width 25 height 18
type input "Oct 8th 2025"
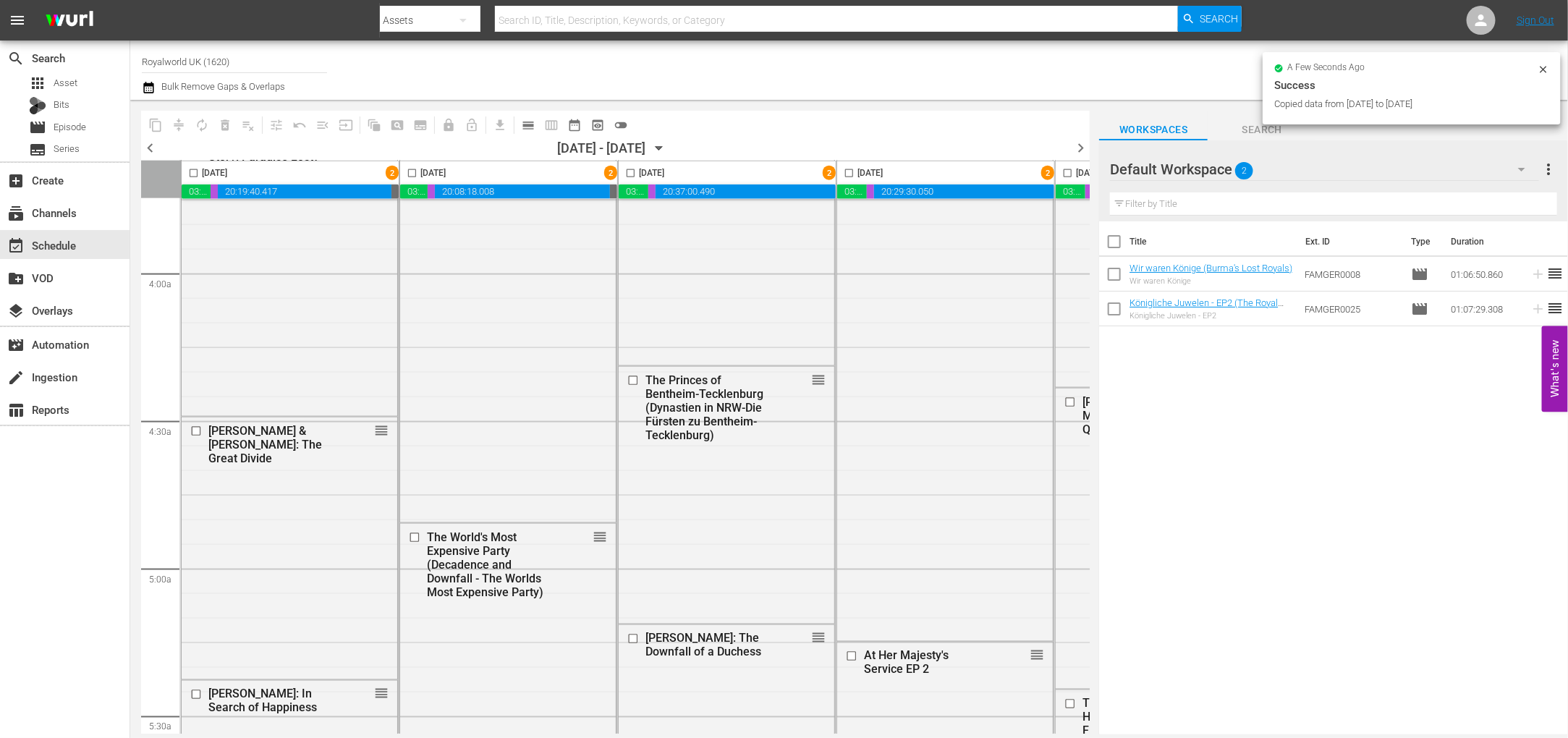
checkbox input "false"
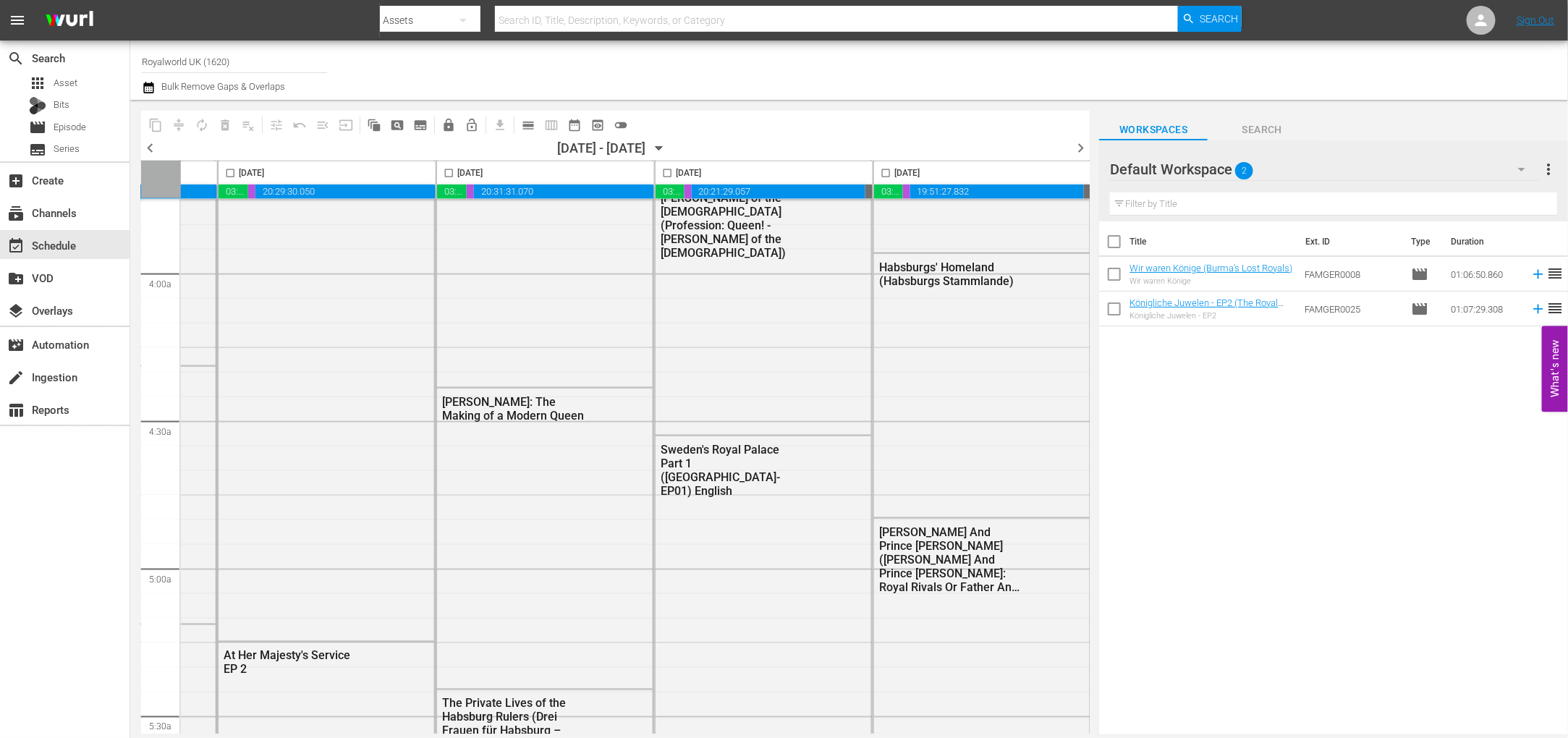
scroll to position [1110, 623]
click at [1081, 149] on span "chevron_right" at bounding box center [1080, 147] width 18 height 18
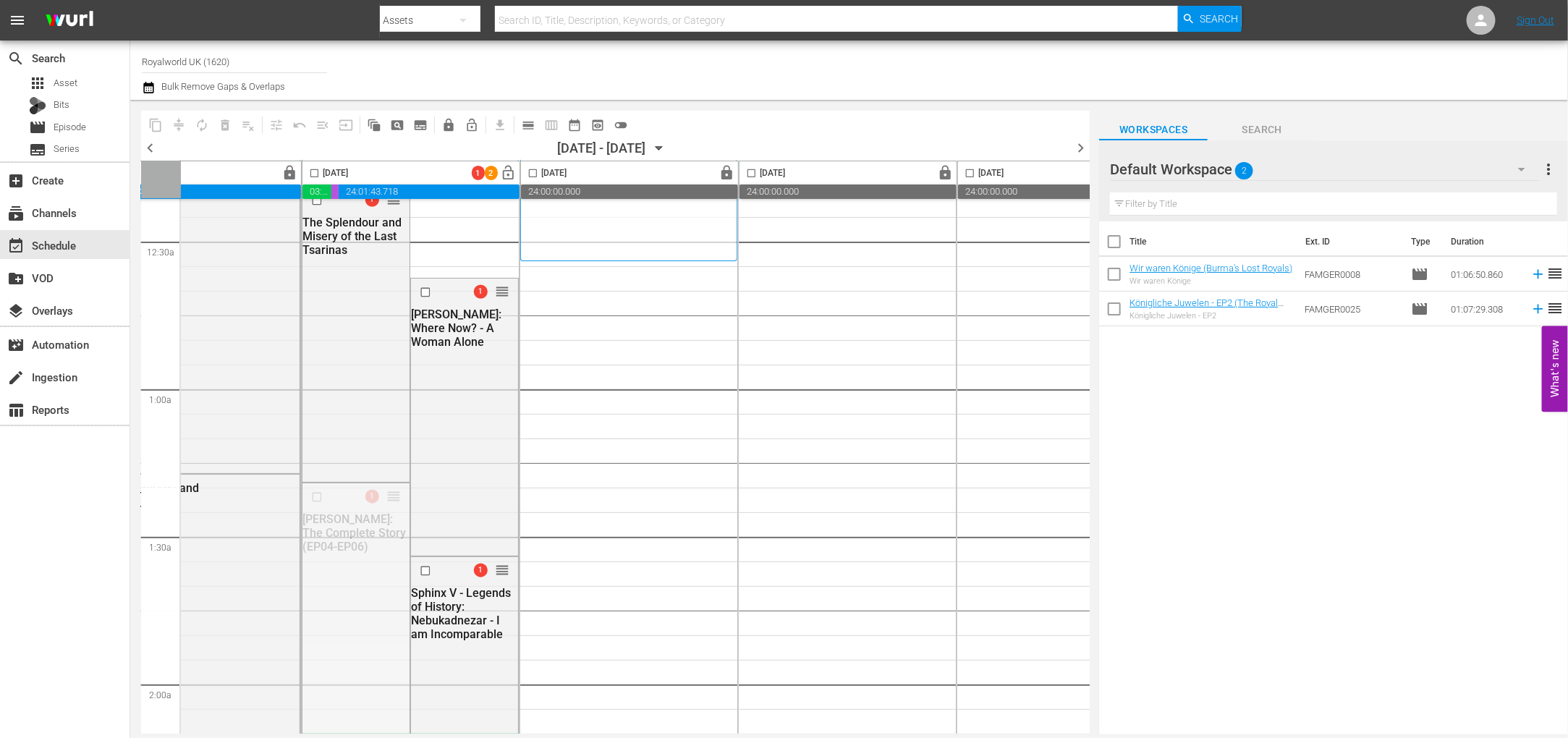
scroll to position [326, 98]
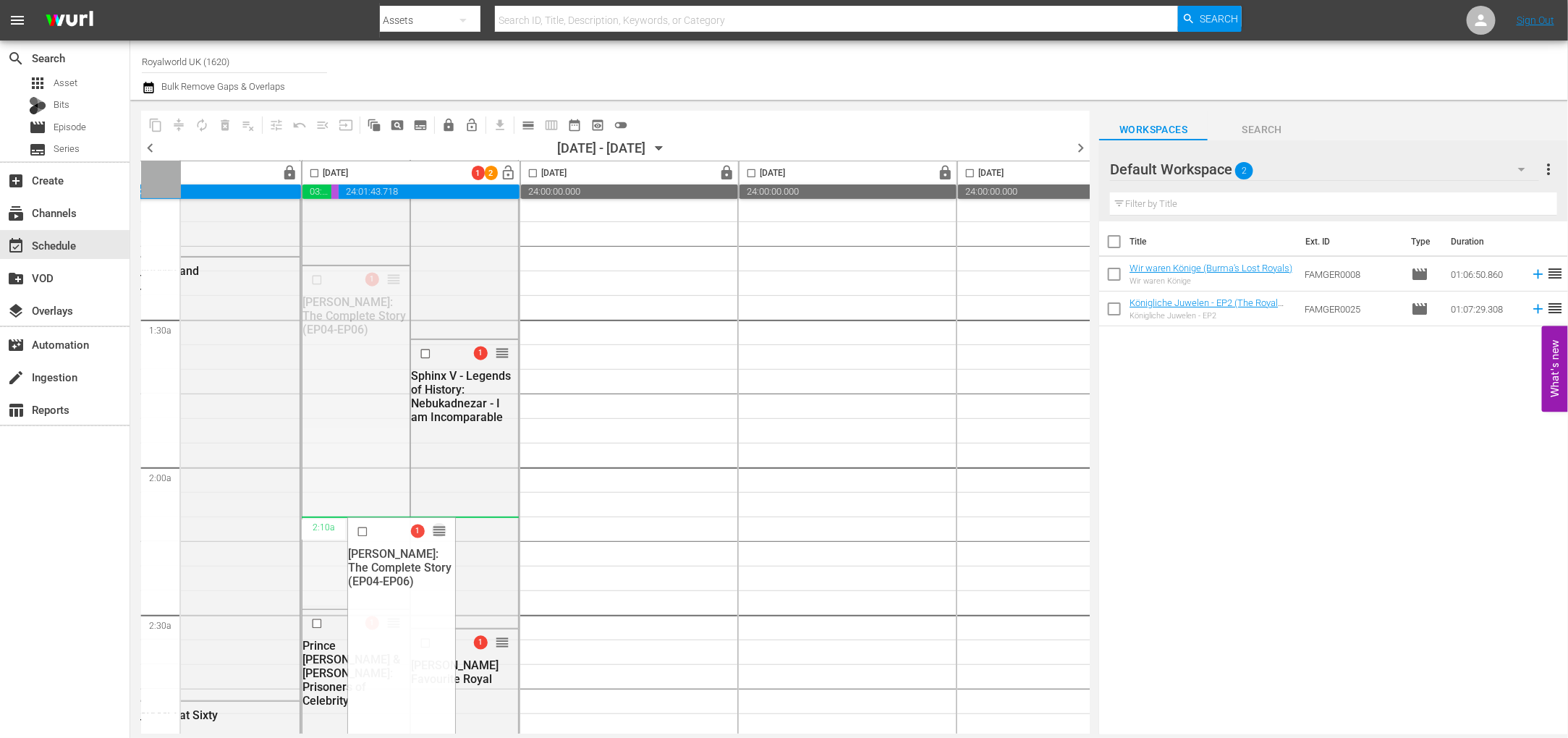
drag, startPoint x: 391, startPoint y: 606, endPoint x: 476, endPoint y: 525, distance: 117.4
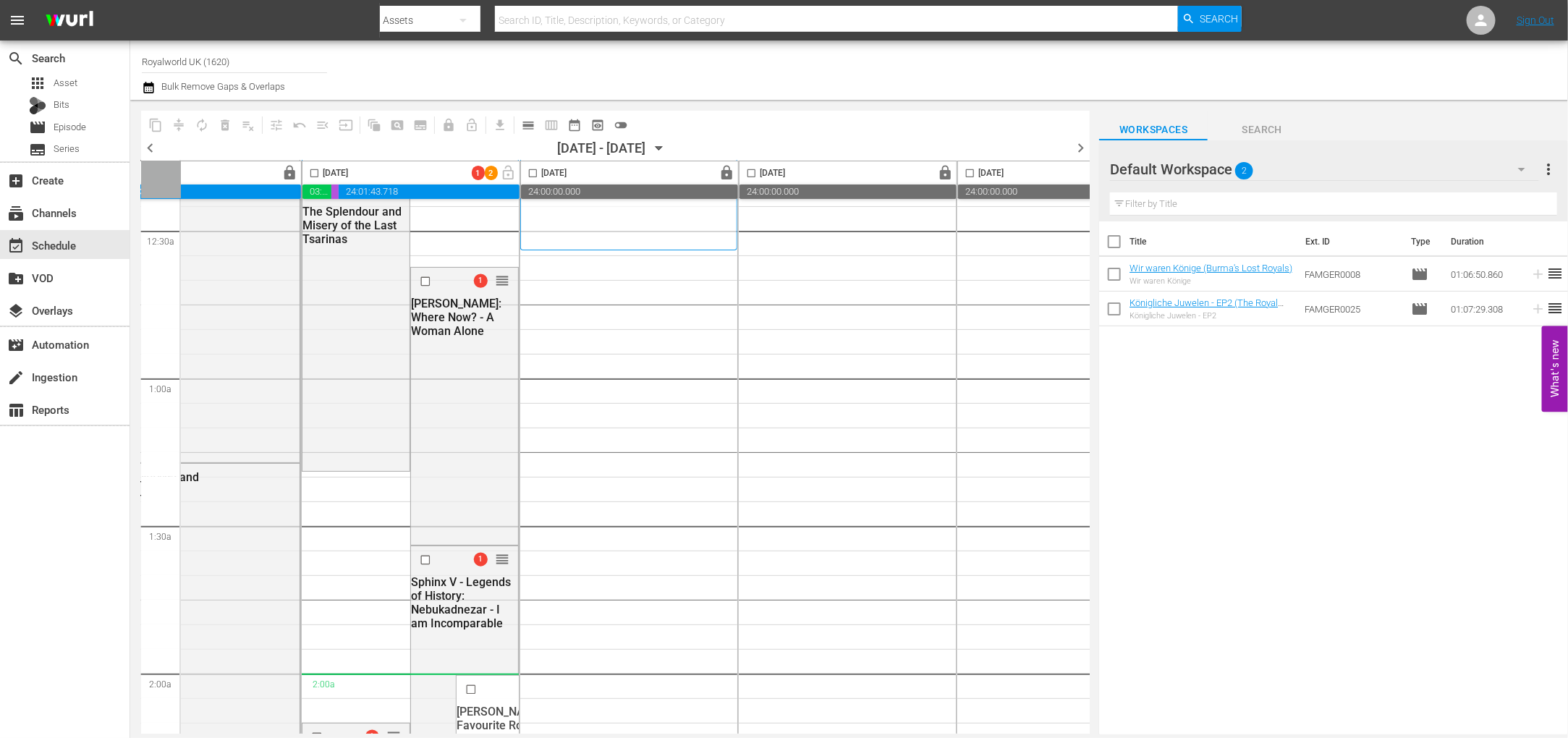
scroll to position [109, 98]
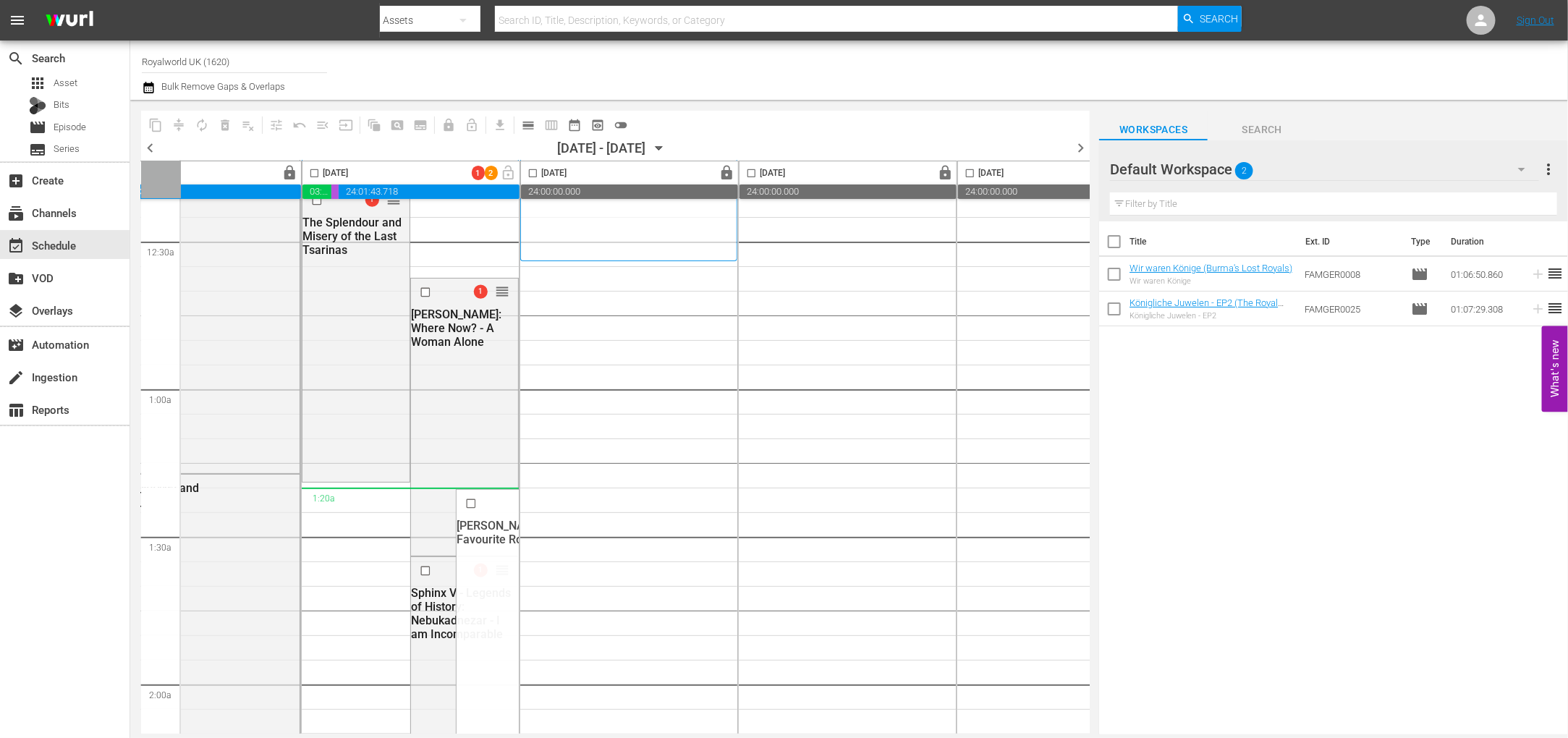
drag, startPoint x: 504, startPoint y: 642, endPoint x: 525, endPoint y: 128, distance: 514.4
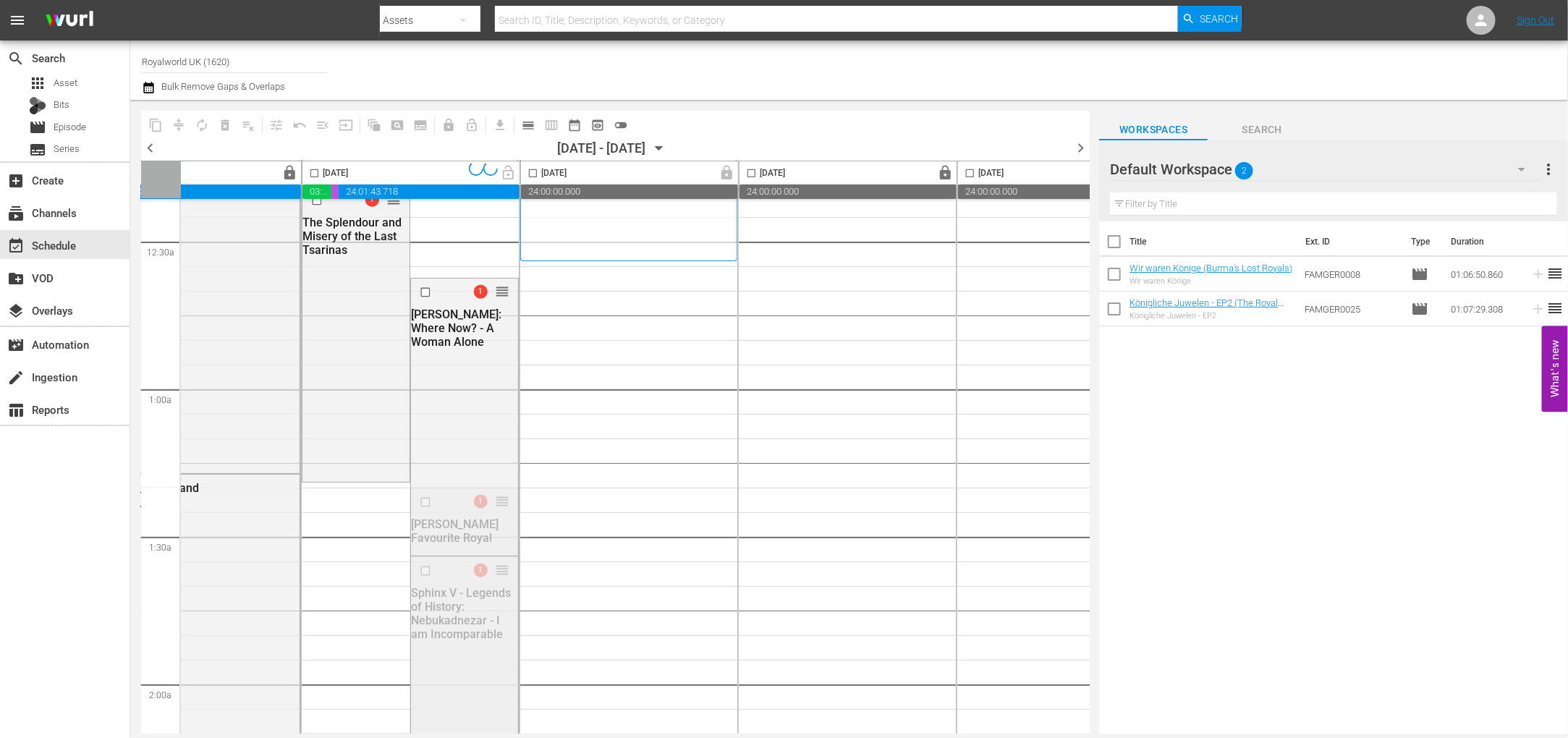
click at [526, 127] on span "calendar_view_day_outlined" at bounding box center [528, 126] width 15 height 15
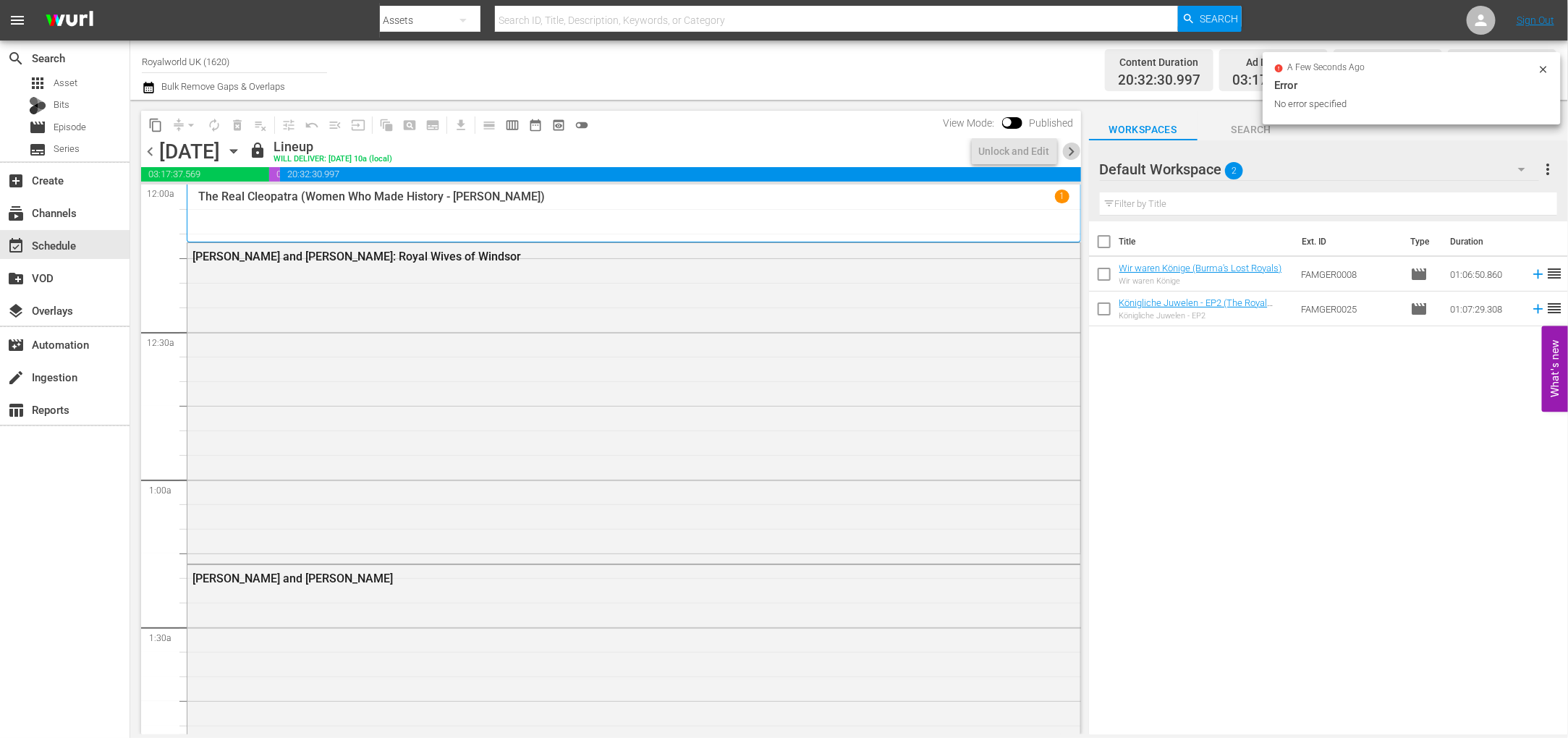
click at [1075, 146] on span "chevron_right" at bounding box center [1072, 151] width 18 height 18
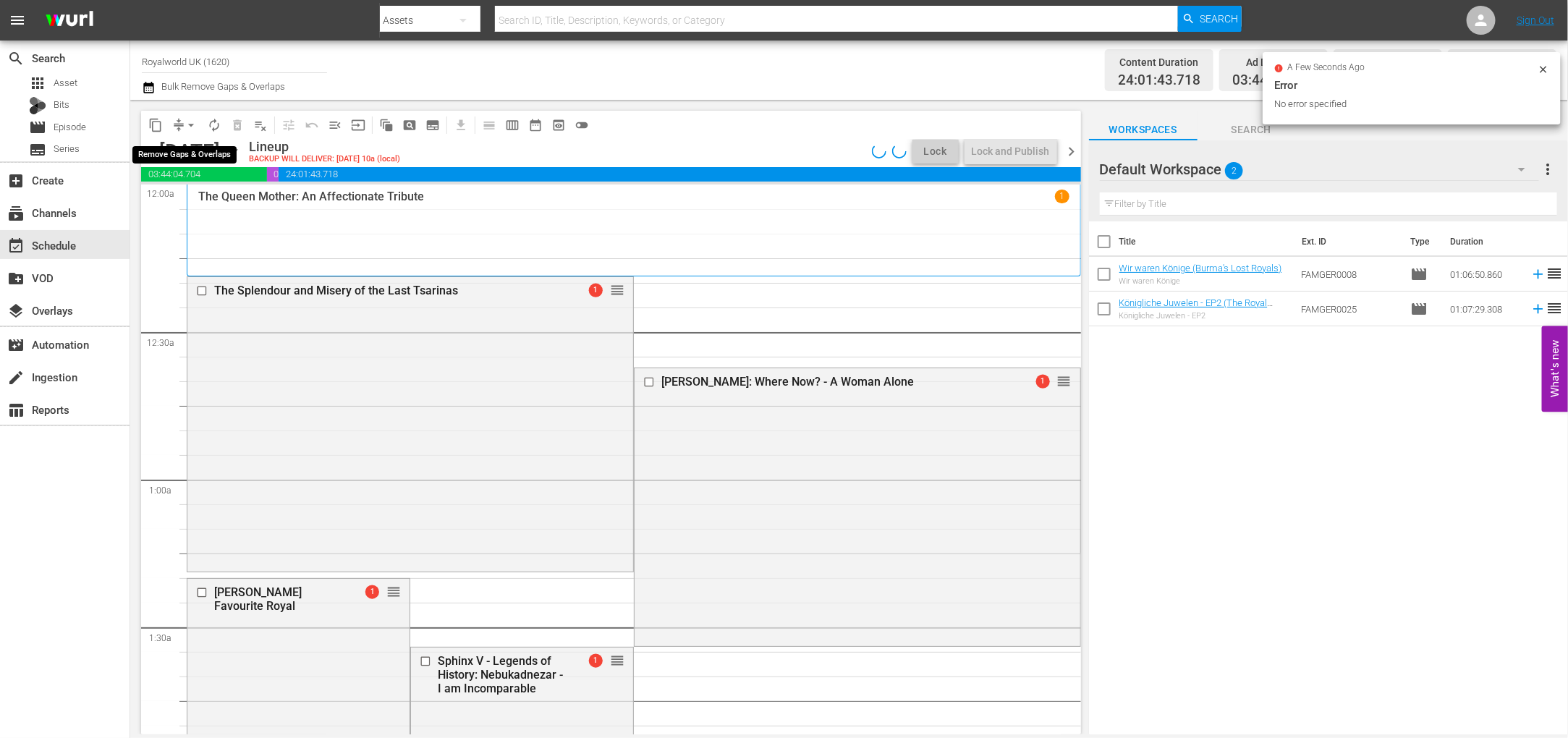
click at [182, 124] on button "arrow_drop_down" at bounding box center [191, 126] width 23 height 23
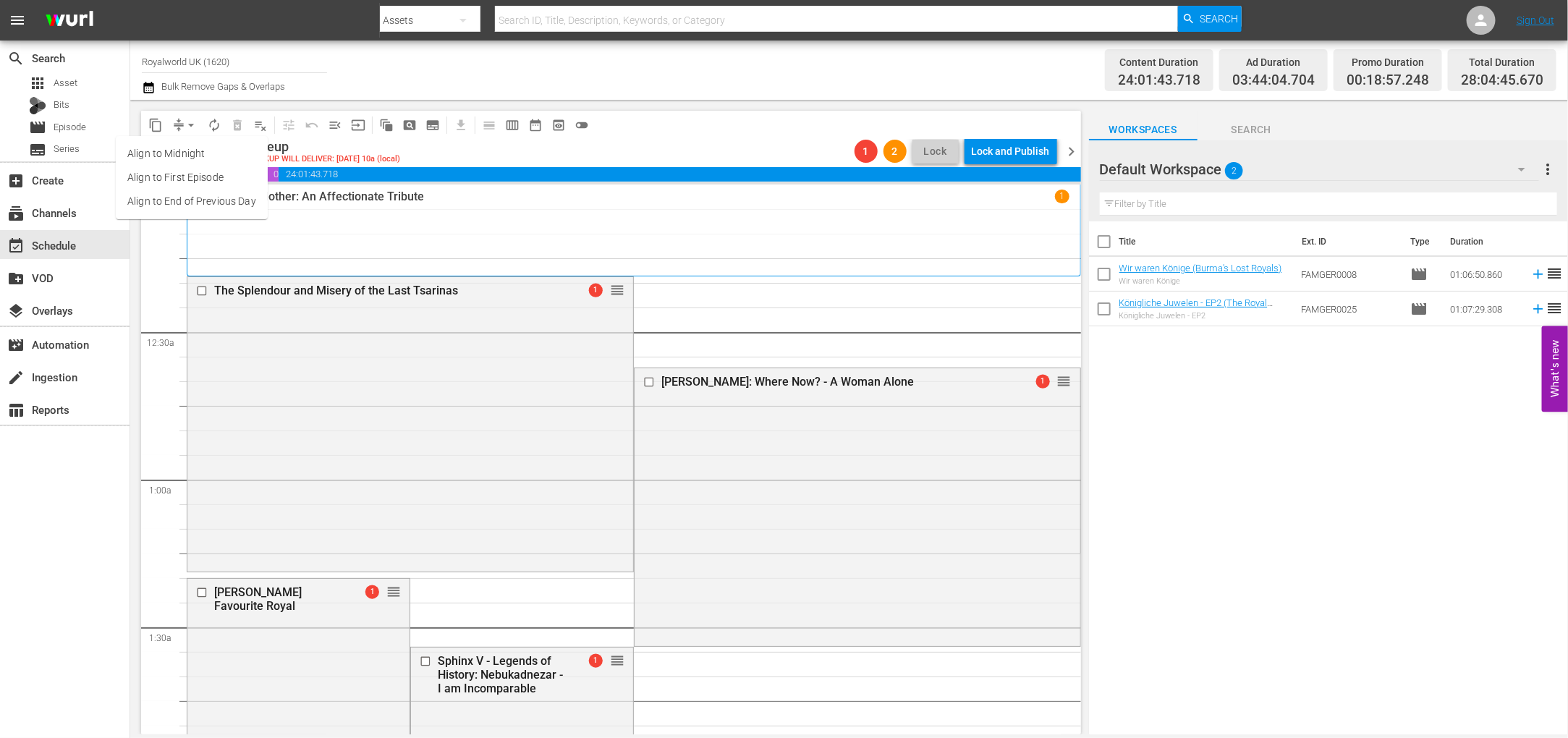
click at [218, 193] on li "Align to End of Previous Day" at bounding box center [192, 201] width 152 height 24
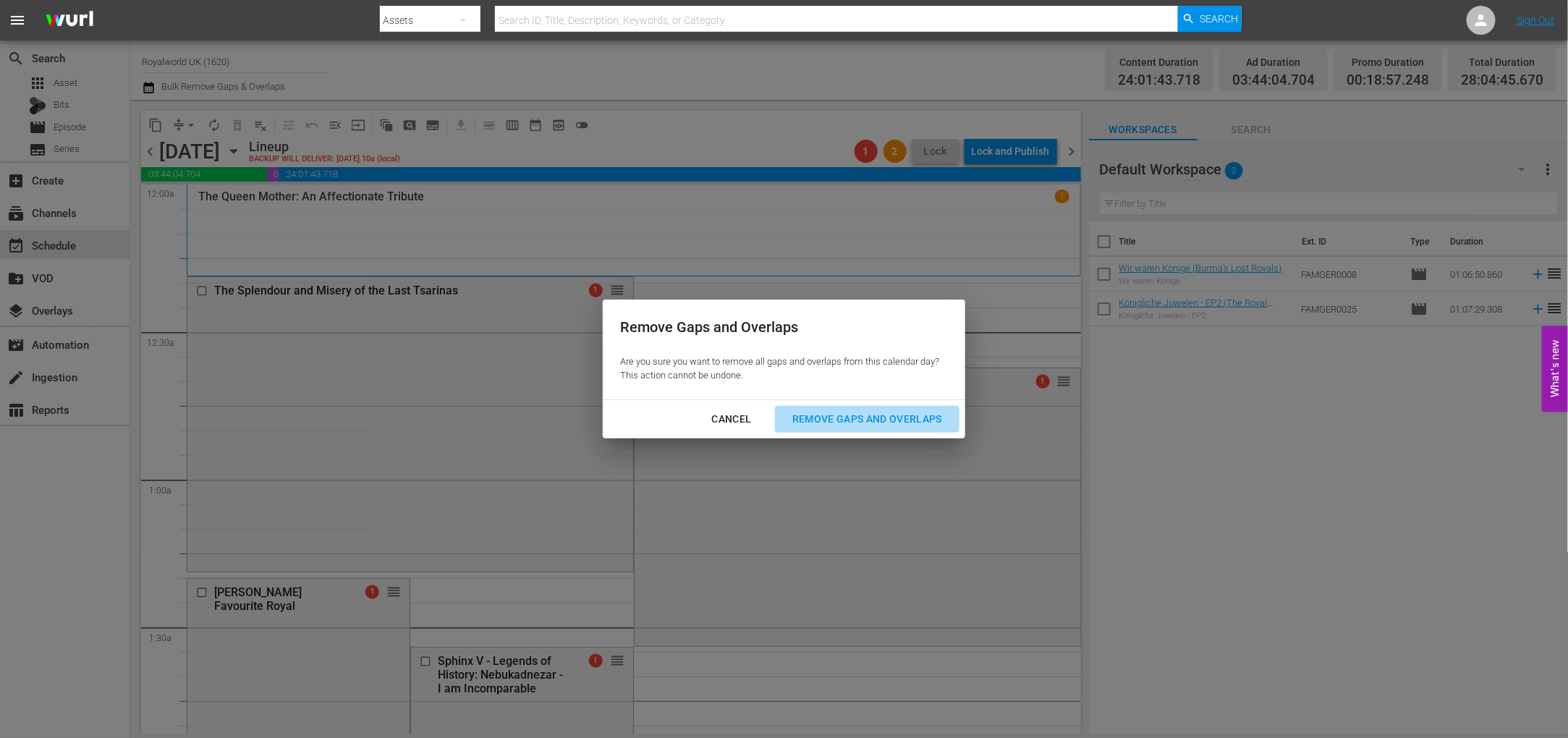
click at [881, 422] on div "Remove Gaps and Overlaps" at bounding box center [867, 419] width 173 height 18
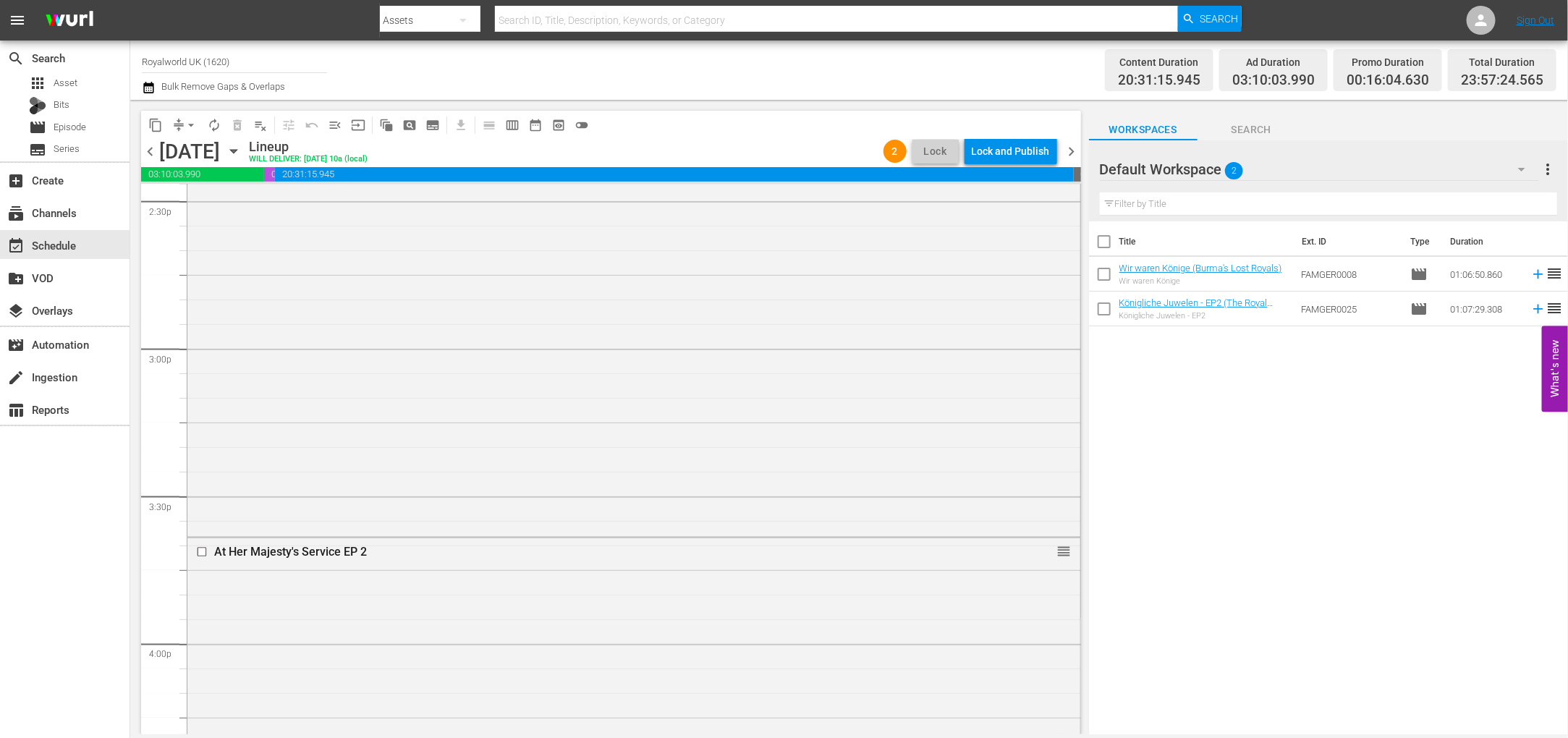
scroll to position [6614, 0]
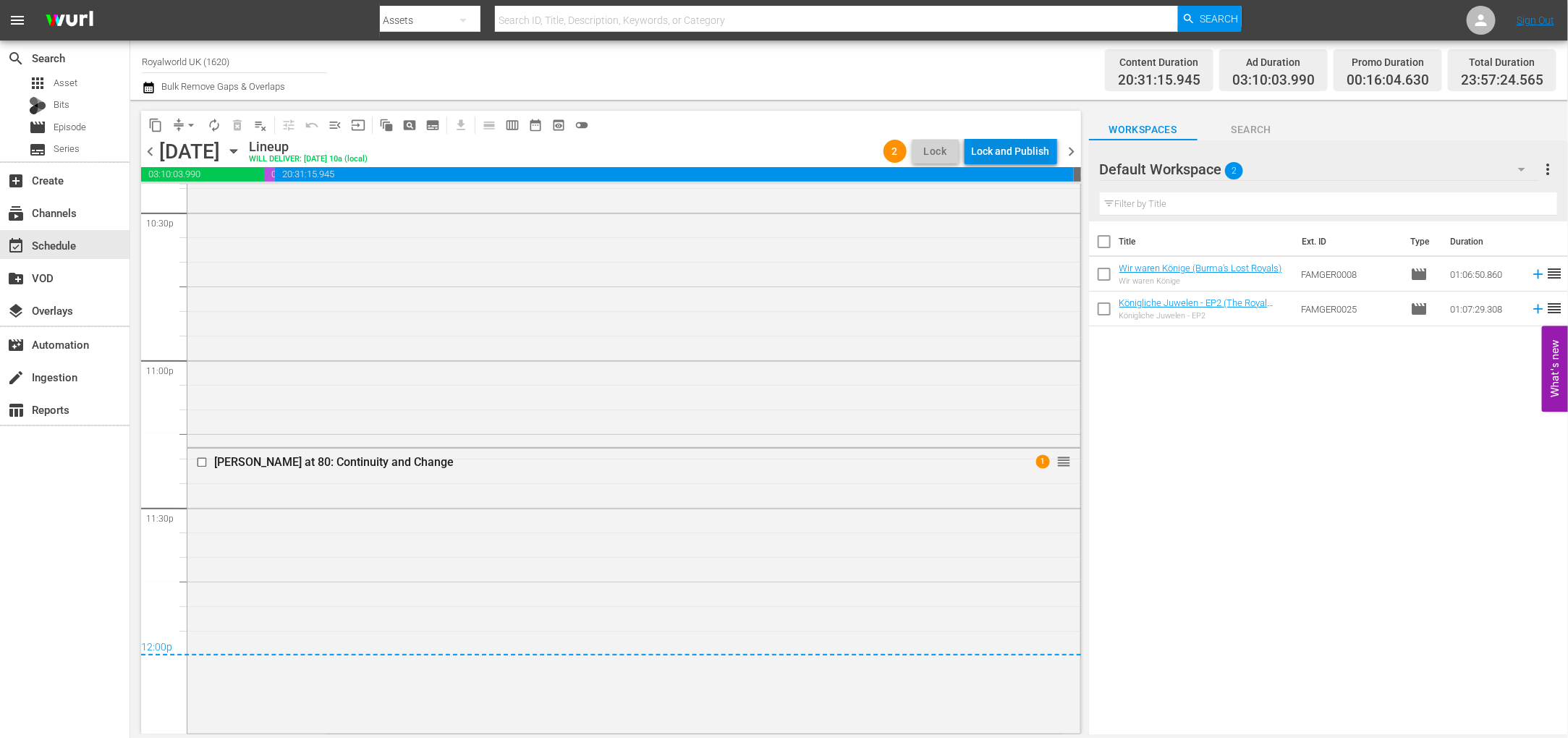
click at [1001, 142] on div "Lock and Publish" at bounding box center [1011, 151] width 78 height 26
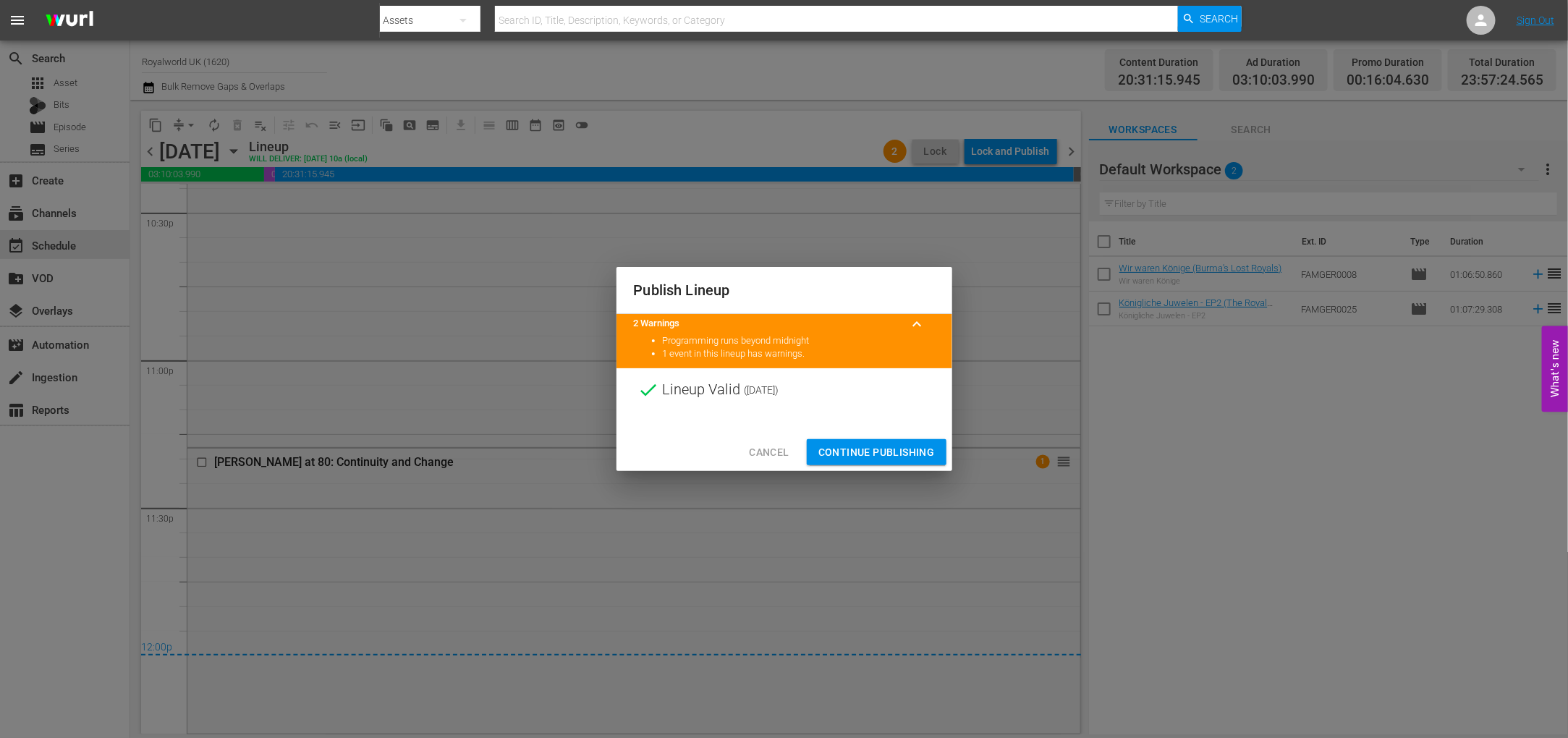
click at [869, 454] on span "Continue Publishing" at bounding box center [877, 452] width 117 height 18
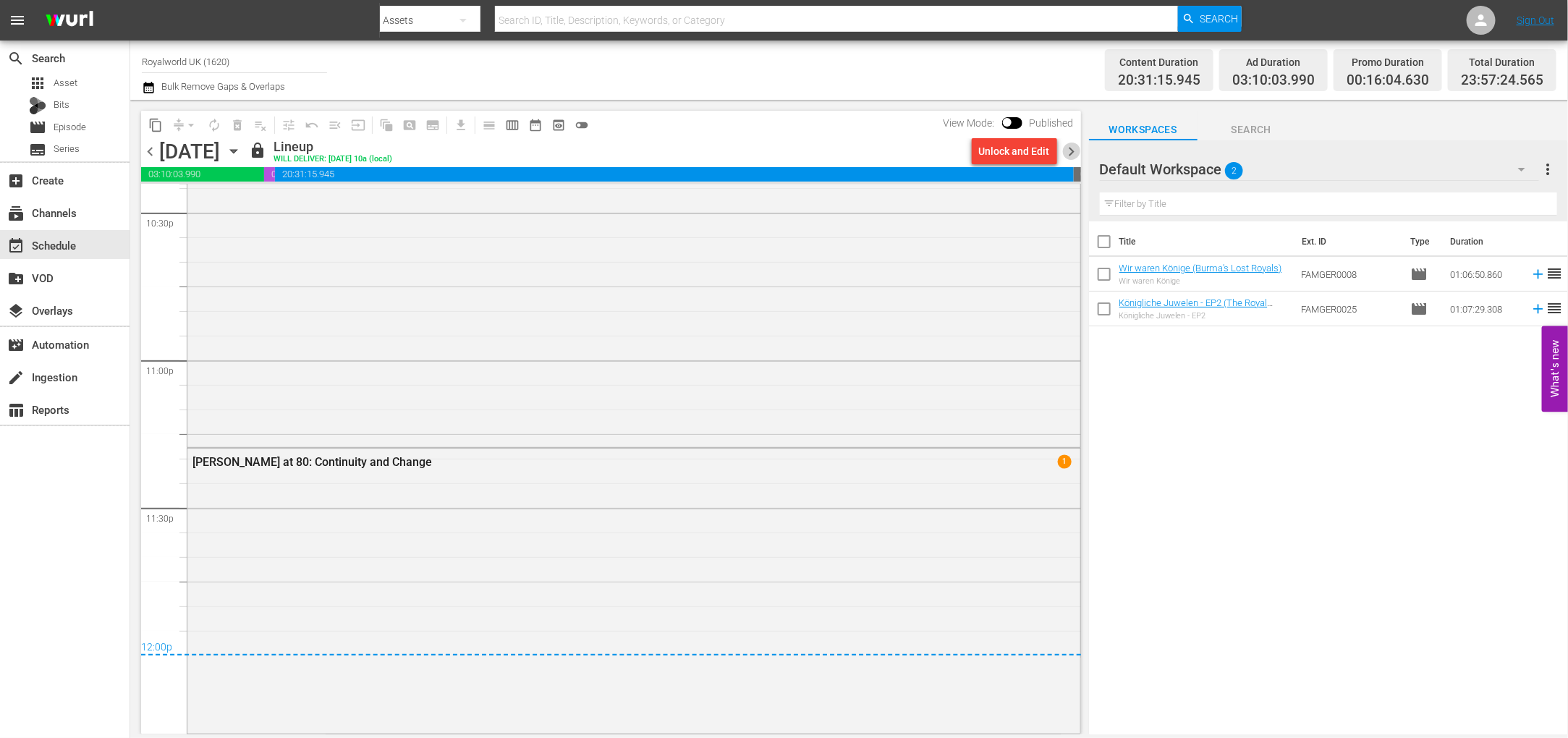
click at [1075, 149] on span "chevron_right" at bounding box center [1072, 151] width 18 height 18
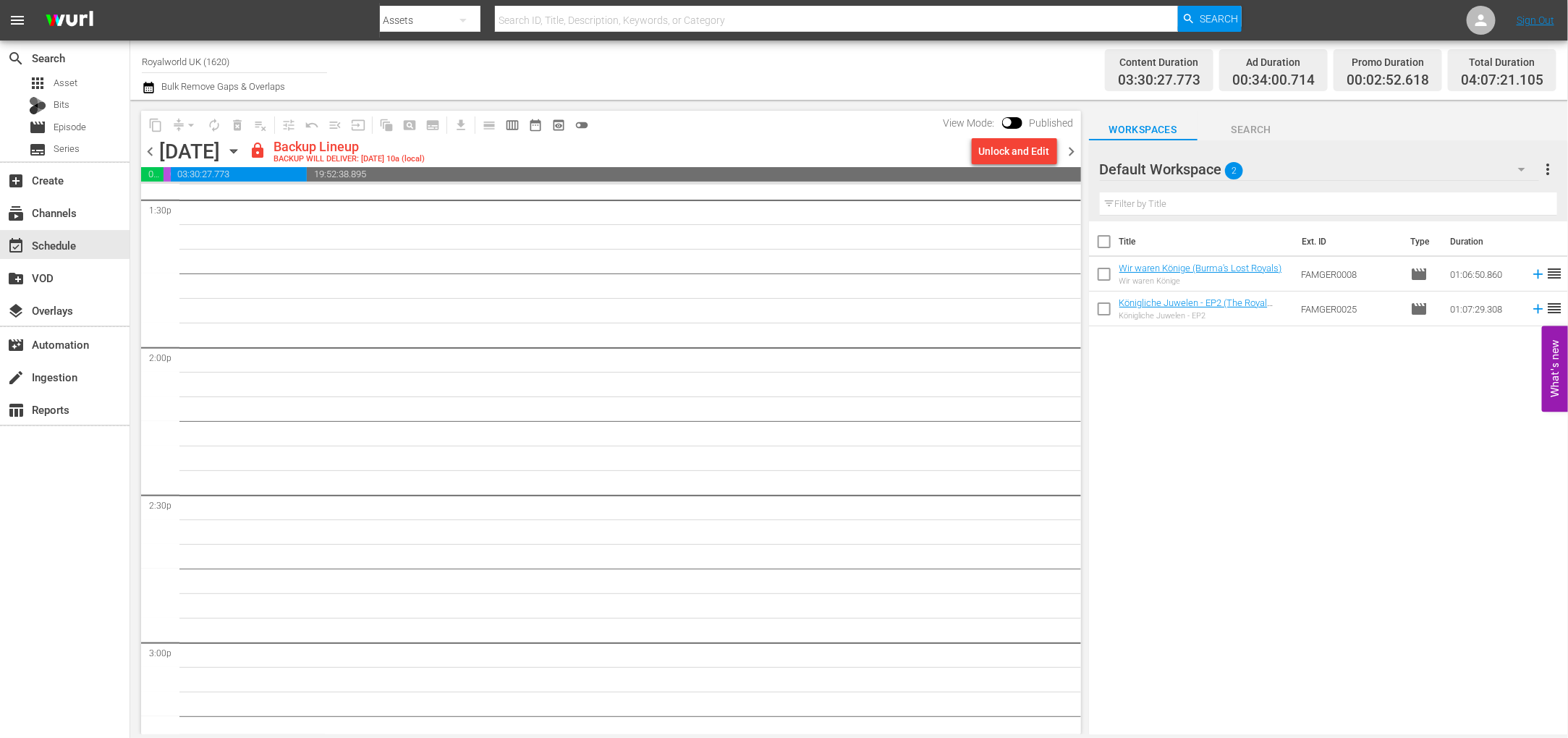
scroll to position [2530, 0]
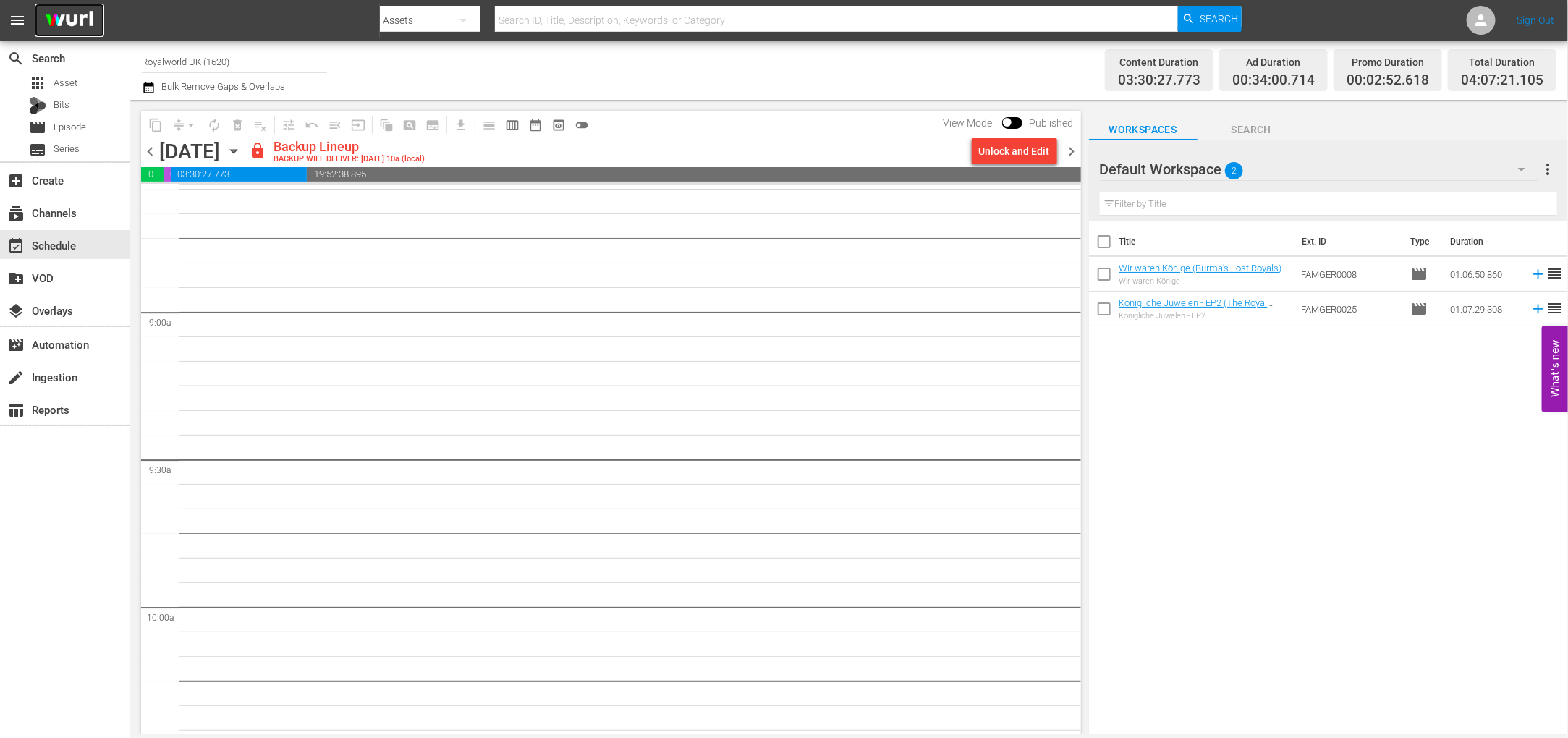
click at [68, 22] on img at bounding box center [70, 20] width 70 height 34
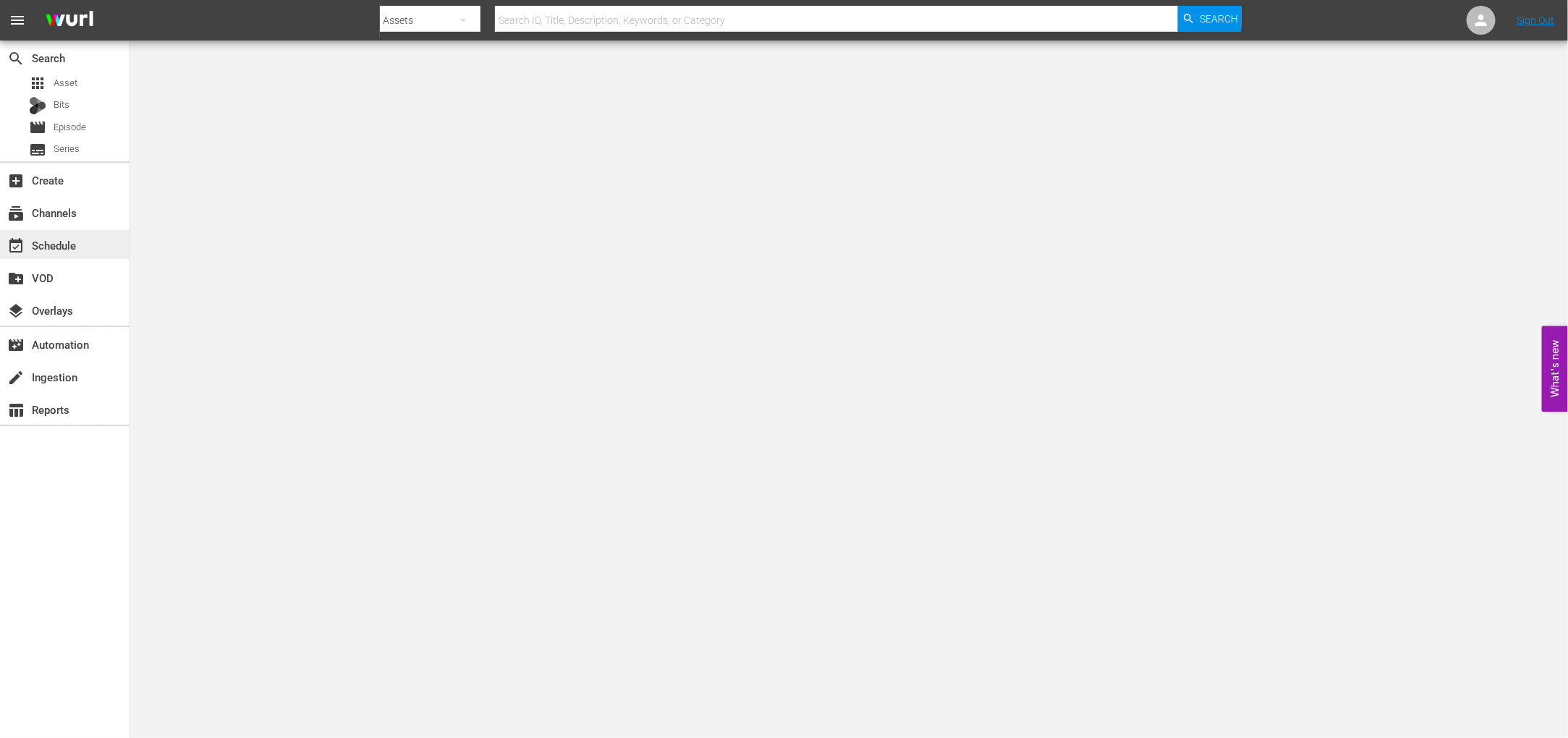
click at [58, 250] on div "event_available Schedule" at bounding box center [41, 243] width 81 height 13
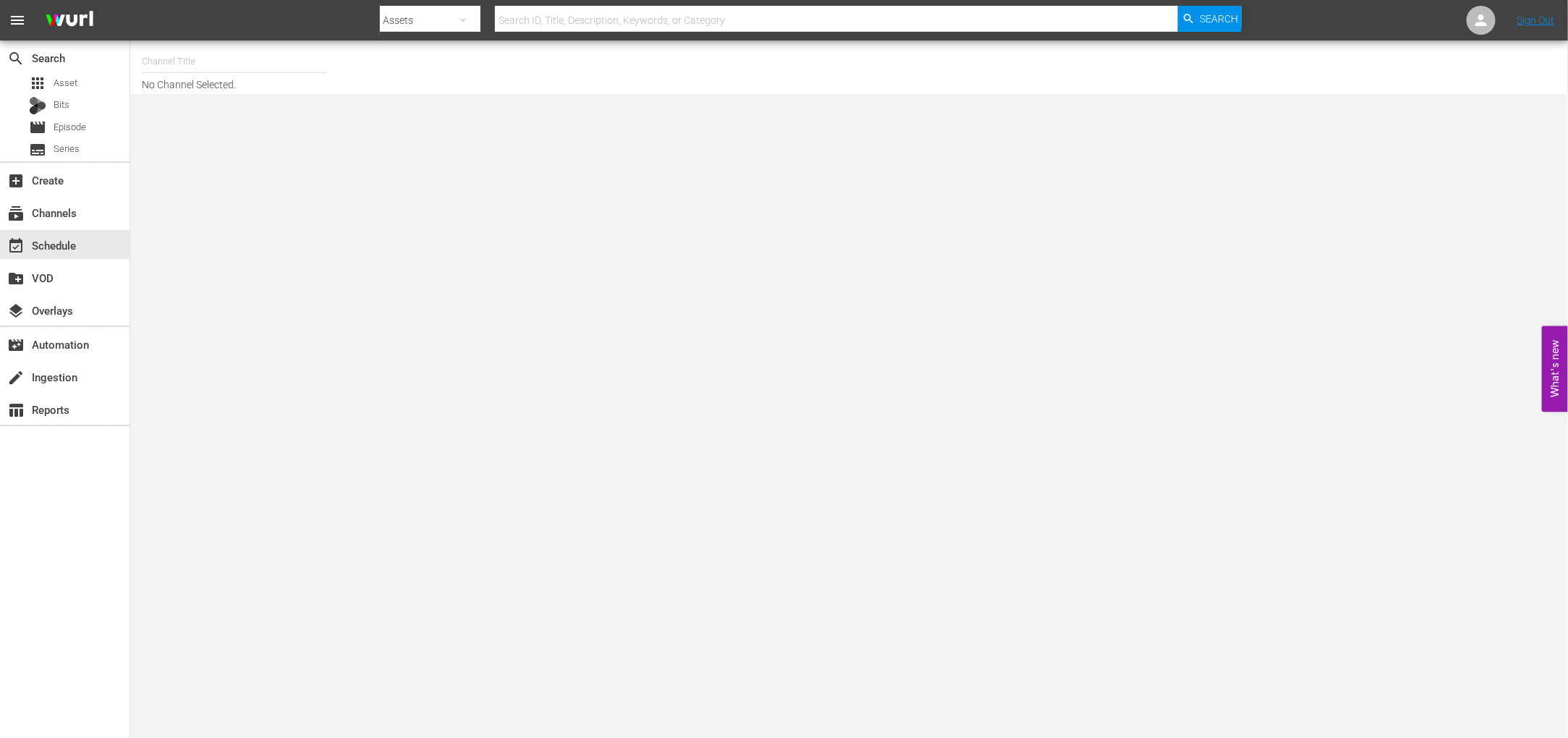
click at [156, 61] on input "text" at bounding box center [234, 62] width 185 height 35
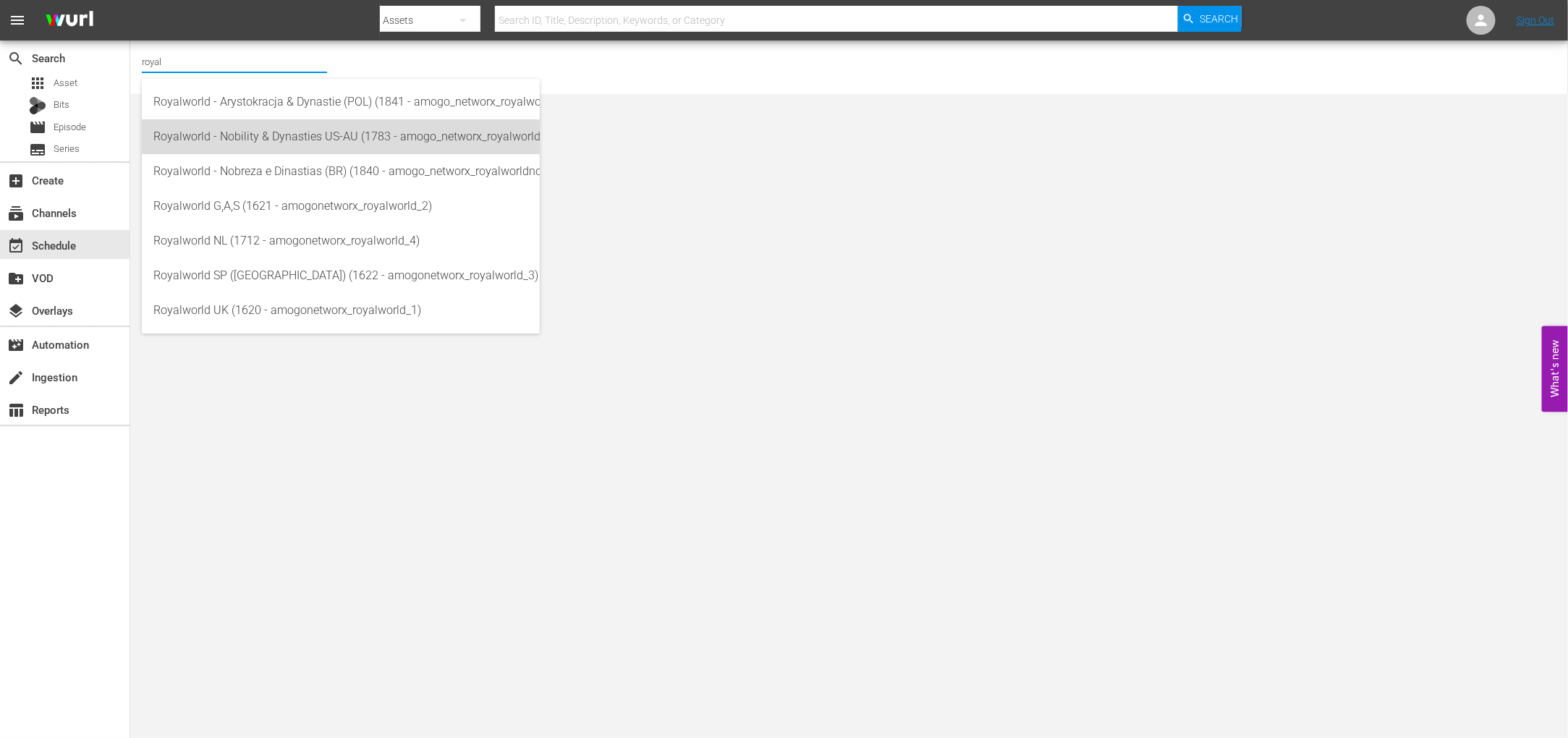
click at [247, 126] on div "Royalworld - Nobility & Dynasties US-AU (1783 - amogo_networx_royalworldnobilit…" at bounding box center [340, 137] width 374 height 35
type input "Royalworld - Nobility & Dynasties US-AU (1783 - amogo_networx_royalworldnobilit…"
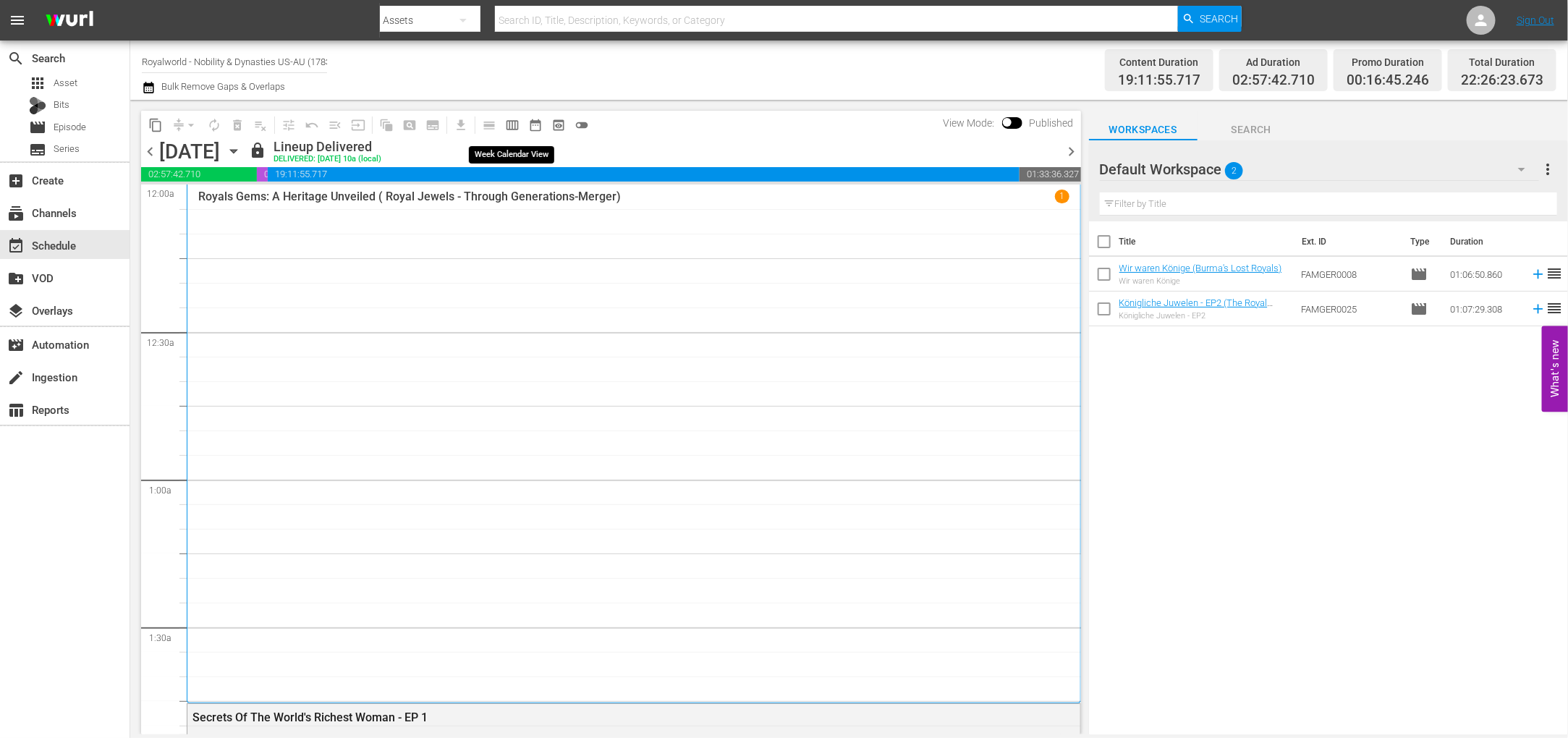
click at [507, 123] on span "calendar_view_week_outlined" at bounding box center [512, 126] width 15 height 15
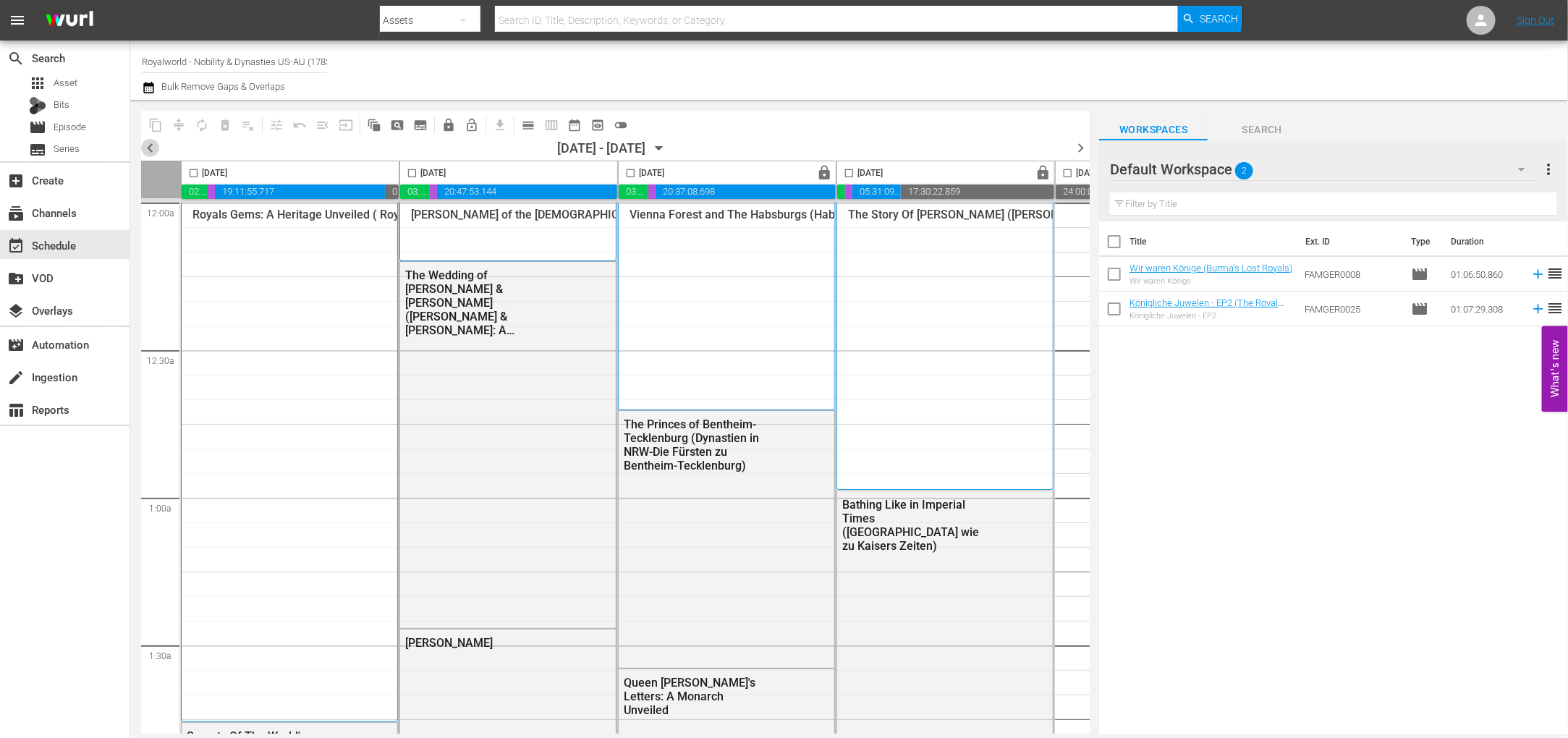
click at [145, 143] on span "chevron_left" at bounding box center [149, 147] width 18 height 18
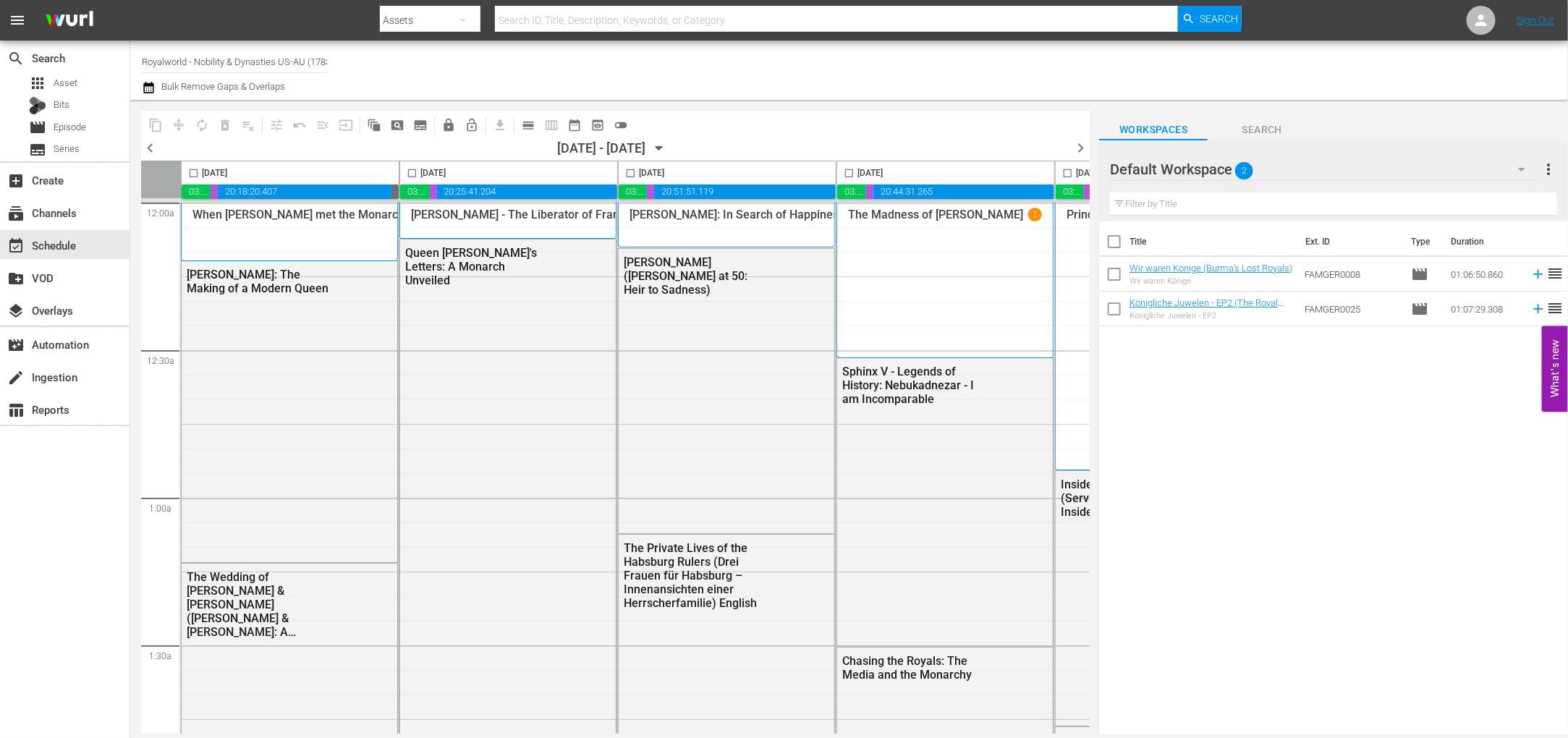
scroll to position [0, 562]
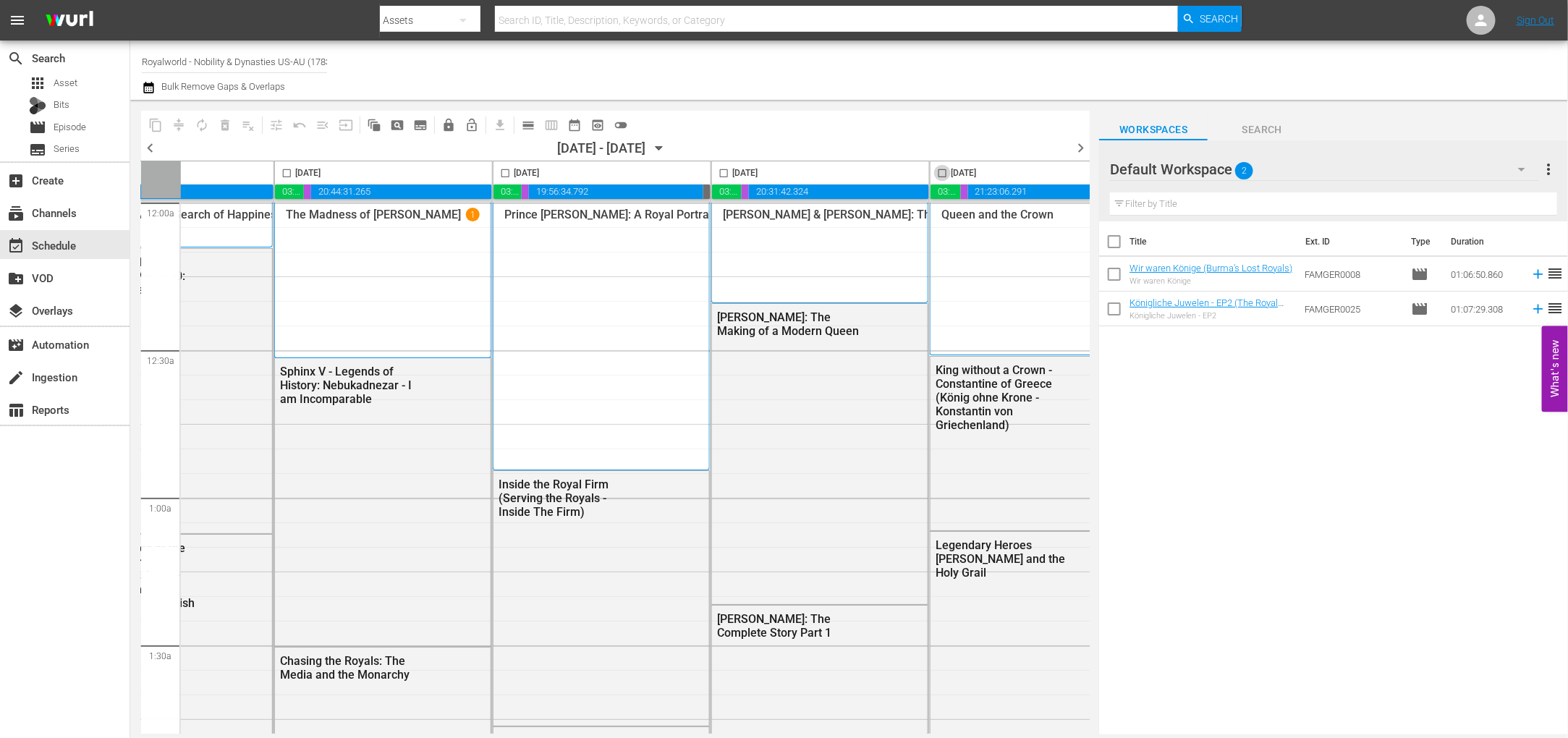
click at [937, 176] on input "checkbox" at bounding box center [942, 176] width 17 height 17
checkbox input "true"
click at [155, 123] on span "content_copy" at bounding box center [155, 126] width 15 height 15
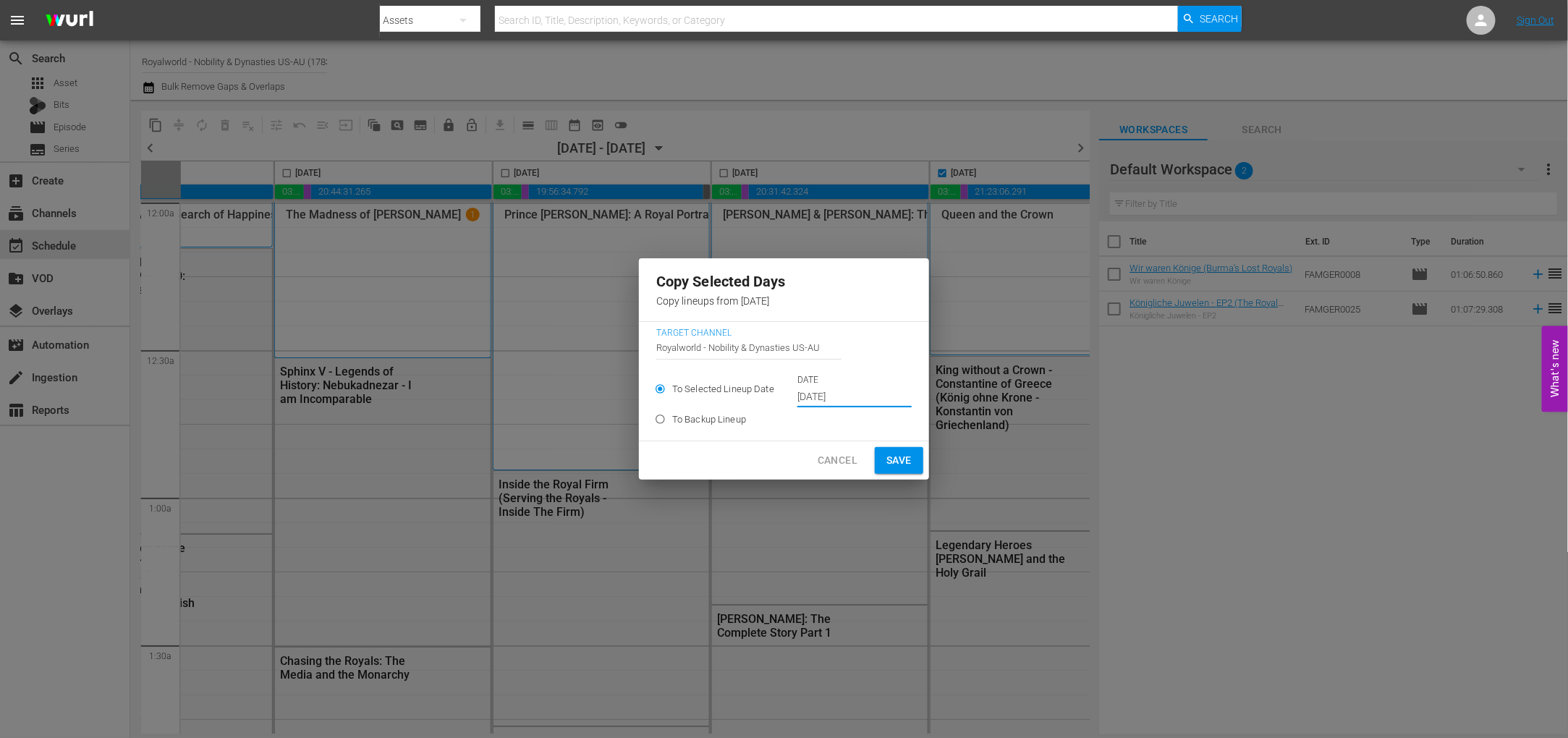
click at [882, 403] on input "[DATE]" at bounding box center [855, 397] width 115 height 22
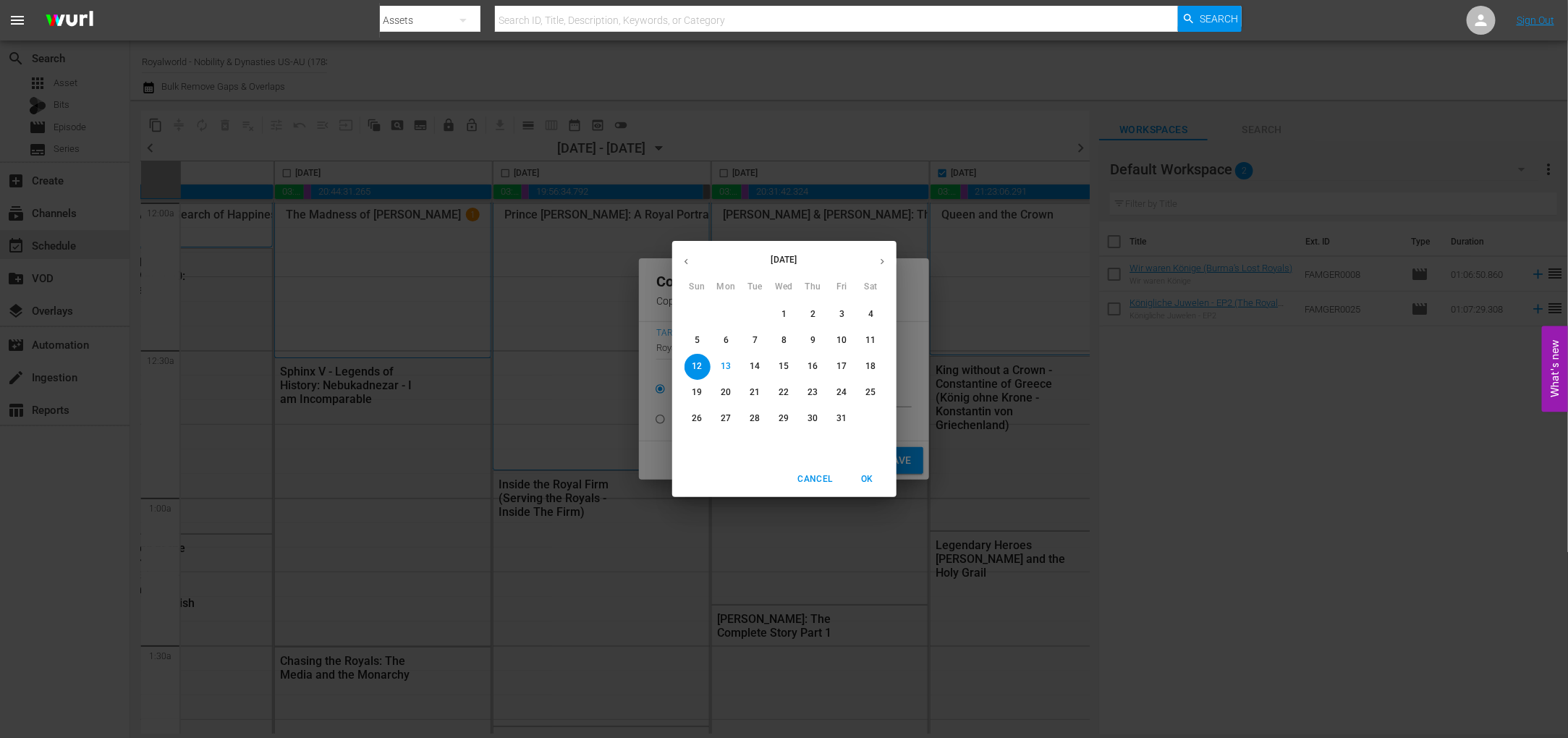
click at [814, 364] on p "16" at bounding box center [813, 366] width 10 height 12
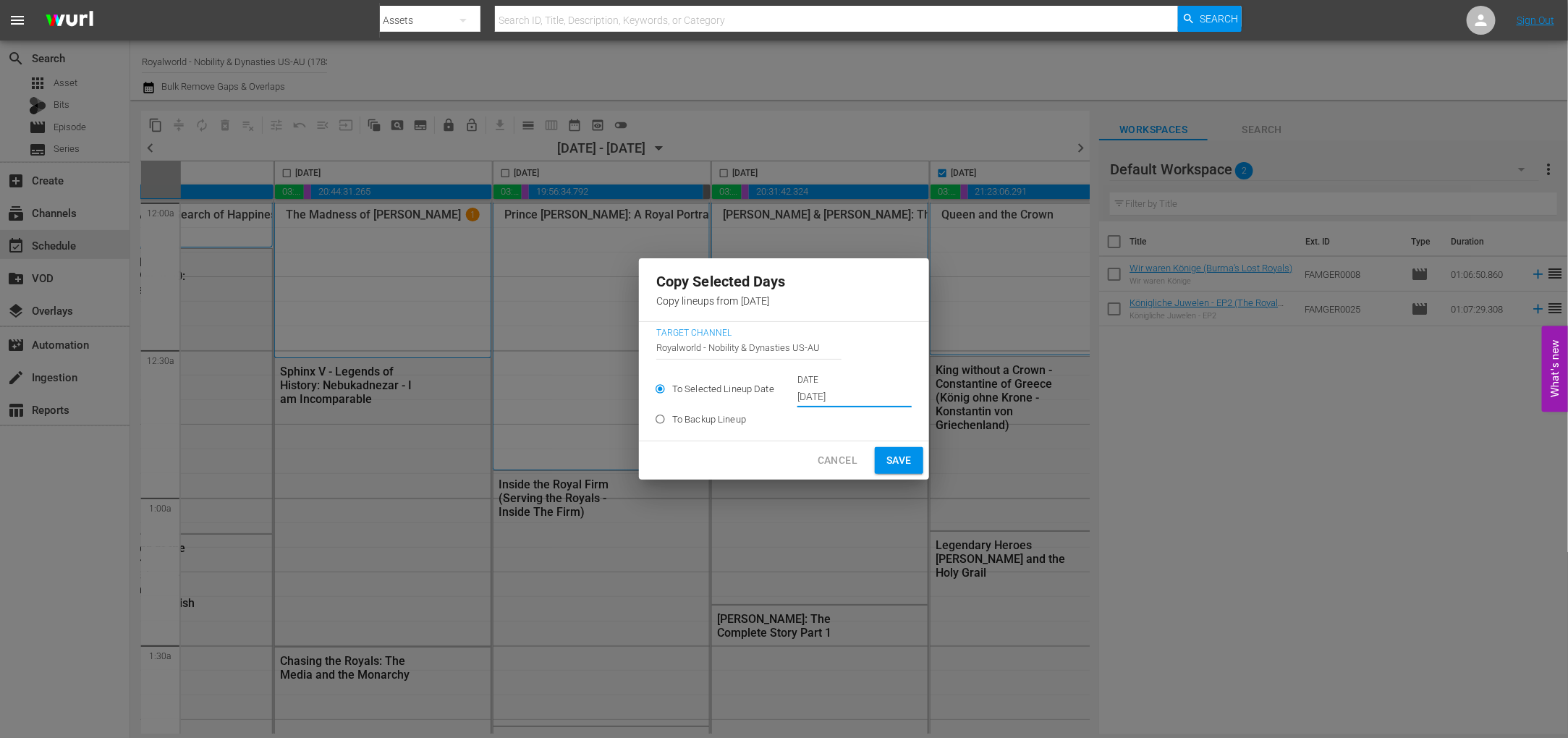
click at [887, 459] on span "Save" at bounding box center [898, 460] width 25 height 18
type input "[DATE]"
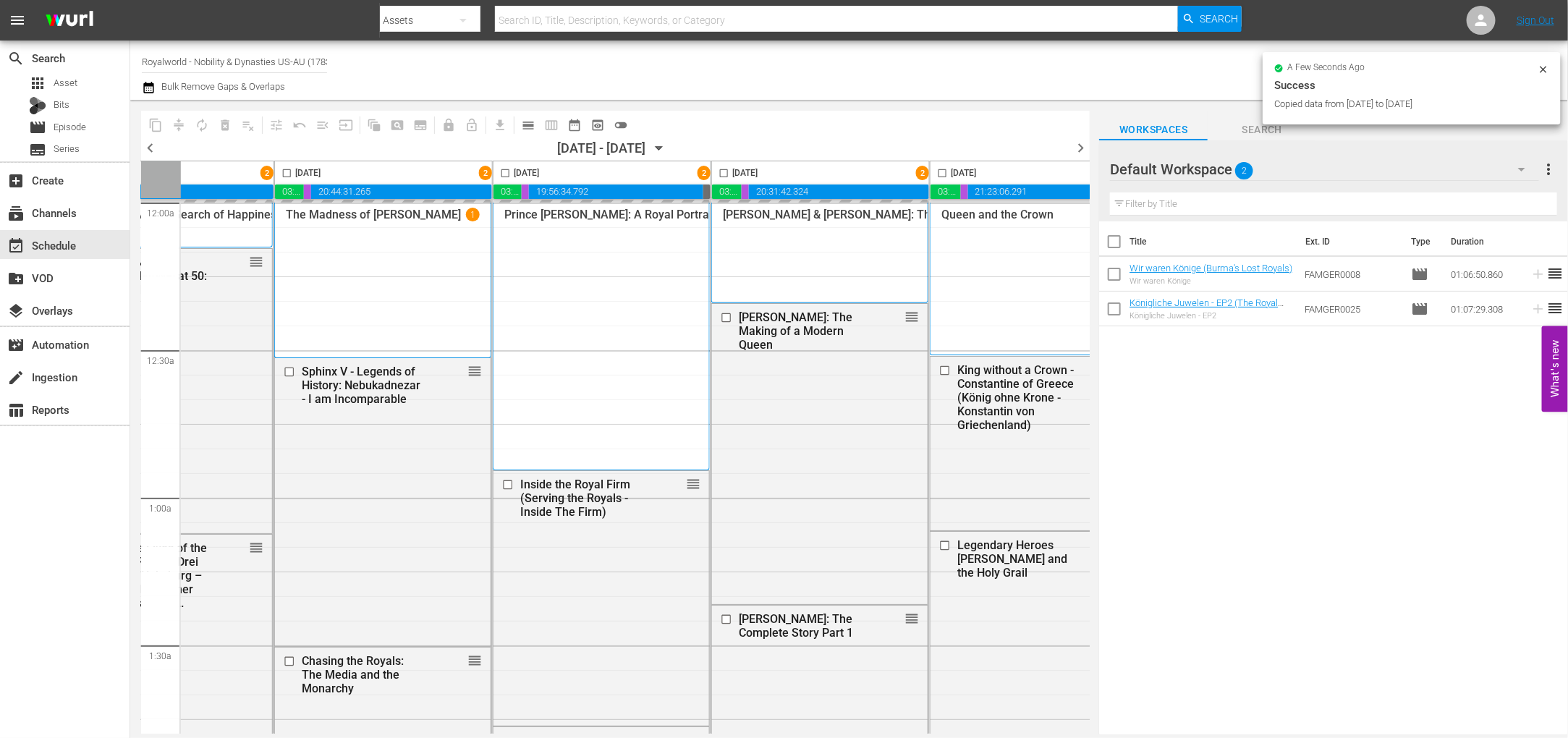
checkbox input "false"
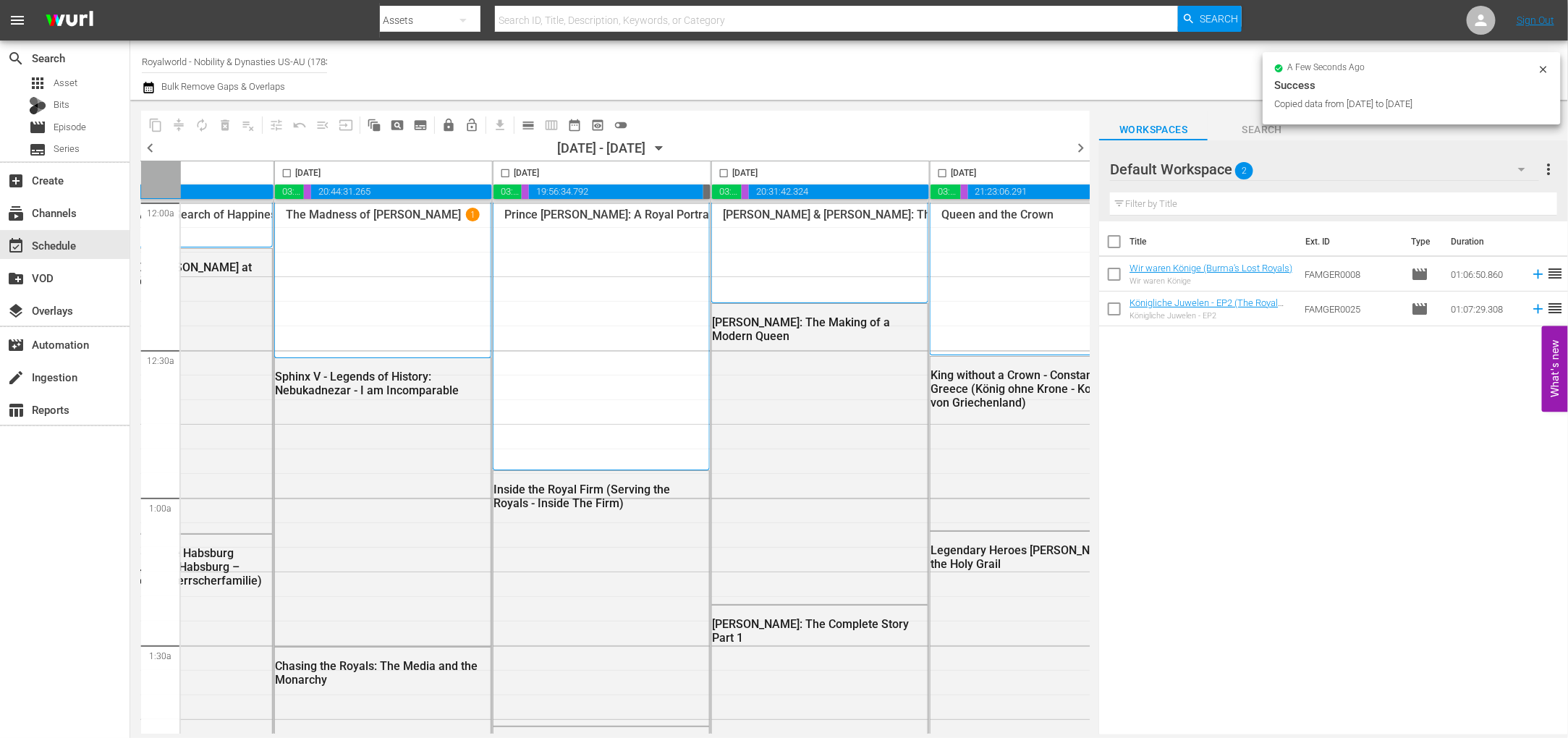
click at [1080, 145] on span "chevron_right" at bounding box center [1080, 147] width 18 height 18
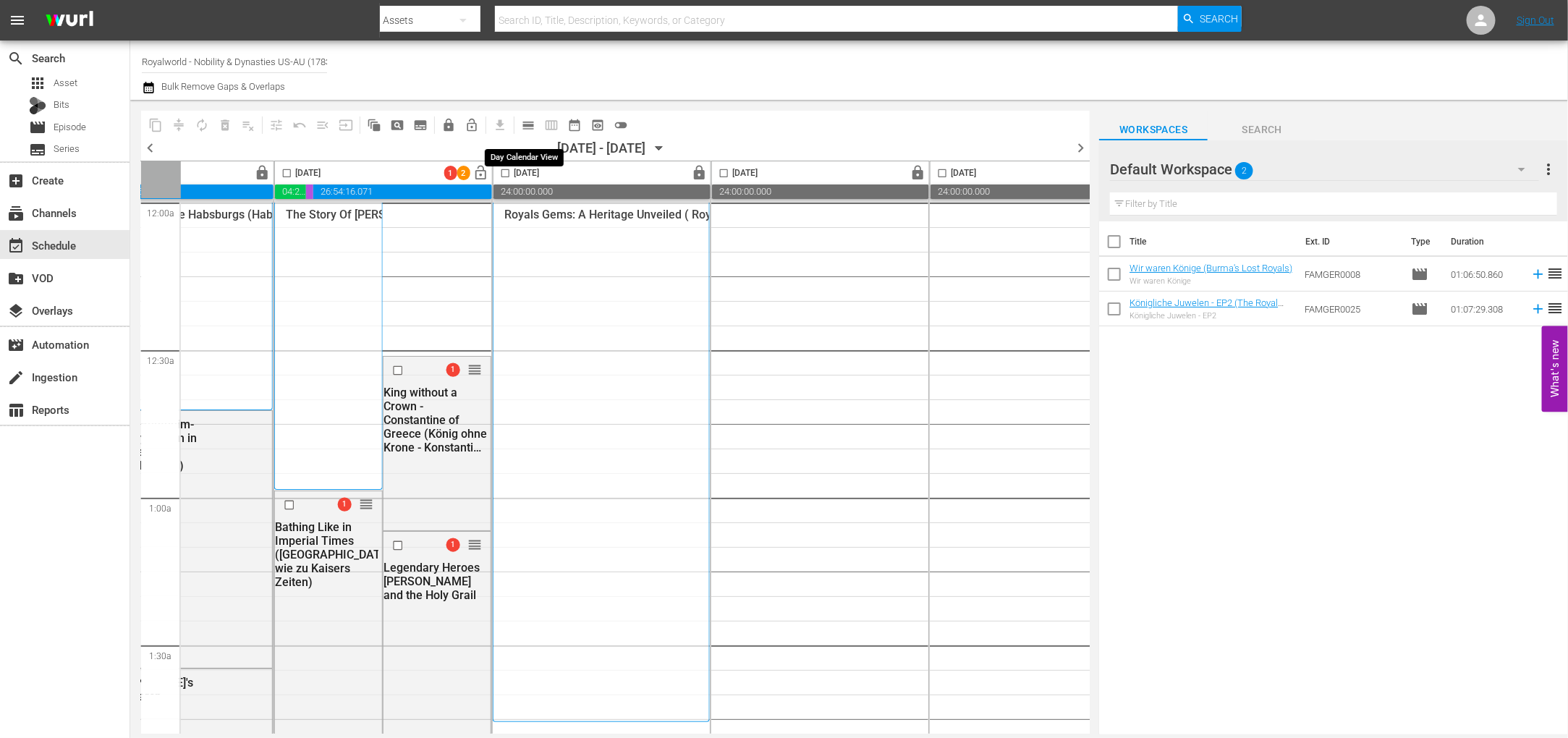
click at [527, 126] on span "calendar_view_day_outlined" at bounding box center [528, 126] width 15 height 15
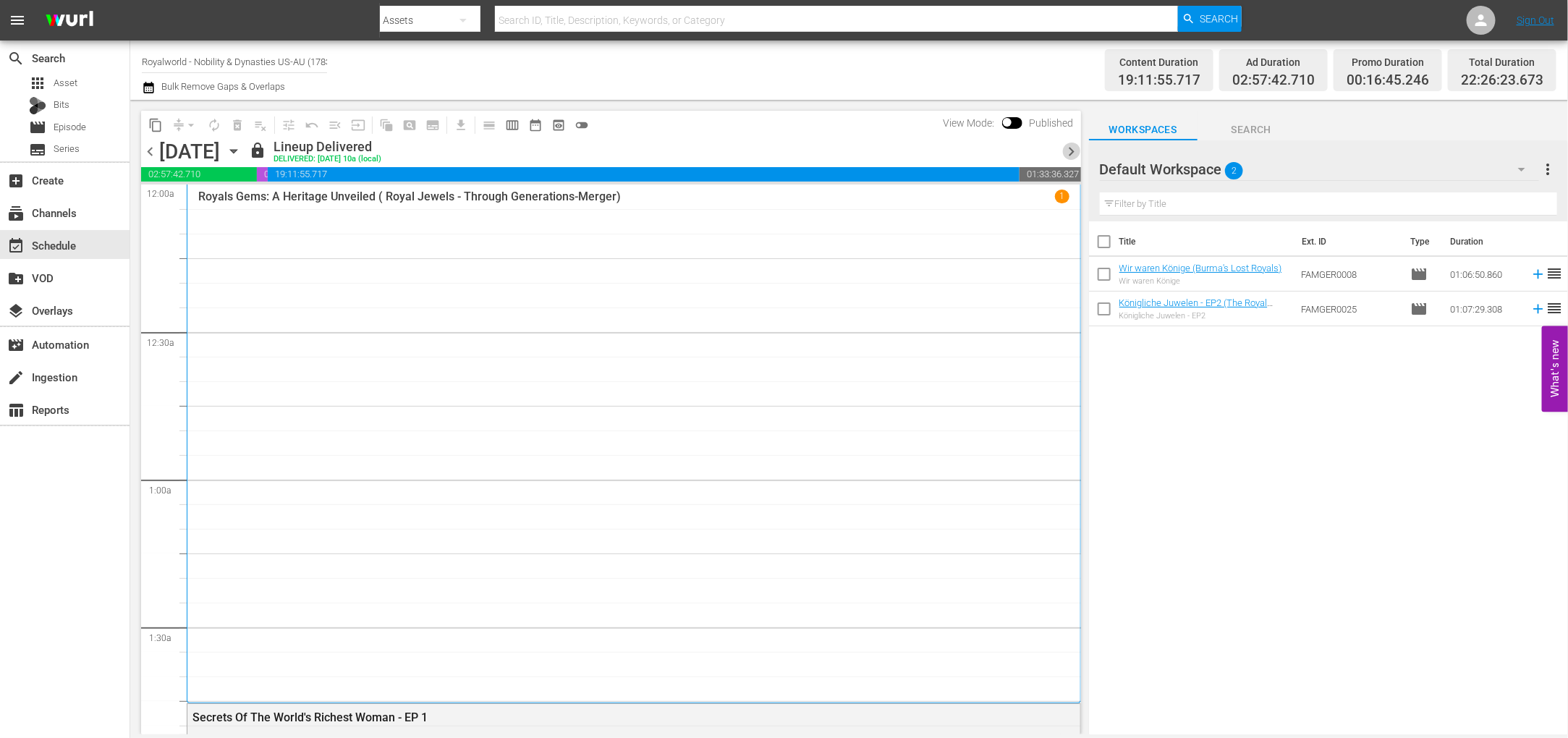
click at [1068, 154] on span "chevron_right" at bounding box center [1072, 151] width 18 height 18
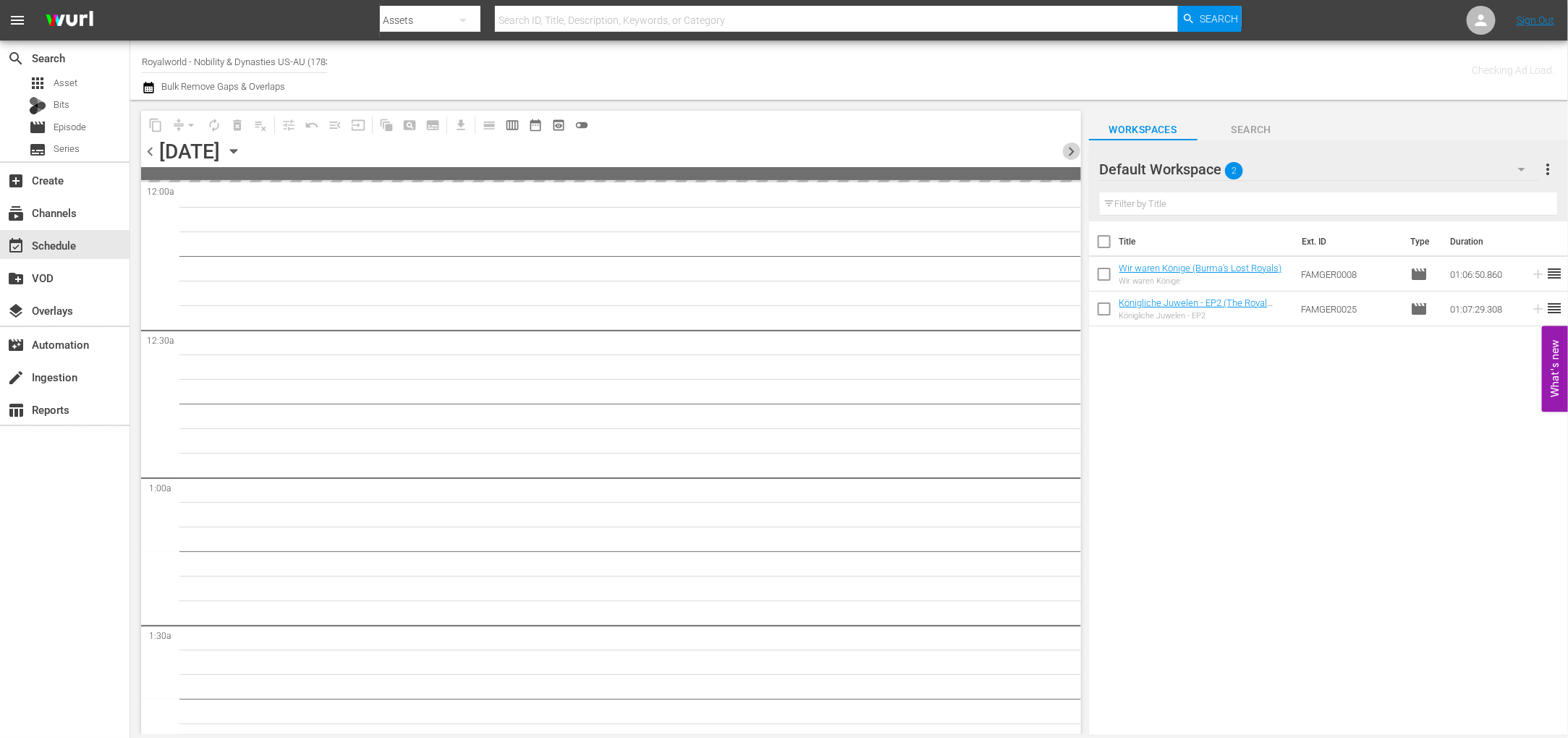
click at [1068, 154] on span "chevron_right" at bounding box center [1072, 151] width 18 height 18
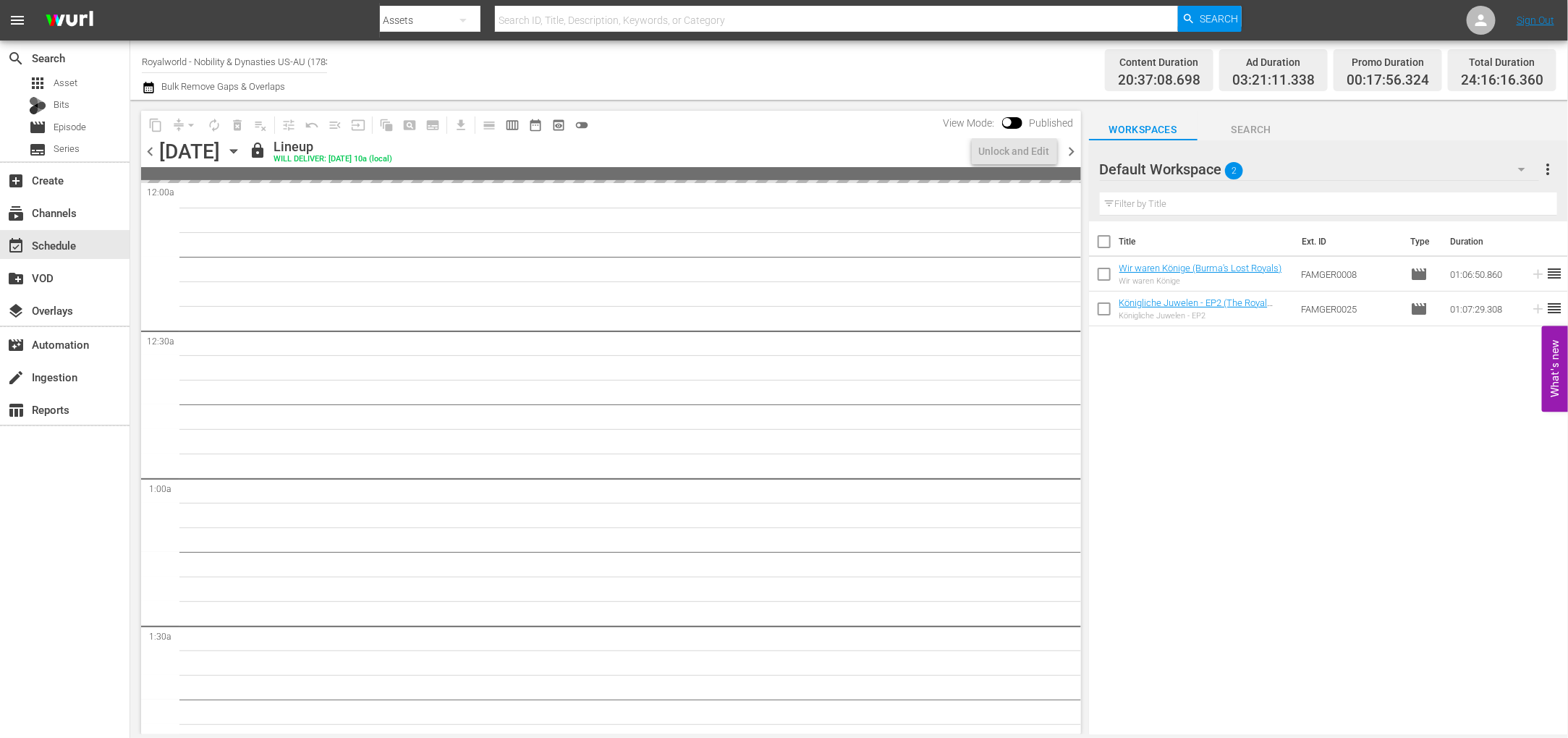
click at [1068, 154] on span "chevron_right" at bounding box center [1072, 151] width 18 height 18
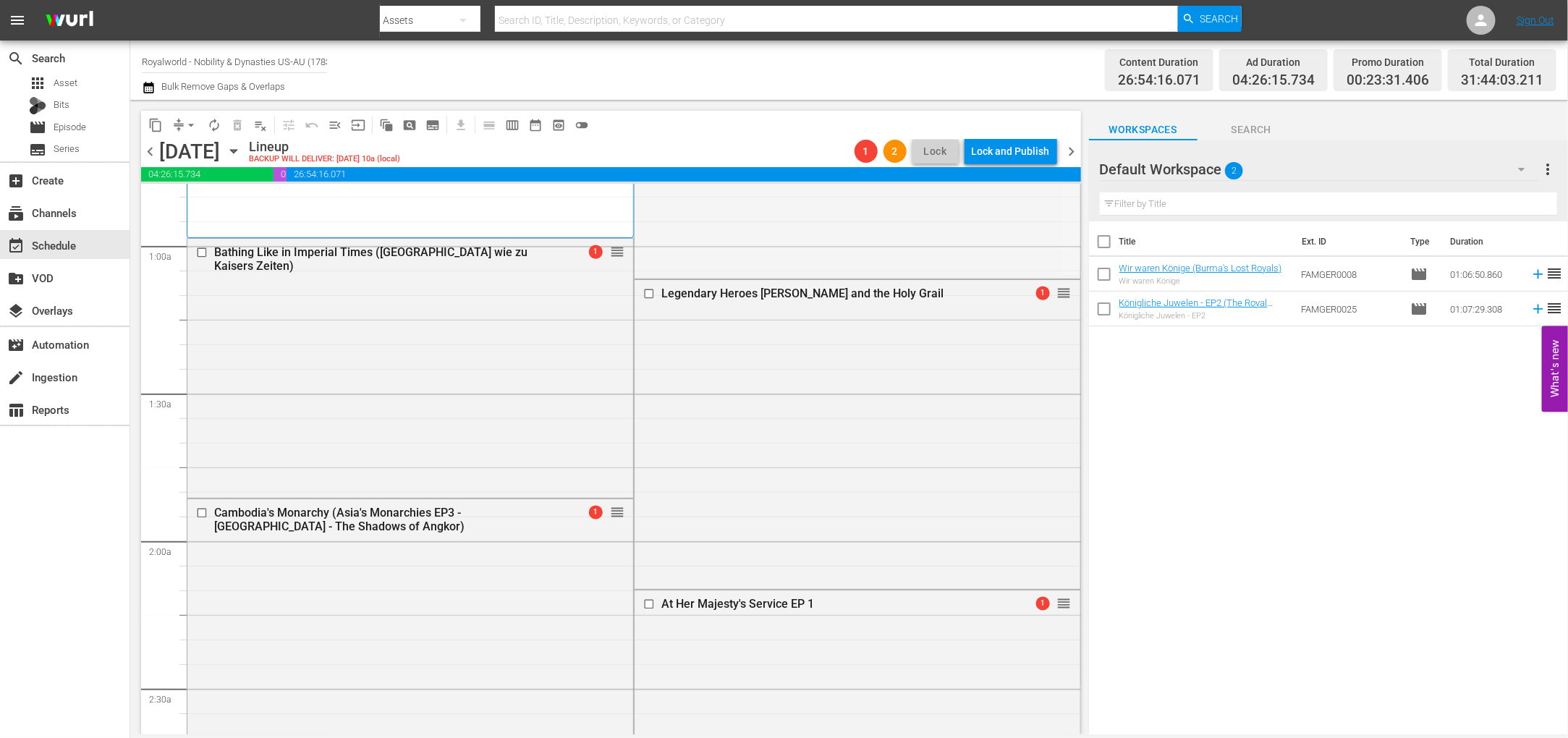
scroll to position [326, 0]
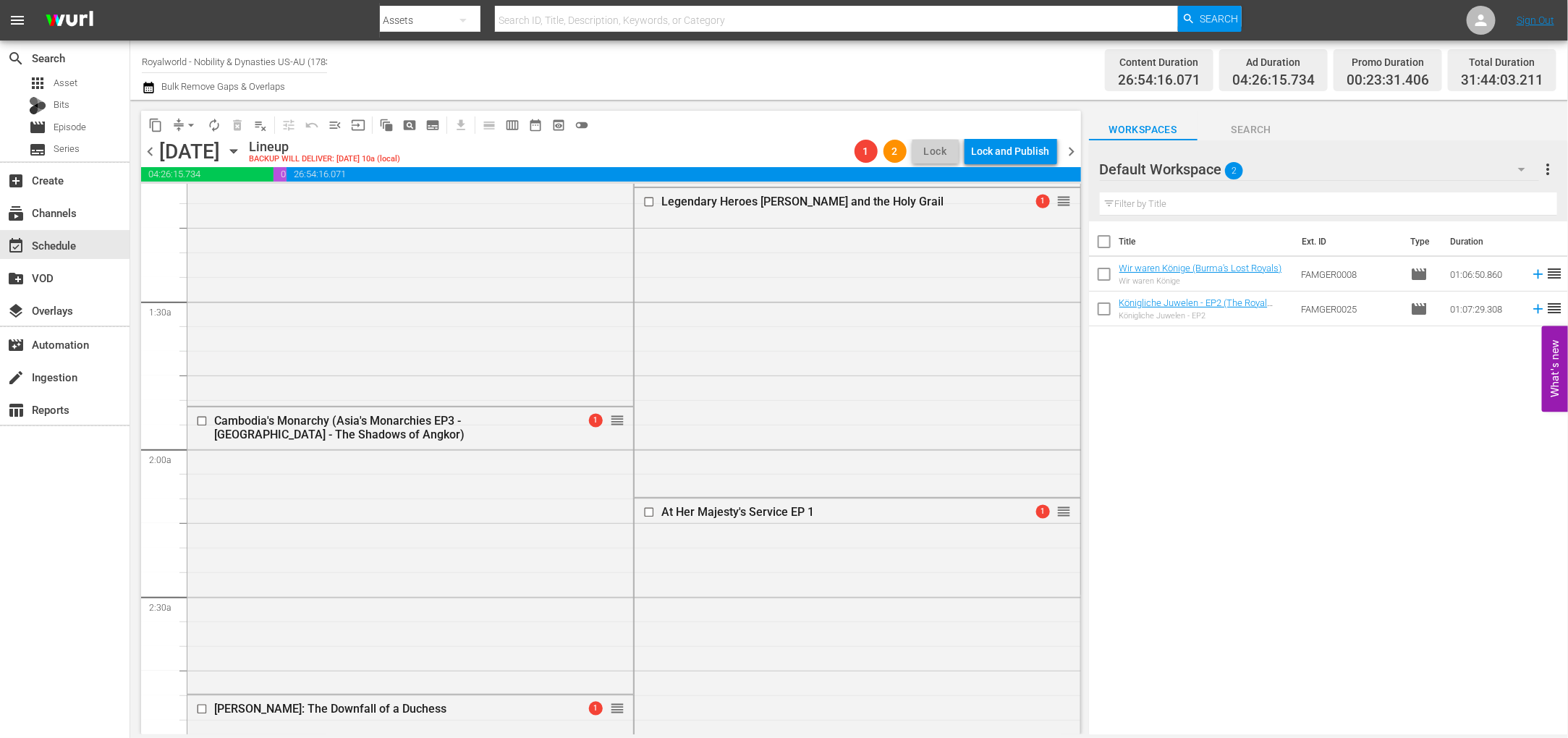
drag, startPoint x: 1053, startPoint y: 348, endPoint x: 907, endPoint y: 373, distance: 148.1
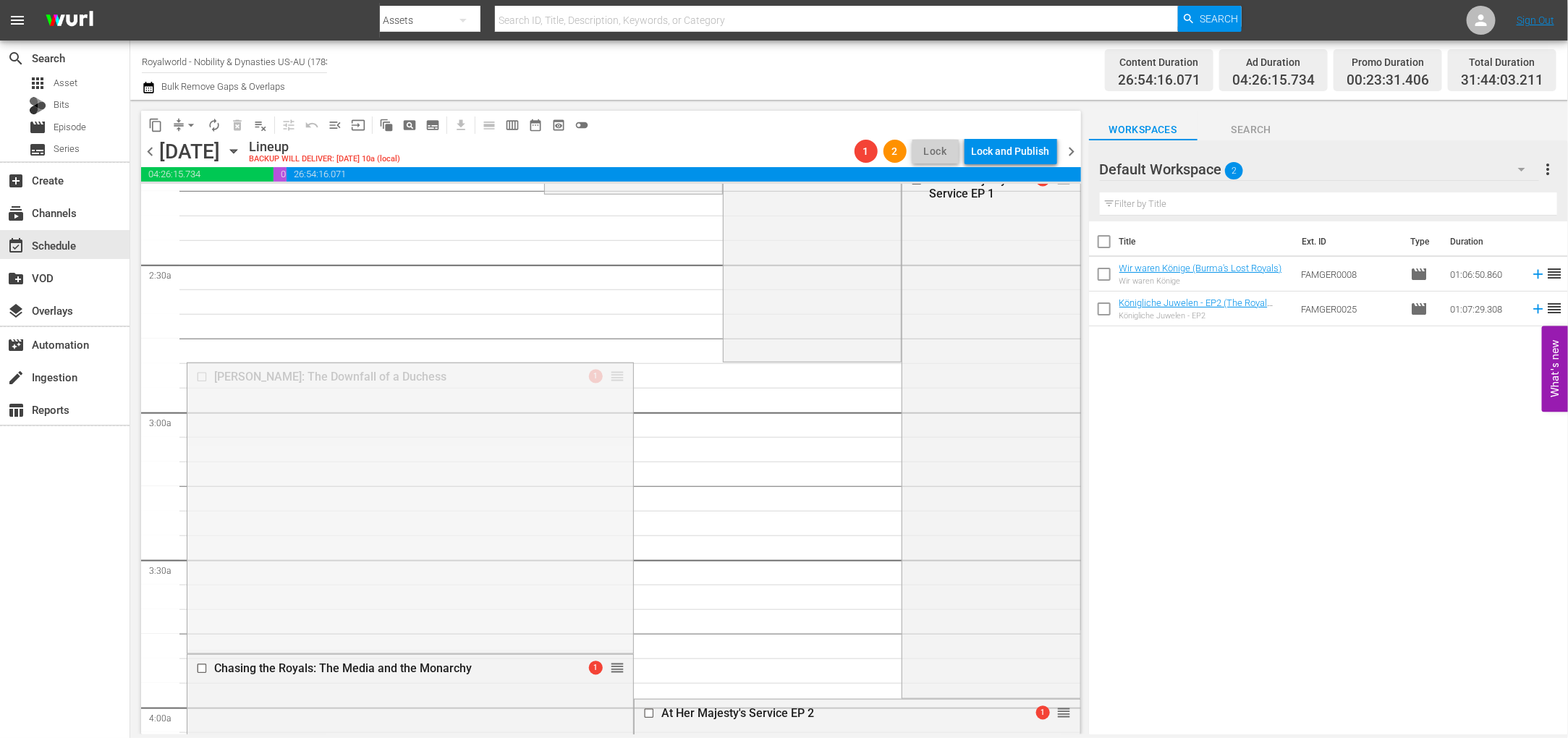
scroll to position [977, 0]
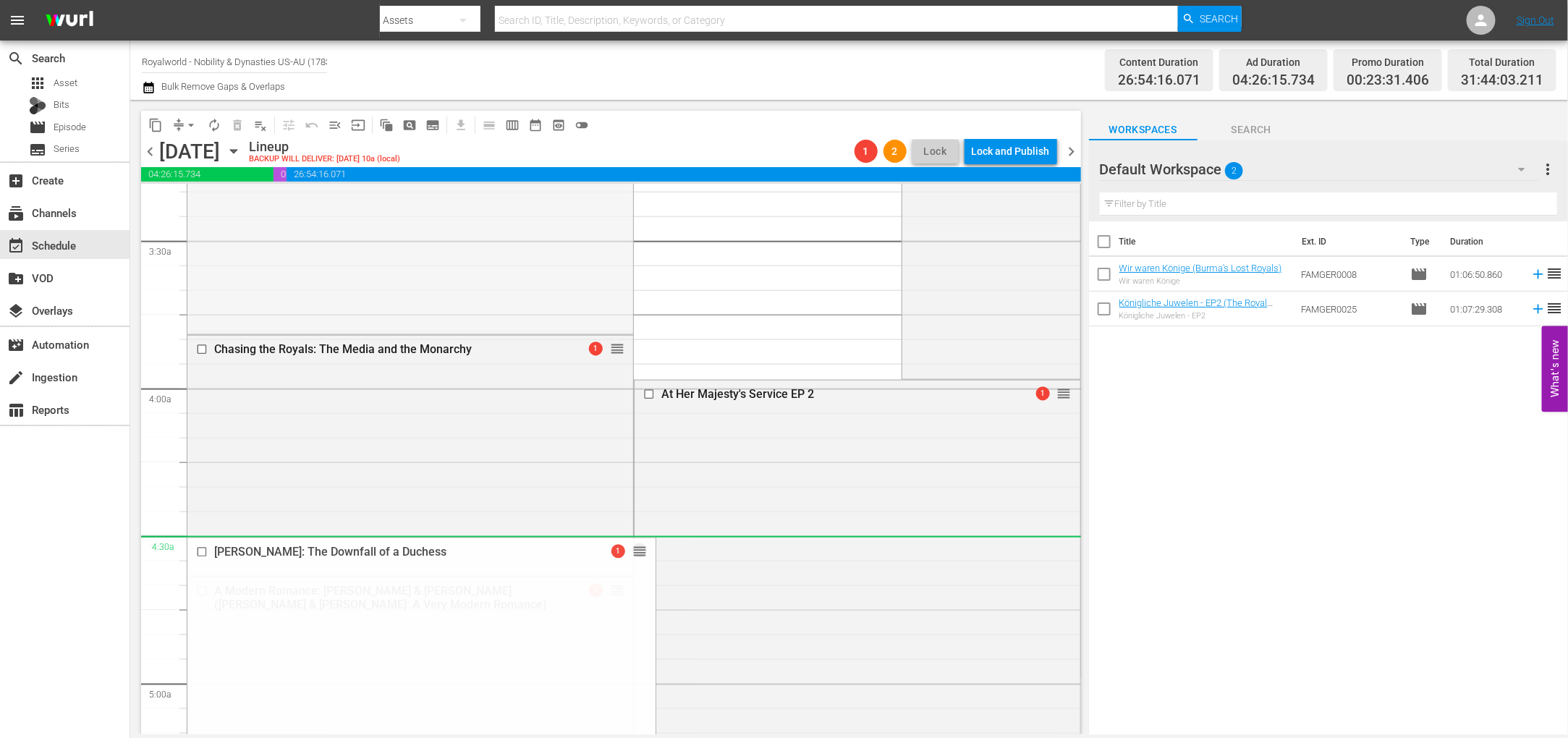
drag, startPoint x: 606, startPoint y: 493, endPoint x: 679, endPoint y: 544, distance: 89.1
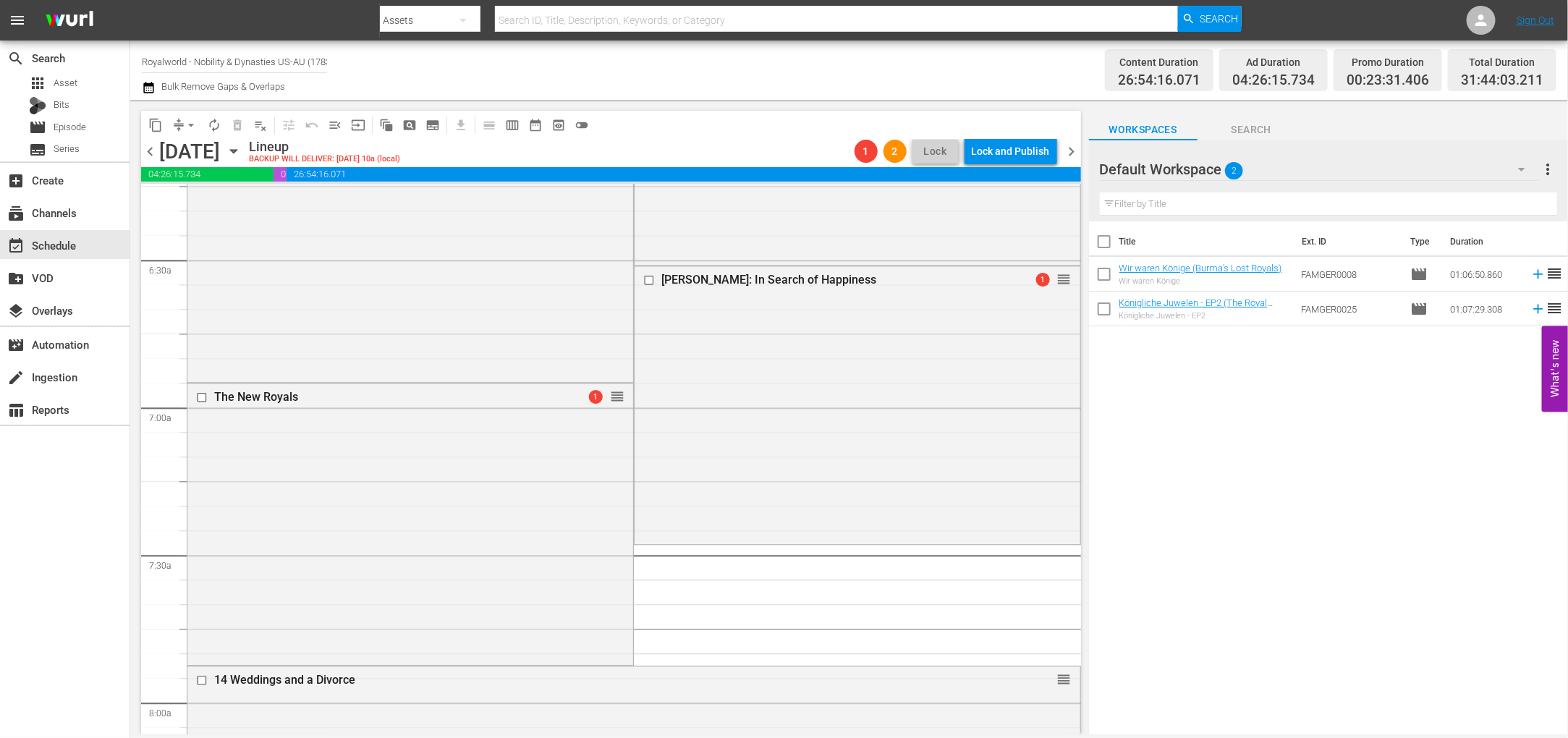
scroll to position [1845, 0]
drag, startPoint x: 388, startPoint y: 344, endPoint x: 591, endPoint y: 345, distance: 203.0
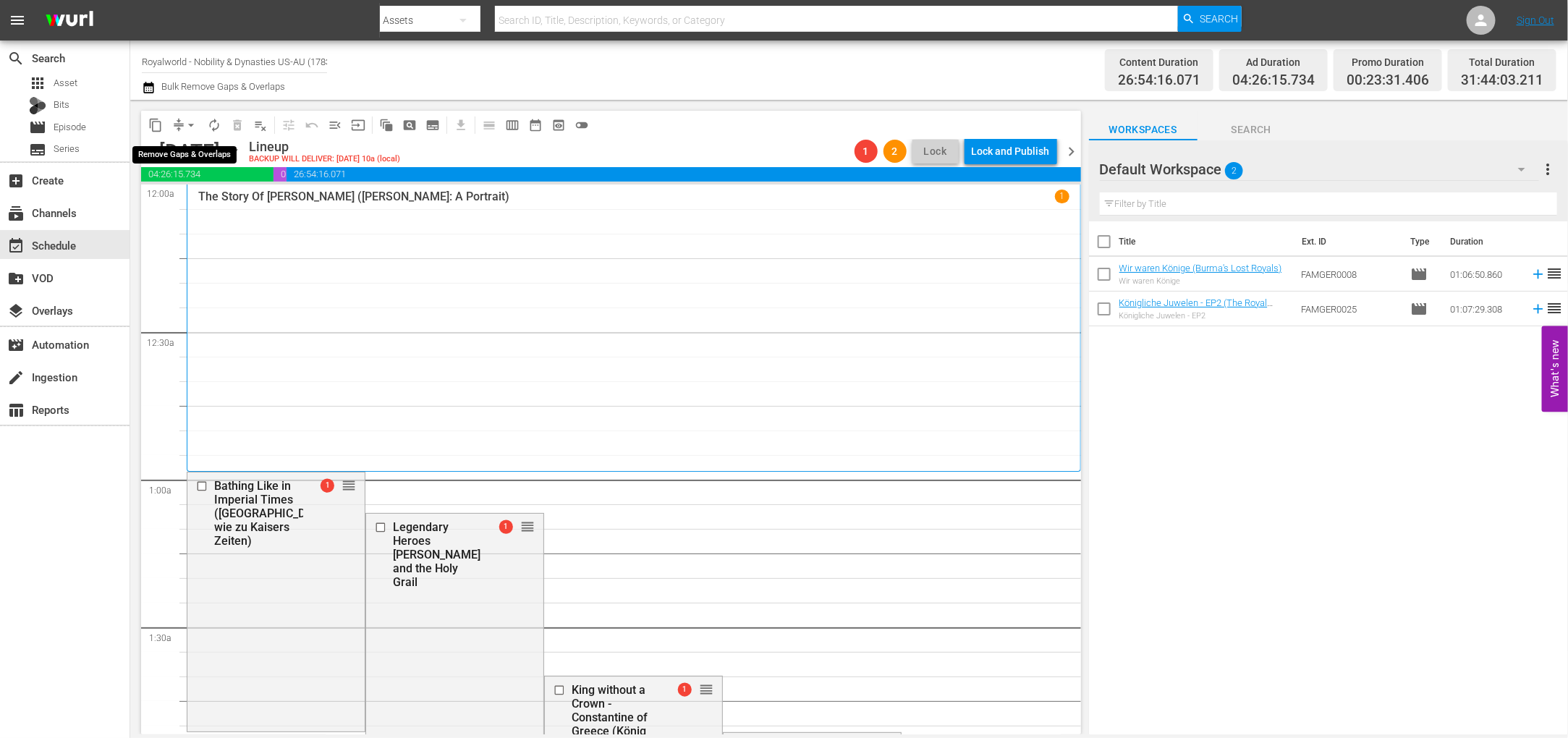
click at [197, 124] on span "arrow_drop_down" at bounding box center [191, 126] width 15 height 15
click at [193, 202] on li "Align to End of Previous Day" at bounding box center [192, 201] width 152 height 24
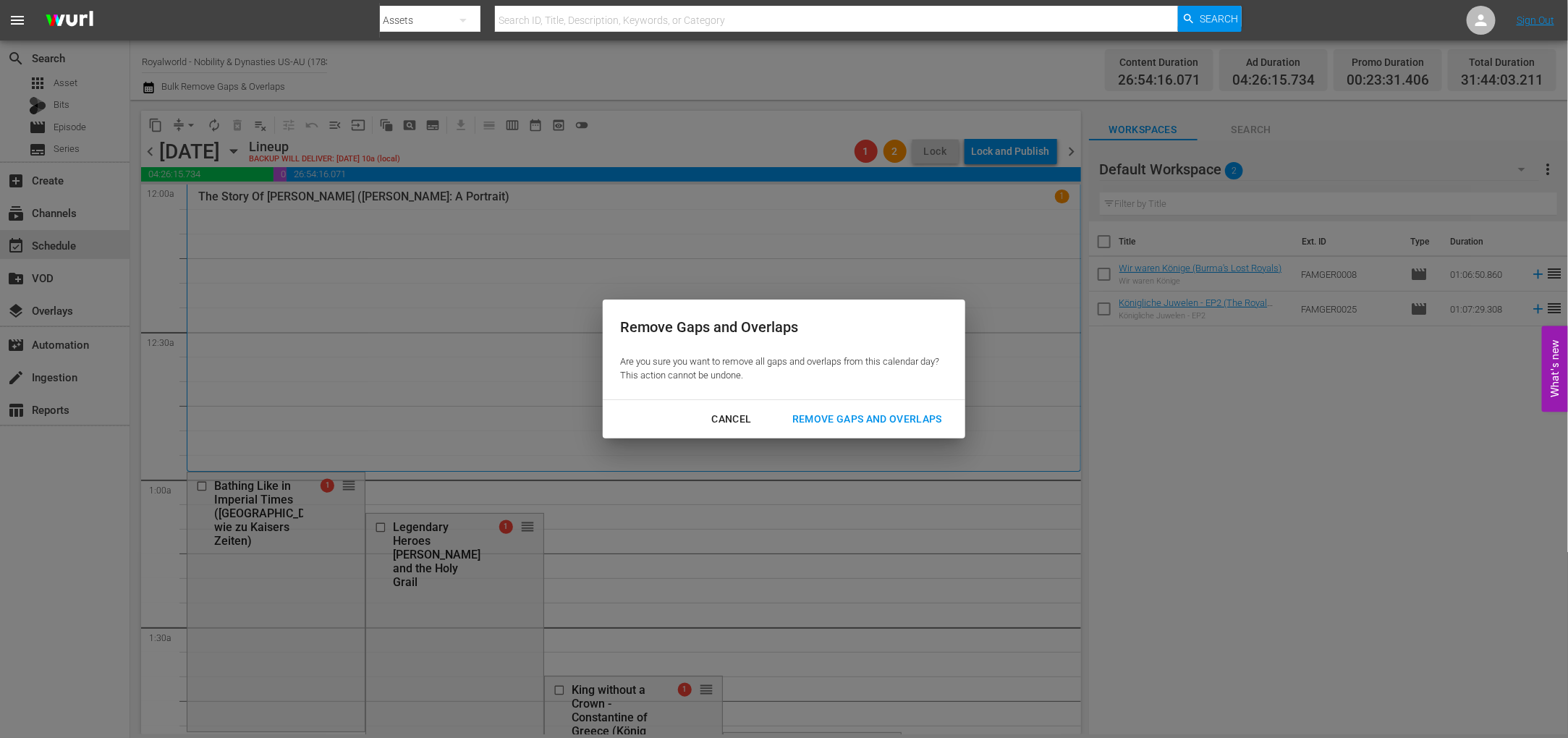
click at [911, 425] on div "Remove Gaps and Overlaps" at bounding box center [867, 419] width 173 height 18
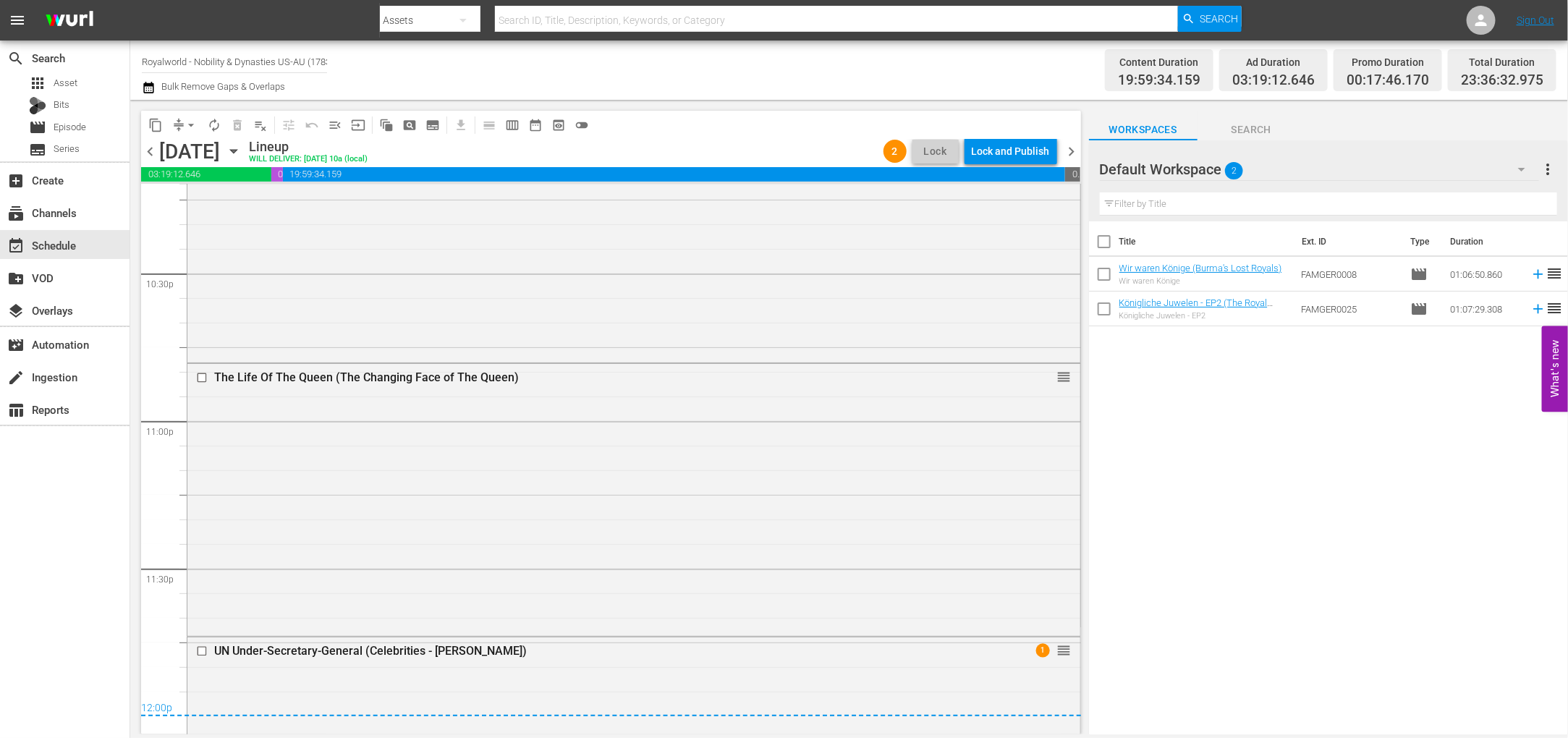
scroll to position [6707, 0]
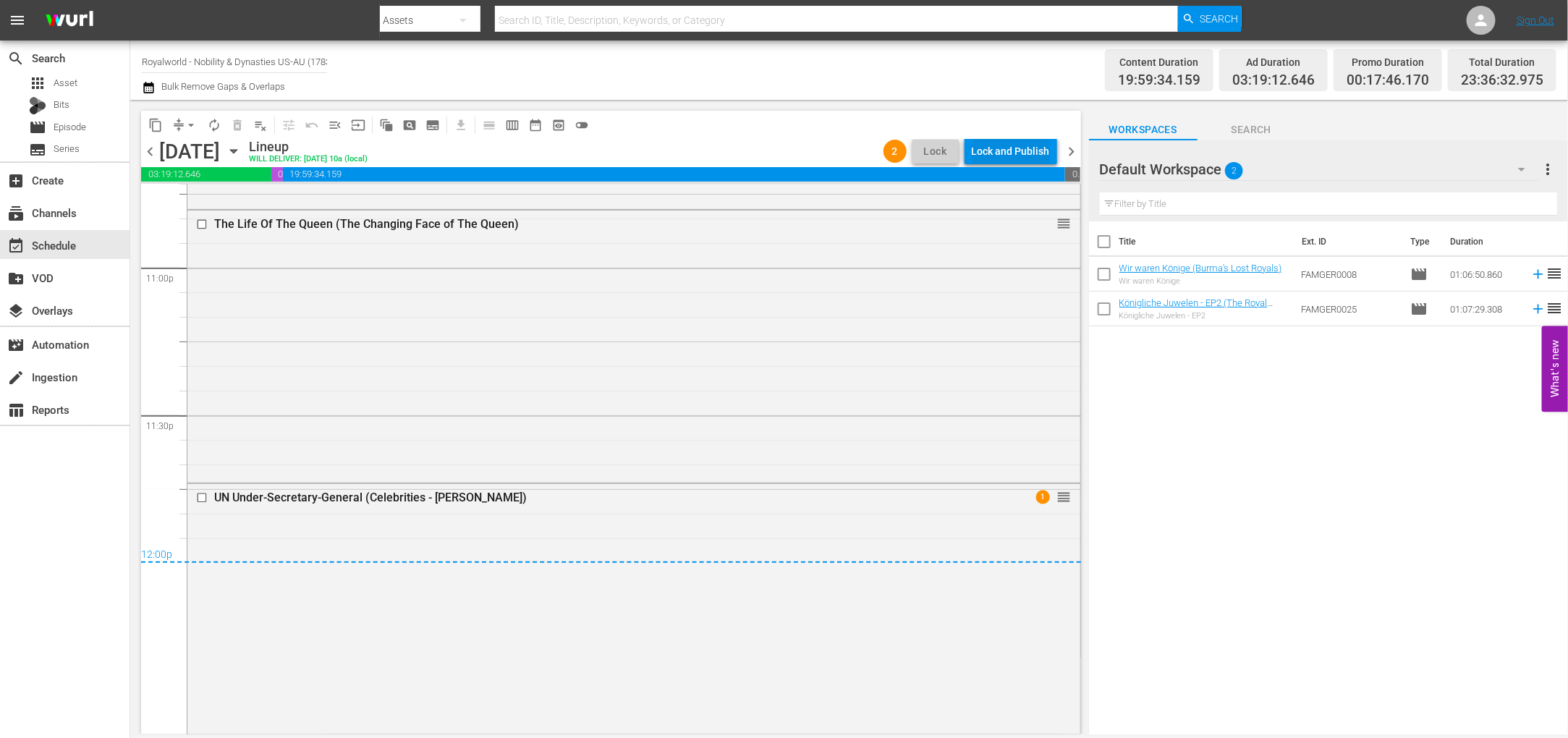
click at [1014, 142] on div "Lock and Publish" at bounding box center [1011, 151] width 78 height 26
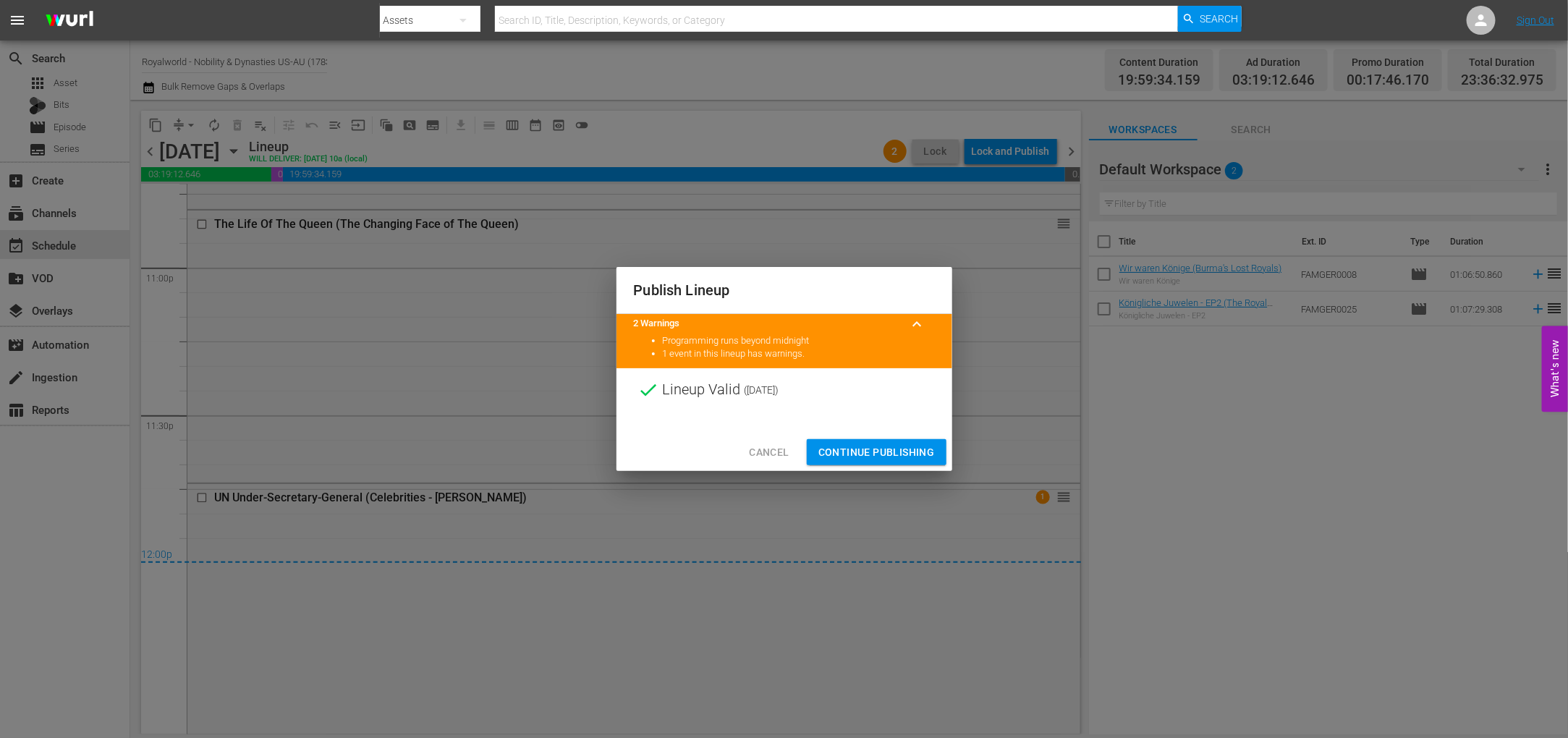
click at [859, 449] on span "Continue Publishing" at bounding box center [877, 452] width 117 height 18
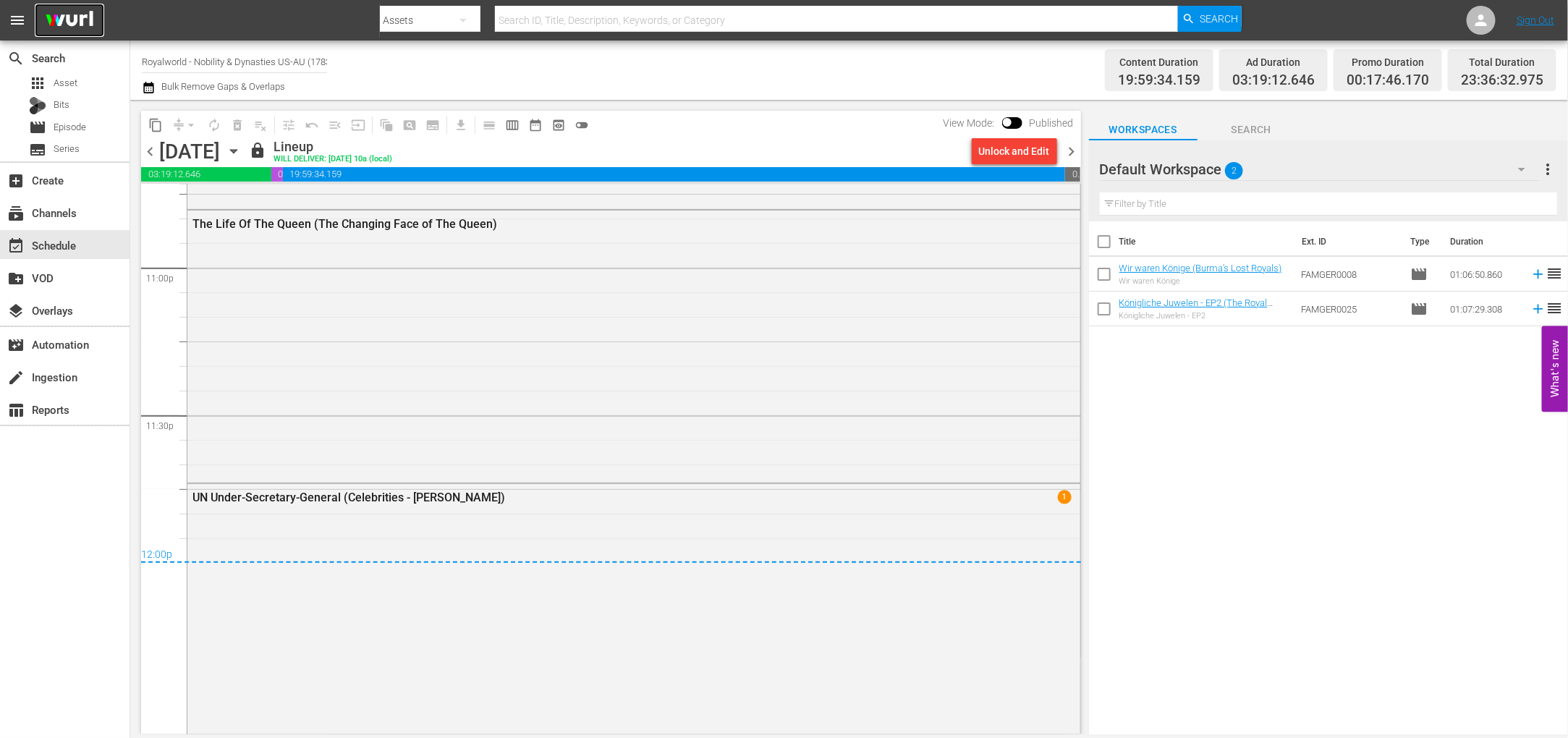
click at [76, 29] on img at bounding box center [70, 20] width 70 height 34
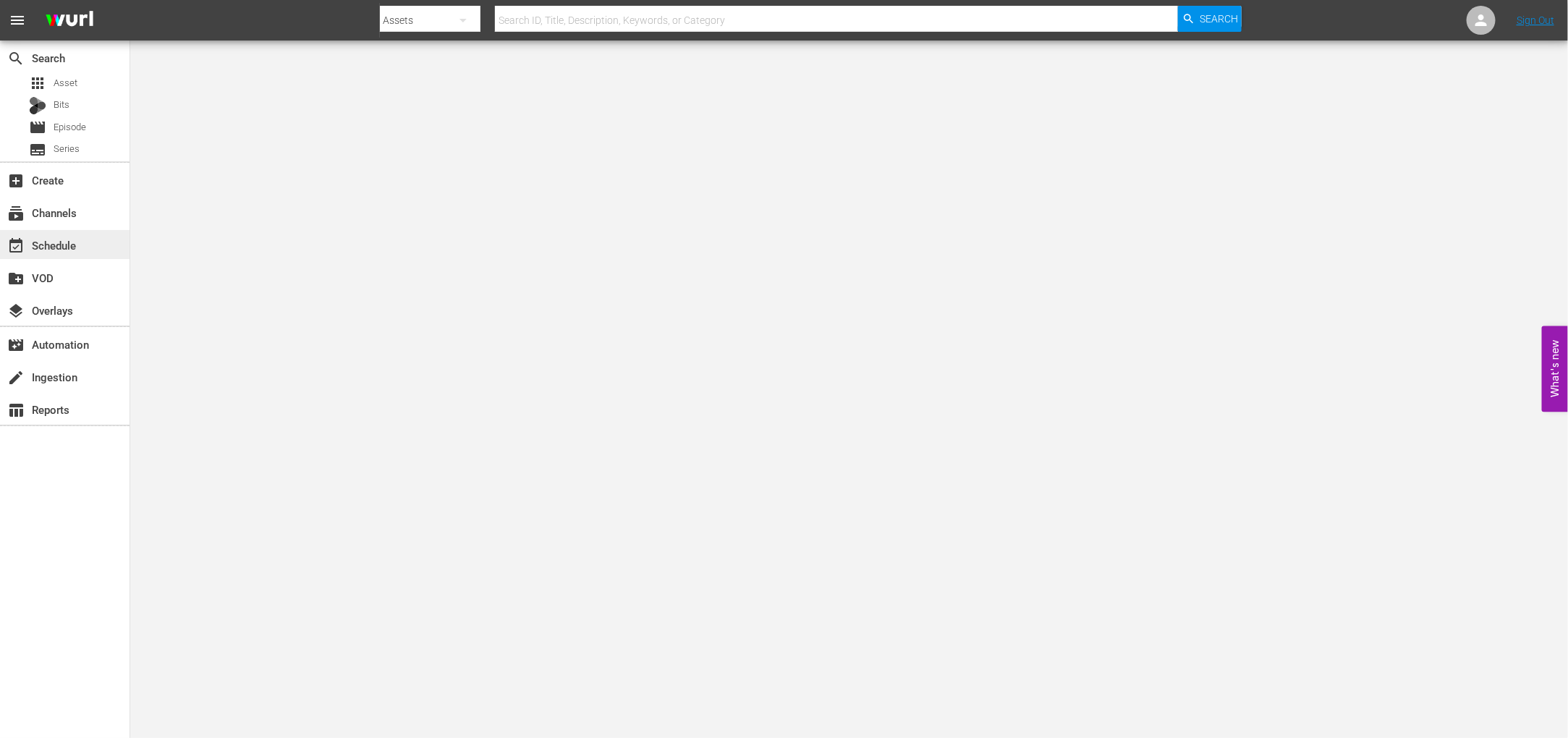
click at [75, 250] on div "event_available Schedule" at bounding box center [41, 243] width 81 height 13
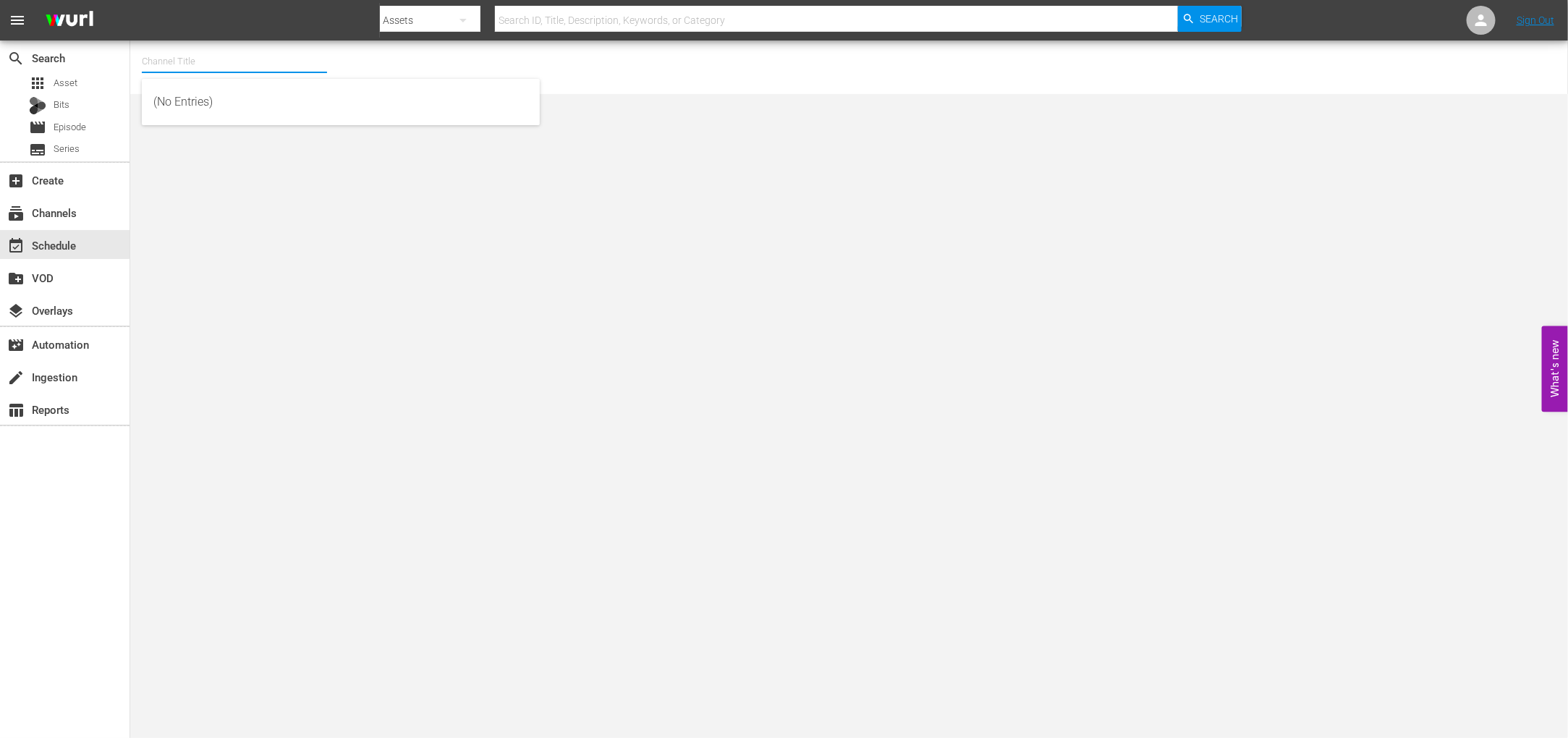
click at [209, 55] on input "text" at bounding box center [234, 62] width 185 height 35
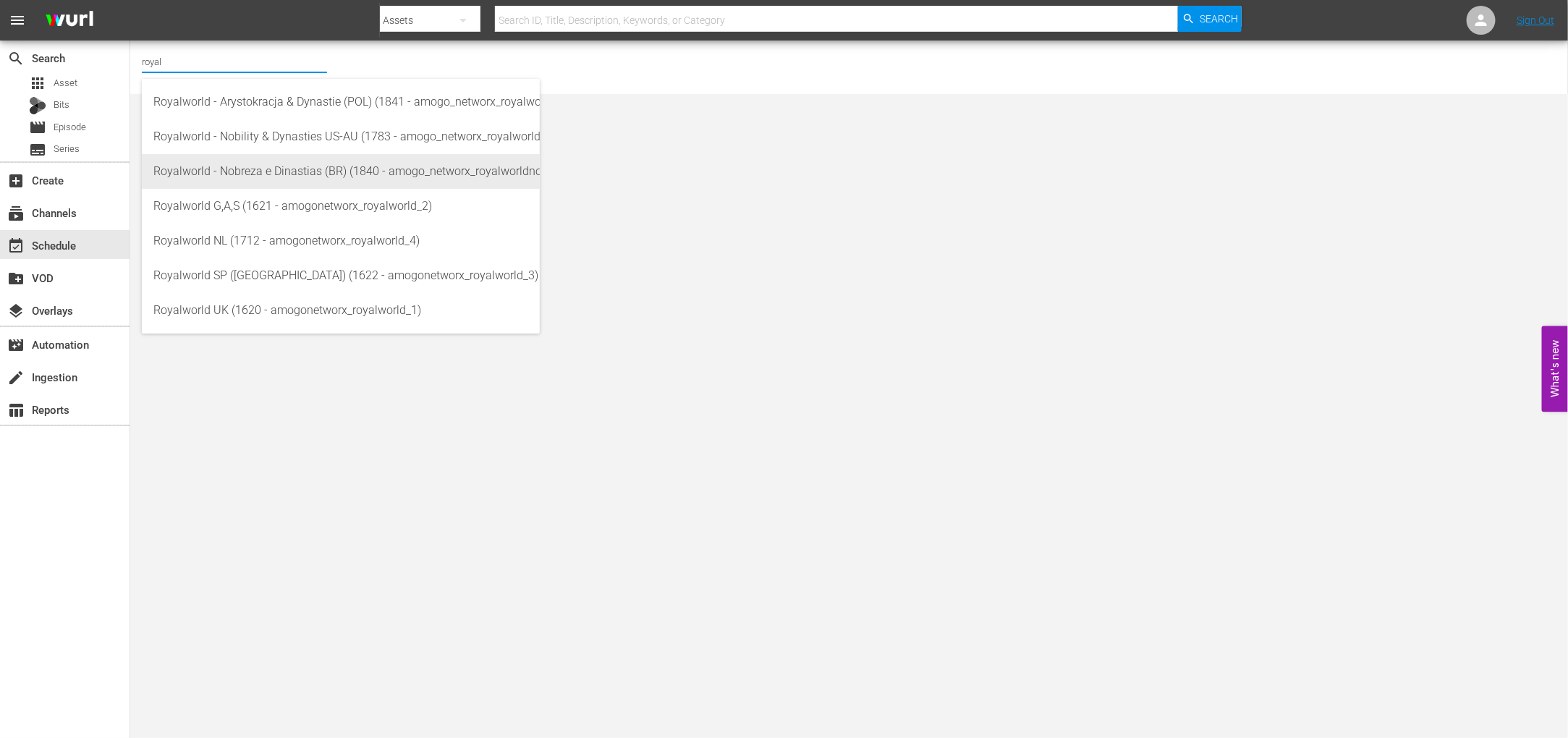
click at [324, 177] on div "Royalworld - Nobreza e Dinastias (BR) (1840 - amogo_networx_royalworldnobrezaed…" at bounding box center [340, 171] width 374 height 35
type input "Royalworld - Nobreza e Dinastias (BR) (1840 - amogo_networx_royalworldnobrezaed…"
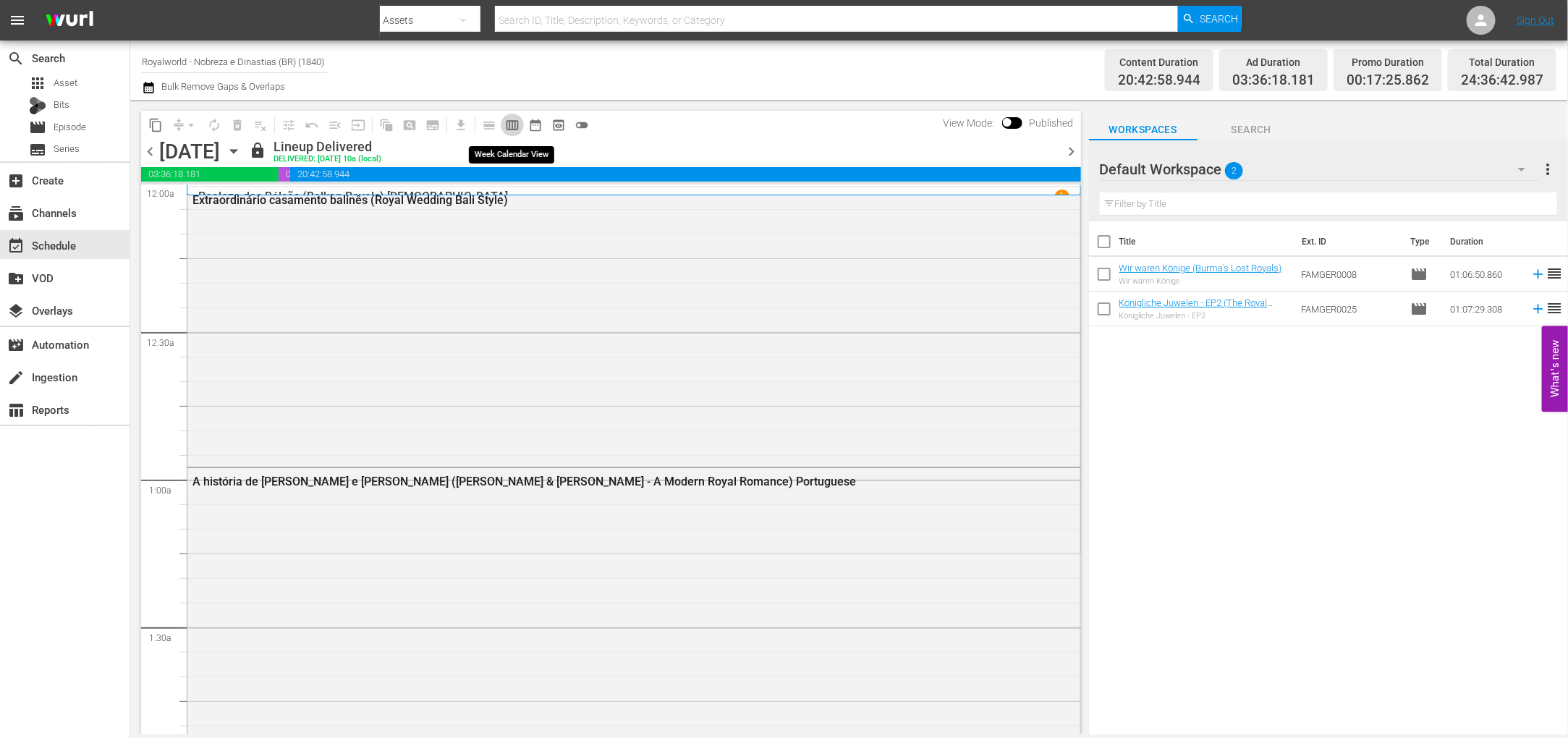
drag, startPoint x: 509, startPoint y: 129, endPoint x: 1057, endPoint y: 25, distance: 557.8
click at [509, 128] on span "calendar_view_week_outlined" at bounding box center [512, 126] width 15 height 15
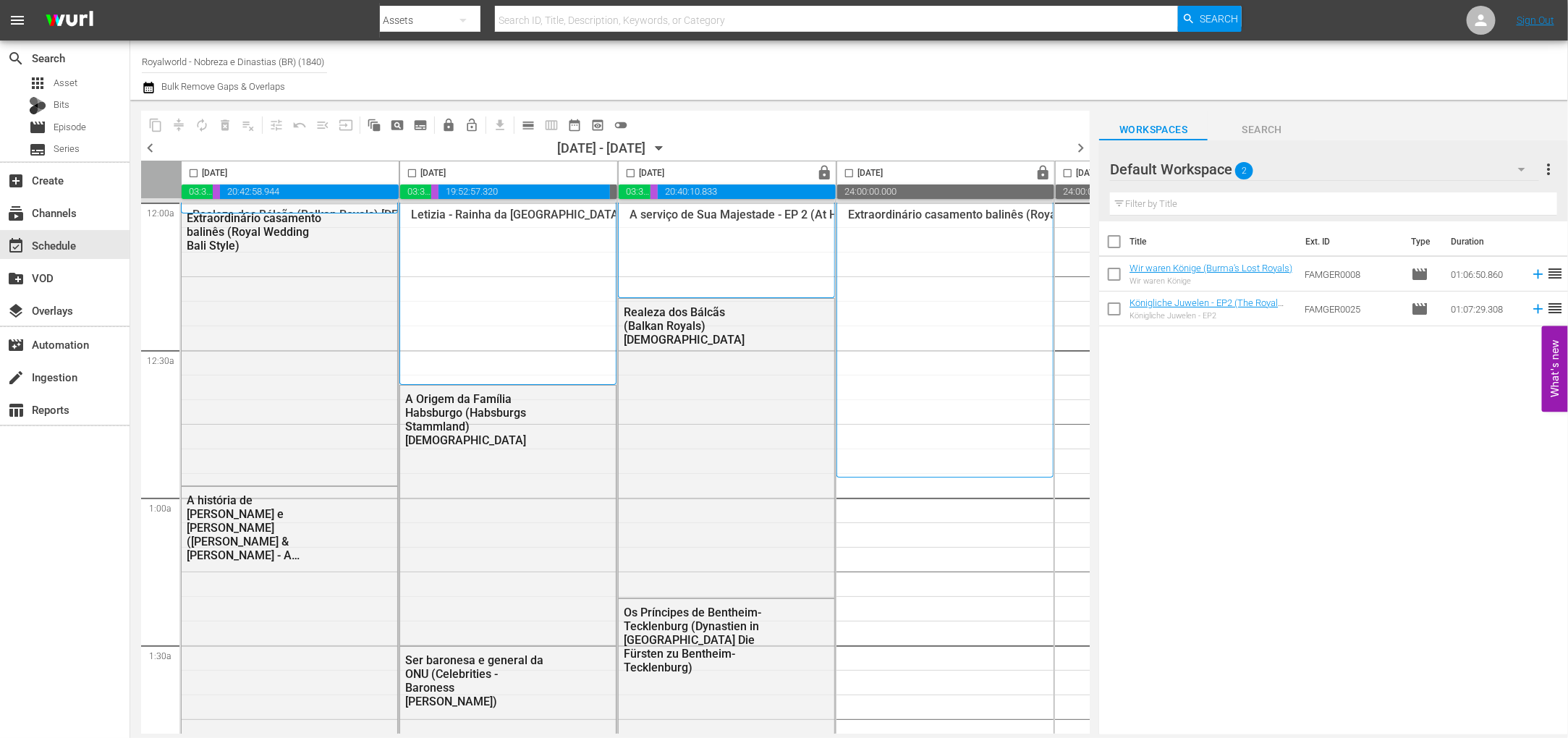
click at [193, 171] on input "checkbox" at bounding box center [193, 176] width 17 height 17
checkbox input "true"
click at [155, 123] on span "content_copy" at bounding box center [155, 126] width 15 height 15
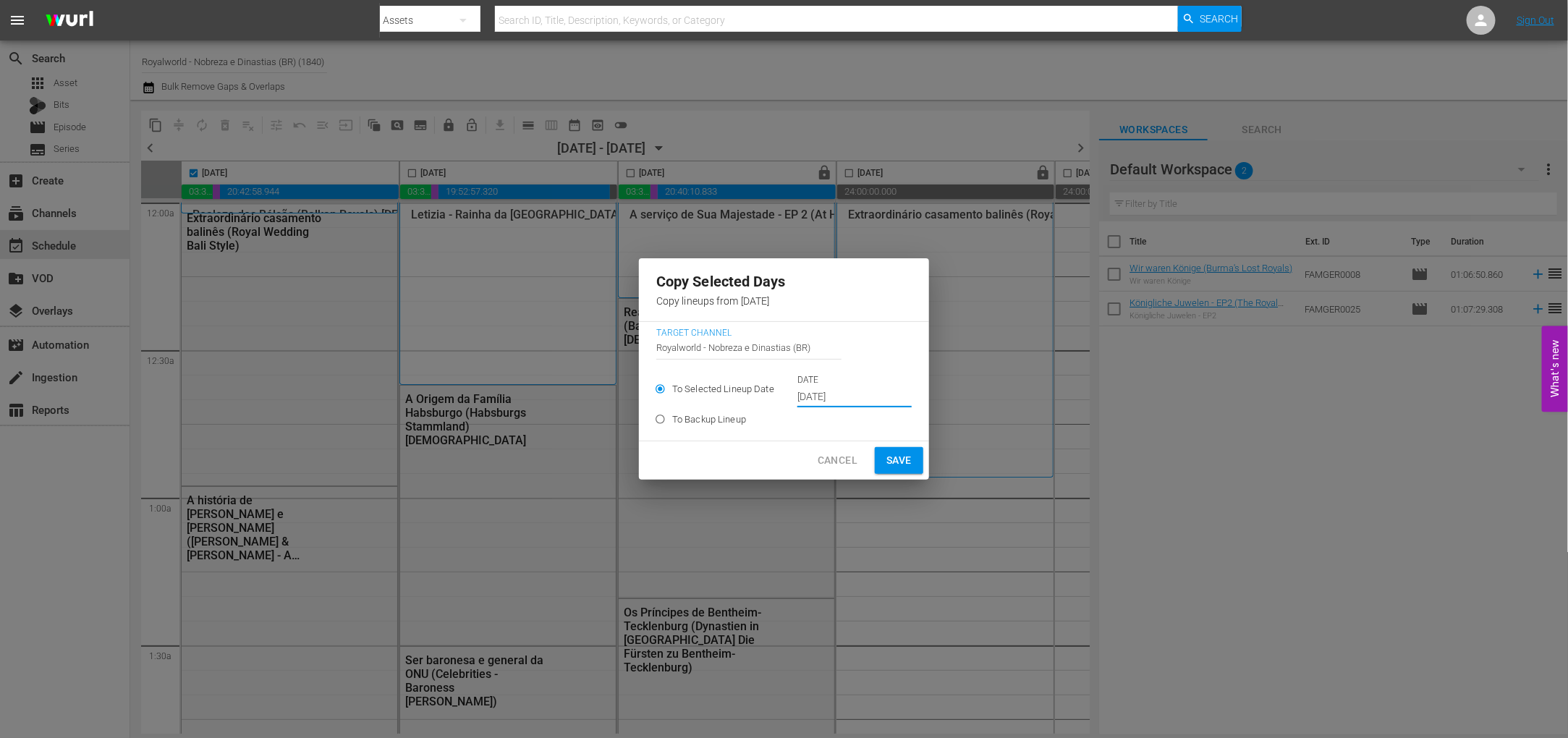
click at [840, 387] on input "[DATE]" at bounding box center [855, 397] width 115 height 22
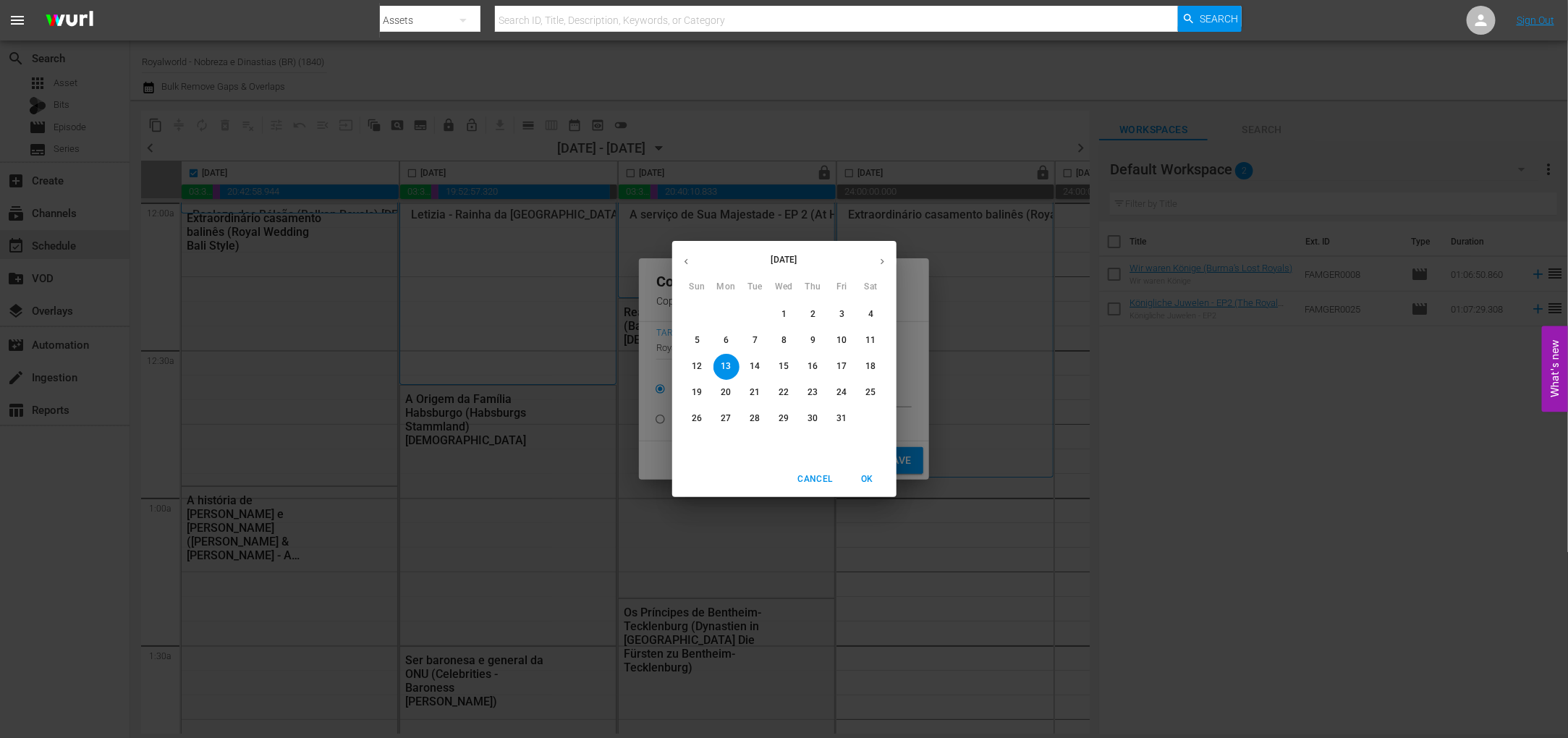
click at [814, 369] on p "16" at bounding box center [813, 366] width 10 height 12
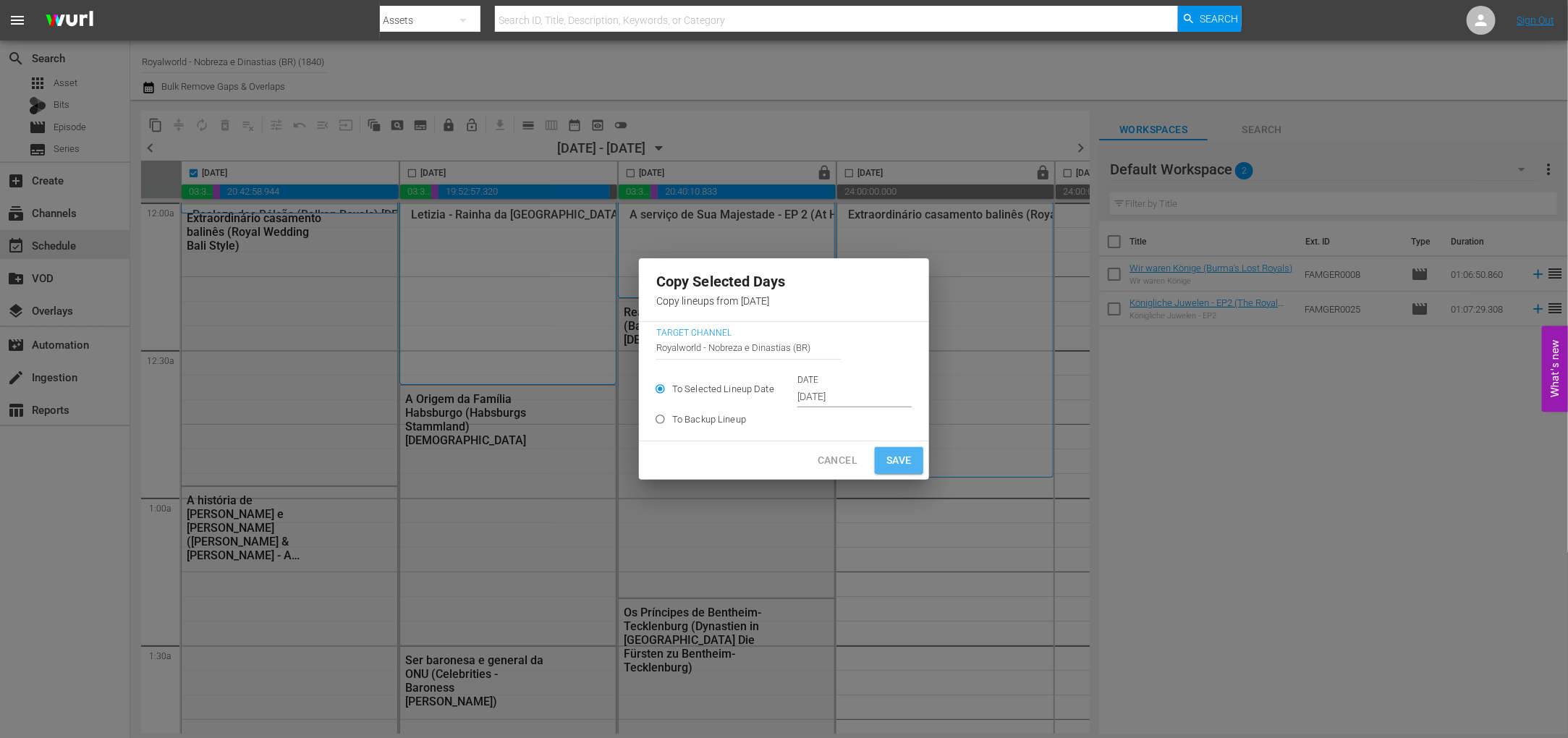
click at [896, 461] on span "Save" at bounding box center [898, 460] width 25 height 18
type input "[DATE]"
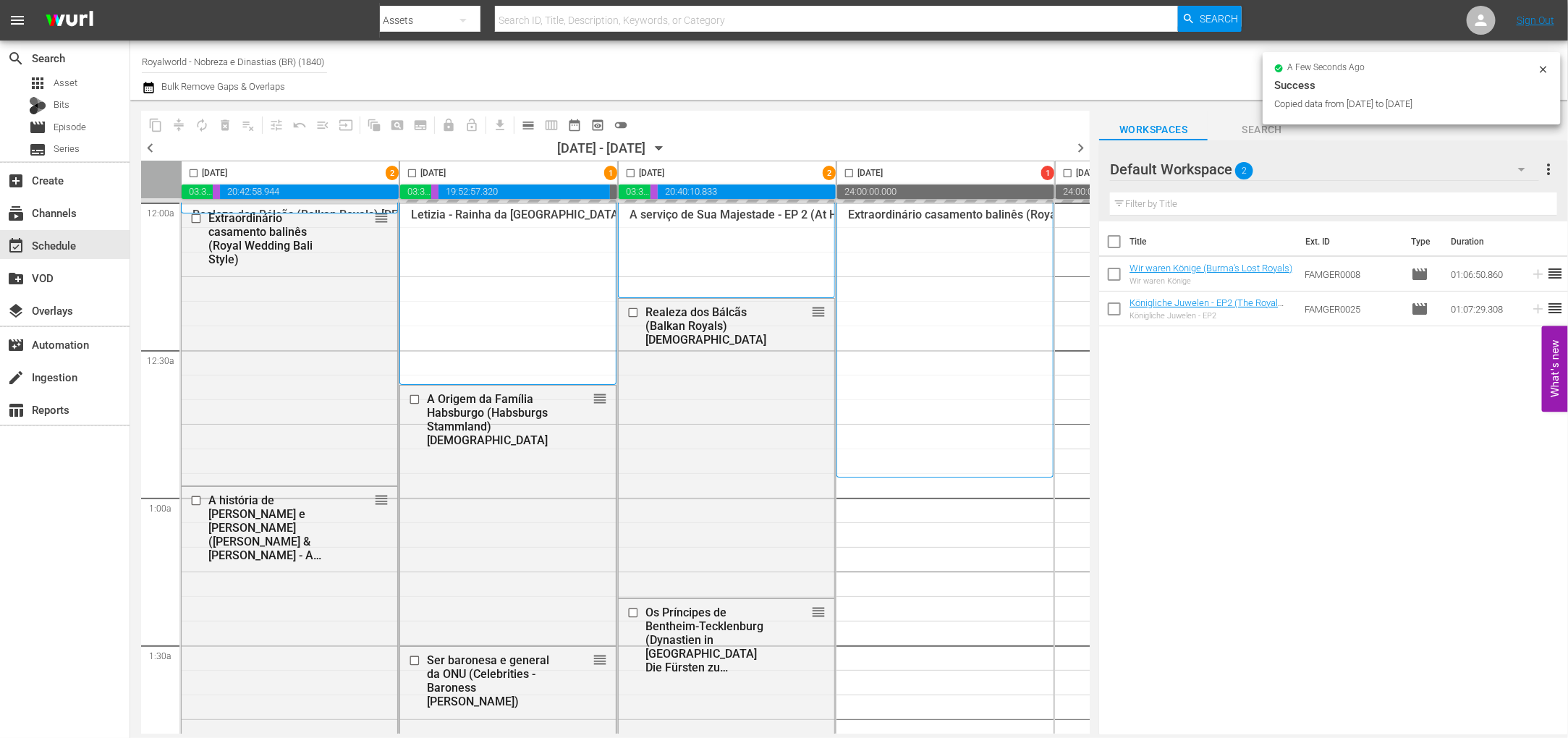
checkbox input "false"
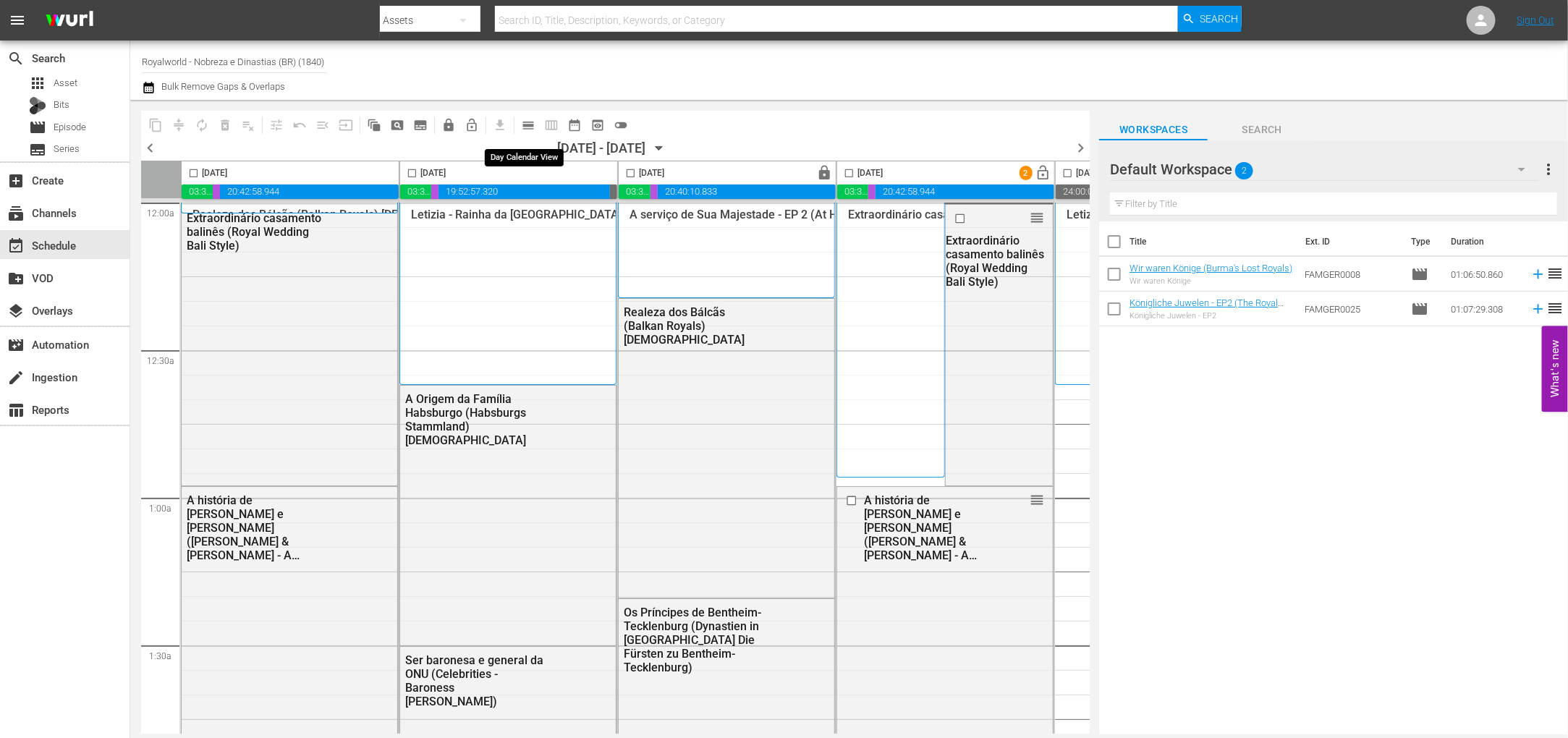
click at [519, 128] on button "calendar_view_day_outlined" at bounding box center [528, 126] width 23 height 23
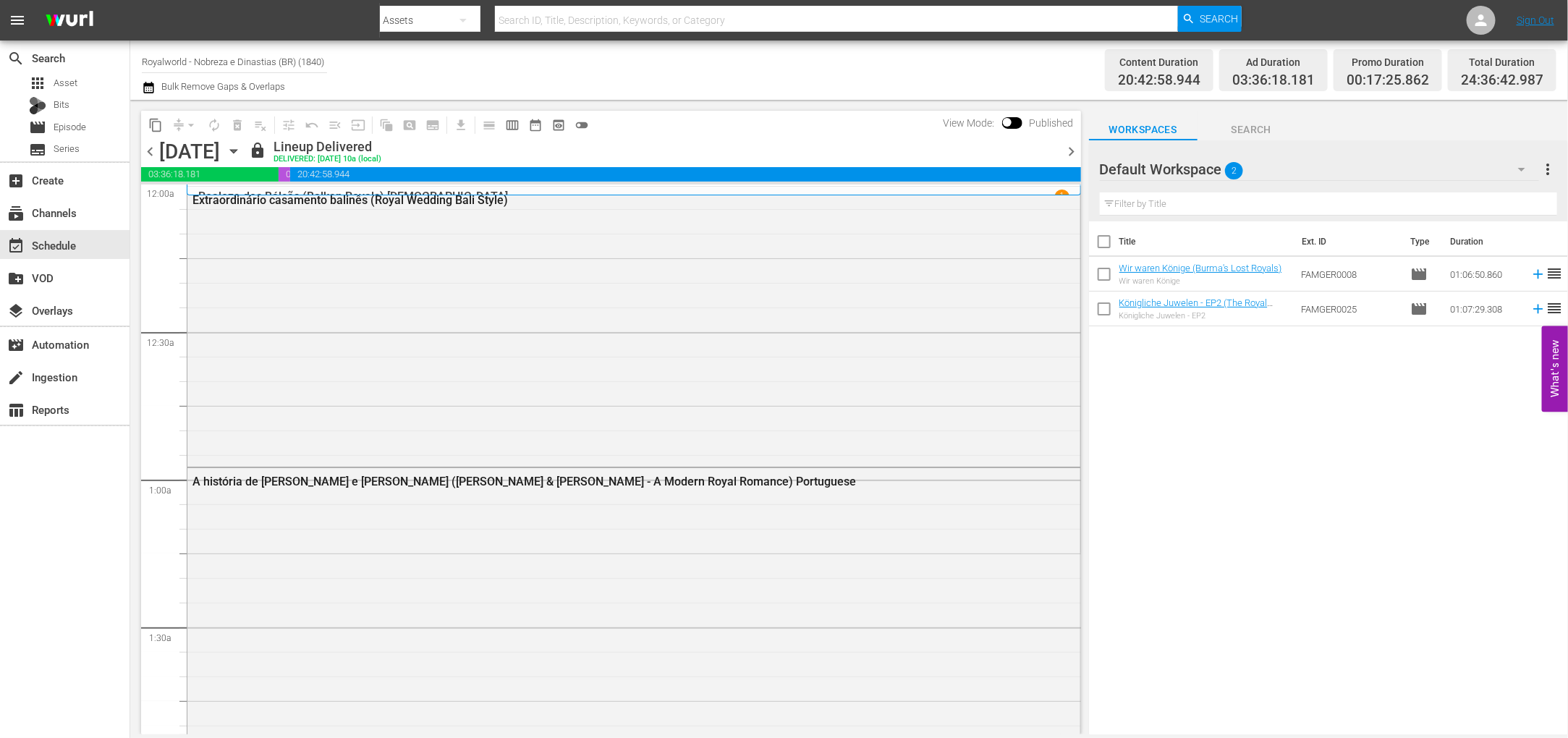
click at [1075, 154] on span "chevron_right" at bounding box center [1072, 151] width 18 height 18
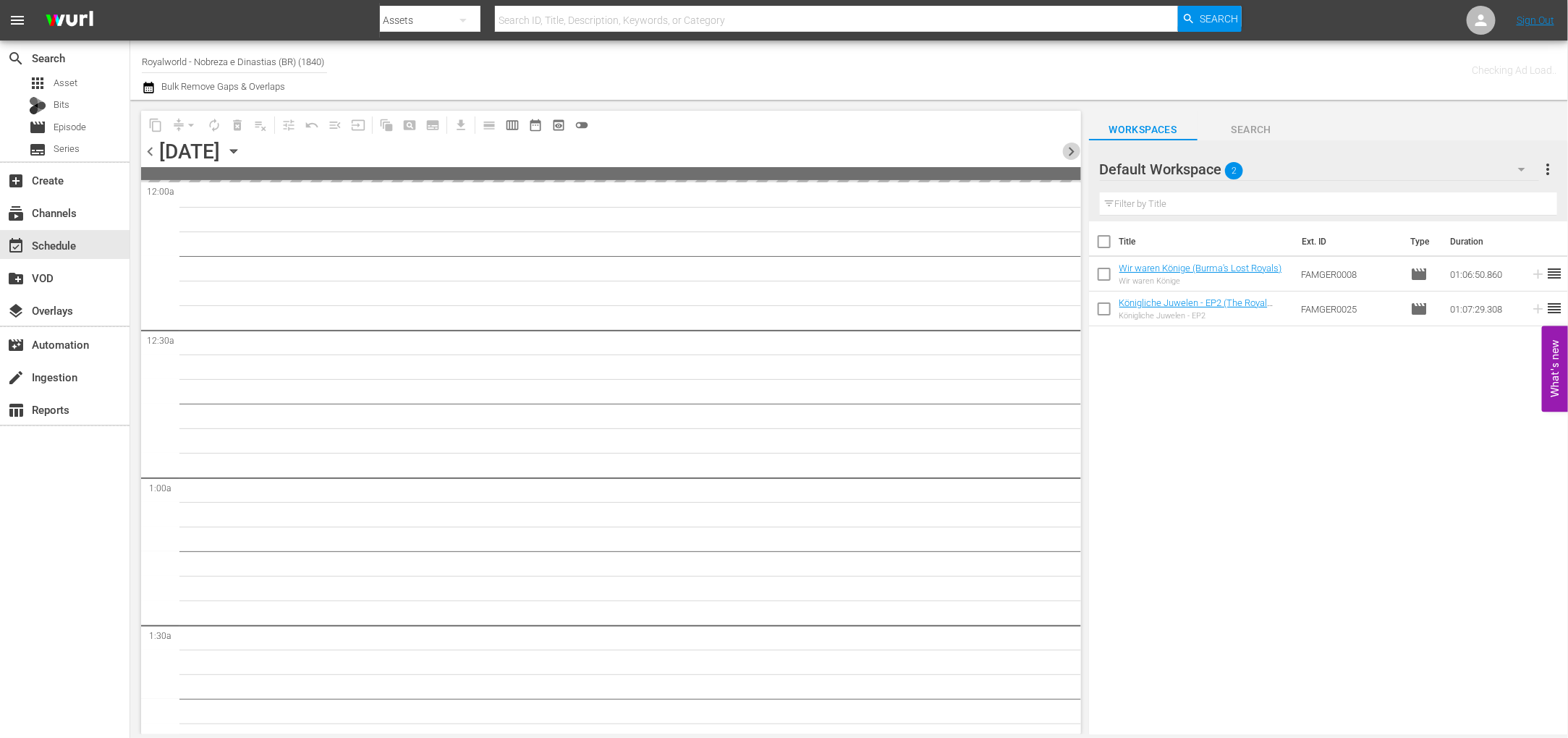
click at [1075, 154] on span "chevron_right" at bounding box center [1072, 151] width 18 height 18
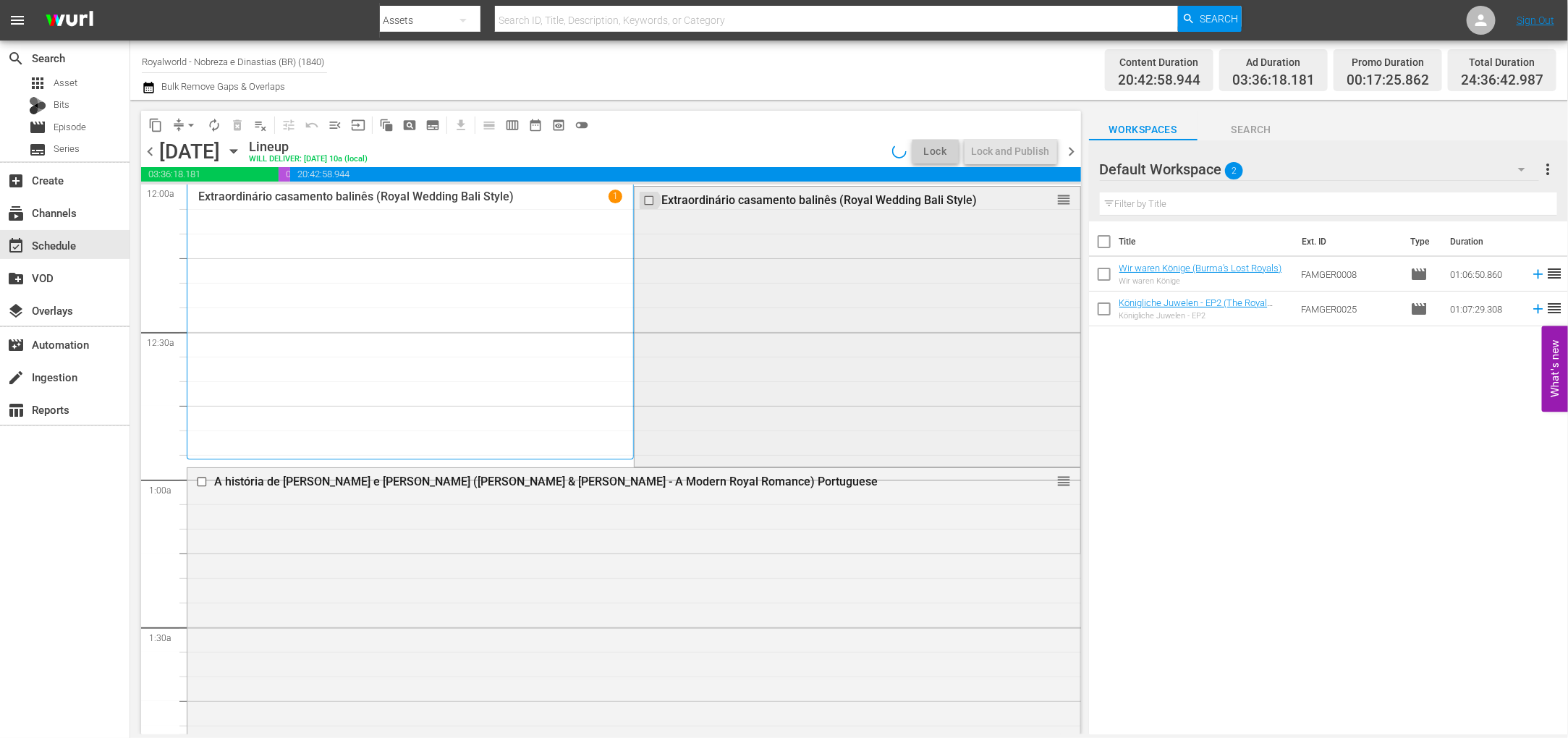
click at [642, 197] on input "checkbox" at bounding box center [649, 200] width 15 height 12
click at [233, 127] on span "delete_forever_outlined" at bounding box center [237, 126] width 15 height 15
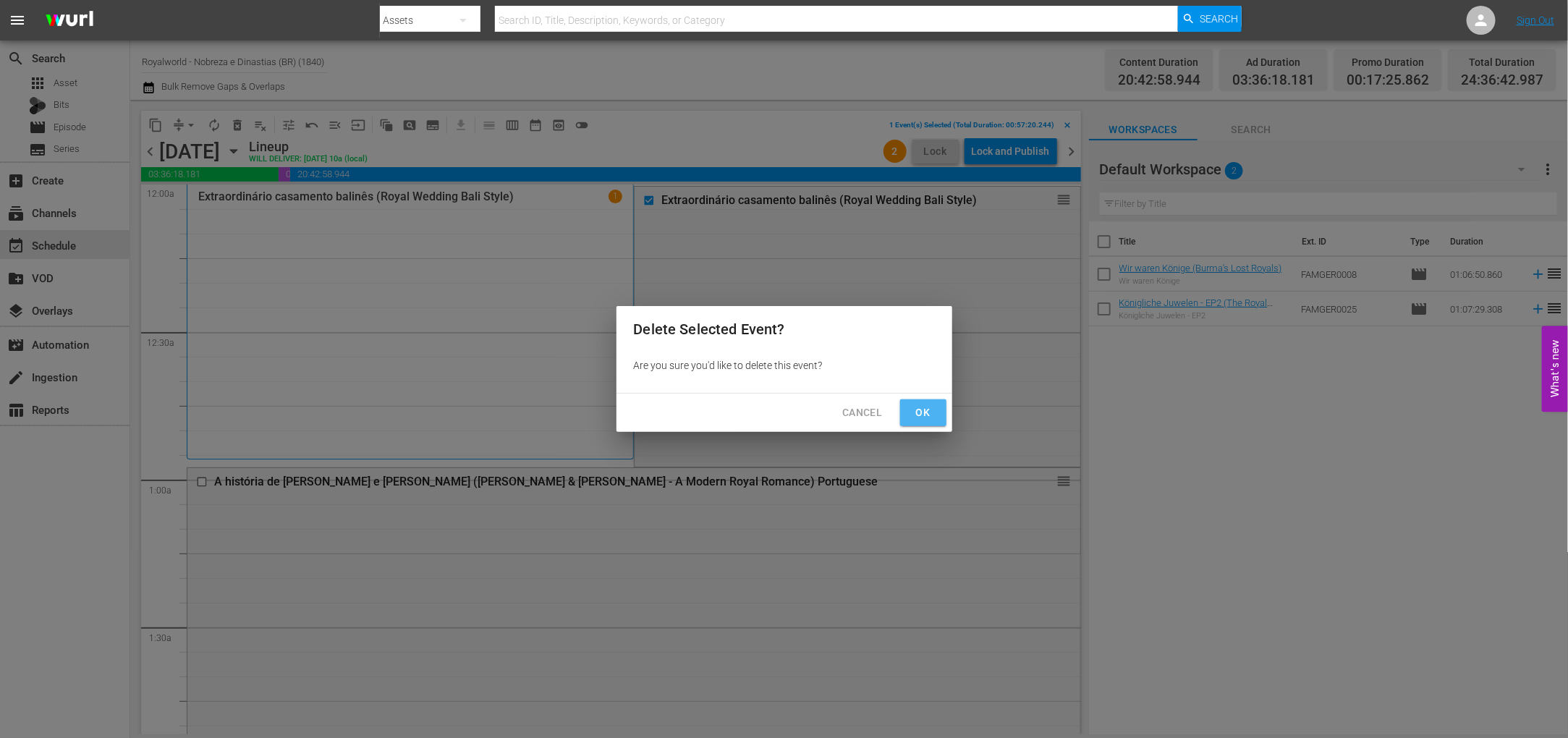
click at [925, 414] on span "Ok" at bounding box center [923, 412] width 23 height 18
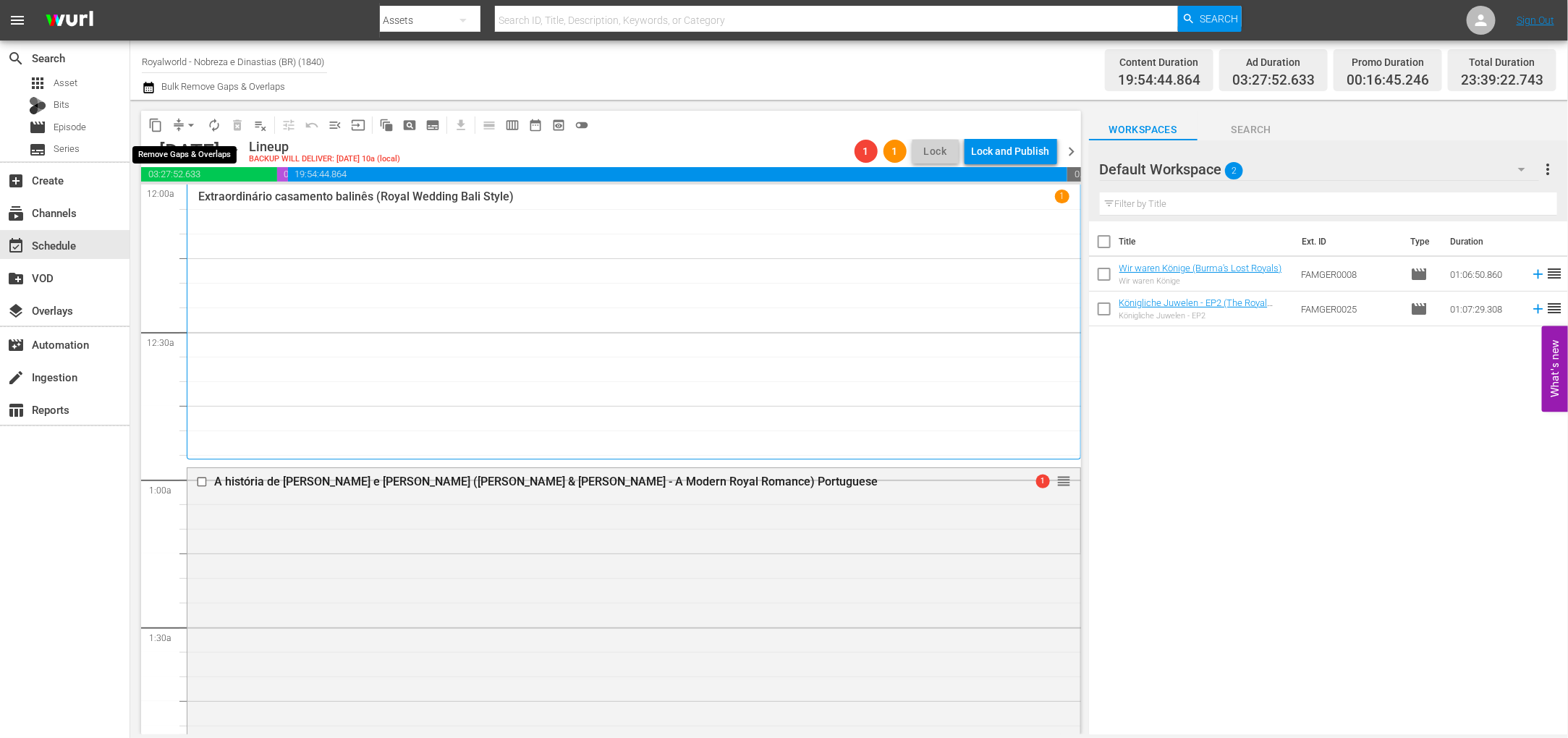
click at [184, 131] on span "arrow_drop_down" at bounding box center [191, 126] width 15 height 15
click at [199, 198] on li "Align to End of Previous Day" at bounding box center [192, 201] width 152 height 24
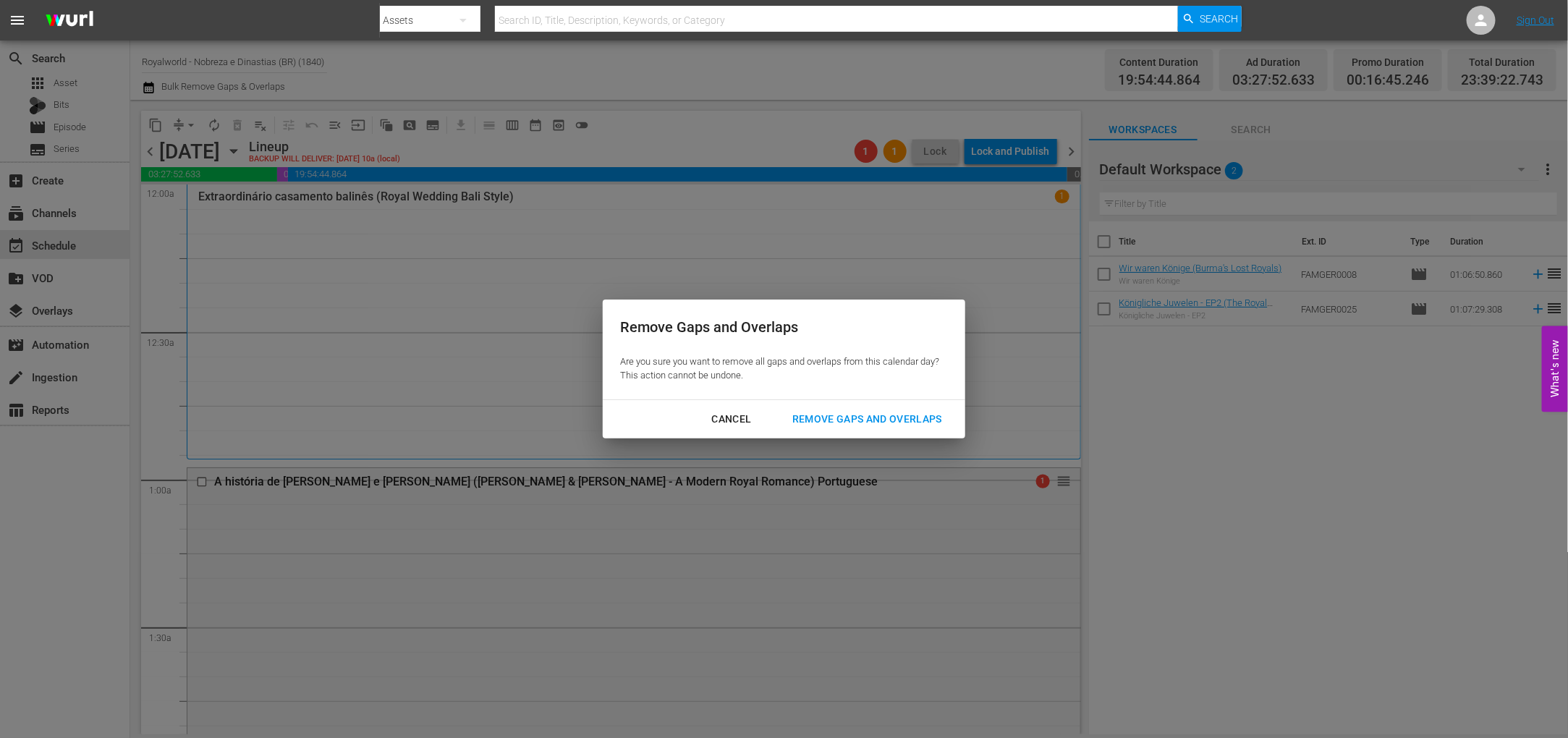
click at [866, 426] on div "Remove Gaps and Overlaps" at bounding box center [867, 419] width 173 height 18
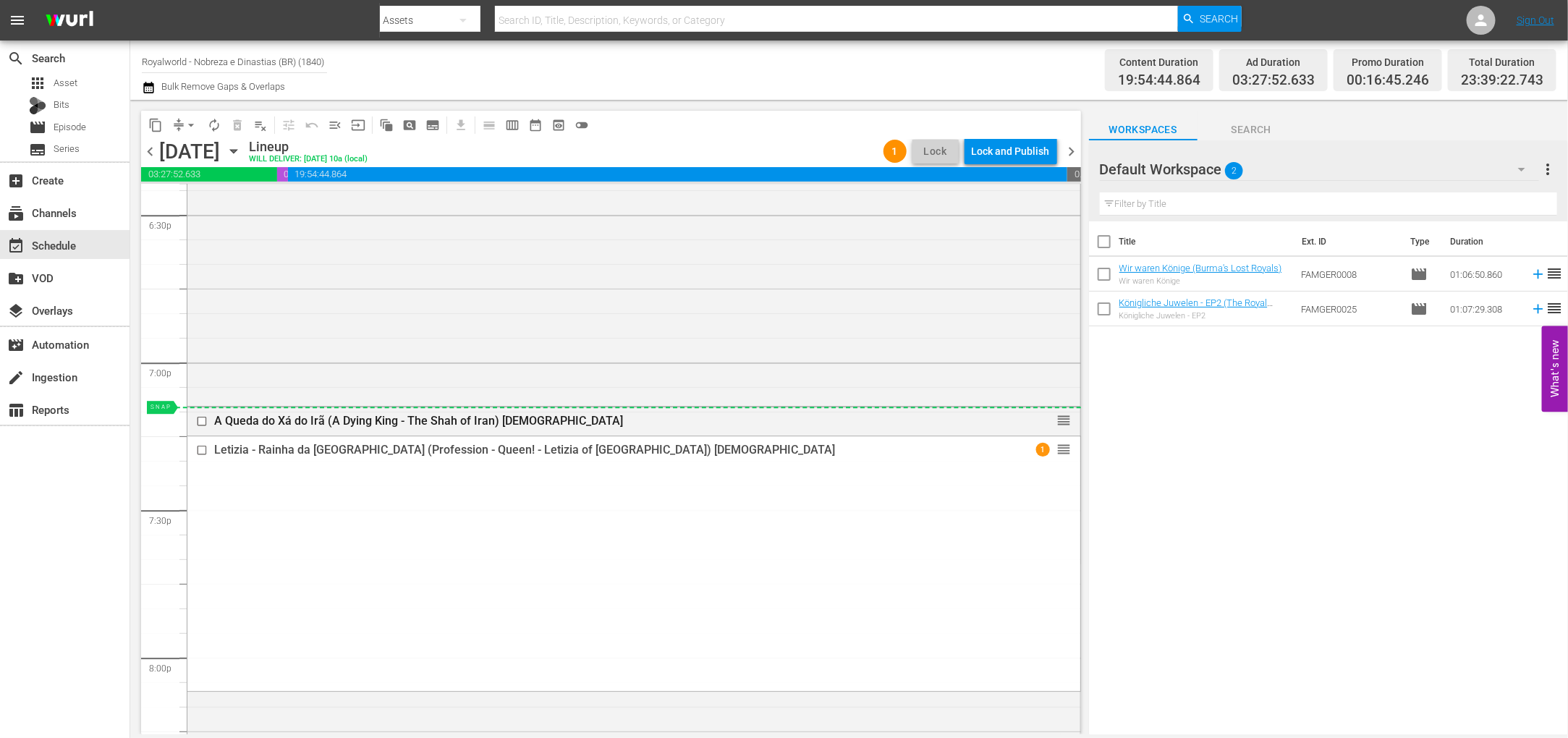
scroll to position [5405, 0]
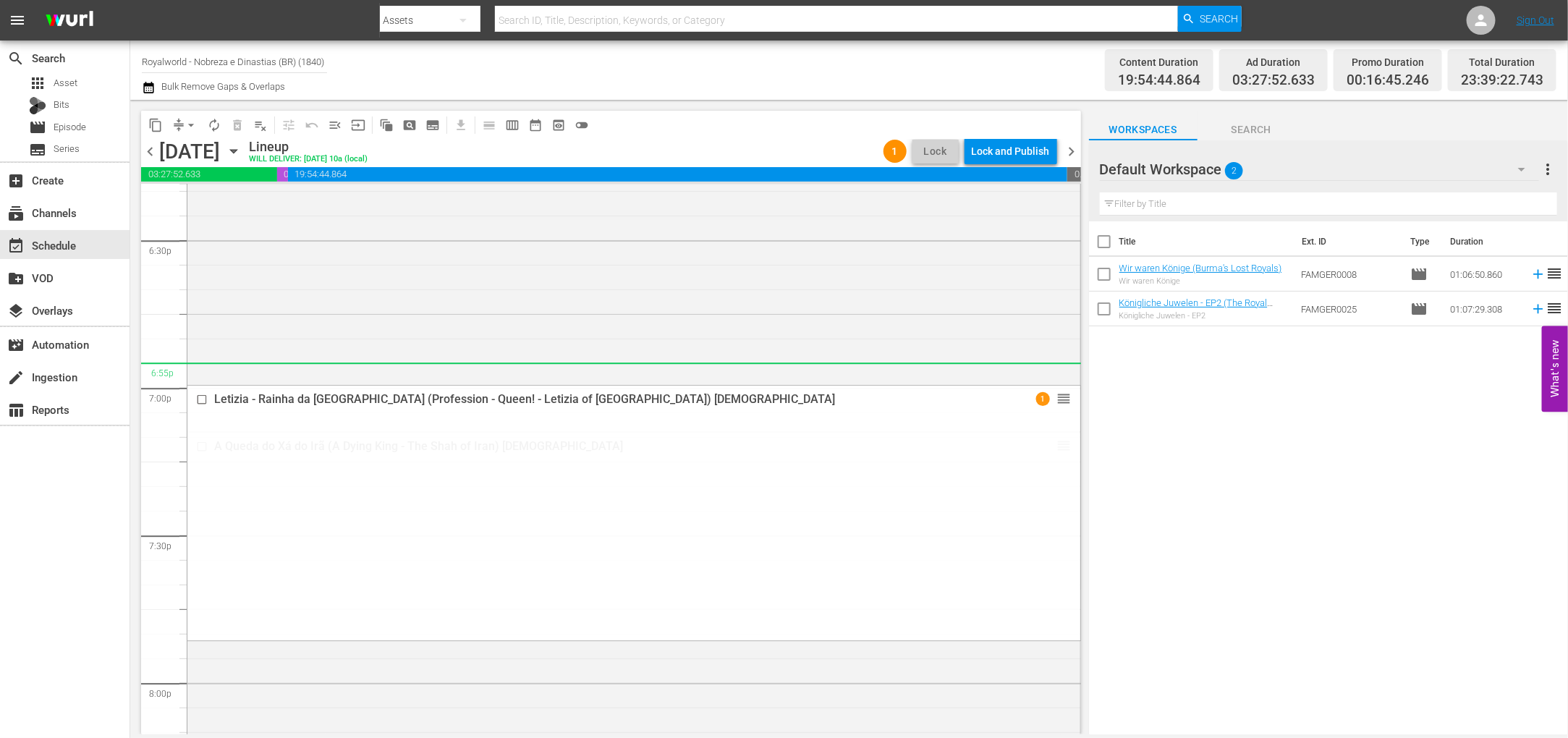
drag, startPoint x: 1046, startPoint y: 488, endPoint x: 882, endPoint y: 374, distance: 199.7
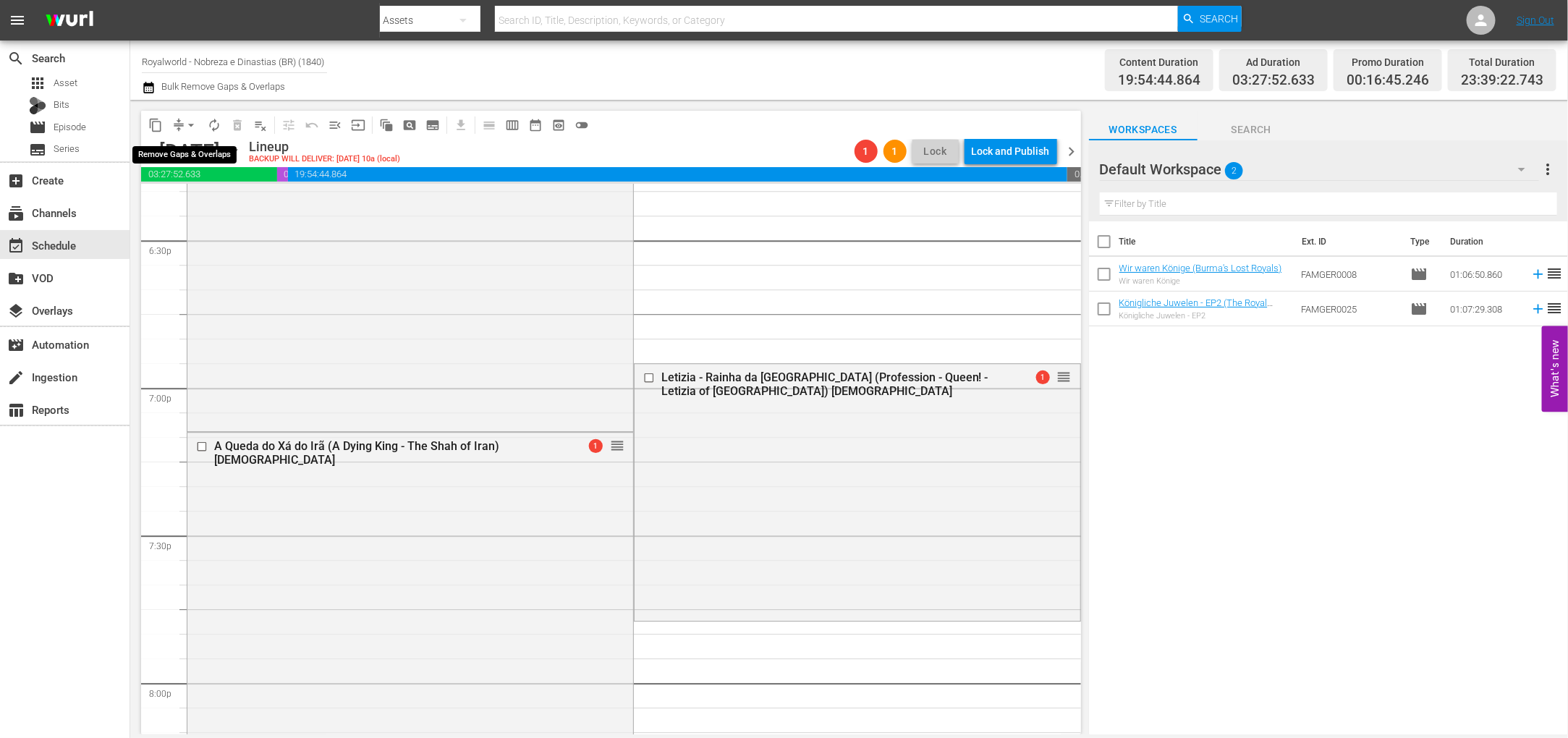
click at [199, 120] on button "arrow_drop_down" at bounding box center [191, 126] width 23 height 23
click at [200, 201] on li "Align to End of Previous Day" at bounding box center [192, 201] width 152 height 24
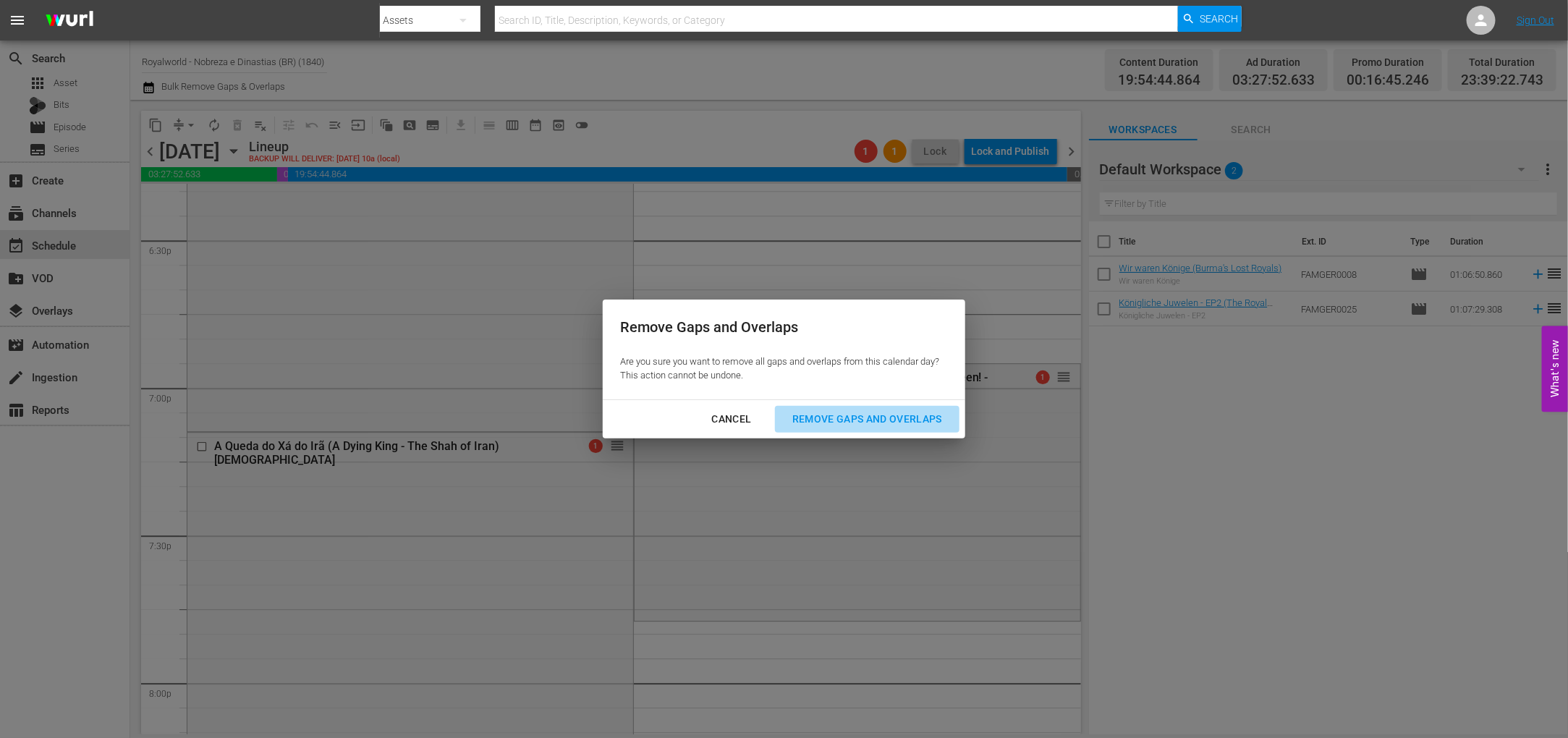
click at [850, 422] on div "Remove Gaps and Overlaps" at bounding box center [867, 419] width 173 height 18
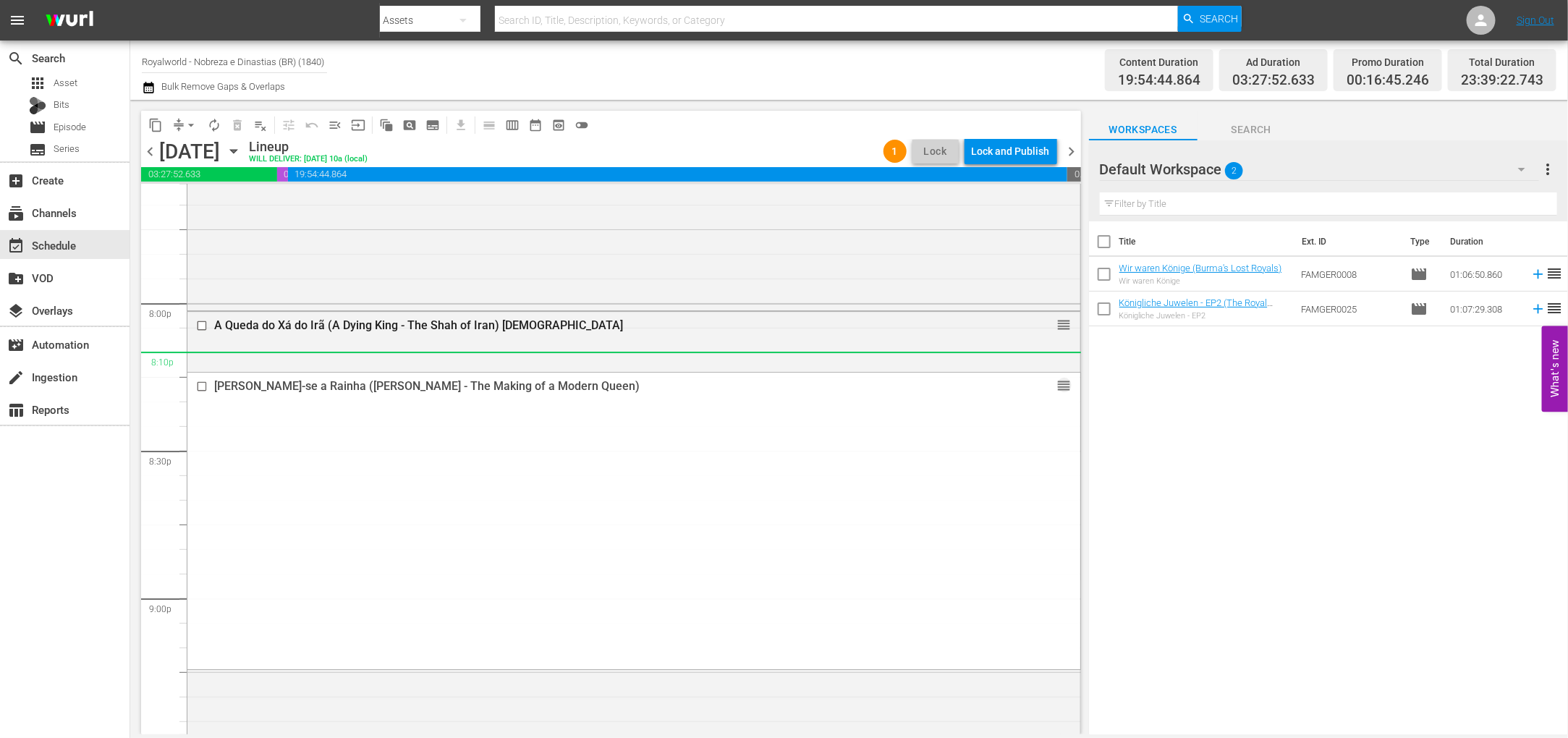
scroll to position [5731, 0]
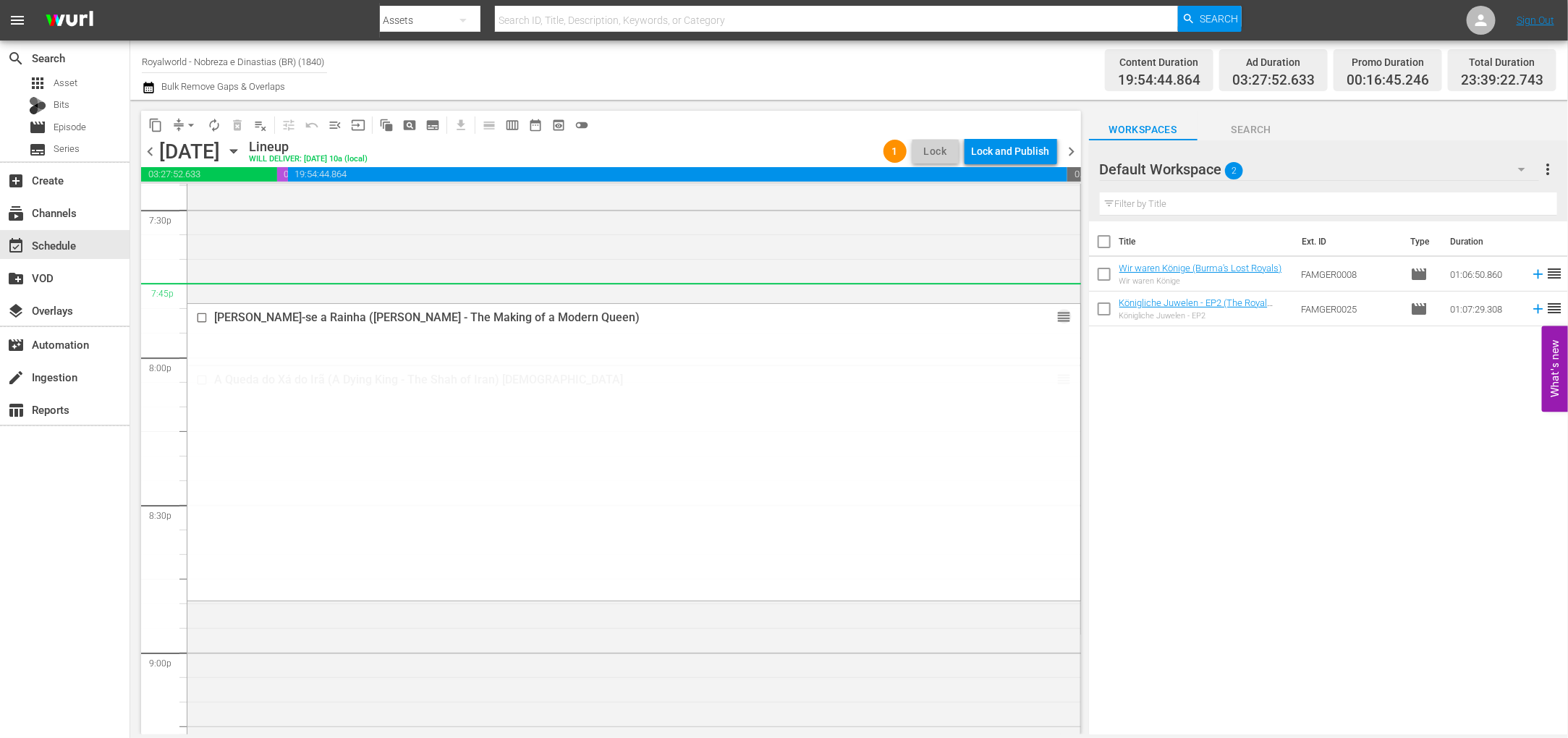
drag, startPoint x: 1044, startPoint y: 440, endPoint x: 959, endPoint y: 295, distance: 168.1
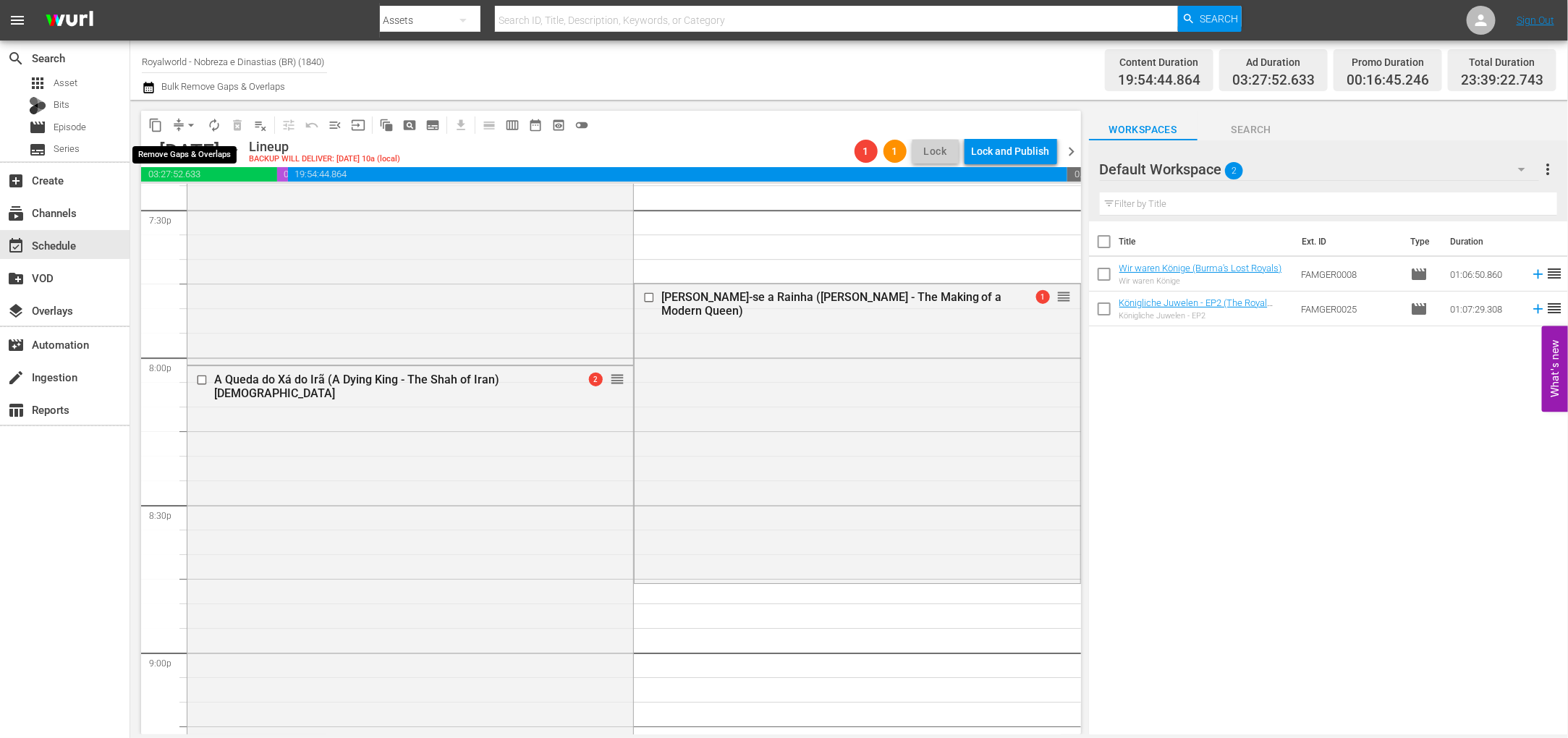
click at [191, 126] on span "arrow_drop_down" at bounding box center [191, 126] width 15 height 15
click at [218, 198] on li "Align to End of Previous Day" at bounding box center [192, 201] width 152 height 24
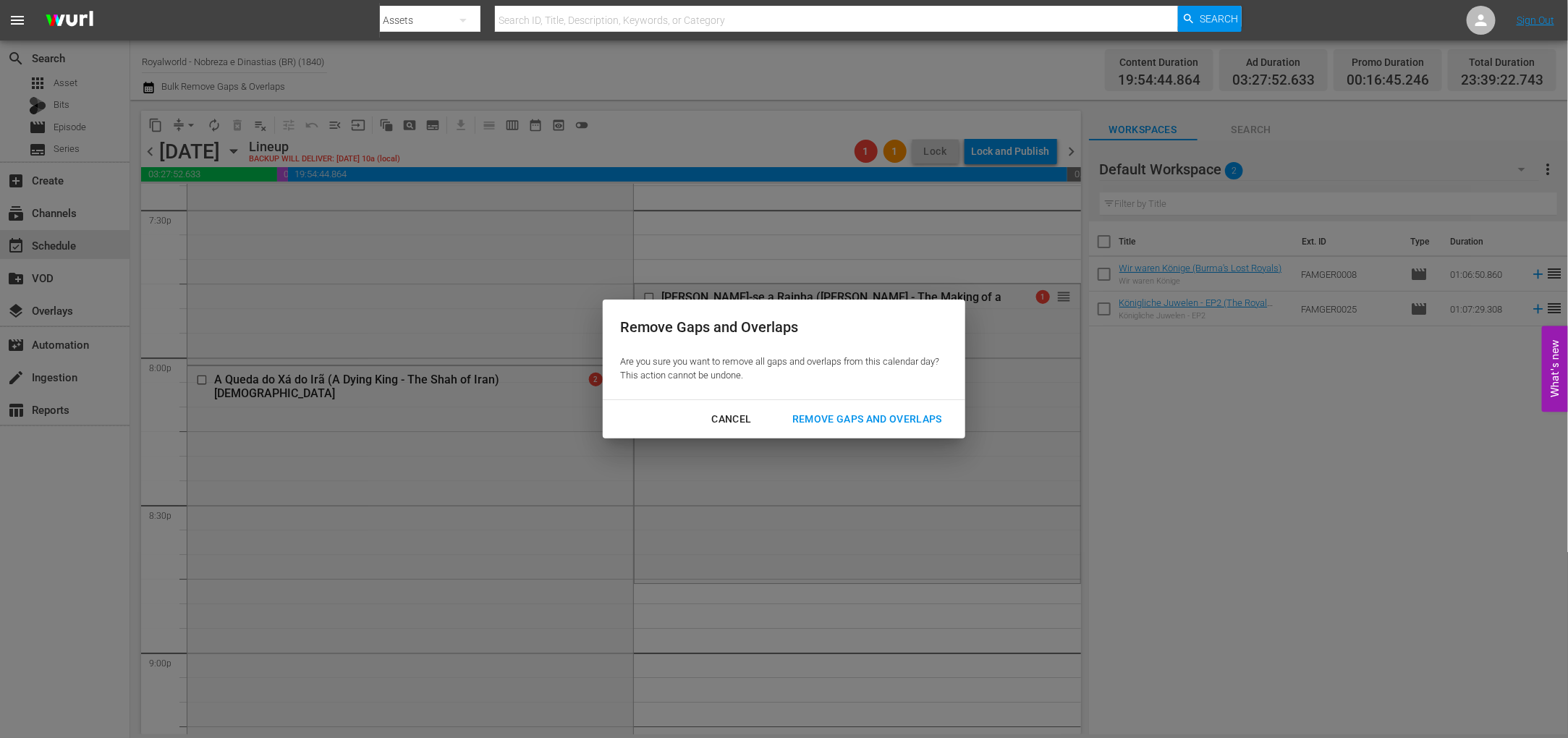
click at [874, 414] on div "Remove Gaps and Overlaps" at bounding box center [867, 419] width 173 height 18
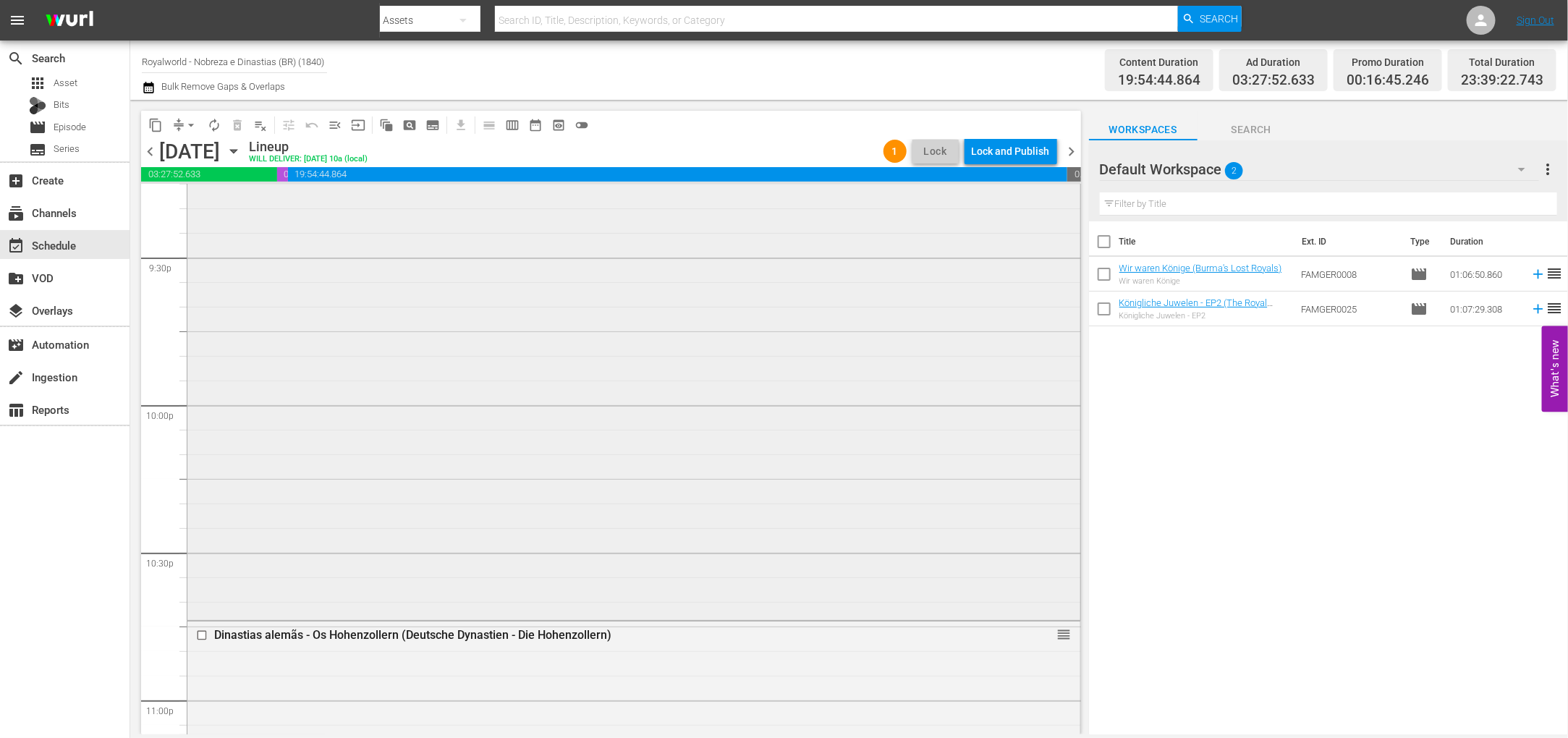
scroll to position [6708, 0]
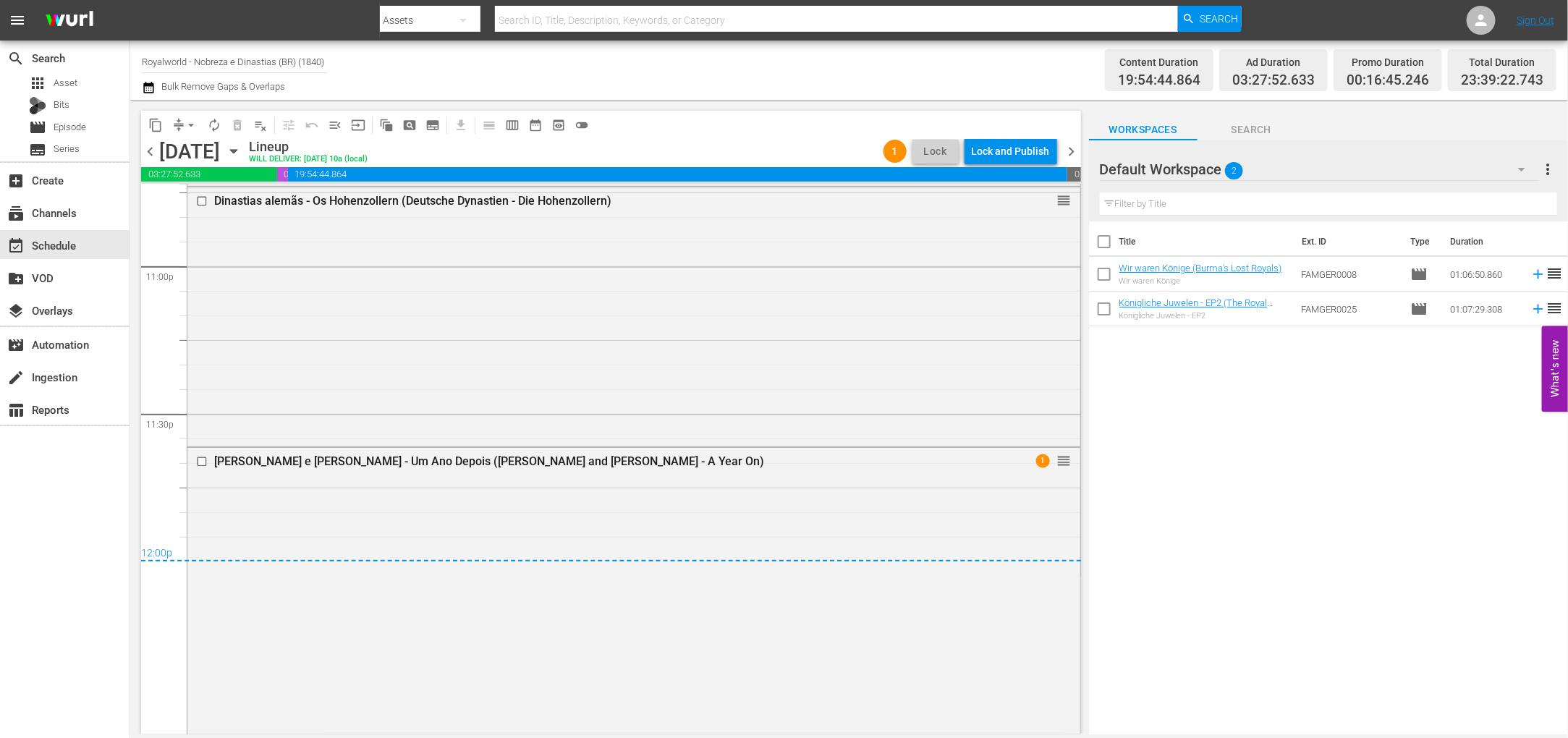
drag, startPoint x: 1022, startPoint y: 134, endPoint x: 1025, endPoint y: 146, distance: 12.4
click at [1022, 134] on div "content_copy compress arrow_drop_down autorenew_outlined delete_forever_outline…" at bounding box center [610, 125] width 940 height 28
click at [1025, 147] on div "Lock and Publish" at bounding box center [1011, 151] width 78 height 26
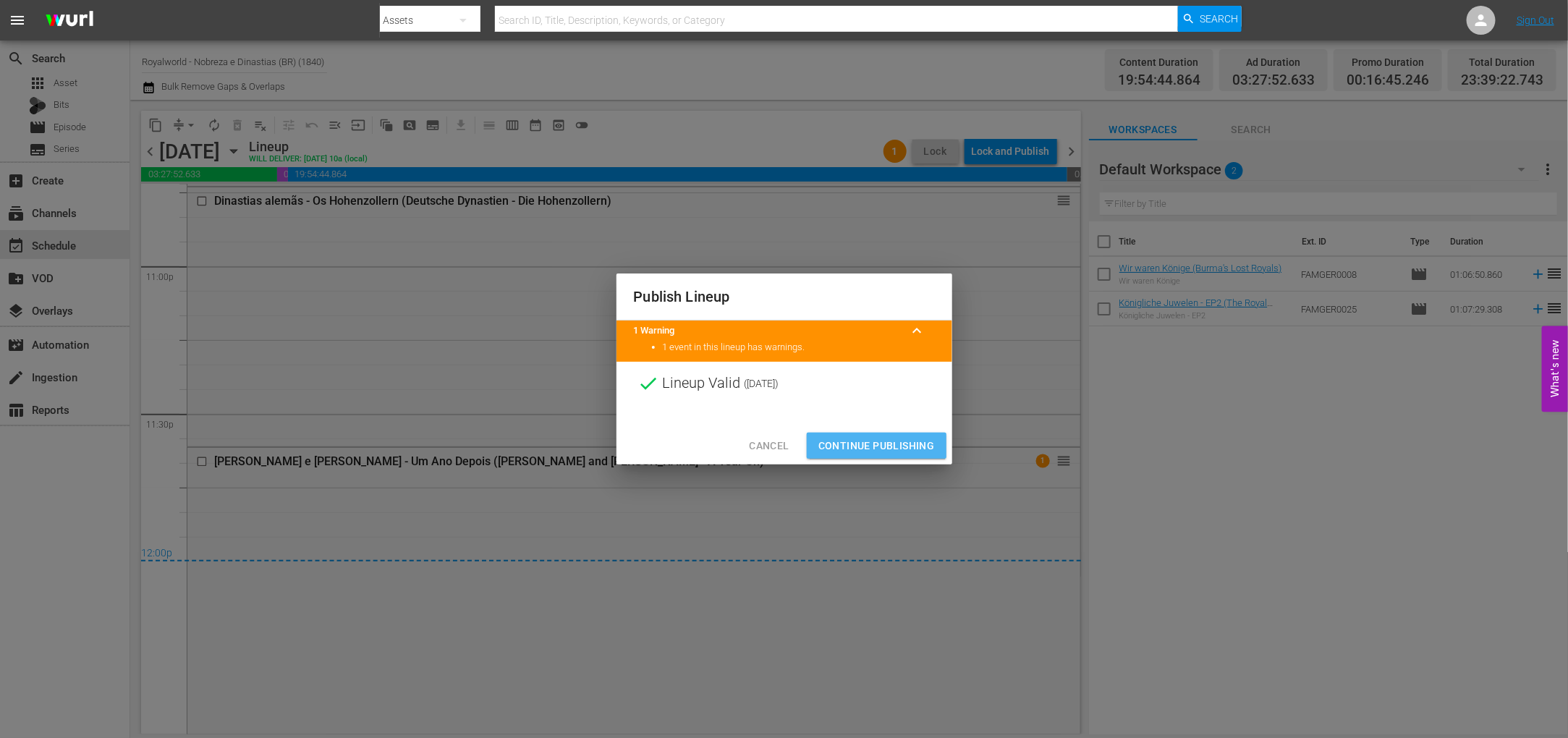
click at [890, 441] on span "Continue Publishing" at bounding box center [877, 446] width 117 height 18
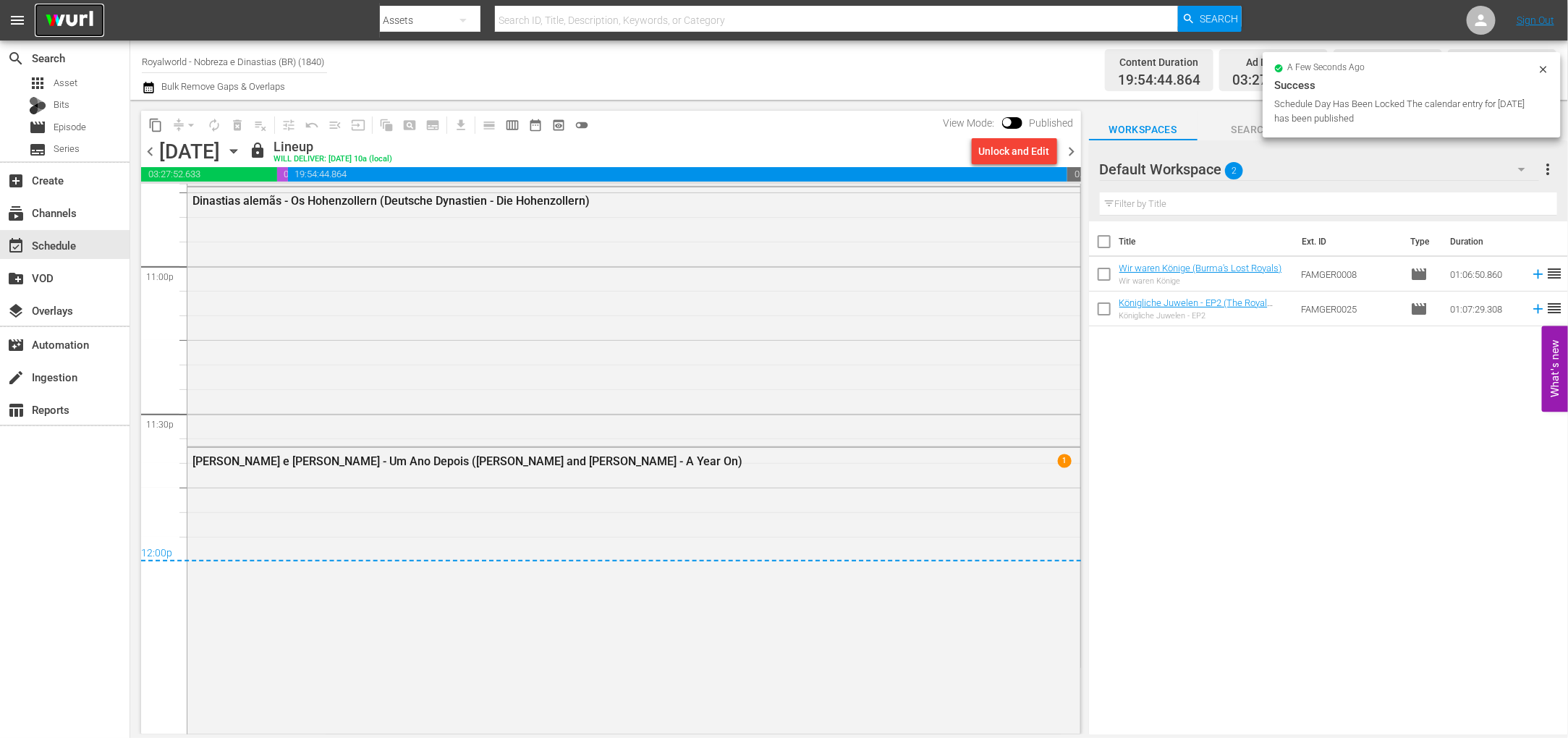
click at [54, 27] on img at bounding box center [70, 20] width 70 height 34
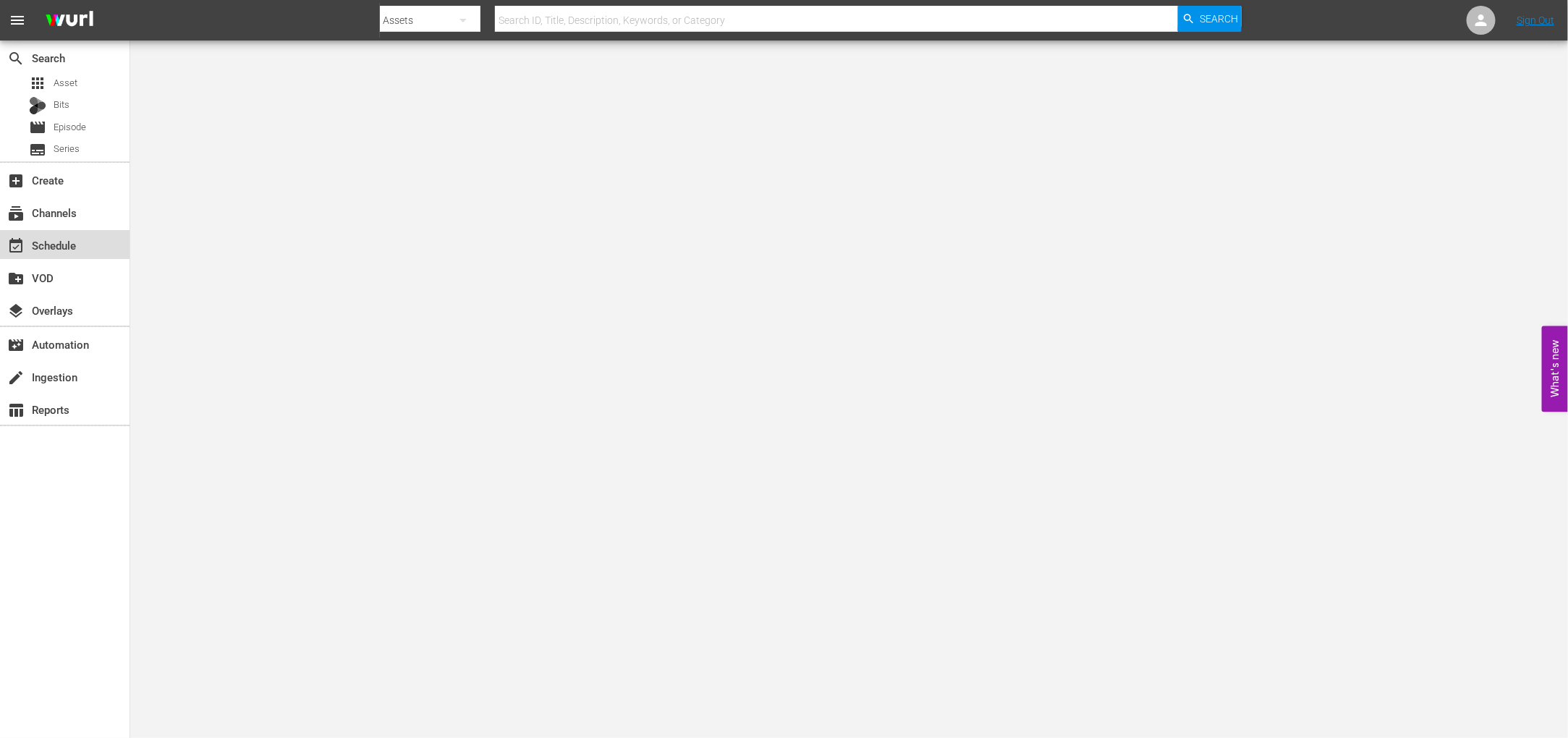
click at [48, 249] on div "event_available Schedule" at bounding box center [41, 243] width 81 height 13
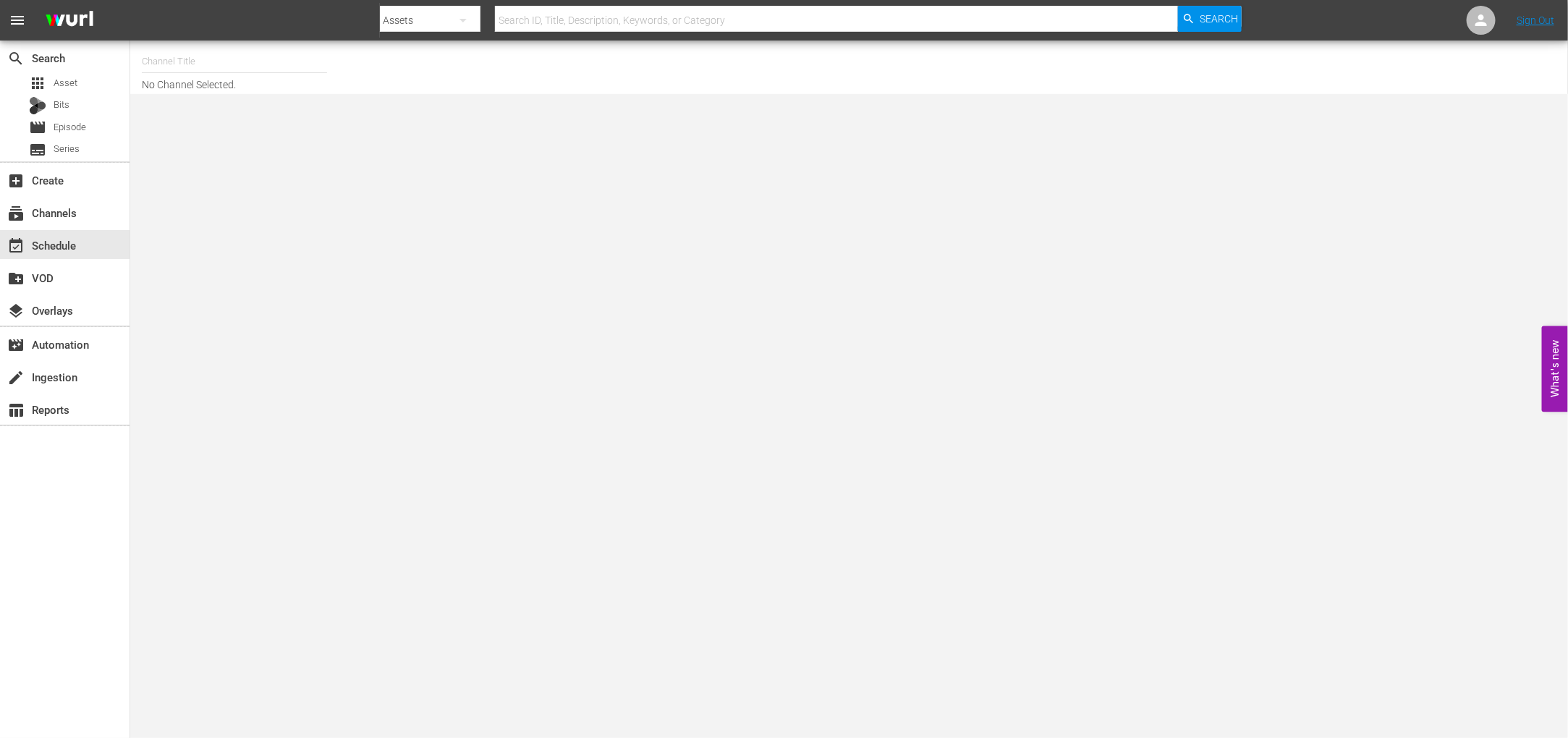
click at [192, 57] on input "text" at bounding box center [234, 62] width 185 height 35
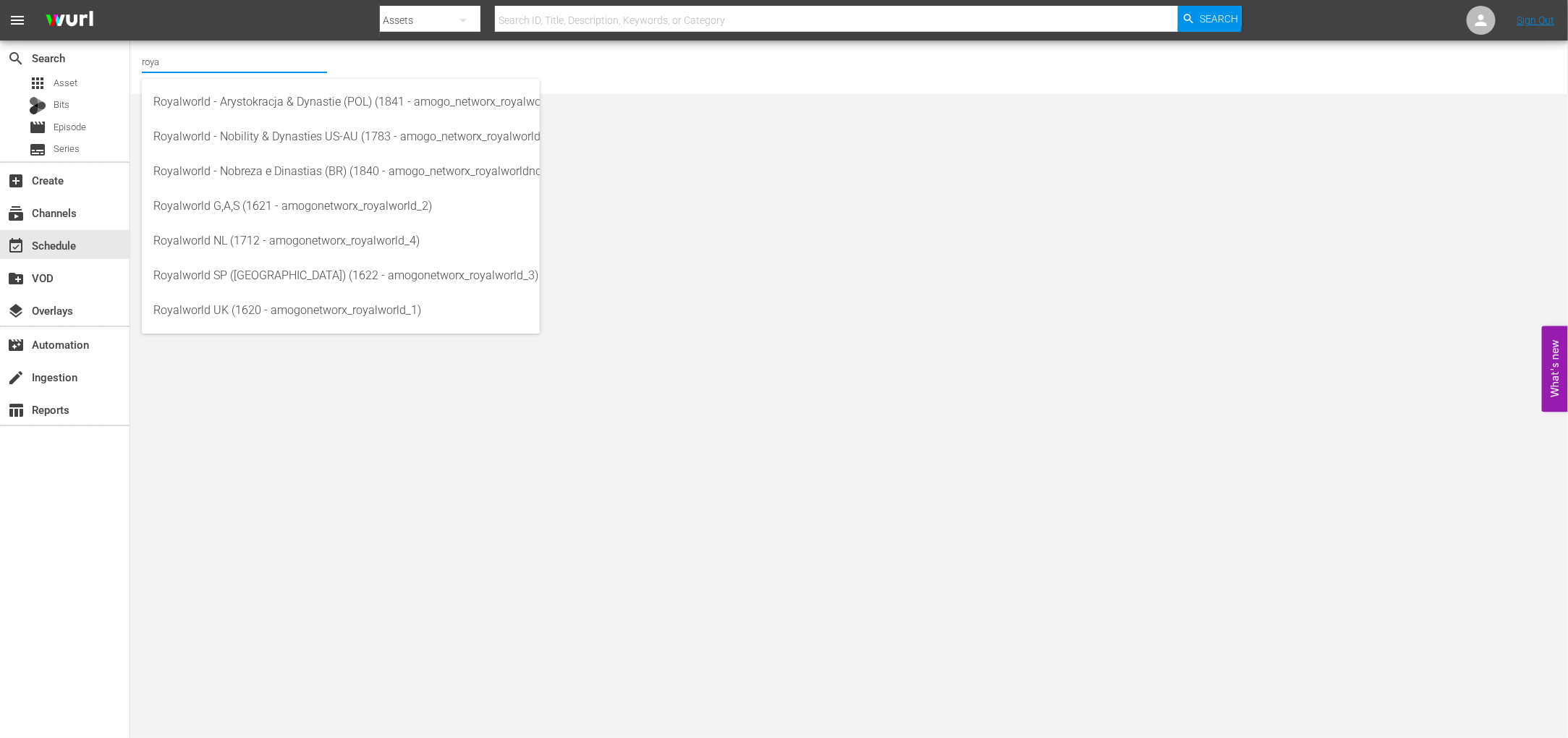
type input "royal"
